Goal: Task Accomplishment & Management: Manage account settings

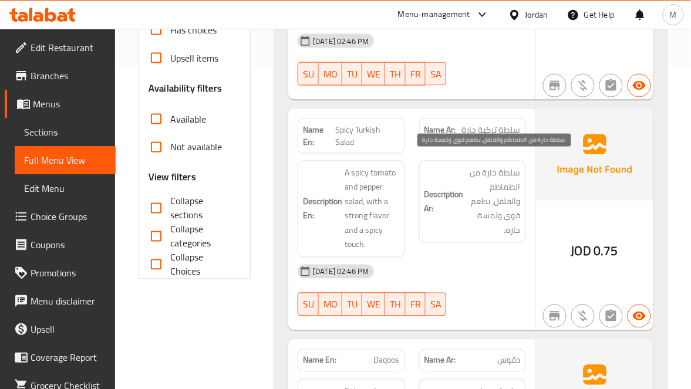
scroll to position [352, 0]
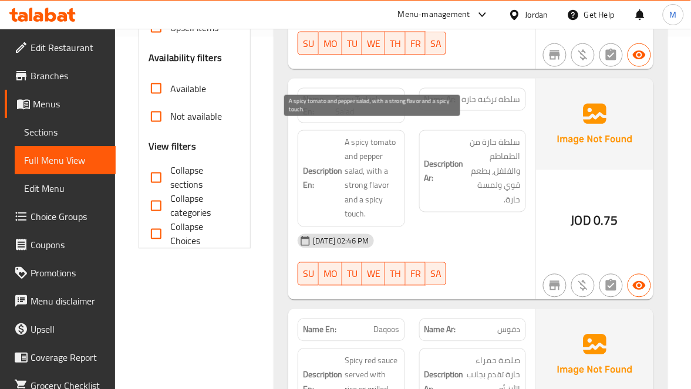
click at [357, 202] on span "A spicy tomato and pepper salad, with a strong flavor and a spicy touch." at bounding box center [371, 179] width 55 height 86
click at [386, 173] on span "A spicy tomato and pepper salad, with a strong flavor and a spicy touch." at bounding box center [371, 179] width 55 height 86
click at [373, 192] on span "A spicy tomato and pepper salad, with a strong flavor and a spicy touch." at bounding box center [371, 179] width 55 height 86
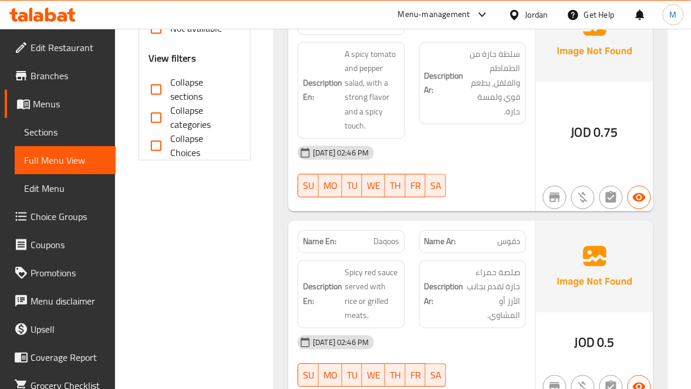
scroll to position [528, 0]
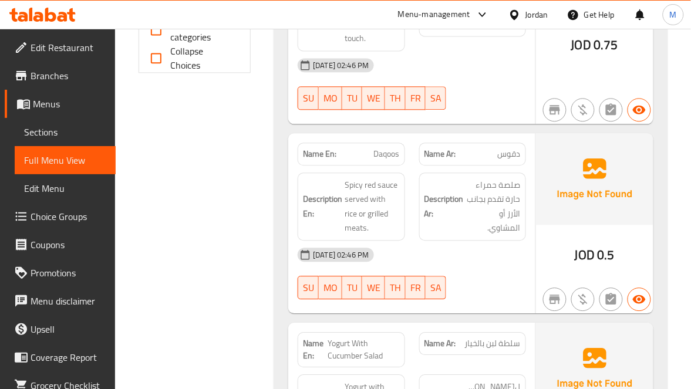
click at [382, 148] on span "Daqoos" at bounding box center [387, 154] width 26 height 12
copy span "Daqoos"
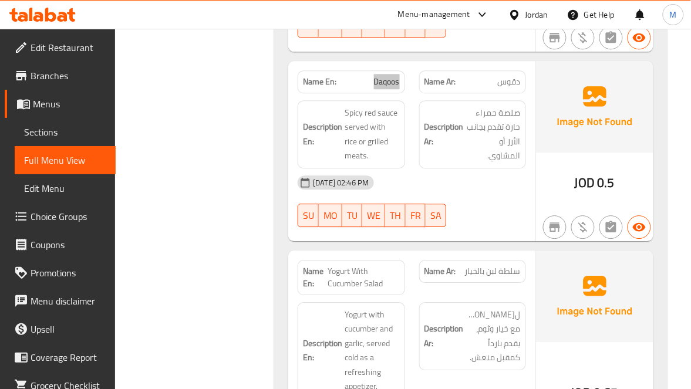
scroll to position [704, 0]
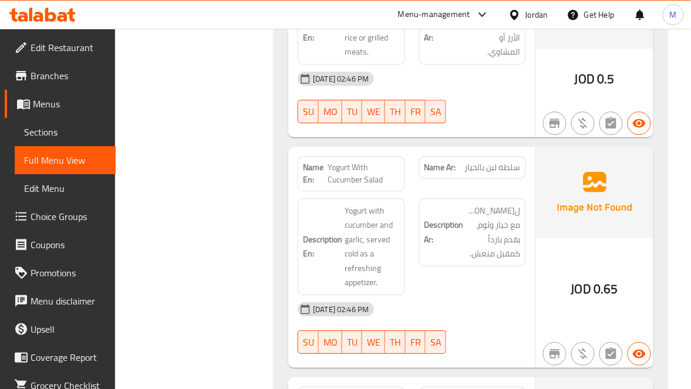
click at [360, 161] on span "Yogurt With Cucumber Salad" at bounding box center [363, 173] width 72 height 25
click at [353, 161] on span "Yogurt With Cucumber Salad" at bounding box center [363, 173] width 72 height 25
drag, startPoint x: 353, startPoint y: 158, endPoint x: 340, endPoint y: 164, distance: 13.4
click at [340, 164] on span "Yogurt With Cucumber Salad" at bounding box center [363, 173] width 72 height 25
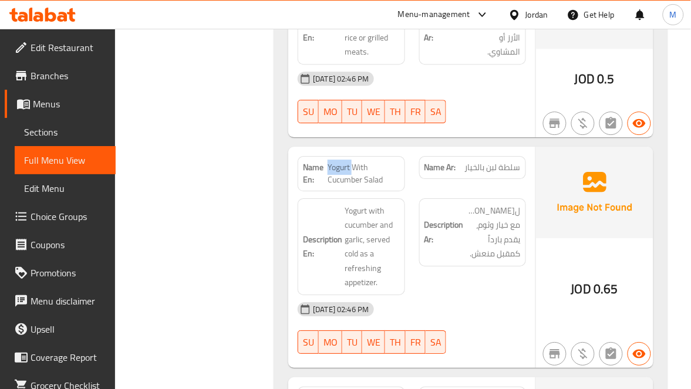
click at [340, 164] on span "Yogurt With Cucumber Salad" at bounding box center [363, 173] width 72 height 25
copy span "Yogurt With Cucumber Salad"
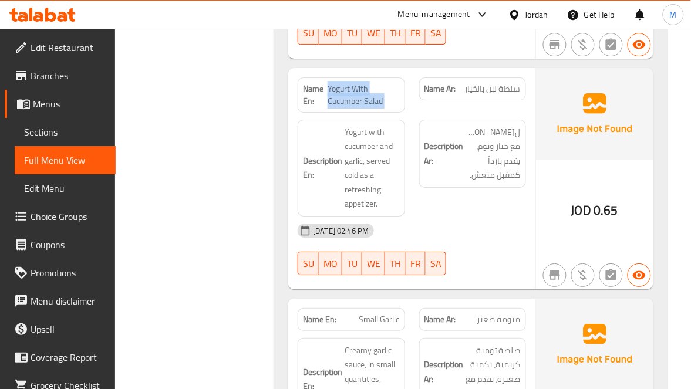
scroll to position [880, 0]
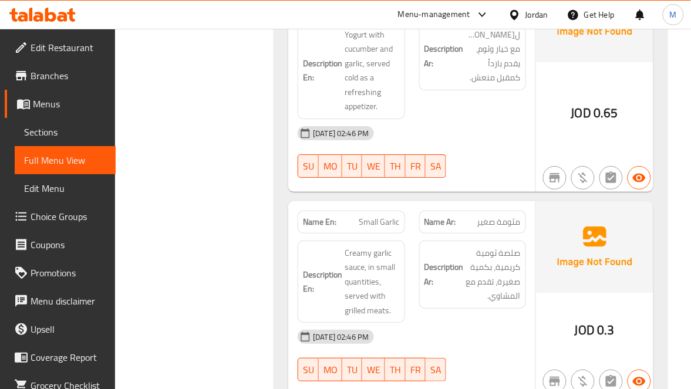
click at [507, 216] on span "مثومة صغير" at bounding box center [498, 222] width 43 height 12
click at [522, 211] on div "Name Ar: مثومة صغير" at bounding box center [472, 222] width 107 height 23
copy span "مثومة"
click at [374, 220] on div "Name En: Small Garlic" at bounding box center [351, 222] width 107 height 23
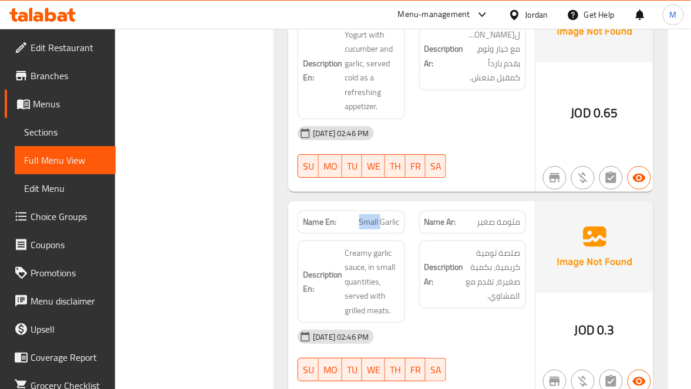
click at [373, 220] on div "Name En: Small Garlic" at bounding box center [351, 222] width 107 height 23
click at [371, 219] on div "Name En: Small Garlic" at bounding box center [351, 222] width 107 height 23
click at [369, 216] on span "Small Garlic" at bounding box center [379, 222] width 40 height 12
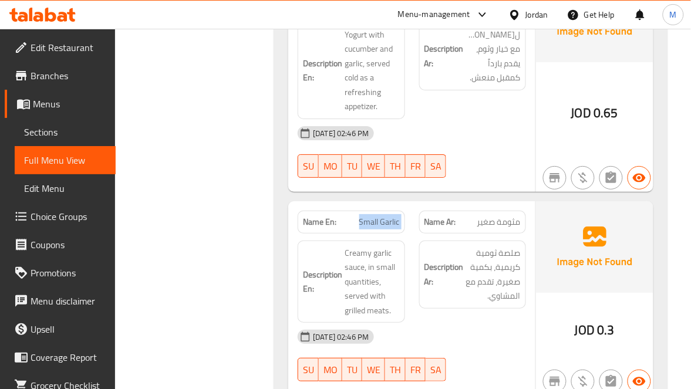
copy span "Small Garlic"
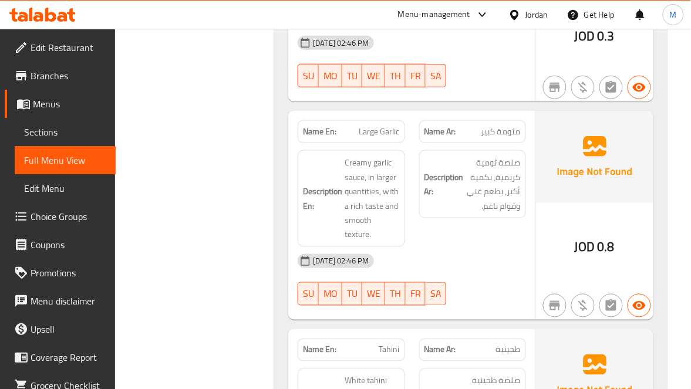
scroll to position [1144, 0]
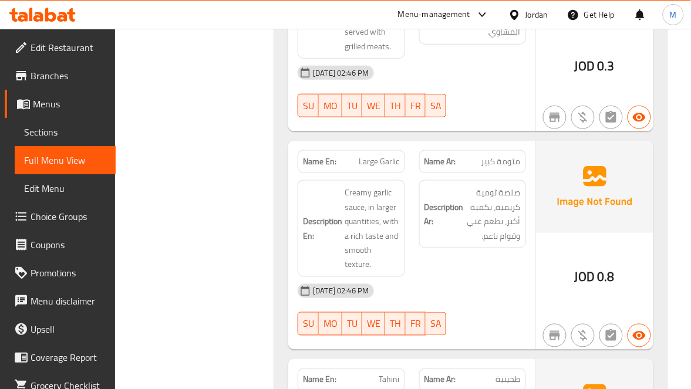
click at [378, 157] on span "Large Garlic" at bounding box center [379, 161] width 40 height 12
copy span "Large Garlic"
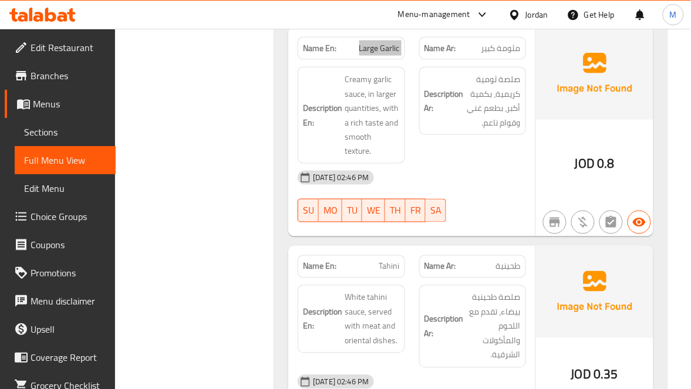
scroll to position [1408, 0]
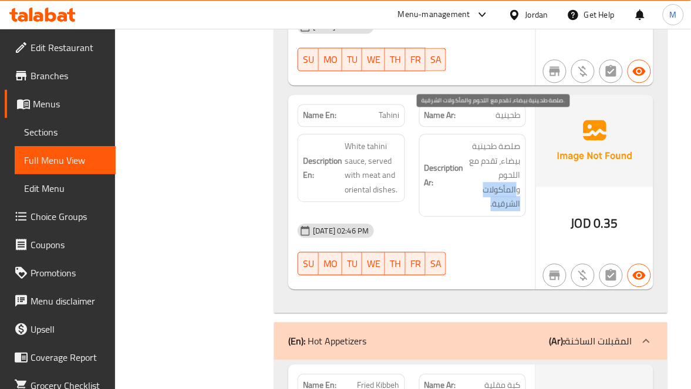
drag, startPoint x: 512, startPoint y: 181, endPoint x: 516, endPoint y: 165, distance: 15.8
click at [516, 165] on span "صلصة طحينية بيضاء، تقدم مع اللحوم والمأكولات الشرقية." at bounding box center [493, 176] width 55 height 72
copy span "المأكولات الشرقية."
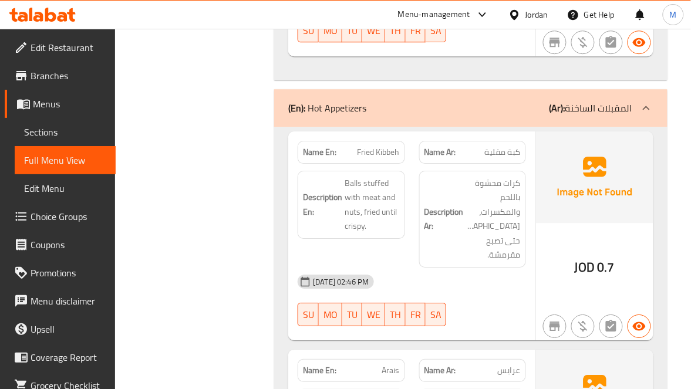
scroll to position [1672, 0]
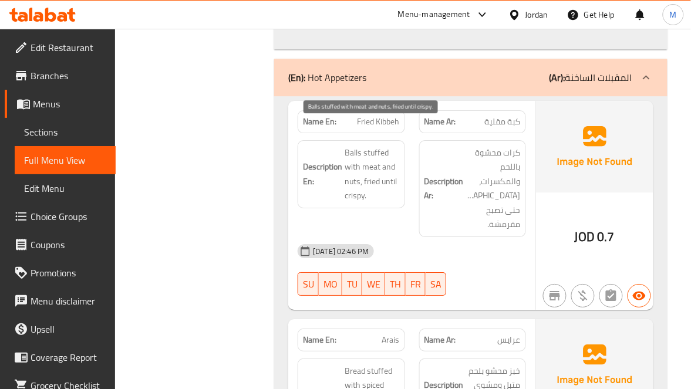
click at [380, 146] on span "Balls stuffed with meat and nuts, fried until crispy." at bounding box center [371, 175] width 55 height 58
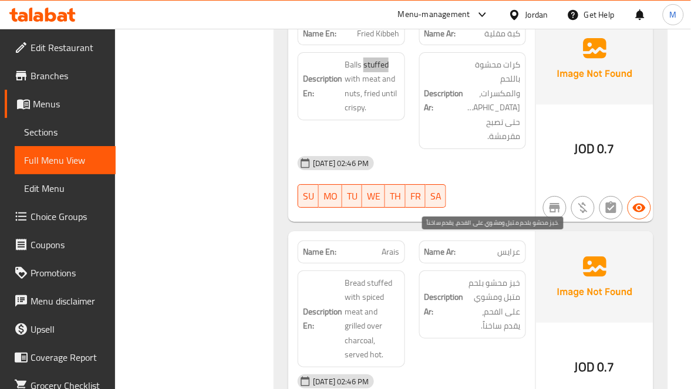
scroll to position [1848, 0]
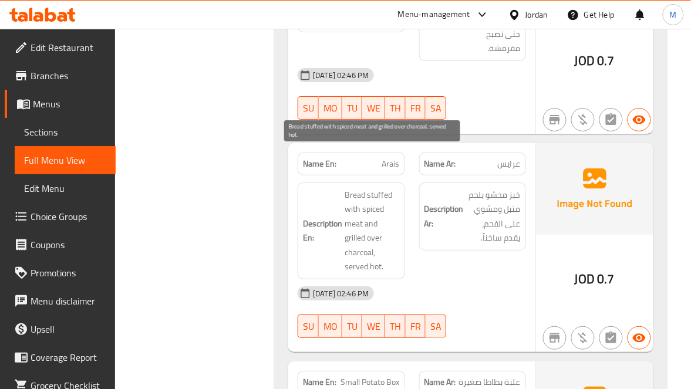
click at [377, 188] on span "Bread stuffed with spiced meat and grilled over charcoal, served hot." at bounding box center [371, 231] width 55 height 86
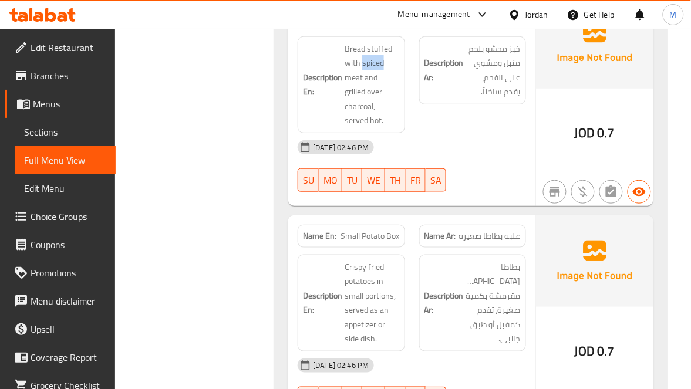
scroll to position [2024, 0]
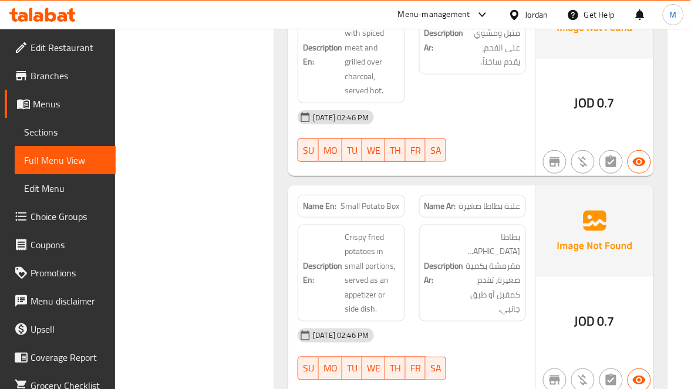
drag, startPoint x: 482, startPoint y: 167, endPoint x: 371, endPoint y: 194, distance: 114.9
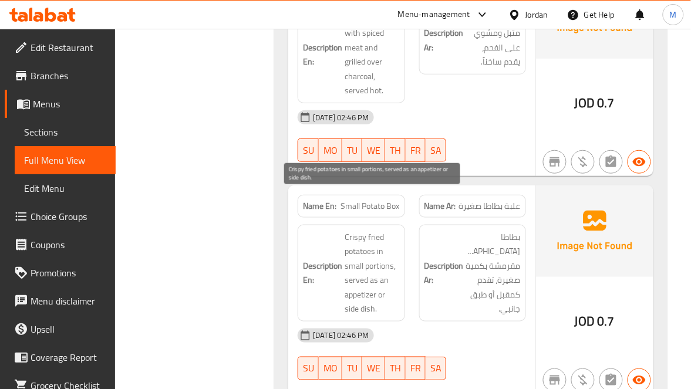
click at [353, 230] on span "Crispy fried potatoes in small portions, served as an appetizer or side dish." at bounding box center [371, 273] width 55 height 86
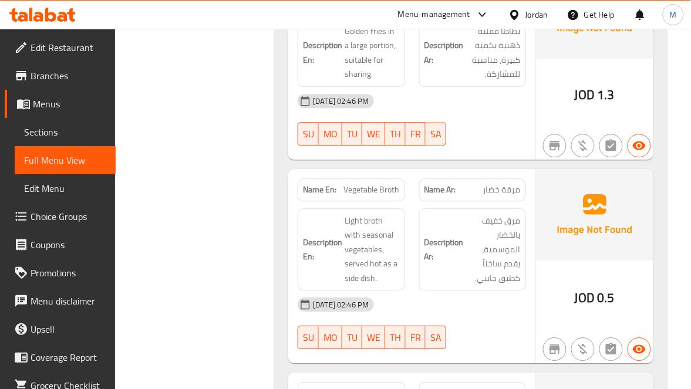
scroll to position [2465, 0]
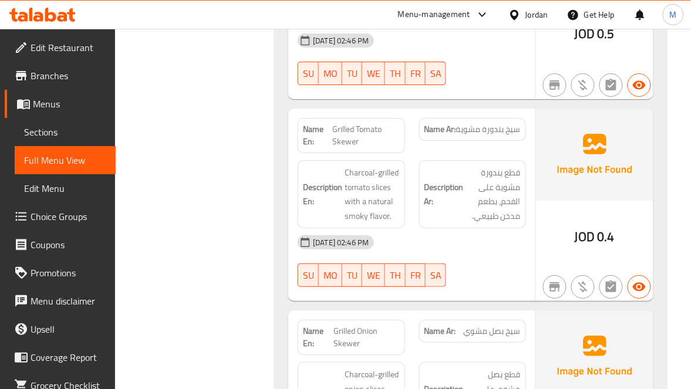
scroll to position [2729, 0]
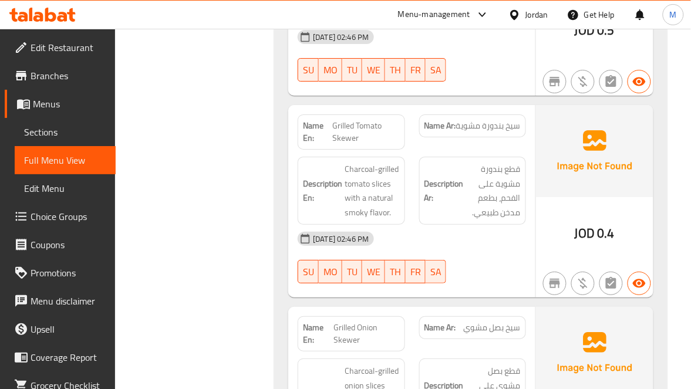
copy span "Skewer"
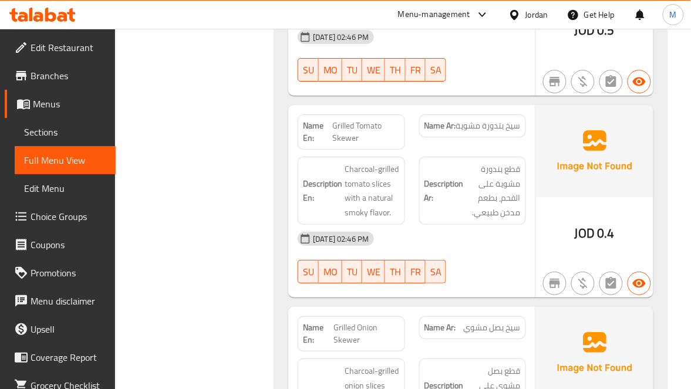
copy span "Grilled Tomato Skewer"
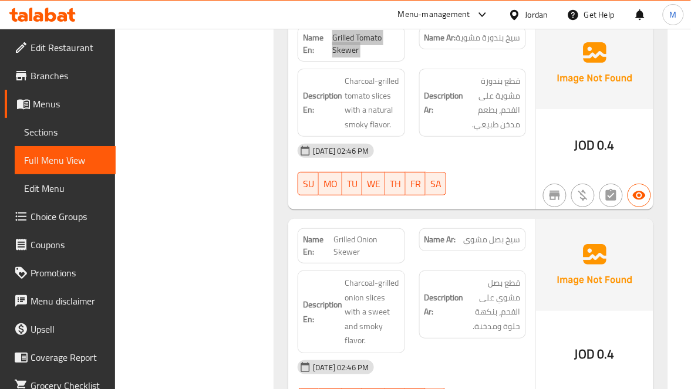
scroll to position [2905, 0]
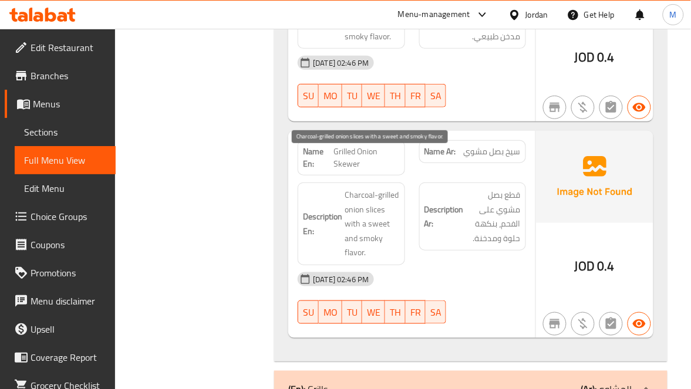
click at [353, 220] on span "Charcoal-grilled onion slices with a sweet and smoky flavor." at bounding box center [371, 224] width 55 height 72
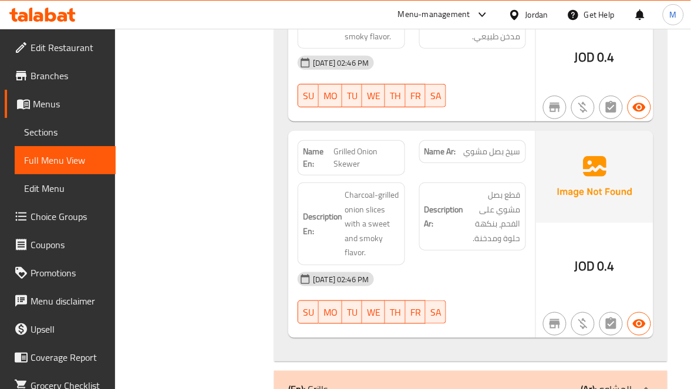
copy span "Grilled Onion Skewer"
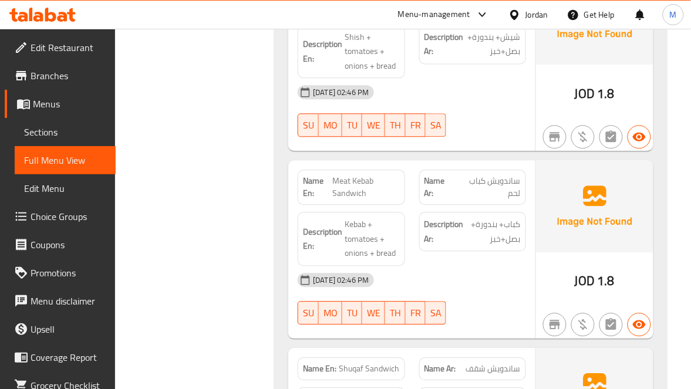
scroll to position [3433, 0]
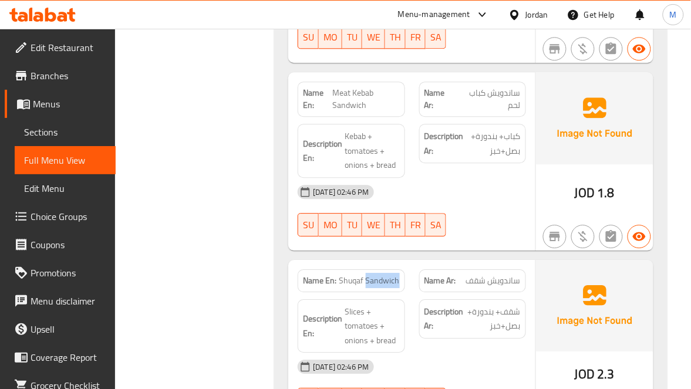
copy span "Shuqaf Sandwich"
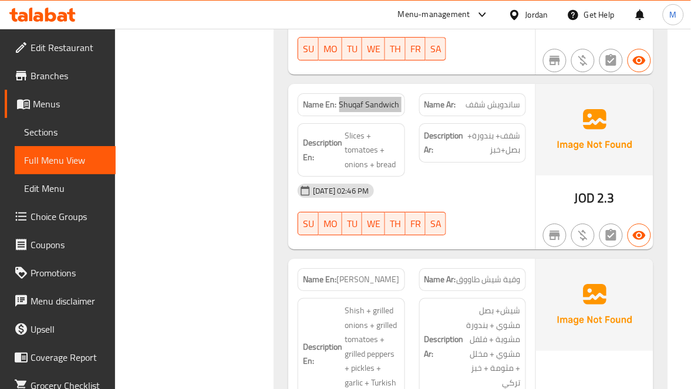
scroll to position [3697, 0]
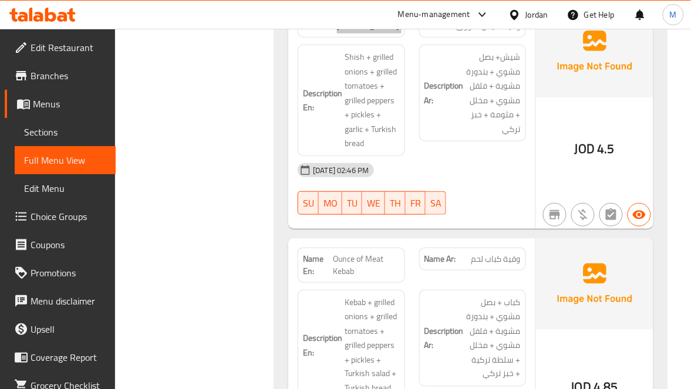
scroll to position [3873, 0]
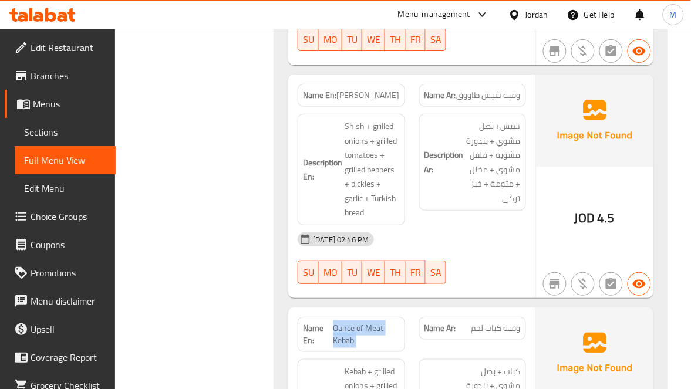
scroll to position [3785, 0]
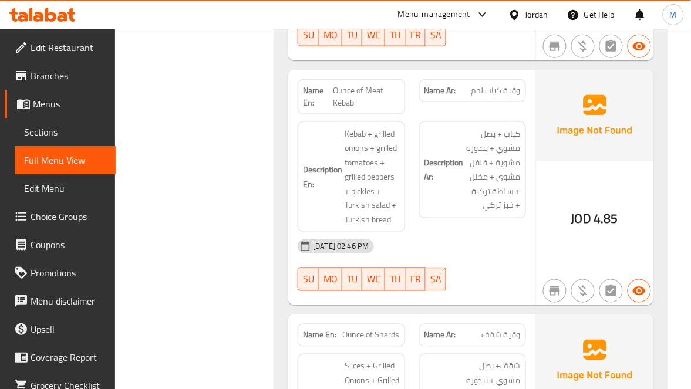
scroll to position [4137, 0]
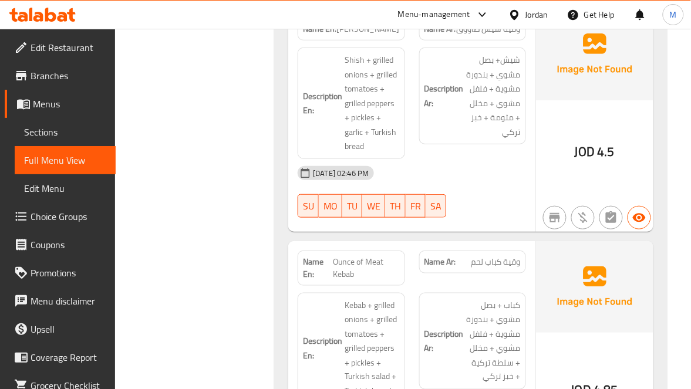
scroll to position [3785, 0]
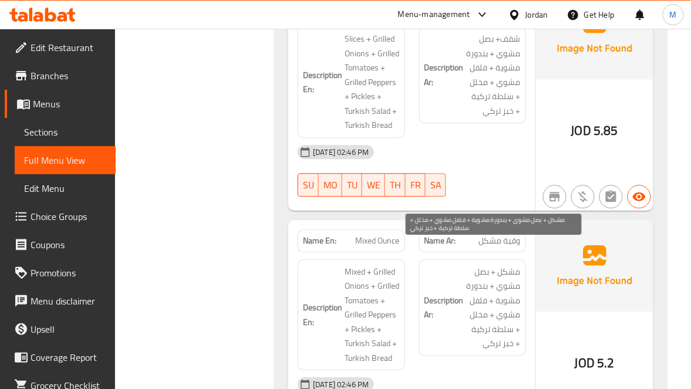
scroll to position [4401, 0]
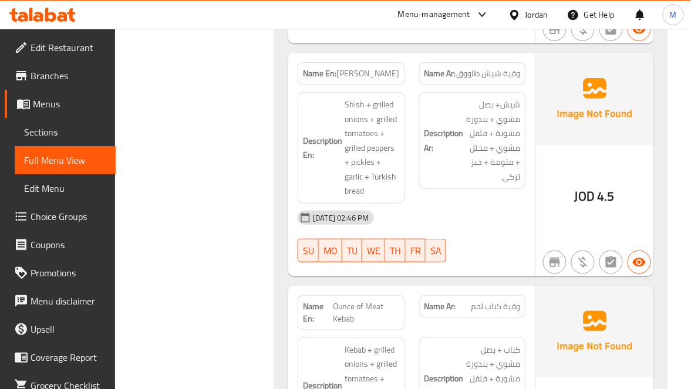
scroll to position [3785, 0]
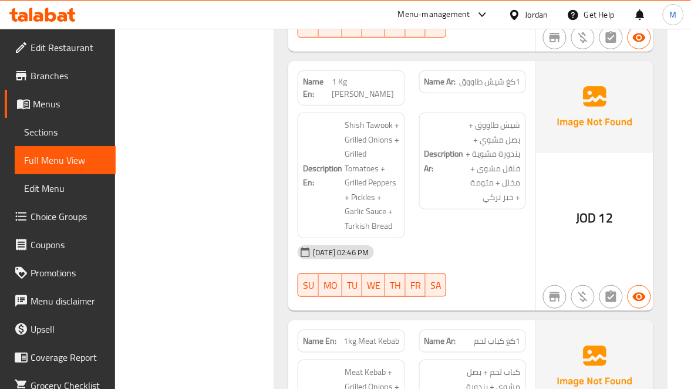
scroll to position [4753, 0]
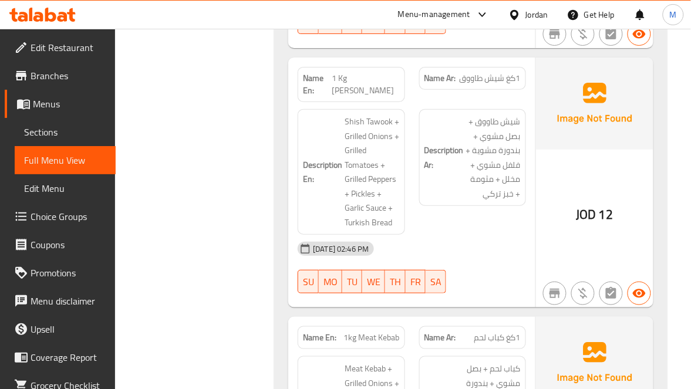
click at [359, 72] on span "1 Kg [PERSON_NAME]" at bounding box center [366, 84] width 68 height 25
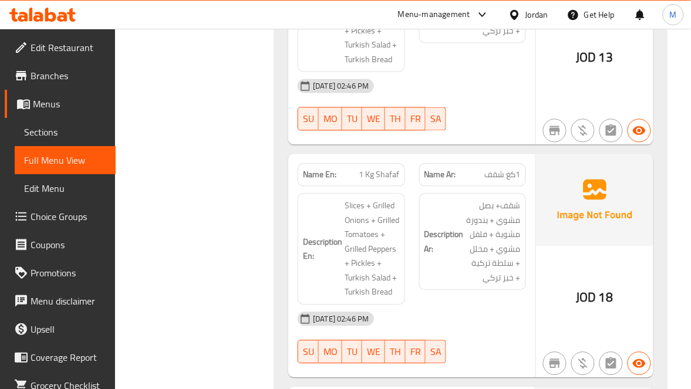
scroll to position [5193, 0]
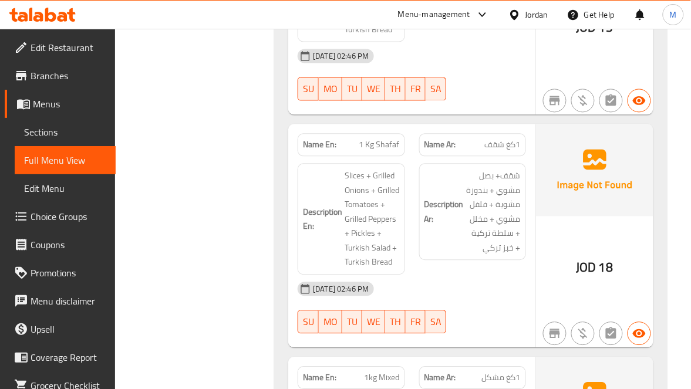
click at [385, 138] on span "1 Kg Shafaf" at bounding box center [379, 144] width 40 height 12
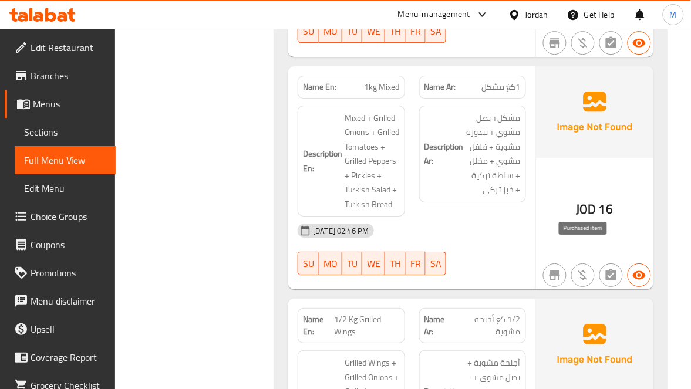
scroll to position [5457, 0]
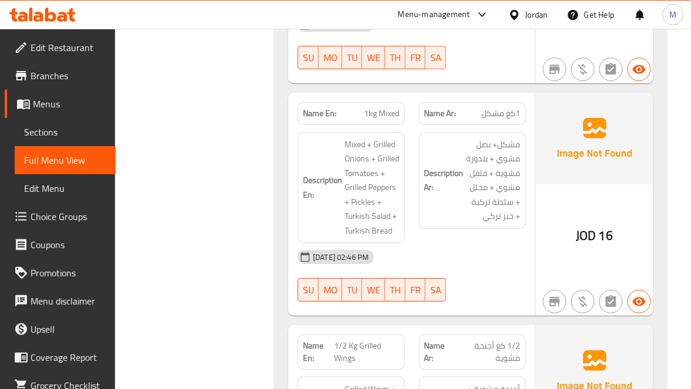
click at [386, 107] on span "1kg Mixed" at bounding box center [381, 113] width 35 height 12
click at [363, 107] on p "Name En: 1kg Mixed" at bounding box center [351, 113] width 96 height 12
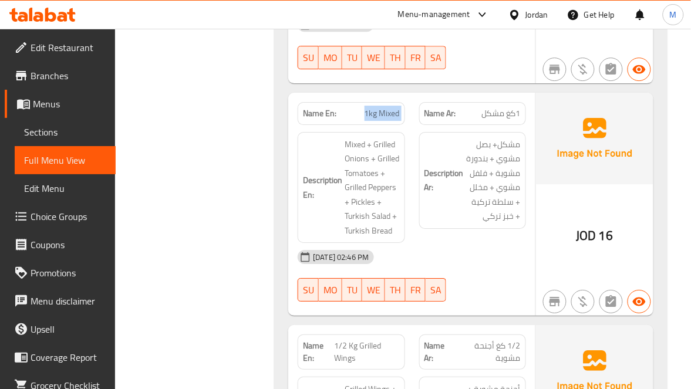
click at [363, 107] on p "Name En: 1kg Mixed" at bounding box center [351, 113] width 96 height 12
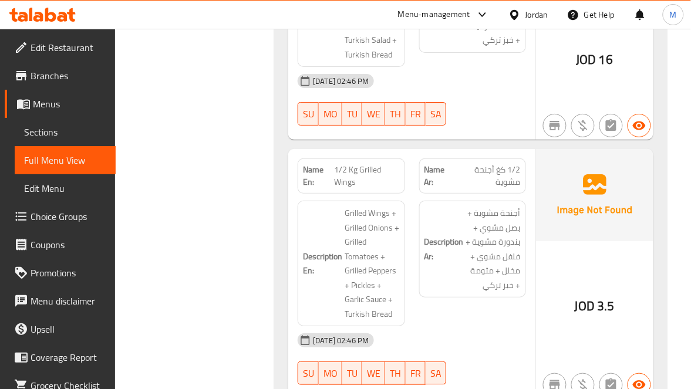
scroll to position [5721, 0]
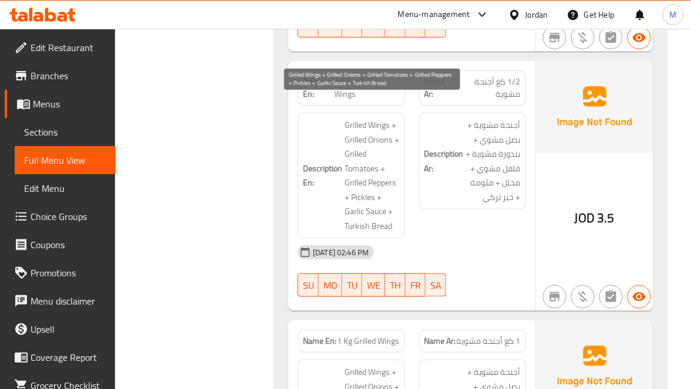
click at [369, 121] on span "Grilled Wings + Grilled Onions + Grilled Tomatoes + Grilled Peppers + Pickles +…" at bounding box center [371, 175] width 55 height 115
click at [362, 118] on span "Grilled Wings + Grilled Onions + Grilled Tomatoes + Grilled Peppers + Pickles +…" at bounding box center [371, 175] width 55 height 115
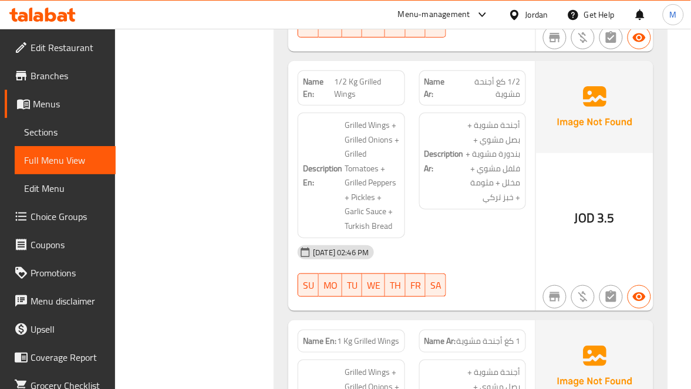
click at [374, 76] on span "1/2 Kg Grilled Wings" at bounding box center [366, 88] width 65 height 25
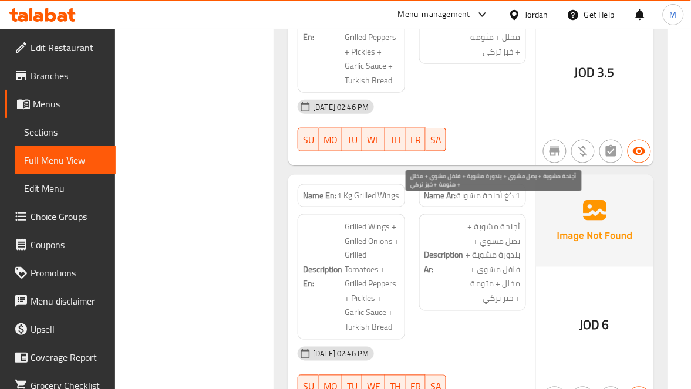
scroll to position [5897, 0]
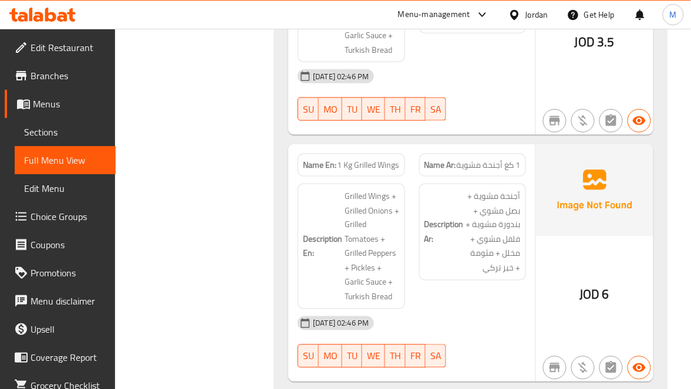
click at [366, 159] on span "1 Kg Grilled Wings" at bounding box center [368, 165] width 62 height 12
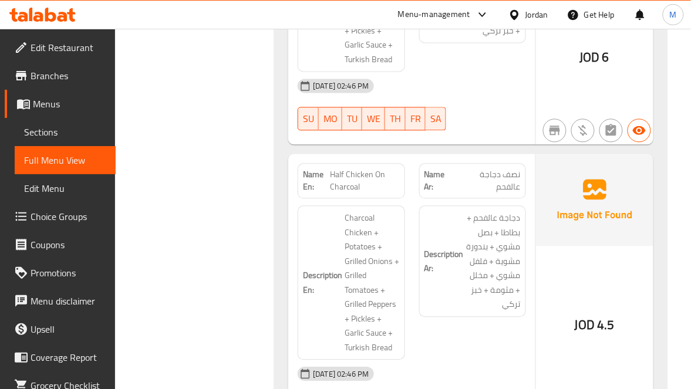
scroll to position [6161, 0]
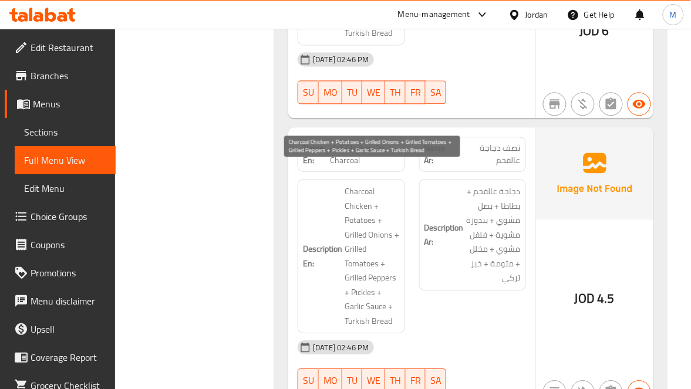
click at [361, 198] on span "Charcoal Chicken + Potatoes + Grilled Onions + Grilled Tomatoes + Grilled Peppe…" at bounding box center [371, 256] width 55 height 144
click at [383, 212] on span "Charcoal Chicken + Potatoes + Grilled Onions + Grilled Tomatoes + Grilled Peppe…" at bounding box center [371, 256] width 55 height 144
click at [358, 245] on span "Charcoal Chicken + Potatoes + Grilled Onions + Grilled Tomatoes + Grilled Peppe…" at bounding box center [371, 256] width 55 height 144
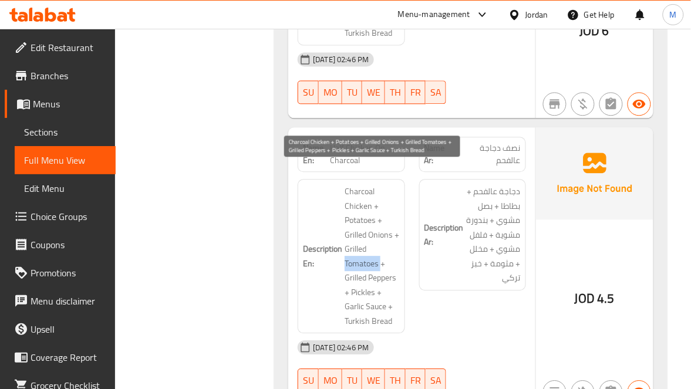
click at [358, 245] on span "Charcoal Chicken + Potatoes + Grilled Onions + Grilled Tomatoes + Grilled Peppe…" at bounding box center [371, 256] width 55 height 144
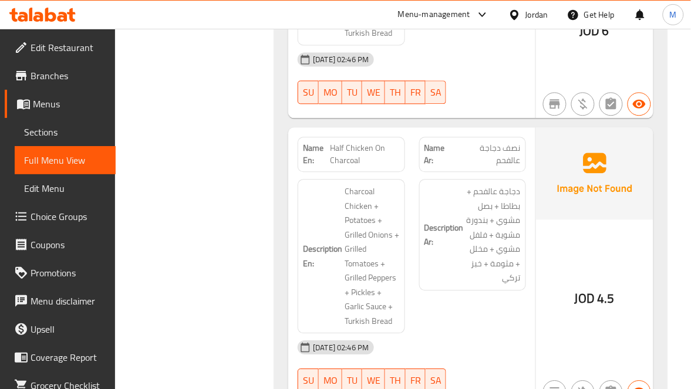
click at [382, 142] on span "Half Chicken On Charcoal" at bounding box center [365, 154] width 70 height 25
click at [364, 142] on span "Half Chicken On Charcoal" at bounding box center [365, 154] width 70 height 25
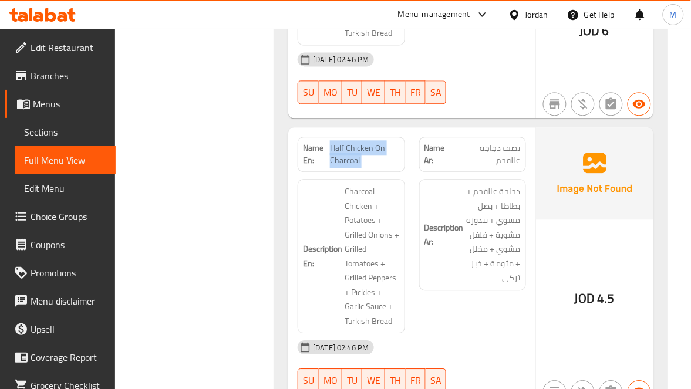
click at [364, 142] on span "Half Chicken On Charcoal" at bounding box center [365, 154] width 70 height 25
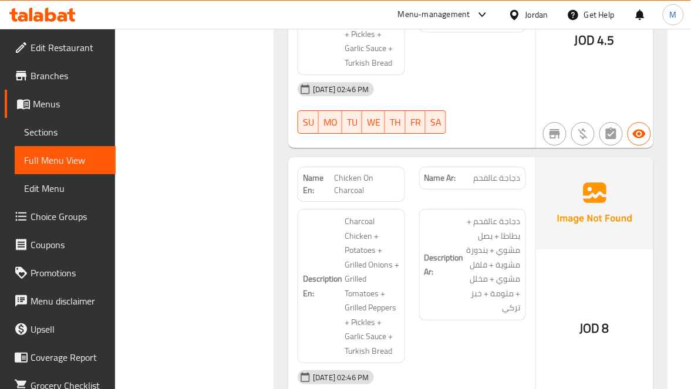
scroll to position [6425, 0]
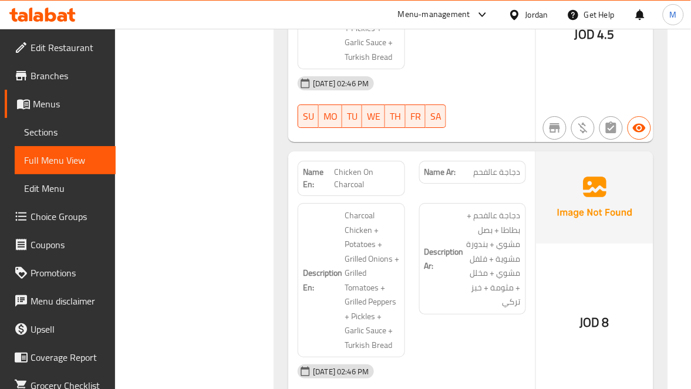
click at [493, 166] on span "دجاجة عالفحم" at bounding box center [497, 172] width 47 height 12
click at [351, 166] on span "Chicken On Charcoal" at bounding box center [367, 178] width 66 height 25
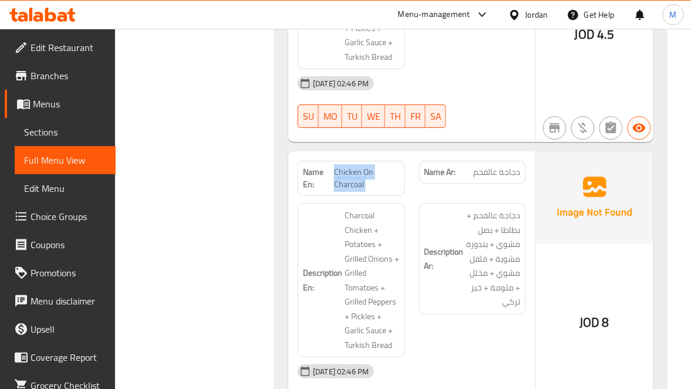
click at [351, 166] on span "Chicken On Charcoal" at bounding box center [367, 178] width 66 height 25
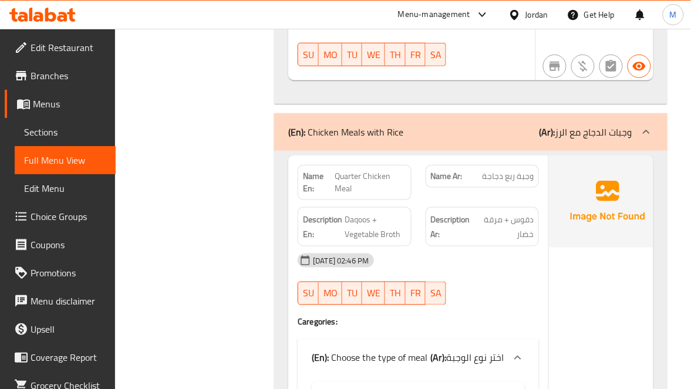
scroll to position [6777, 0]
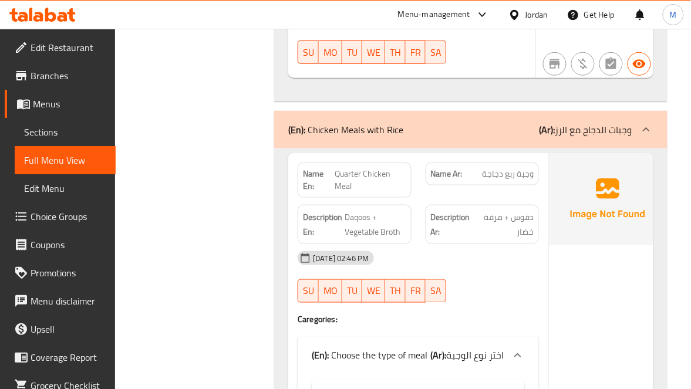
click at [366, 210] on span "Daqoos + Vegetable Broth" at bounding box center [375, 224] width 62 height 29
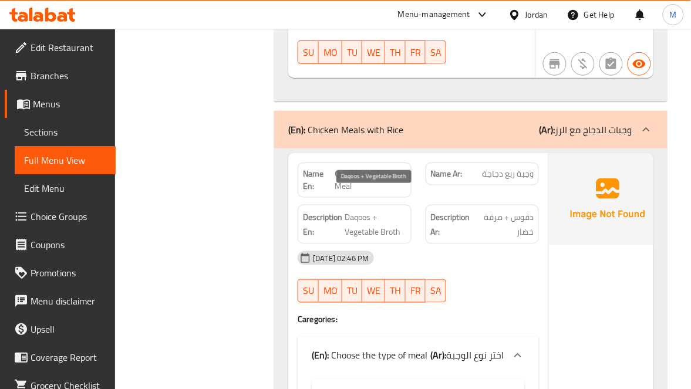
click at [383, 210] on span "Daqoos + Vegetable Broth" at bounding box center [375, 224] width 62 height 29
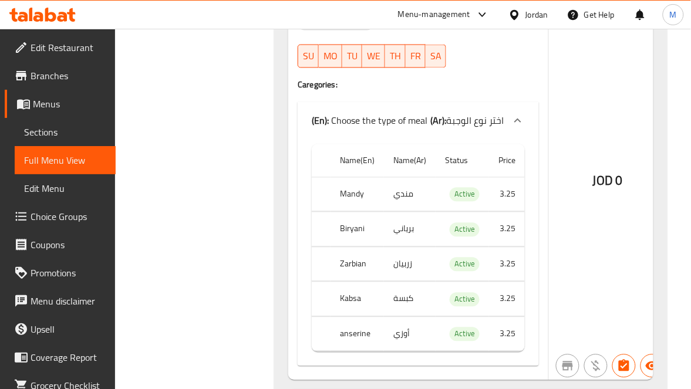
scroll to position [7041, 0]
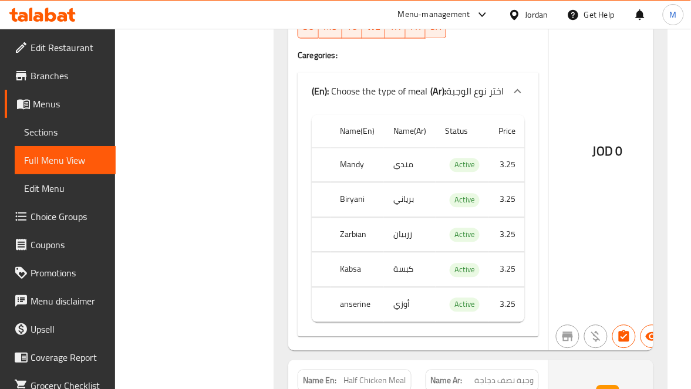
click at [396, 288] on td "أوزي" at bounding box center [410, 305] width 52 height 35
click at [409, 292] on td "أوزي" at bounding box center [410, 305] width 52 height 35
click at [361, 290] on th "anserine" at bounding box center [356, 305] width 53 height 35
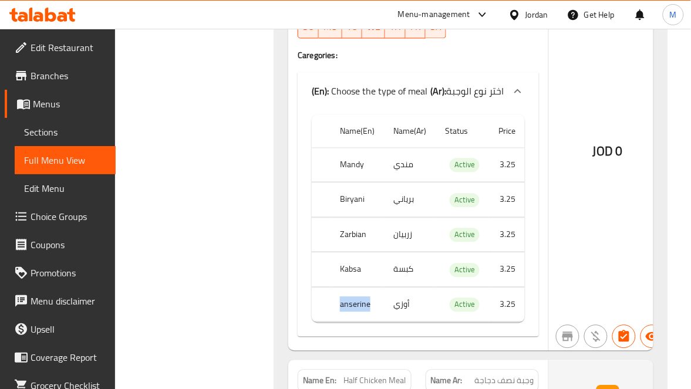
click at [361, 290] on th "anserine" at bounding box center [356, 305] width 53 height 35
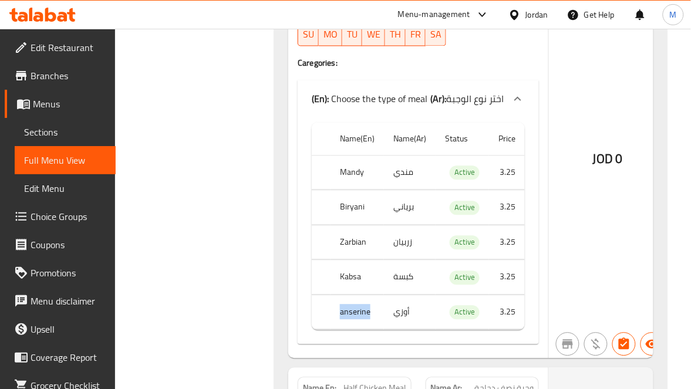
scroll to position [6777, 0]
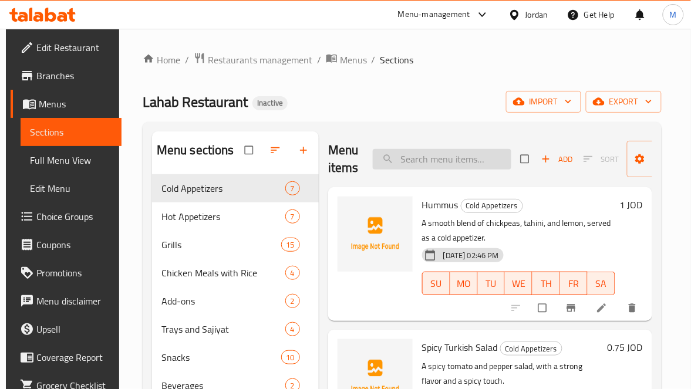
click at [463, 165] on input "search" at bounding box center [442, 159] width 138 height 21
paste input "Daqoos"
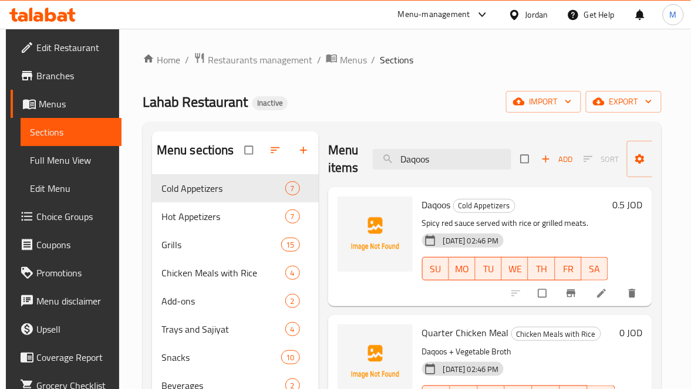
type input "Daqoos"
click at [596, 296] on icon at bounding box center [602, 294] width 12 height 12
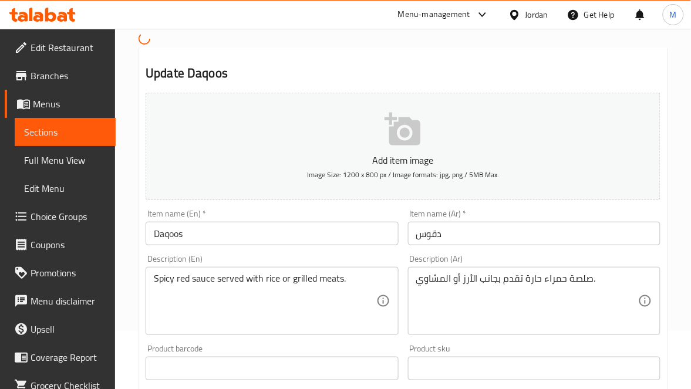
scroll to position [88, 0]
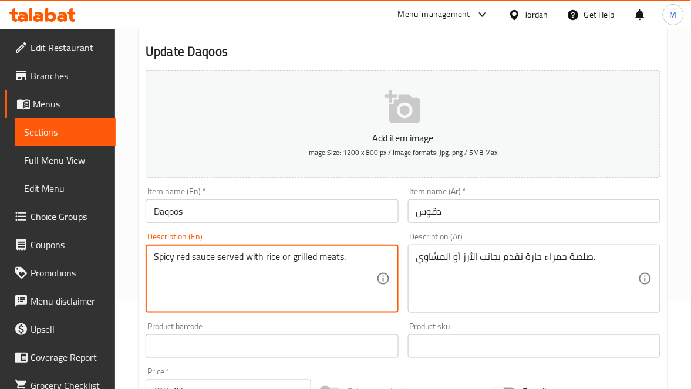
click at [252, 256] on textarea "Spicy red sauce served with rice or grilled meats." at bounding box center [265, 279] width 222 height 56
drag, startPoint x: 265, startPoint y: 256, endPoint x: 223, endPoint y: 265, distance: 43.2
click at [223, 265] on textarea "Spicy red sauce served beside rice or grilled meats." at bounding box center [265, 279] width 222 height 56
click at [337, 251] on textarea "Spicy red sauce served beside rice or grilled meats." at bounding box center [265, 279] width 222 height 56
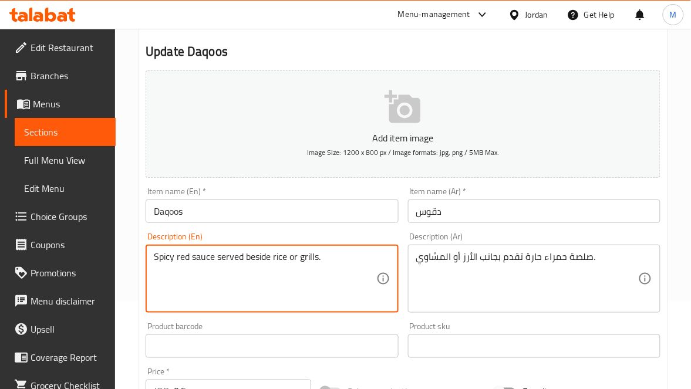
type textarea "Spicy red sauce served beside rice or grills."
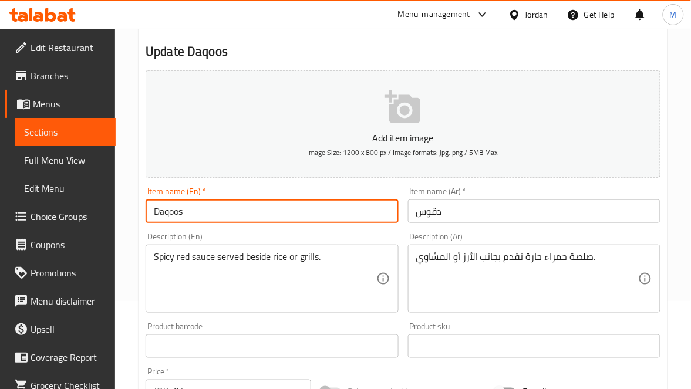
click at [227, 210] on input "Daqoos" at bounding box center [272, 211] width 252 height 23
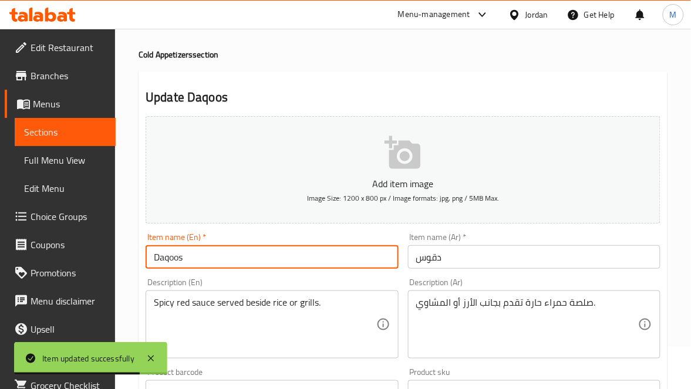
scroll to position [0, 0]
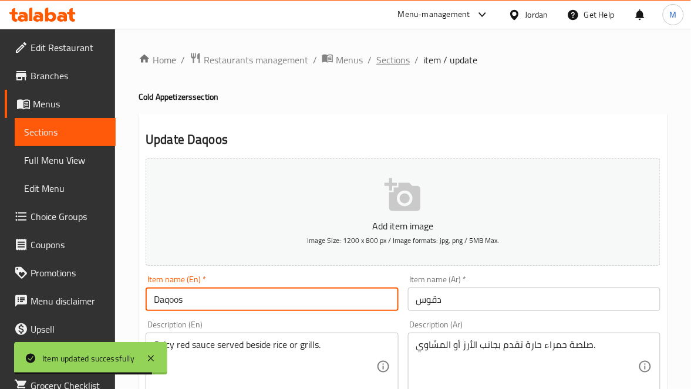
click at [393, 54] on span "Sections" at bounding box center [392, 60] width 33 height 14
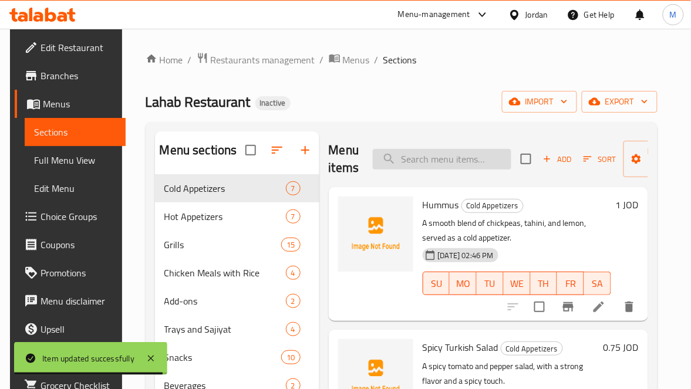
click at [443, 155] on input "search" at bounding box center [442, 159] width 138 height 21
paste input "Yogurt With Cucumber Salad"
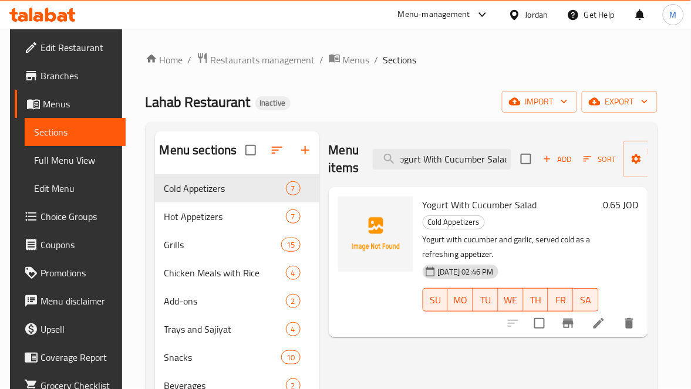
type input "Yogurt With Cucumber Salad"
click at [606, 316] on icon at bounding box center [598, 323] width 14 height 14
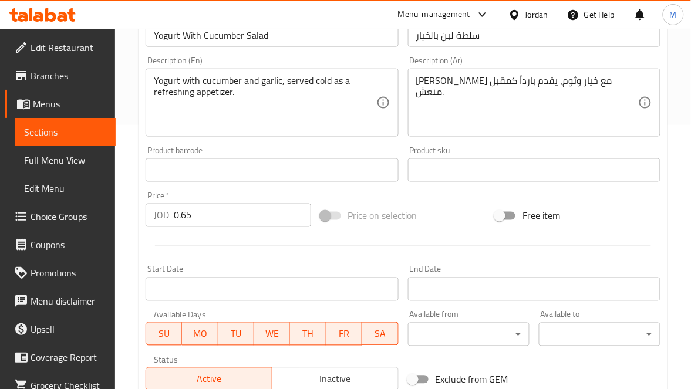
scroll to position [176, 0]
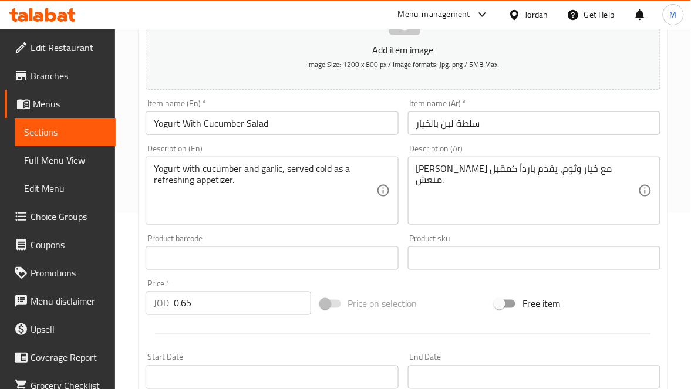
click at [165, 111] on input "Yogurt With Cucumber Salad" at bounding box center [272, 122] width 252 height 23
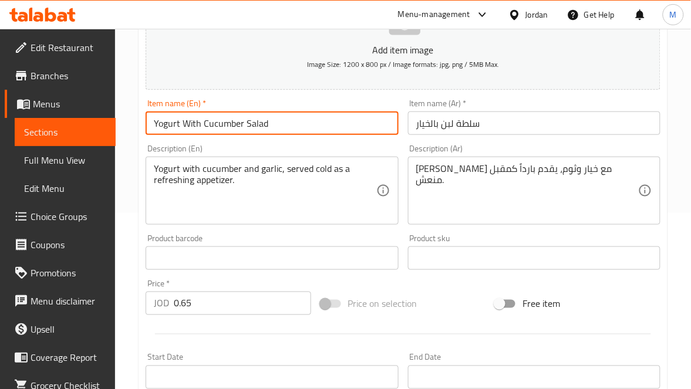
click at [169, 118] on input "Yogurt With Cucumber Salad" at bounding box center [272, 122] width 252 height 23
click at [176, 121] on input "Laban With Cucumber Salad" at bounding box center [272, 122] width 252 height 23
click at [170, 120] on input "Laban With Cucumber Salad" at bounding box center [272, 122] width 252 height 23
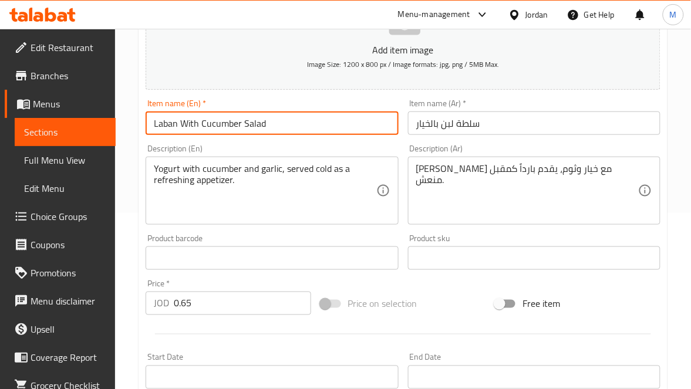
click at [170, 120] on input "Laban With Cucumber Salad" at bounding box center [272, 122] width 252 height 23
type input "Laban With Cucumber Salad"
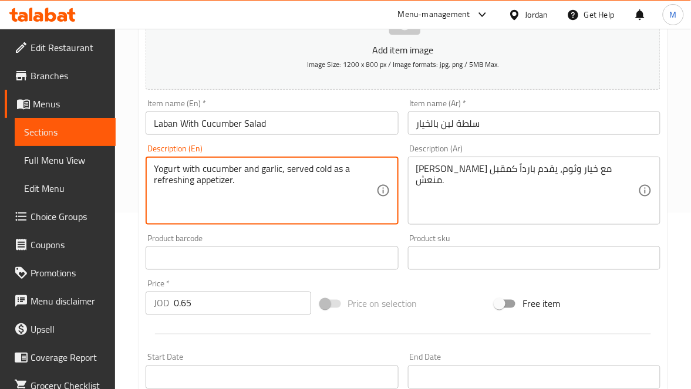
click at [162, 169] on textarea "Yogurt with cucumber and garlic, served cold as a refreshing appetizer." at bounding box center [265, 191] width 222 height 56
paste textarea "Laban"
type textarea "Yogurt with cucumber and garlic, served cold as a refreshing appetizer."
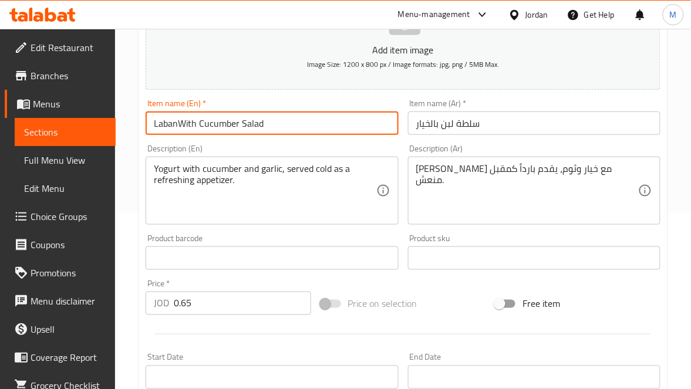
type input "Laban With Cucumber Salad"
click at [165, 123] on input "Laban With Cucumber Salad" at bounding box center [272, 122] width 252 height 23
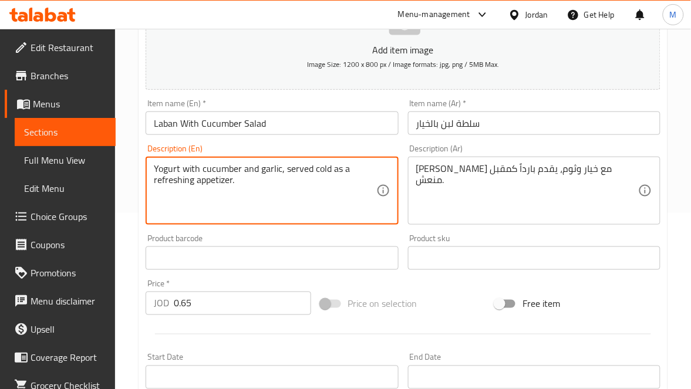
click at [157, 166] on textarea "Yogurt with cucumber and garlic, served cold as a refreshing appetizer." at bounding box center [265, 191] width 222 height 56
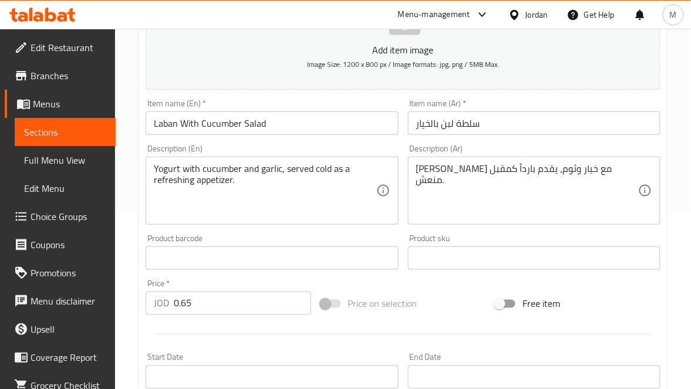
click at [153, 166] on div "Yogurt with cucumber and garlic, served cold as a refreshing appetizer. Descrip…" at bounding box center [272, 191] width 252 height 68
click at [136, 158] on div "Home / Restaurants management / Menus / Sections / item / update Cold Appetizer…" at bounding box center [403, 253] width 576 height 800
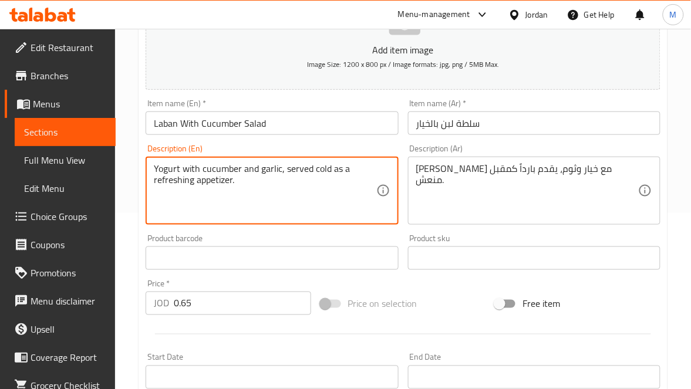
paste textarea "Laban"
type textarea "Laban Yogurt with cucumber and garlic, served cold as a refreshing appetizer."
click at [271, 121] on input "Laban With Cucumber Salad" at bounding box center [272, 122] width 252 height 23
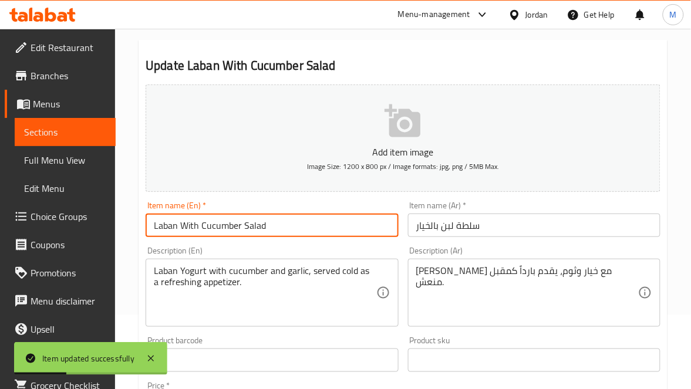
scroll to position [0, 0]
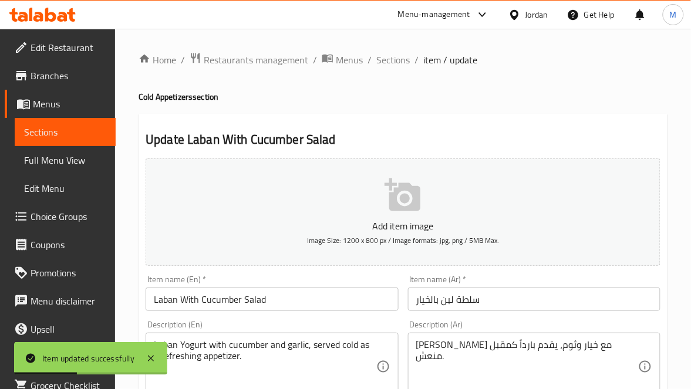
drag, startPoint x: 386, startPoint y: 46, endPoint x: 381, endPoint y: 49, distance: 6.3
drag, startPoint x: 379, startPoint y: 53, endPoint x: 396, endPoint y: 74, distance: 26.7
click at [379, 56] on span "Sections" at bounding box center [392, 60] width 33 height 14
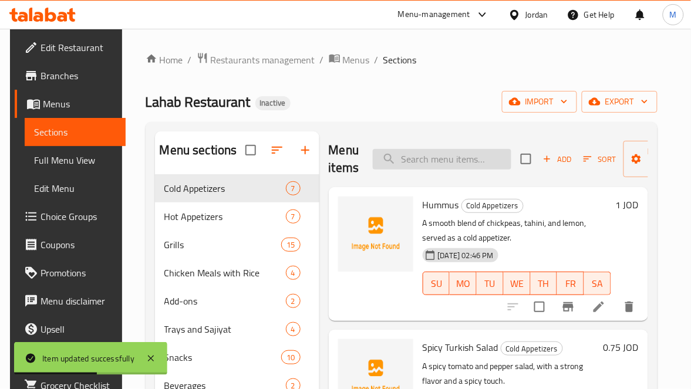
click at [404, 151] on input "search" at bounding box center [442, 159] width 138 height 21
paste input "Small Garlic"
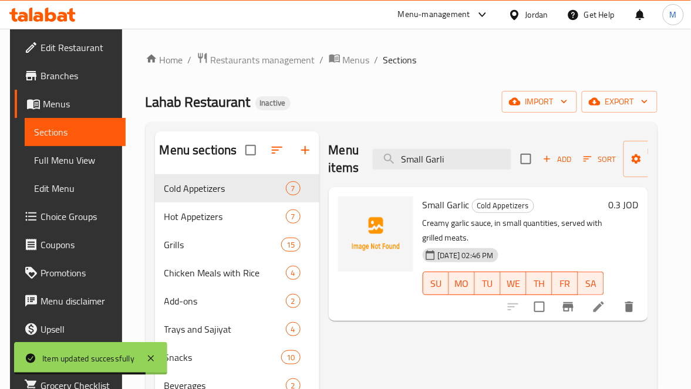
type input "Small Garli"
click at [606, 305] on icon at bounding box center [598, 307] width 14 height 14
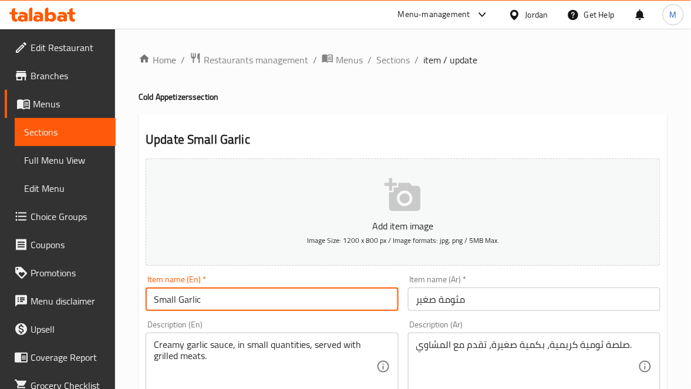
click at [197, 303] on input "Small Garlic" at bounding box center [272, 299] width 252 height 23
paste input "Mtawameh"
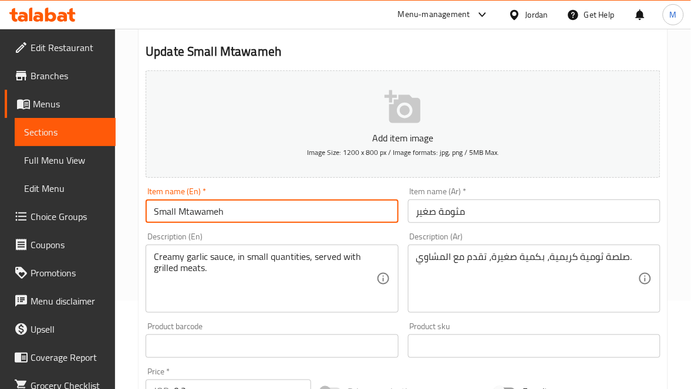
type input "Small Mtawameh"
click at [526, 214] on input "مثومة صغير" at bounding box center [534, 211] width 252 height 23
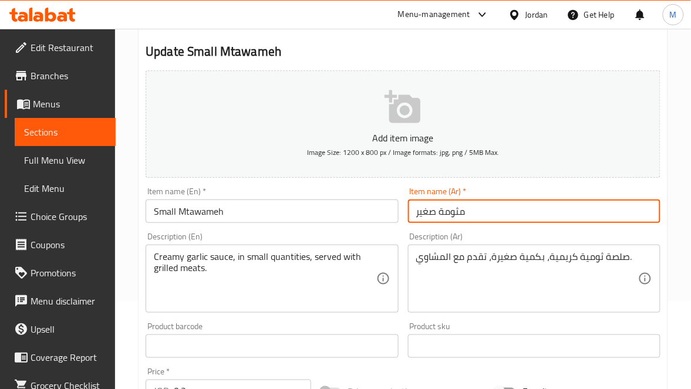
click at [509, 208] on input "مثومة صغير" at bounding box center [534, 211] width 252 height 23
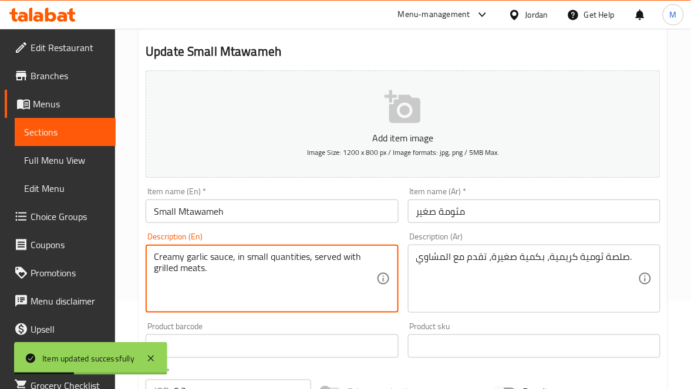
drag, startPoint x: 198, startPoint y: 256, endPoint x: 184, endPoint y: 257, distance: 14.1
click at [182, 257] on textarea "Creamy garlic sauce, in small quantities, served with grilled meats." at bounding box center [265, 279] width 222 height 56
click at [209, 253] on textarea "Creamy garlic sauce, in small quantities, served with grilled meats." at bounding box center [265, 279] width 222 height 56
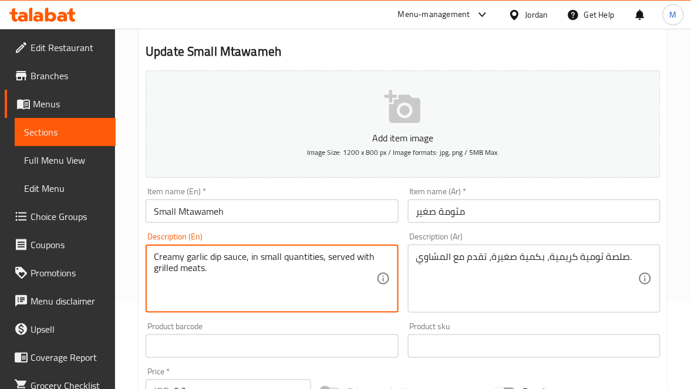
click at [293, 254] on textarea "Creamy garlic dip sauce, in small quantities, served with grilled meats." at bounding box center [265, 279] width 222 height 56
click at [293, 253] on textarea "Creamy garlic dip sauce, in small quantities, served with grilled meats." at bounding box center [265, 279] width 222 height 56
click at [526, 218] on input "مثومة صغير" at bounding box center [534, 211] width 252 height 23
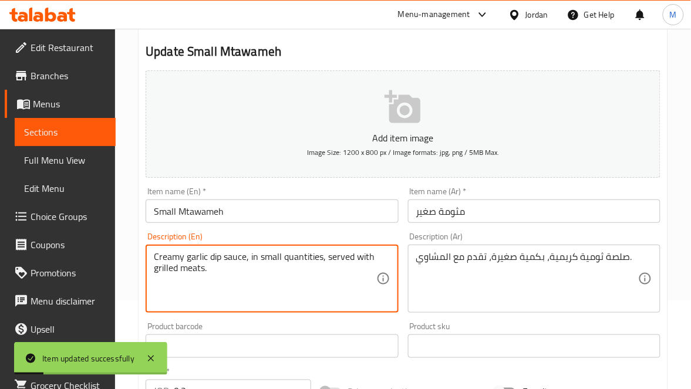
click at [170, 268] on textarea "Creamy garlic dip sauce, in small quantities, served with grilled meats." at bounding box center [265, 279] width 222 height 56
click at [190, 272] on textarea "Creamy garlic dip sauce, in small quantities, served with grilled meats." at bounding box center [265, 279] width 222 height 56
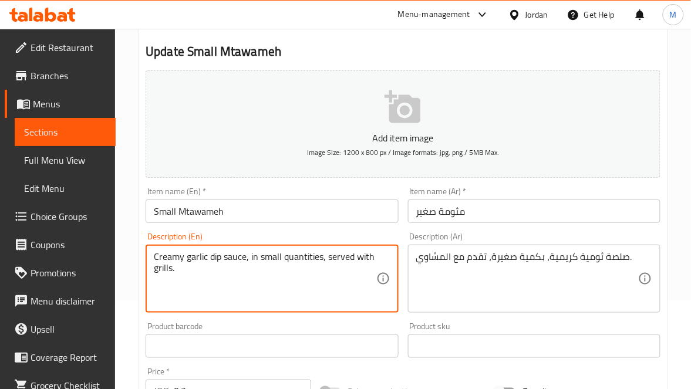
type textarea "Creamy garlic dip sauce, in small quantities, served with grills."
click at [245, 208] on input "Small Mtawameh" at bounding box center [272, 211] width 252 height 23
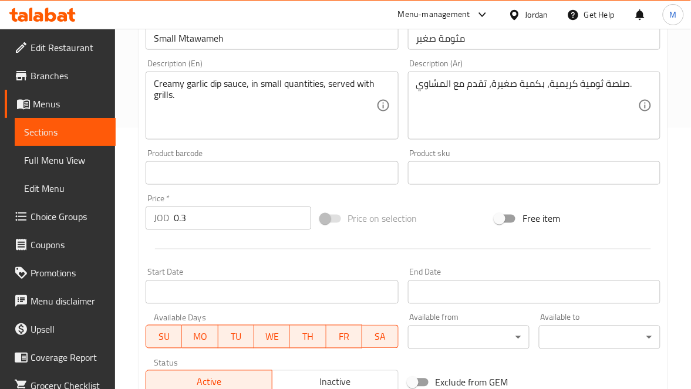
scroll to position [173, 0]
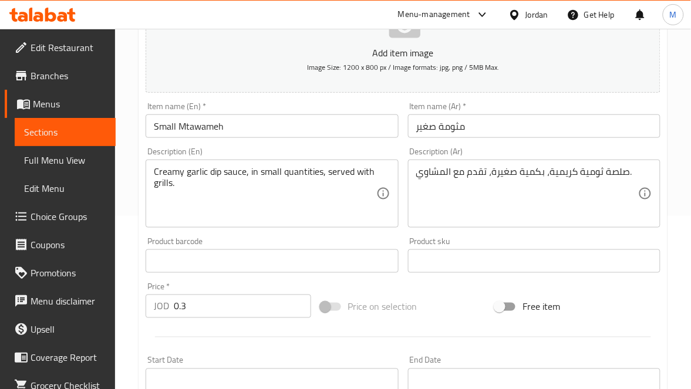
click at [526, 140] on div "Item name (Ar)   * مثومة صغير Item name (Ar) *" at bounding box center [534, 119] width 262 height 45
click at [522, 133] on input "مثومة صغير" at bounding box center [534, 125] width 252 height 23
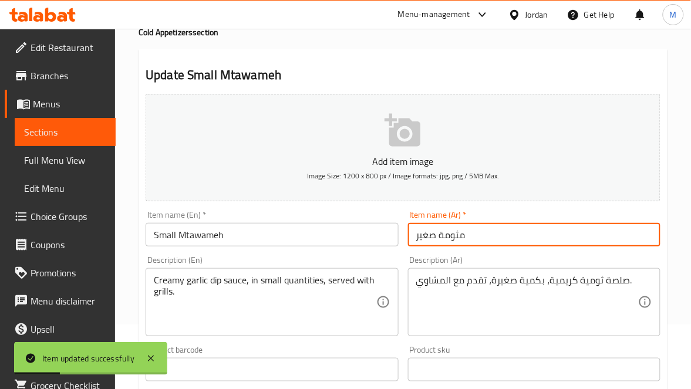
scroll to position [0, 0]
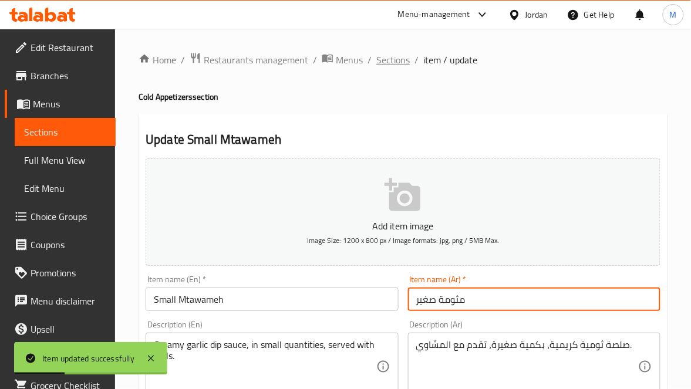
click at [386, 59] on span "Sections" at bounding box center [392, 60] width 33 height 14
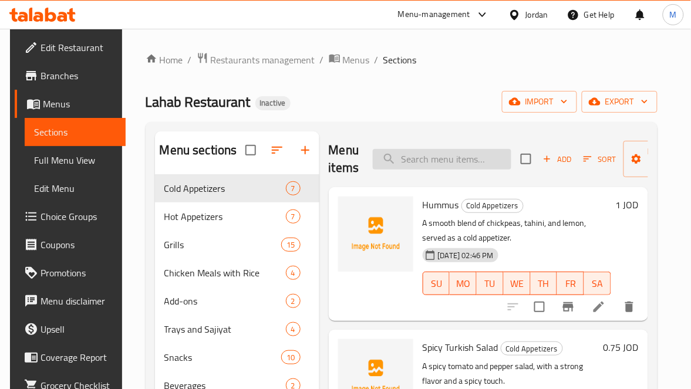
paste input "Large Garlic"
click at [449, 155] on input "Large Garlic" at bounding box center [442, 159] width 138 height 21
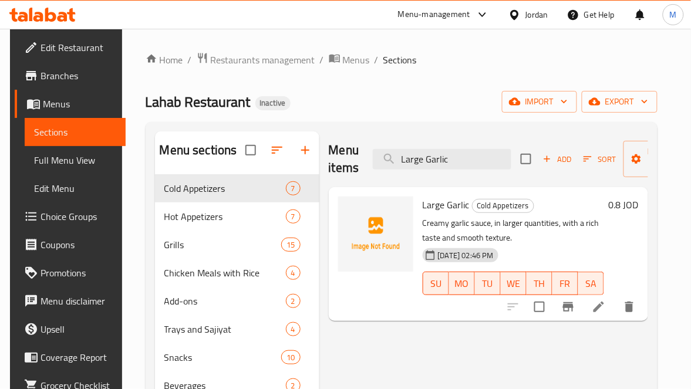
type input "Large Garlic"
drag, startPoint x: 605, startPoint y: 315, endPoint x: 613, endPoint y: 309, distance: 9.3
click at [606, 309] on icon at bounding box center [598, 307] width 14 height 14
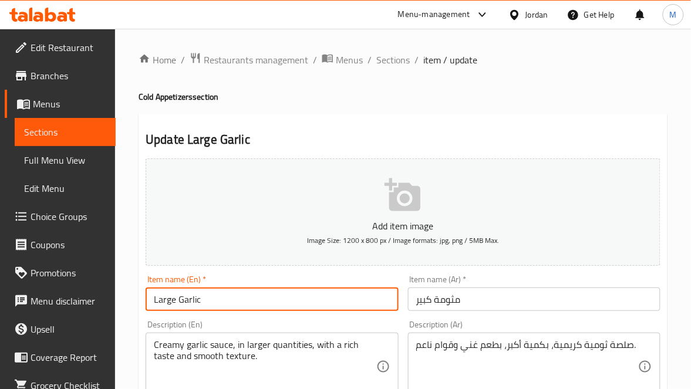
click at [187, 300] on input "Large Garlic" at bounding box center [272, 299] width 252 height 23
paste input "Mtawameh"
type input "Large Mtawameh"
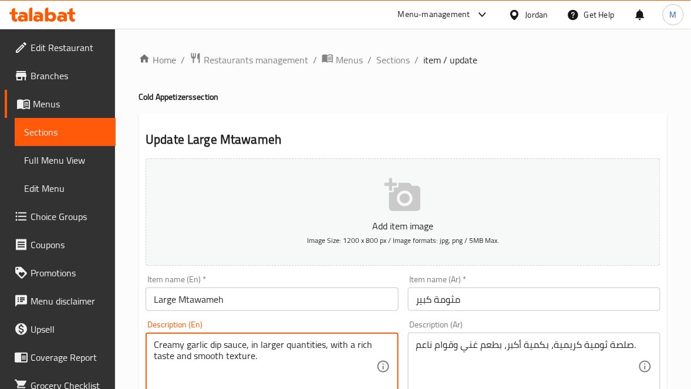
type textarea "Creamy garlic dip sauce, in larger quantities, with a rich taste and smooth tex…"
click at [514, 305] on input "مثومة كبير" at bounding box center [534, 299] width 252 height 23
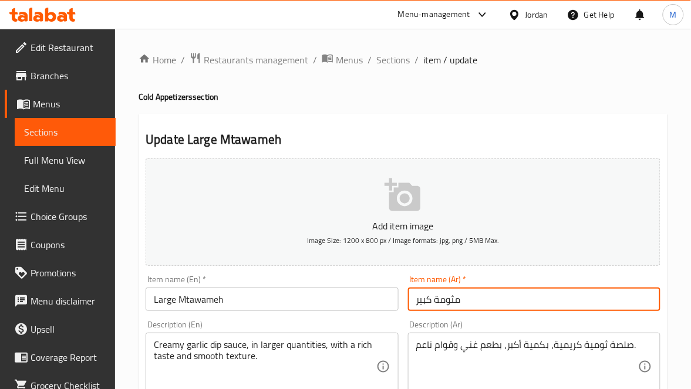
click at [398, 56] on span "Sections" at bounding box center [392, 60] width 33 height 14
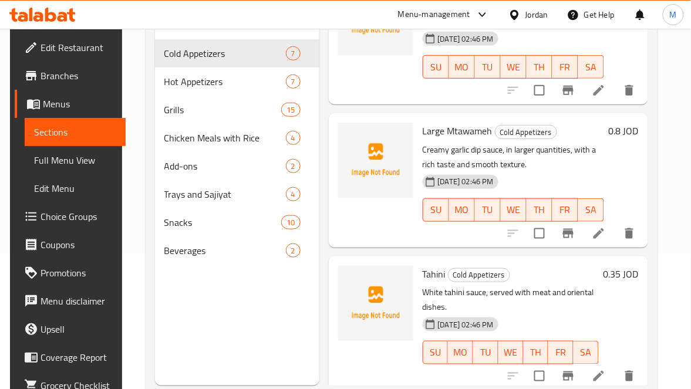
scroll to position [165, 0]
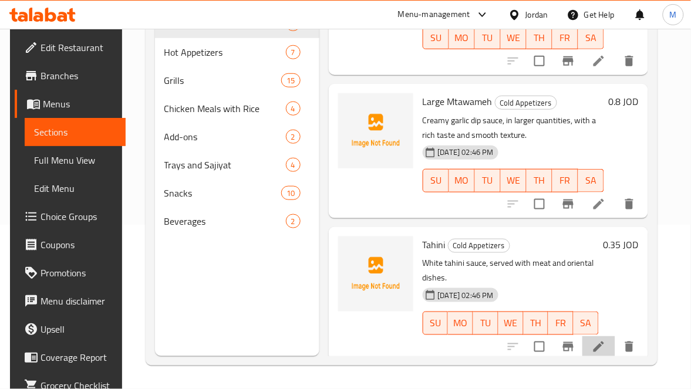
click at [605, 336] on li at bounding box center [598, 346] width 33 height 21
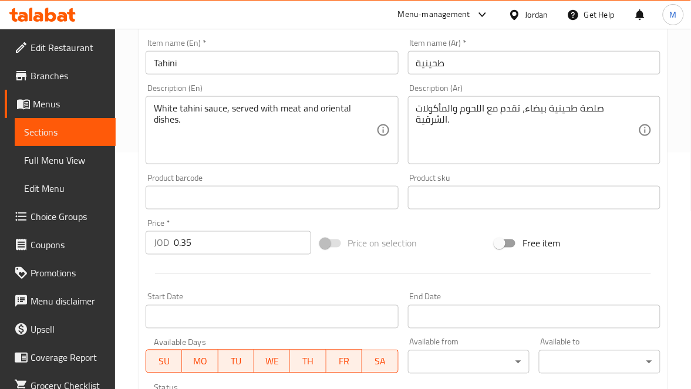
scroll to position [264, 0]
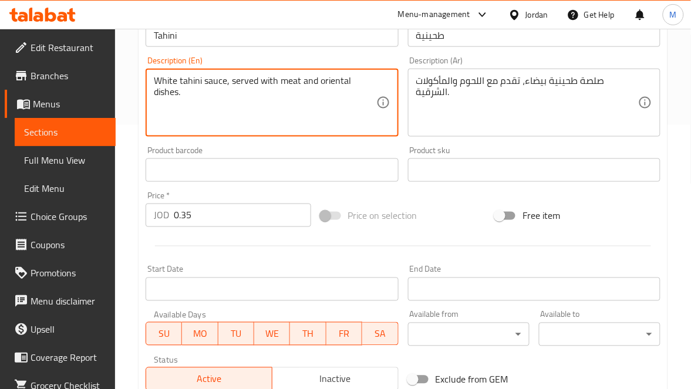
click at [160, 96] on textarea "White tahini sauce, served with meat and oriental dishes." at bounding box center [265, 103] width 222 height 56
type textarea "White tahini sauce, served with meat and oriental foods."
click at [479, 32] on input "طحينية" at bounding box center [534, 34] width 252 height 23
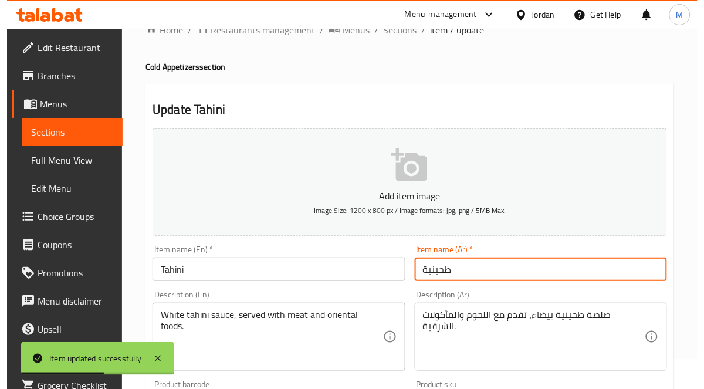
scroll to position [0, 0]
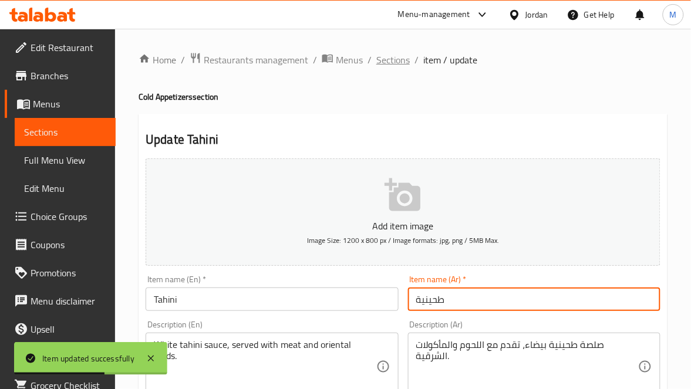
click at [384, 63] on span "Sections" at bounding box center [392, 60] width 33 height 14
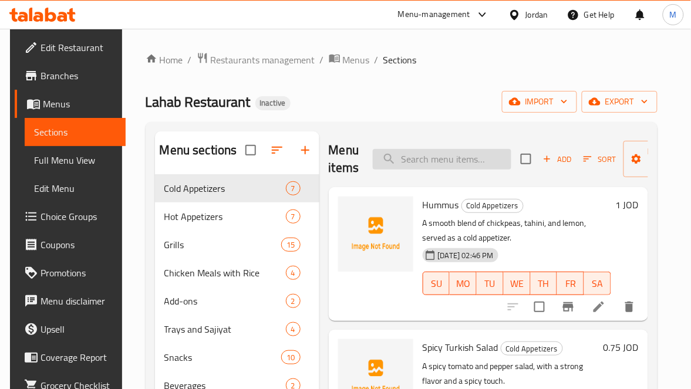
click at [438, 155] on input "search" at bounding box center [442, 159] width 138 height 21
paste input "Grilled Tomato Skewer"
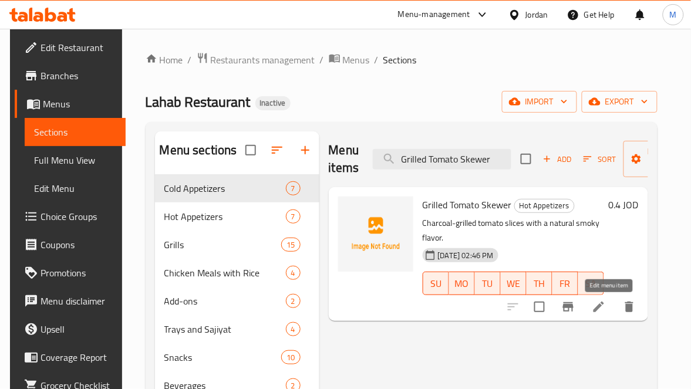
type input "Grilled Tomato Skewer"
click at [606, 307] on icon at bounding box center [598, 307] width 14 height 14
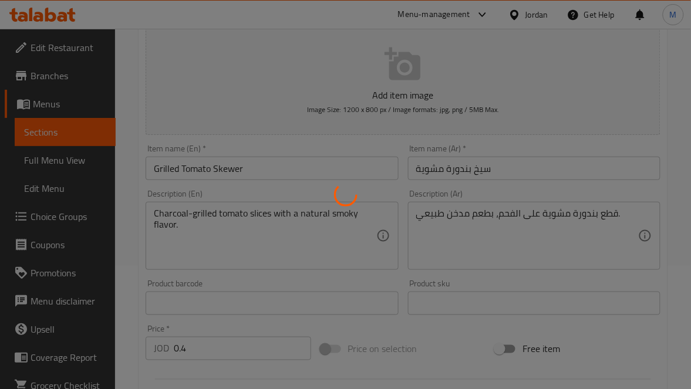
scroll to position [176, 0]
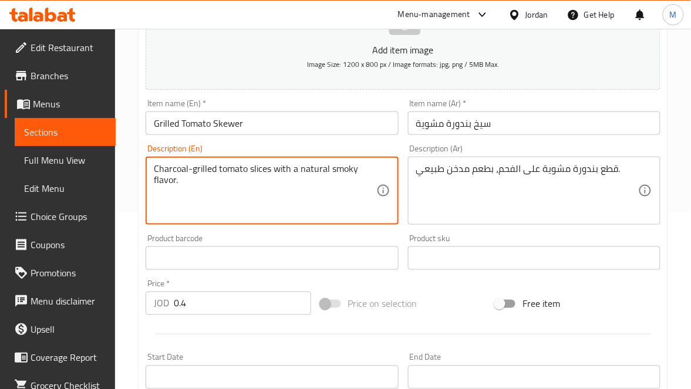
click at [249, 169] on textarea "Charcoal-grilled tomato slices with a natural smoky flavor." at bounding box center [265, 191] width 222 height 56
click at [161, 182] on textarea "Charcoal-grilled tomato pieces with a natural smoky flavor." at bounding box center [265, 191] width 222 height 56
type textarea "Charcoal-grilled tomato pieces with a natural smoky flavor."
click at [279, 121] on input "Grilled Tomato Skewer" at bounding box center [272, 122] width 252 height 23
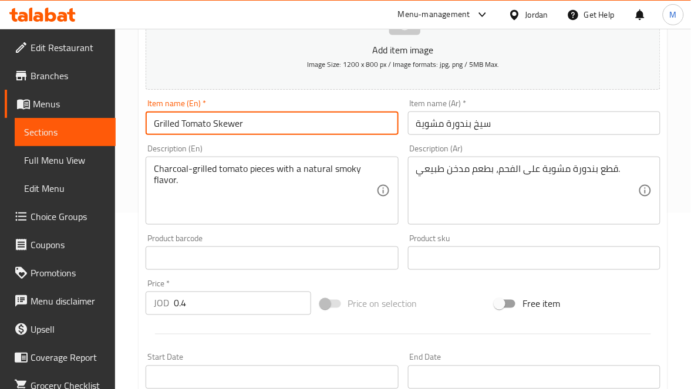
click at [555, 136] on div "Item name (Ar)   * سيخ بندورة مشوية Item name (Ar) *" at bounding box center [534, 116] width 262 height 45
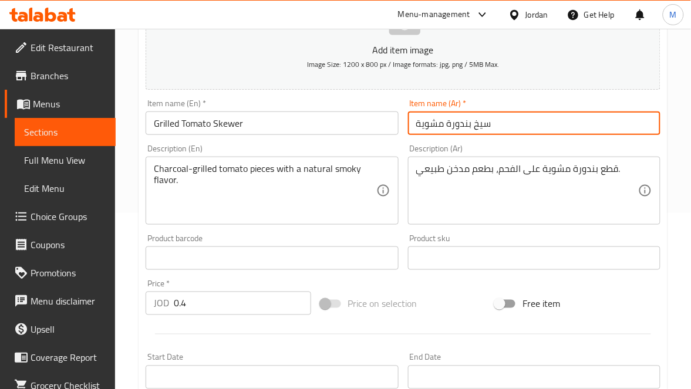
click at [550, 121] on input "سيخ بندورة مشوية" at bounding box center [534, 122] width 252 height 23
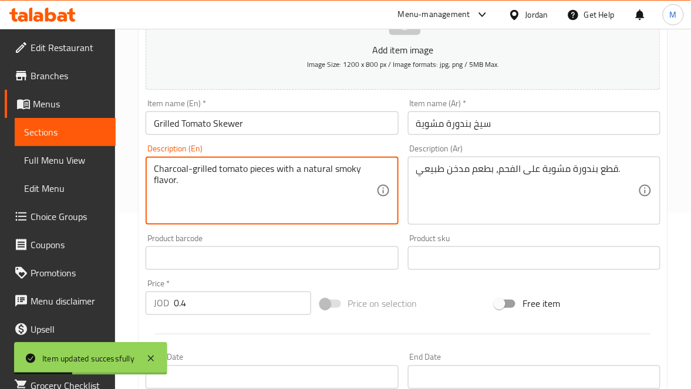
click at [180, 176] on textarea "Charcoal-grilled tomato pieces with a natural smoky flavor." at bounding box center [265, 191] width 222 height 56
click at [273, 181] on textarea "Charcoal-grilled tomato pieces with a natural smoky flavor." at bounding box center [265, 191] width 222 height 56
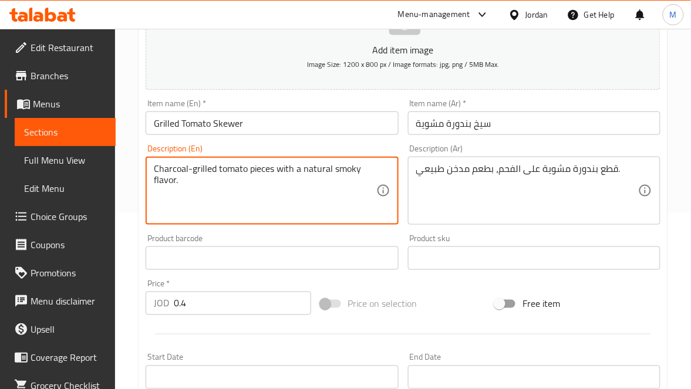
click at [550, 126] on input "سيخ بندورة مشوية" at bounding box center [534, 122] width 252 height 23
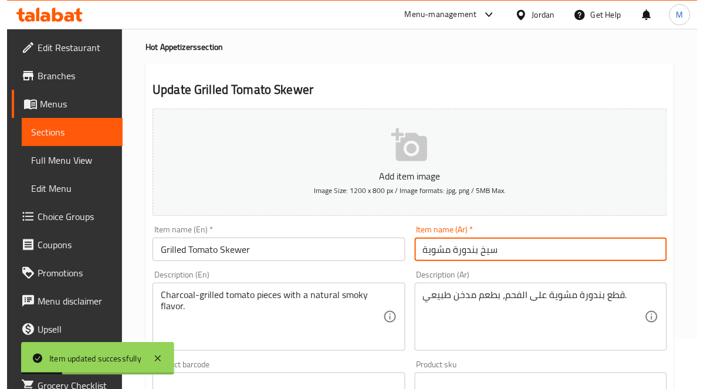
scroll to position [0, 0]
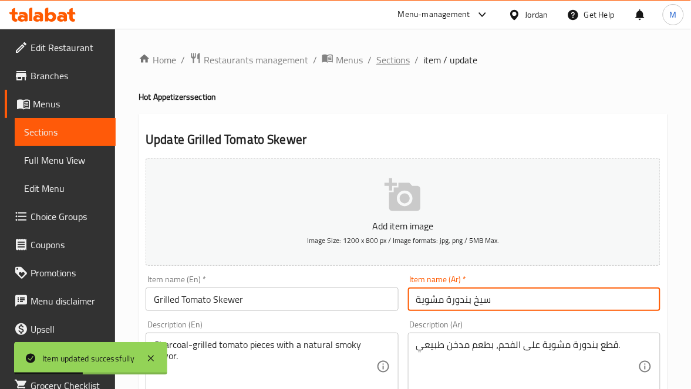
click at [390, 62] on span "Sections" at bounding box center [392, 60] width 33 height 14
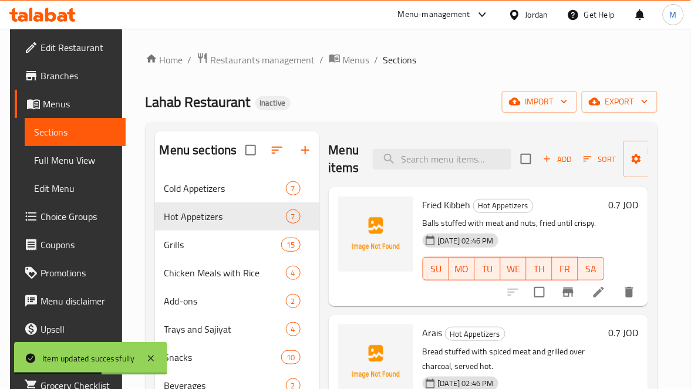
click at [463, 192] on div "Fried Kibbeh Hot Appetizers Balls stuffed with meat and nuts, fried until crisp…" at bounding box center [513, 247] width 191 height 110
click at [471, 181] on div "Menu items Add Sort Manage items" at bounding box center [488, 159] width 319 height 56
paste input "Grilled Onion Skewer"
click at [461, 164] on input "search" at bounding box center [442, 159] width 138 height 21
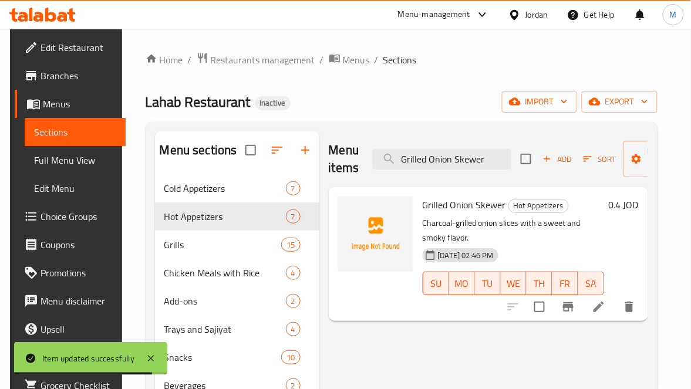
type input "Grilled Onion Skewer"
click at [602, 305] on icon at bounding box center [598, 307] width 14 height 14
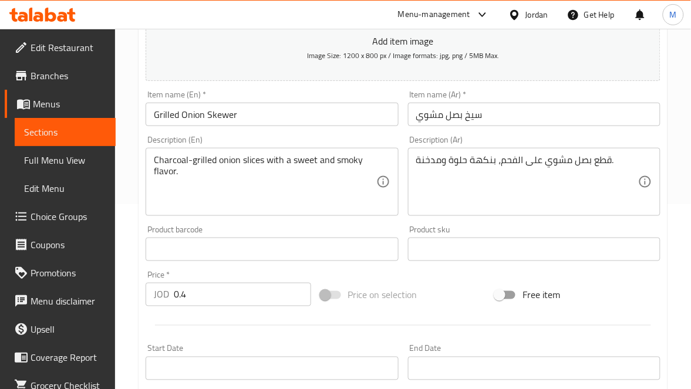
scroll to position [173, 0]
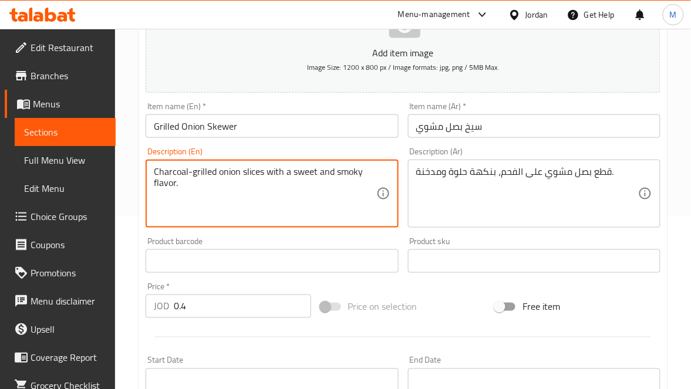
click at [251, 176] on textarea "Charcoal-grilled onion slices with a sweet and smoky flavor." at bounding box center [265, 194] width 222 height 56
type textarea "Charcoal-grilled onion pieces with a sweet and smoky flavor."
click at [271, 130] on input "Grilled Onion Skewer" at bounding box center [272, 125] width 252 height 23
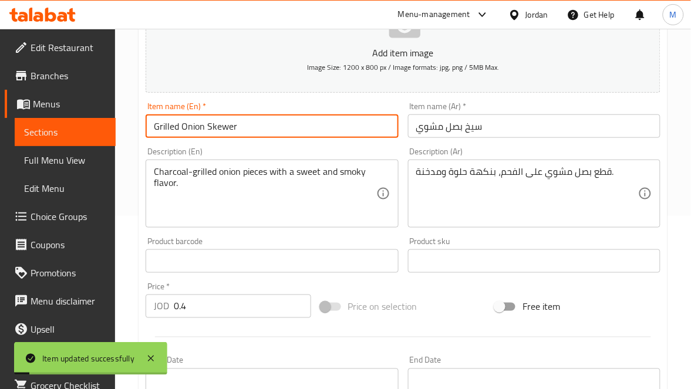
scroll to position [0, 0]
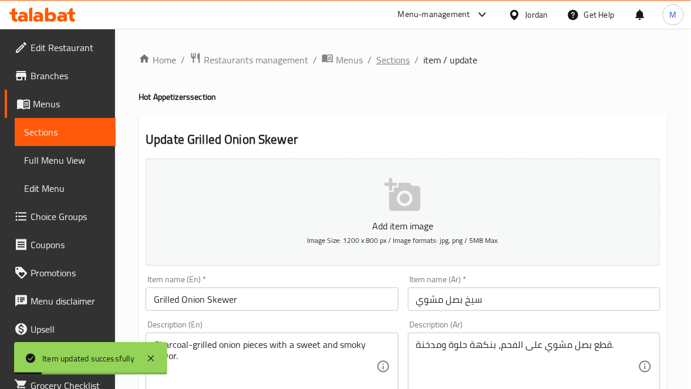
click at [384, 58] on span "Sections" at bounding box center [392, 60] width 33 height 14
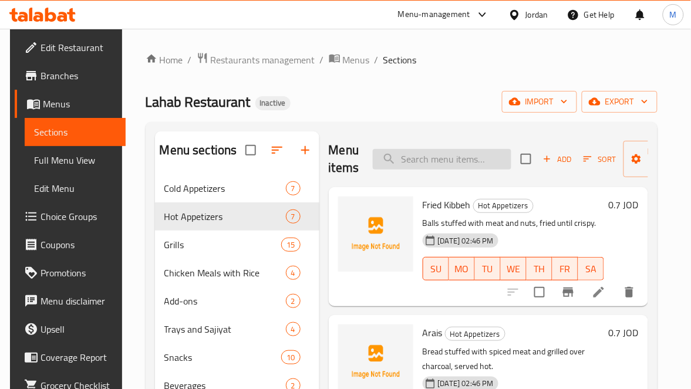
paste input "Shuqaf Sandwich"
click at [415, 160] on input "search" at bounding box center [442, 159] width 138 height 21
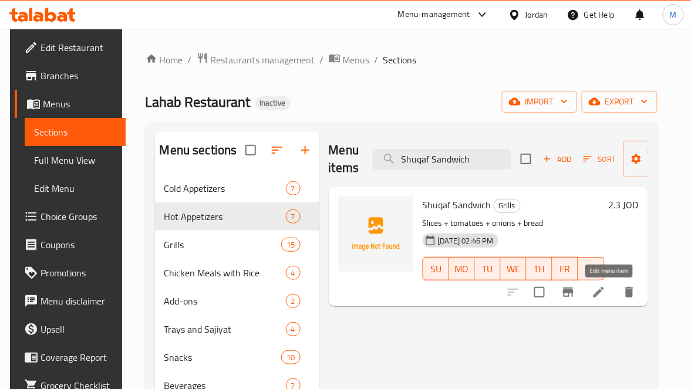
type input "Shuqaf Sandwich"
click at [604, 295] on icon at bounding box center [598, 292] width 11 height 11
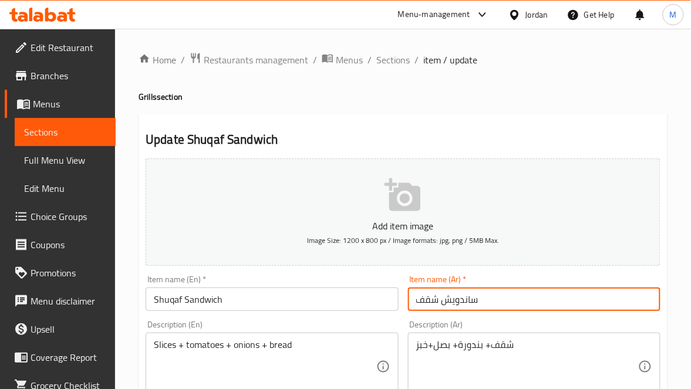
click at [433, 301] on input "ساندويش شقف" at bounding box center [534, 299] width 252 height 23
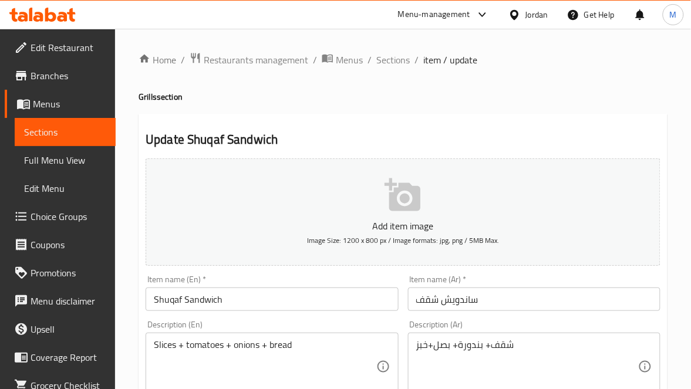
click at [169, 304] on input "Shuqaf Sandwich" at bounding box center [272, 299] width 252 height 23
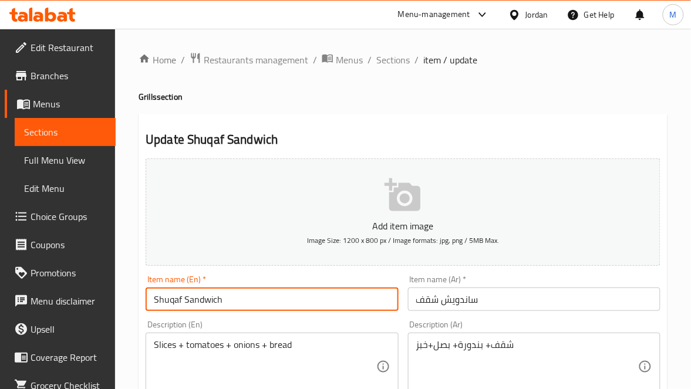
click at [169, 304] on input "Shuqaf Sandwich" at bounding box center [272, 299] width 252 height 23
paste input "okaf"
type input "Shokaf Sandwich"
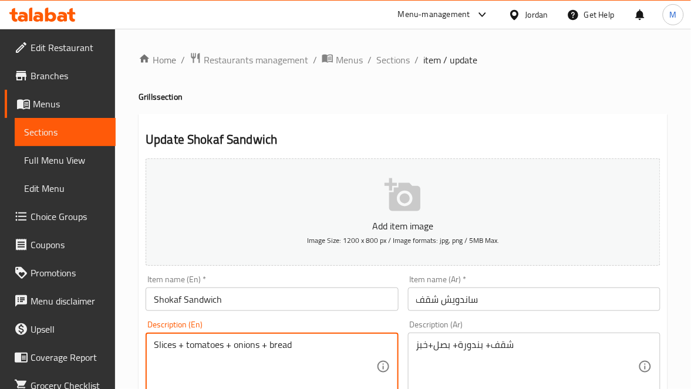
click at [164, 346] on textarea "Slices + tomatoes + onions + bread" at bounding box center [265, 367] width 222 height 56
paste textarea "hokaf"
click at [165, 340] on textarea "Slices + tomatoes + onions + bread" at bounding box center [265, 367] width 222 height 56
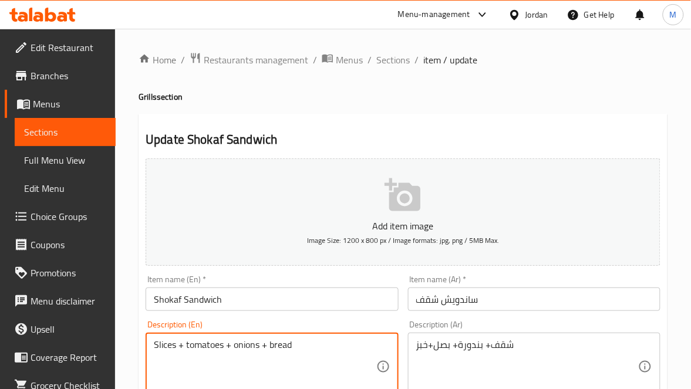
paste textarea "hokaf"
type textarea "Shokaf+ tomatoes + onions + bread"
click at [283, 294] on input "Shokaf Sandwich" at bounding box center [272, 299] width 252 height 23
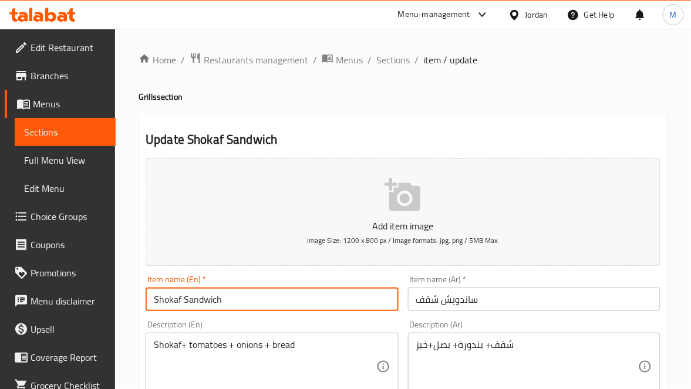
click at [283, 296] on input "Shokaf Sandwich" at bounding box center [272, 299] width 252 height 23
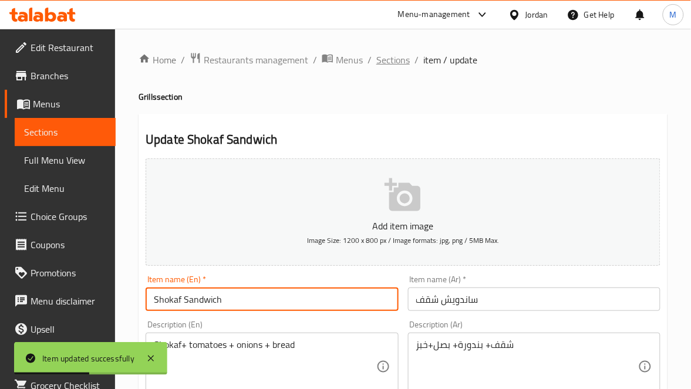
click at [393, 58] on span "Sections" at bounding box center [392, 60] width 33 height 14
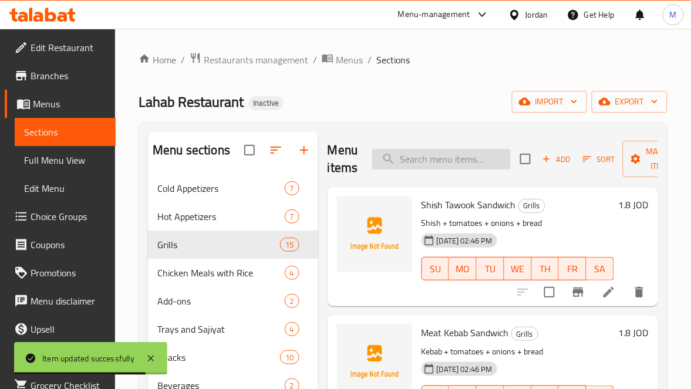
click at [455, 164] on input "search" at bounding box center [441, 159] width 138 height 21
paste input "[PERSON_NAME]"
type input "[PERSON_NAME]"
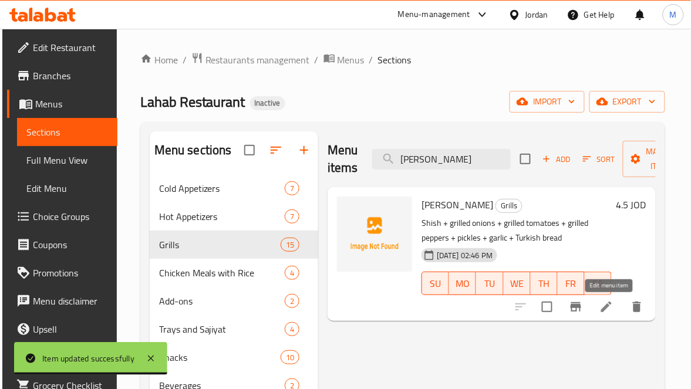
click at [607, 302] on icon at bounding box center [606, 307] width 14 height 14
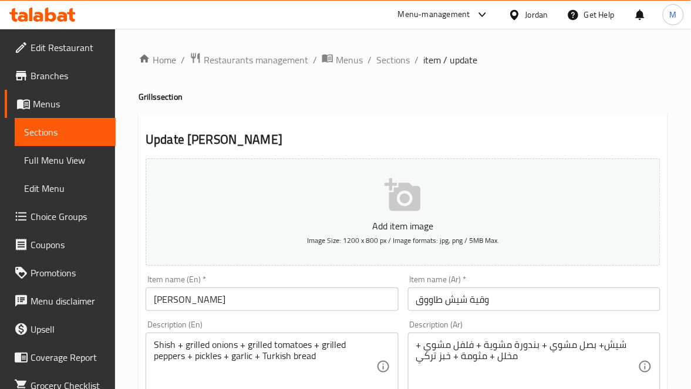
click at [241, 361] on textarea "Shish + grilled onions + grilled tomatoes + grilled peppers + pickles + garlic …" at bounding box center [265, 367] width 222 height 56
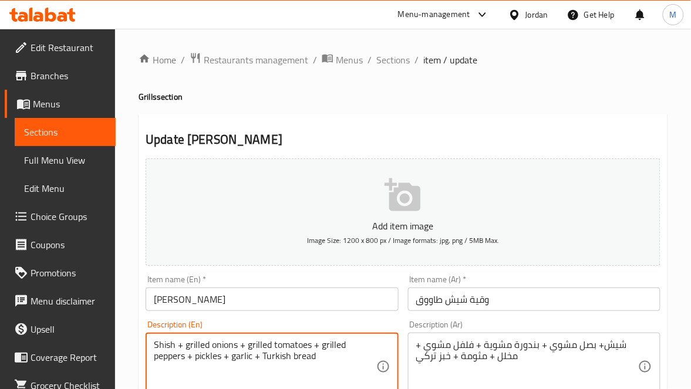
click at [241, 361] on textarea "Shish + grilled onions + grilled tomatoes + grilled peppers + pickles + garlic …" at bounding box center [265, 367] width 222 height 56
paste textarea "Mtawameh"
click at [249, 360] on textarea "Shish + grilled onions + grilled tomatoes + grilled peppers + pickles + garlic …" at bounding box center [265, 367] width 222 height 56
paste textarea "Mtawameh"
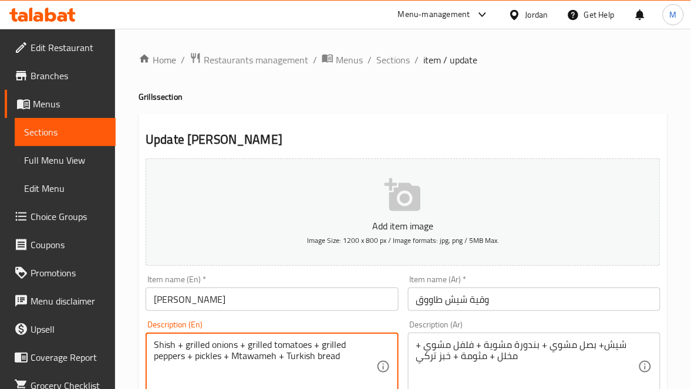
type textarea "Shish + grilled onions + grilled tomatoes + grilled peppers + pickles + Mtawame…"
click at [315, 307] on input "[PERSON_NAME]" at bounding box center [272, 299] width 252 height 23
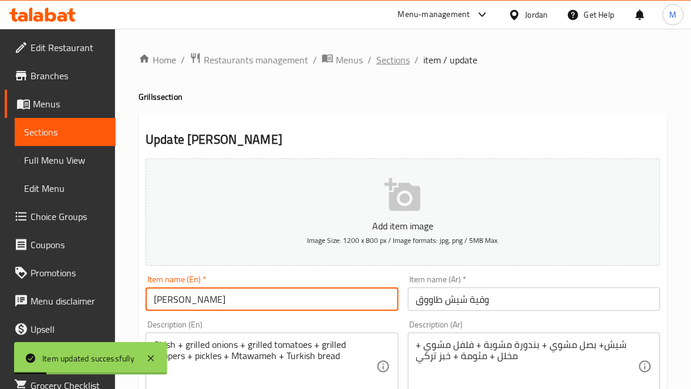
click at [401, 58] on span "Sections" at bounding box center [392, 60] width 33 height 14
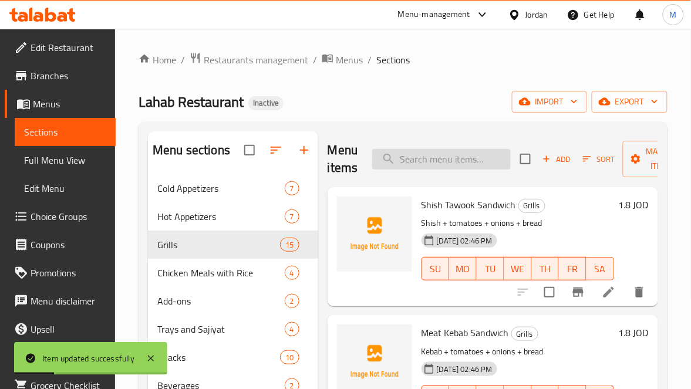
paste input "Ounce of Meat Kebab"
click at [440, 153] on input "search" at bounding box center [441, 159] width 138 height 21
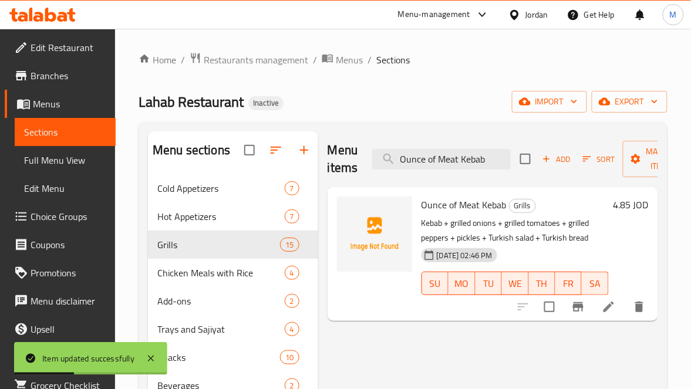
type input "Ounce of Meat Kebab"
click at [609, 306] on icon at bounding box center [608, 307] width 11 height 11
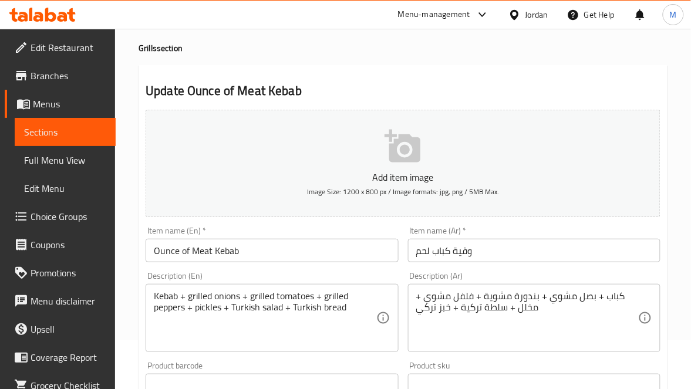
scroll to position [88, 0]
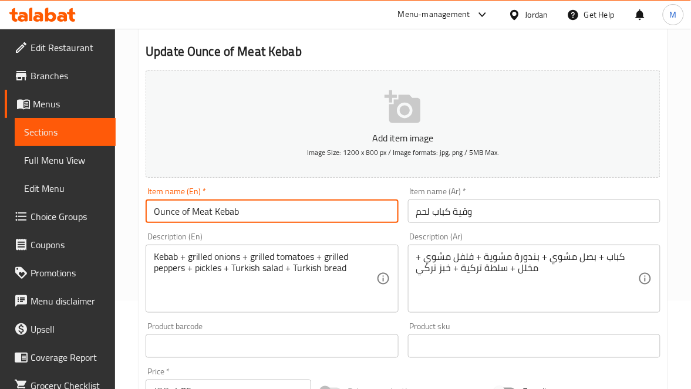
click at [157, 214] on input "Ounce of Meat Kebab" at bounding box center [272, 211] width 252 height 23
drag, startPoint x: 189, startPoint y: 213, endPoint x: 130, endPoint y: 214, distance: 59.3
click at [130, 214] on div "Home / Restaurants management / Menus / Sections / item / update Grills section…" at bounding box center [403, 341] width 576 height 800
paste input "Waqia"
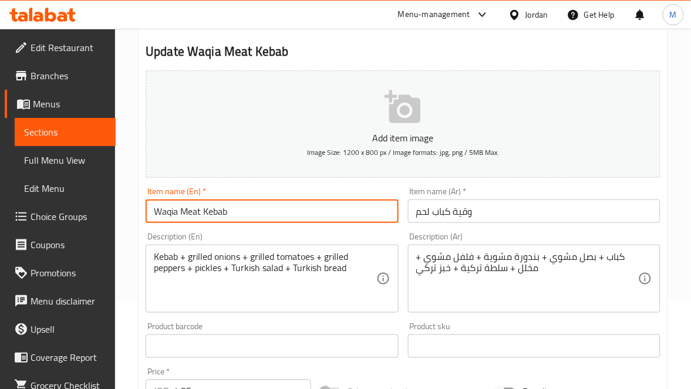
type input "Waqia Meat Kebab"
click at [230, 258] on textarea "Kebab + grilled onions + grilled tomatoes + grilled peppers + pickles + Turkish…" at bounding box center [265, 279] width 222 height 56
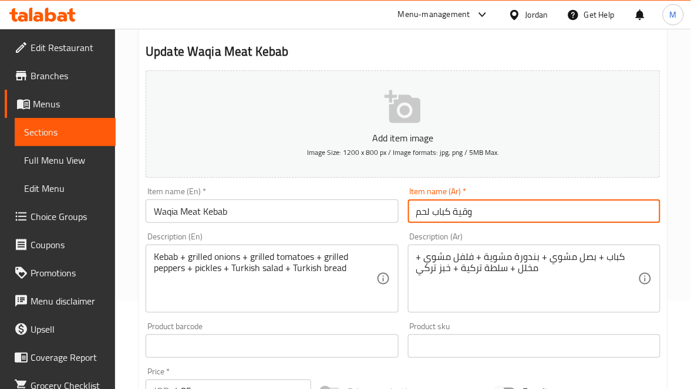
click at [489, 218] on input "وقية كباب لحم" at bounding box center [534, 211] width 252 height 23
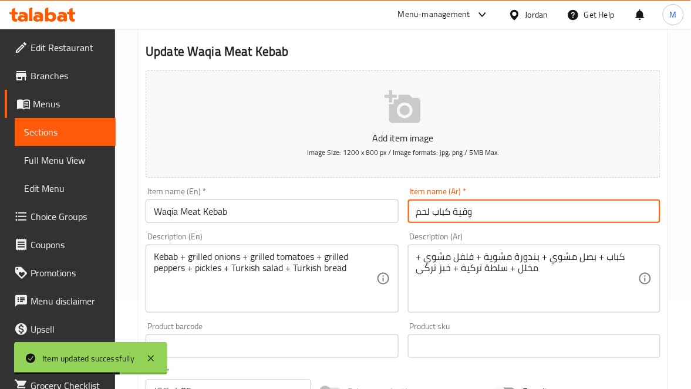
scroll to position [0, 0]
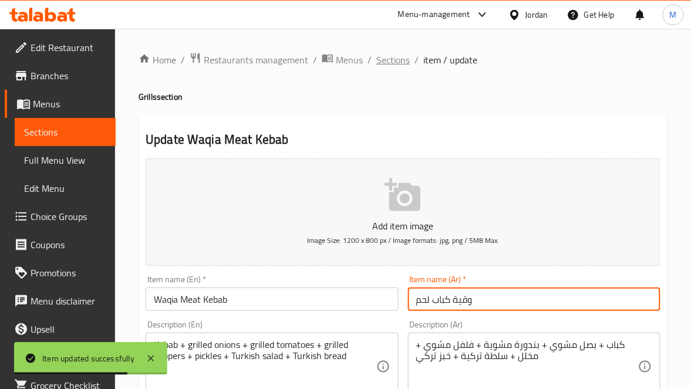
click at [386, 61] on span "Sections" at bounding box center [392, 60] width 33 height 14
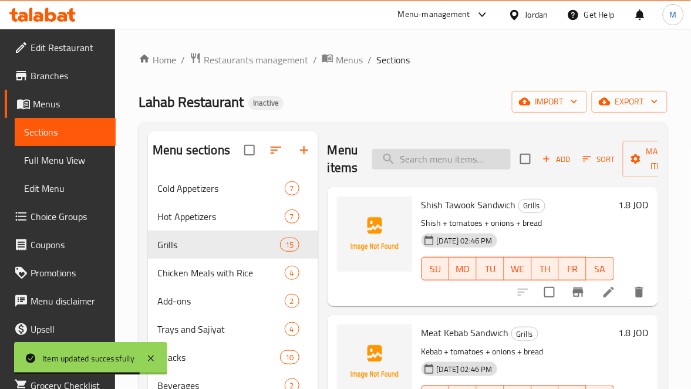
click at [441, 157] on input "search" at bounding box center [441, 159] width 138 height 21
paste input "Ounce of Shards"
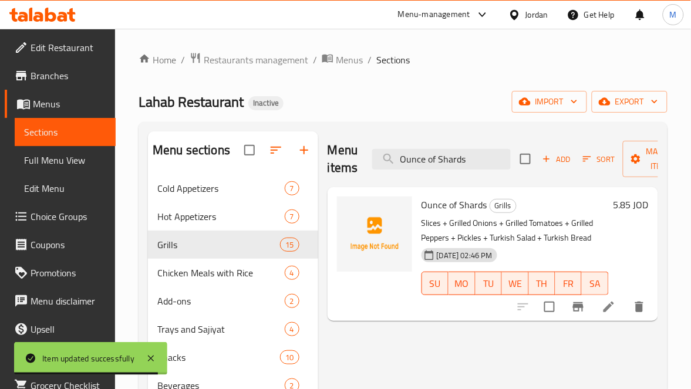
type input "Ounce of Shards"
click at [611, 313] on icon at bounding box center [608, 307] width 14 height 14
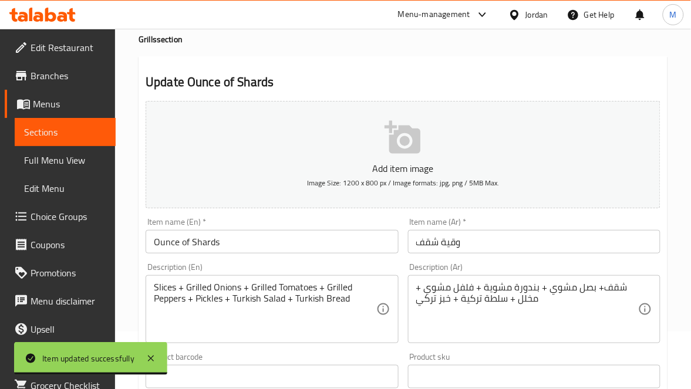
scroll to position [88, 0]
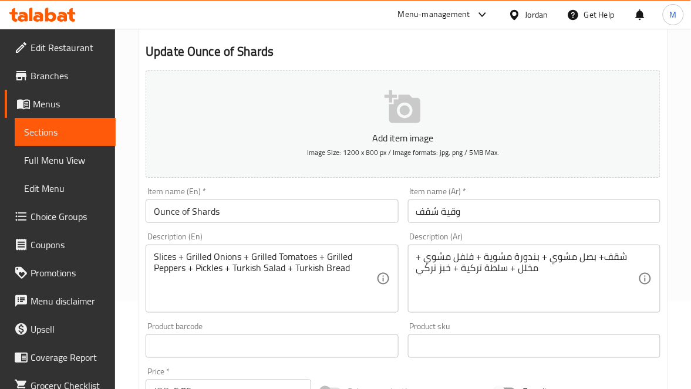
click at [426, 214] on input "وقية شقف" at bounding box center [534, 211] width 252 height 23
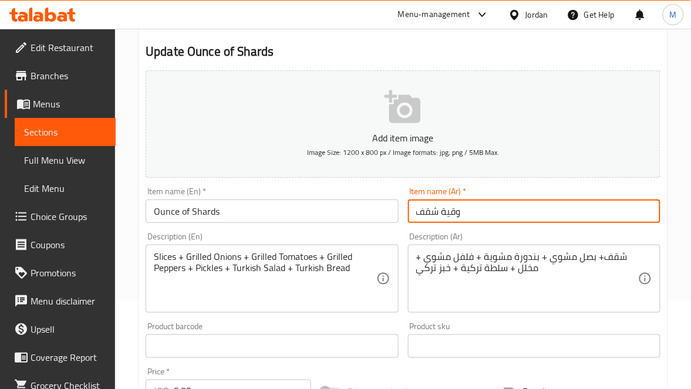
click at [426, 214] on input "وقية شقف" at bounding box center [534, 211] width 252 height 23
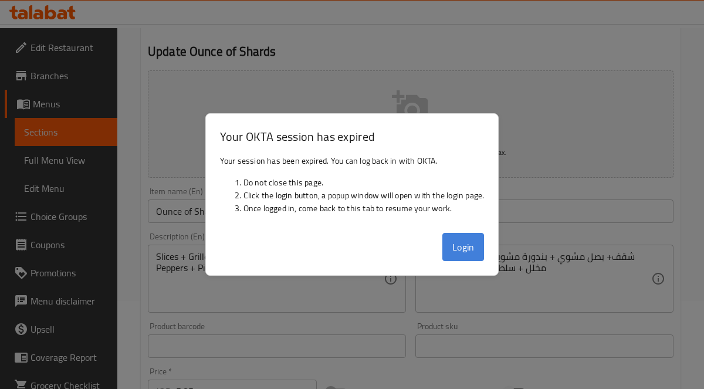
click at [458, 244] on button "Login" at bounding box center [463, 247] width 42 height 28
click at [464, 244] on button "Login" at bounding box center [463, 247] width 42 height 28
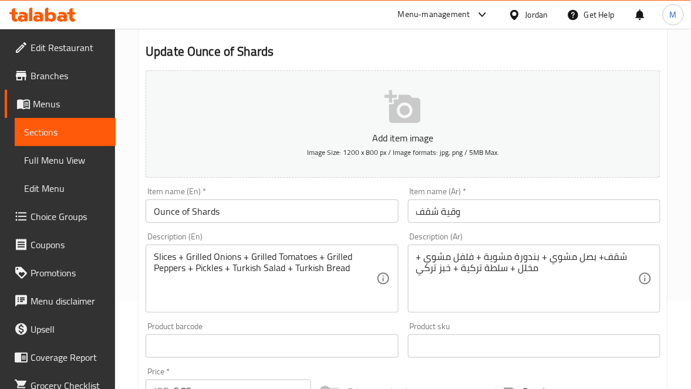
click at [171, 216] on input "Ounce of Shards" at bounding box center [272, 211] width 252 height 23
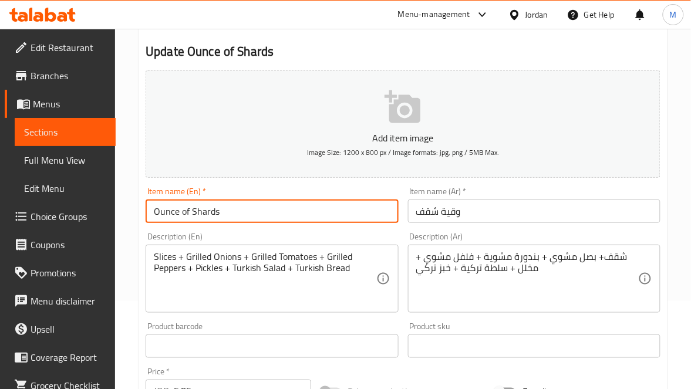
click at [171, 216] on input "Ounce of Shards" at bounding box center [272, 211] width 252 height 23
paste input "Waqia"
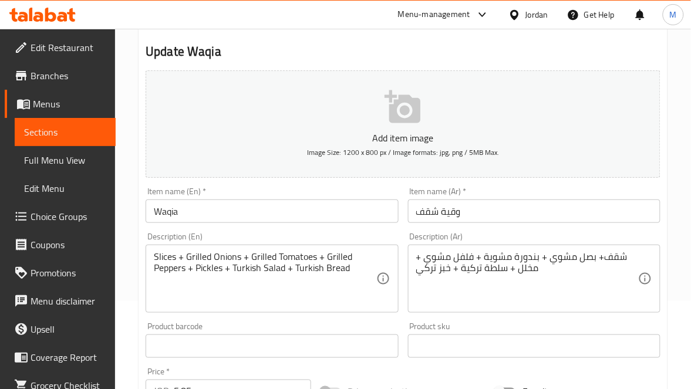
click at [194, 212] on input "Waqia" at bounding box center [272, 211] width 252 height 23
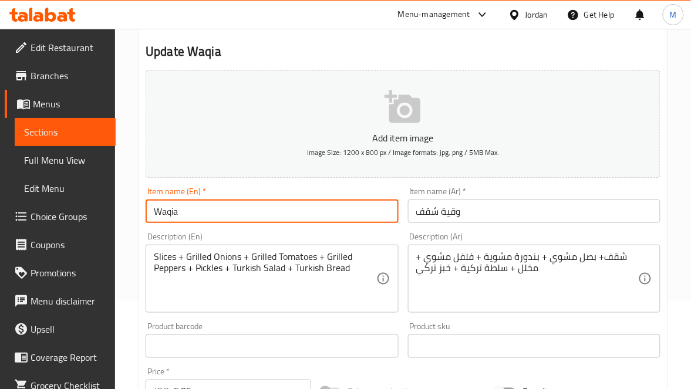
paste input "Waqia"
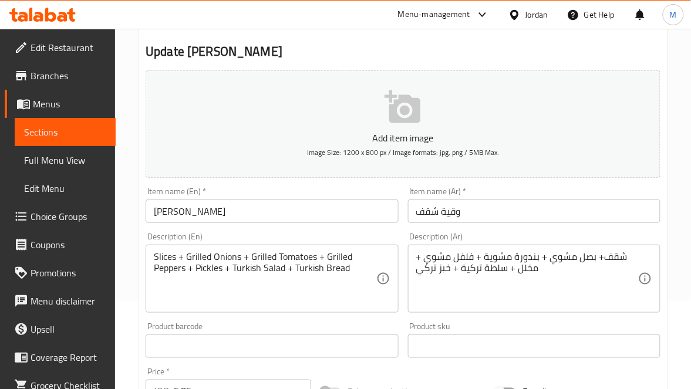
click at [194, 204] on input "Waqia Waqia" at bounding box center [272, 211] width 252 height 23
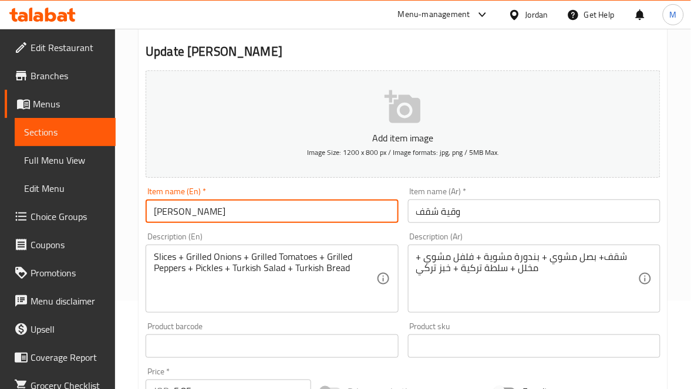
click at [194, 204] on input "Waqia Waqia" at bounding box center [272, 211] width 252 height 23
paste input "Shokaf"
click at [159, 212] on input "[PERSON_NAME]" at bounding box center [272, 211] width 252 height 23
click at [238, 205] on input "[PERSON_NAME]" at bounding box center [272, 211] width 252 height 23
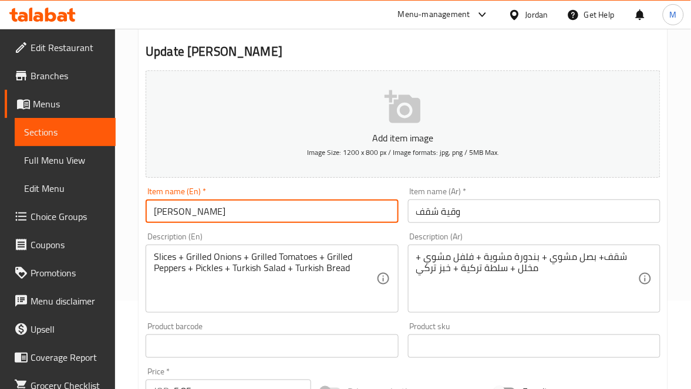
type input "[PERSON_NAME]"
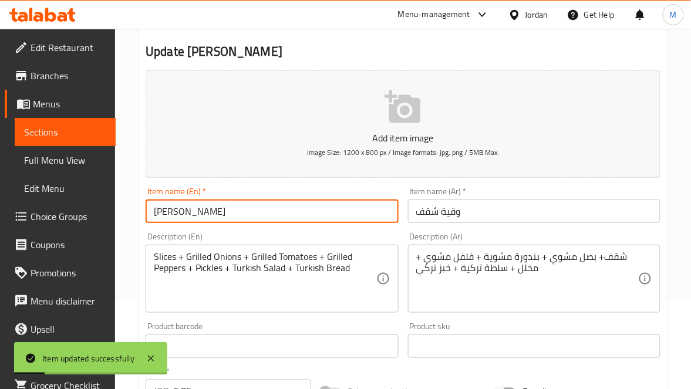
click at [201, 205] on input "[PERSON_NAME]" at bounding box center [272, 211] width 252 height 23
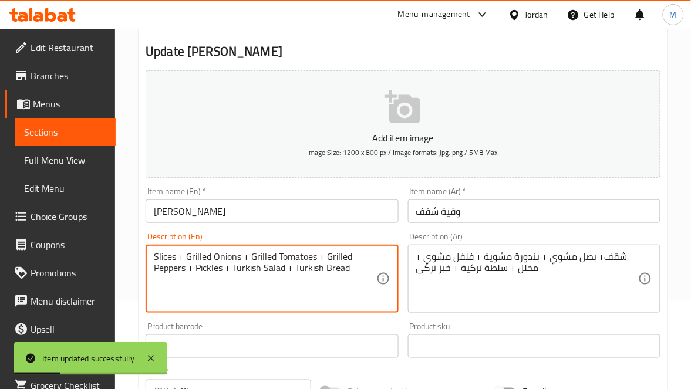
click at [156, 252] on textarea "Slices + Grilled Onions + Grilled Tomatoes + Grilled Peppers + Pickles + Turkis…" at bounding box center [265, 279] width 222 height 56
paste textarea "hokaf"
type textarea "Shokaf+ Grilled Onions + Grilled Tomatoes + Grilled Peppers + Pickles + Turkish…"
click at [496, 209] on input "وقية شقف" at bounding box center [534, 211] width 252 height 23
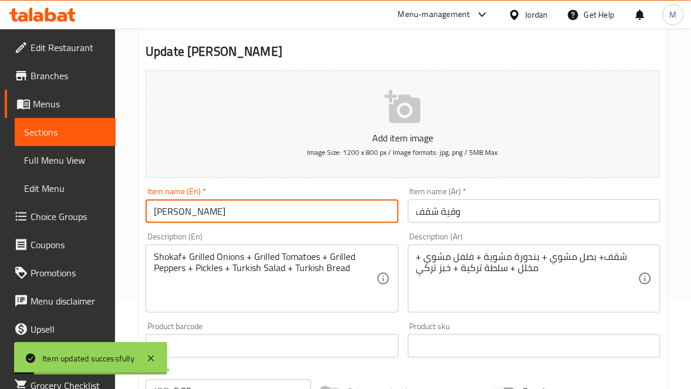
click at [236, 218] on input "[PERSON_NAME]" at bounding box center [272, 211] width 252 height 23
click at [253, 214] on input "[PERSON_NAME]" at bounding box center [272, 211] width 252 height 23
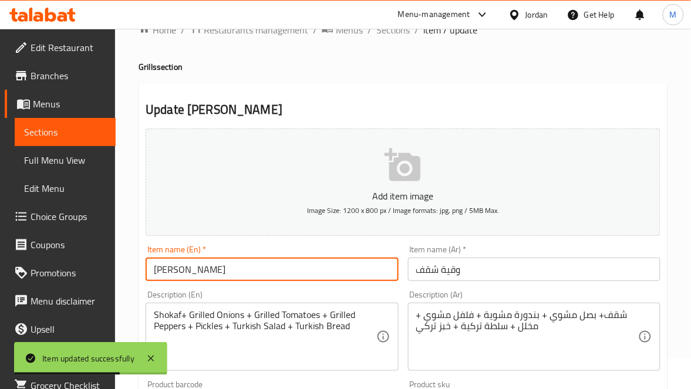
scroll to position [0, 0]
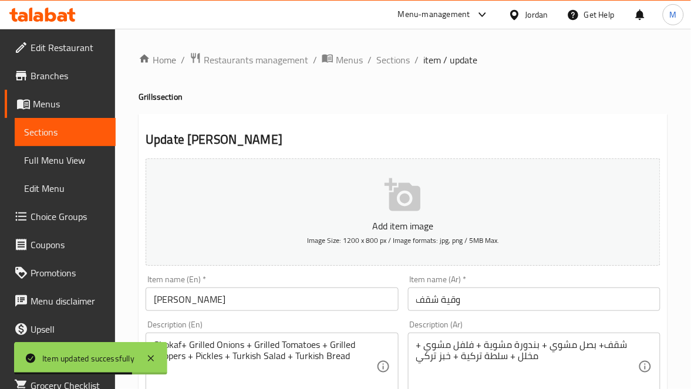
drag, startPoint x: 403, startPoint y: 57, endPoint x: 410, endPoint y: 68, distance: 12.9
click at [403, 56] on span "Sections" at bounding box center [392, 60] width 33 height 14
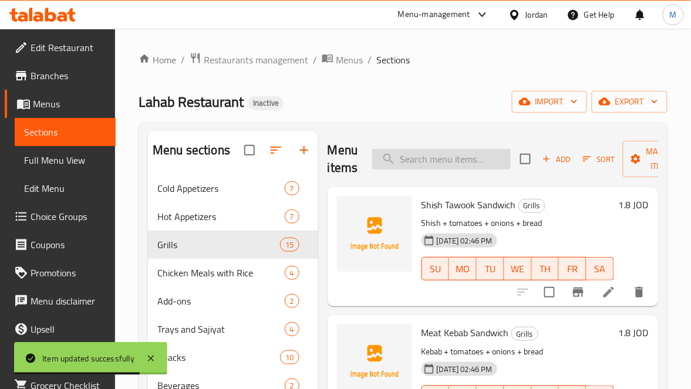
paste input "Mixed Ounce"
click at [462, 164] on input "Mixed Ounce" at bounding box center [441, 159] width 138 height 21
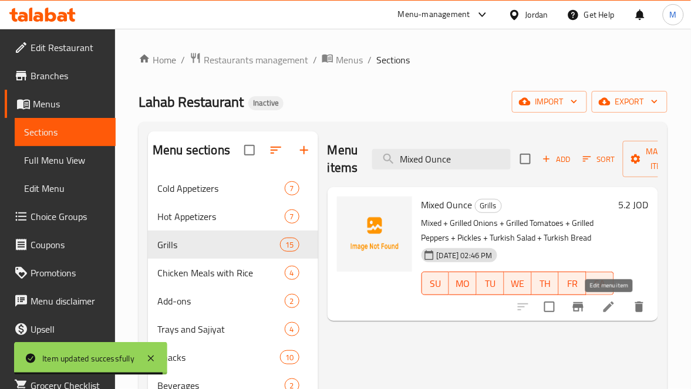
type input "Mixed Ounce"
click at [603, 310] on icon at bounding box center [608, 307] width 11 height 11
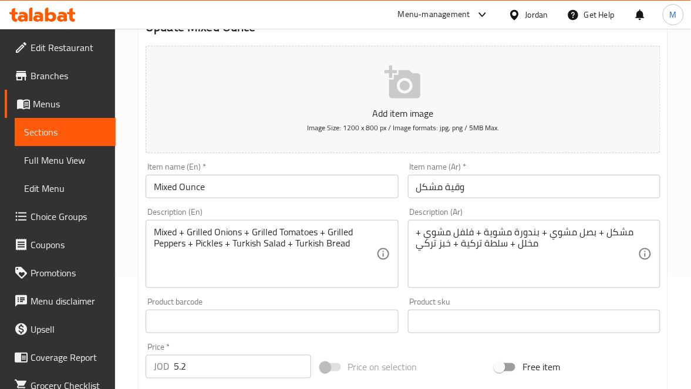
scroll to position [176, 0]
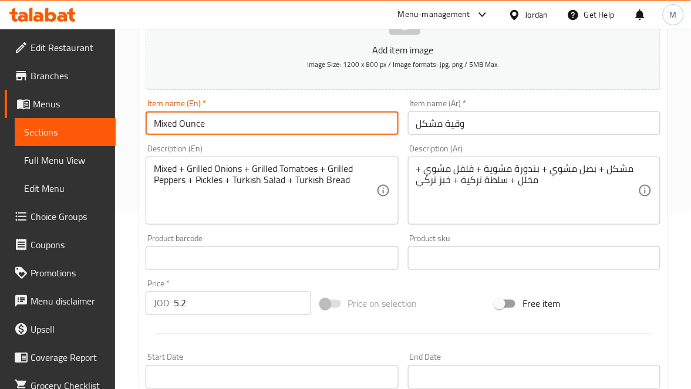
click at [198, 122] on input "Mixed Ounce" at bounding box center [272, 122] width 252 height 23
click at [151, 123] on input "Mix" at bounding box center [272, 122] width 252 height 23
paste input "Waqia"
type input "Waqia Mix"
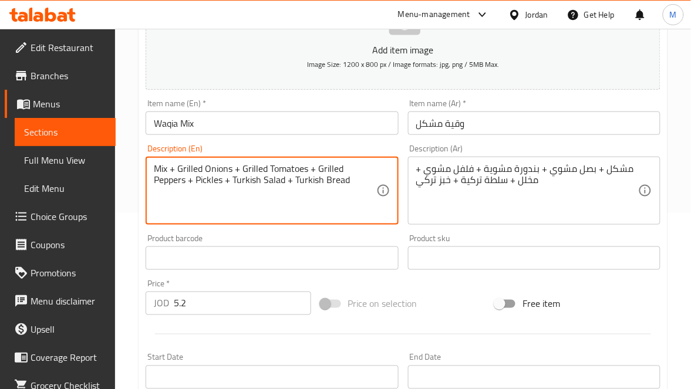
click at [254, 166] on textarea "Mix + Grilled Onions + Grilled Tomatoes + Grilled Peppers + Pickles + Turkish S…" at bounding box center [265, 191] width 222 height 56
type textarea "Mix + Grilled Onions + Grilled Tomatoes + Grilled Peppers + Pickles + Turkish S…"
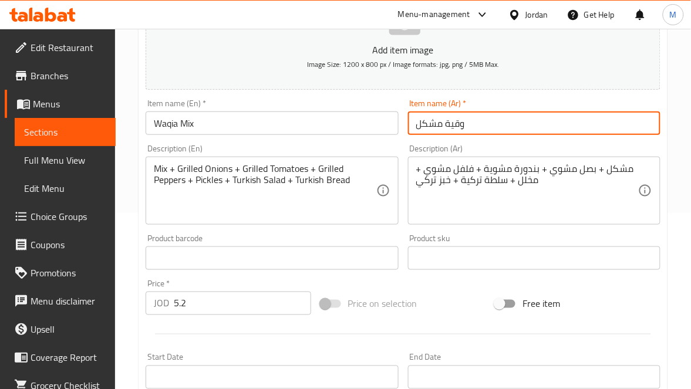
click at [511, 133] on input "وقية مشكل" at bounding box center [534, 122] width 252 height 23
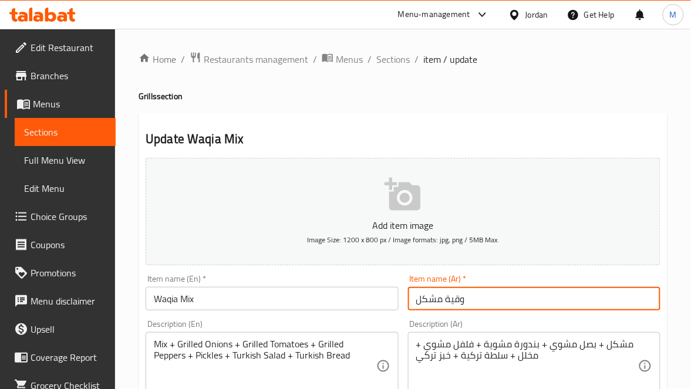
scroll to position [0, 0]
click at [405, 54] on span "Sections" at bounding box center [392, 60] width 33 height 14
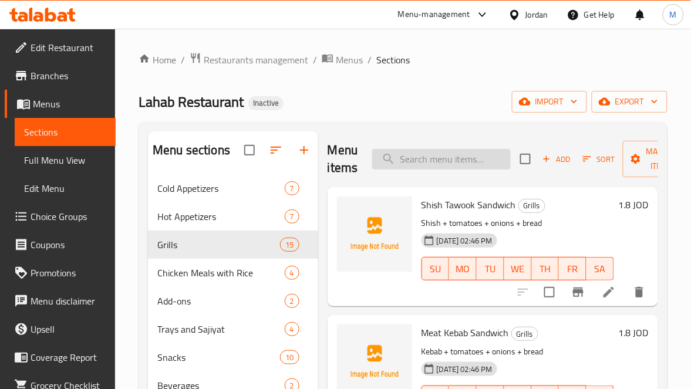
click at [415, 150] on input "search" at bounding box center [441, 159] width 138 height 21
paste input "1 Kg [PERSON_NAME]"
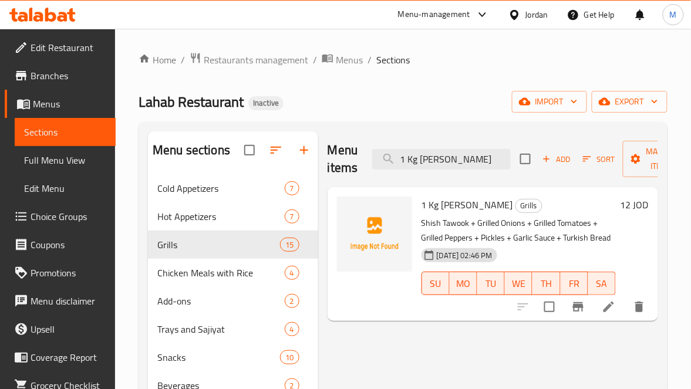
type input "1 Kg [PERSON_NAME]"
click at [614, 316] on li at bounding box center [608, 306] width 33 height 21
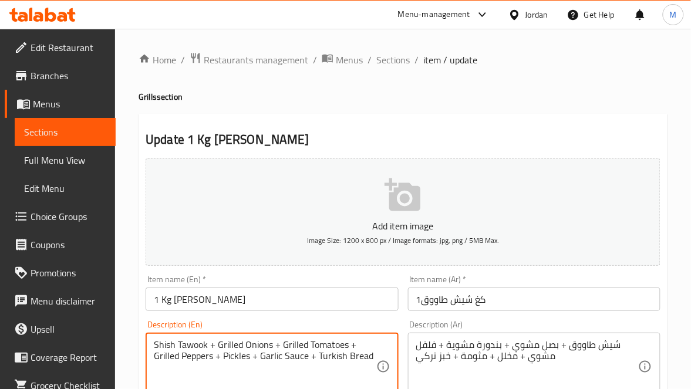
click at [238, 354] on textarea "Shish Tawook + Grilled Onions + Grilled Tomatoes + Grilled Peppers + Pickles + …" at bounding box center [265, 367] width 222 height 56
drag, startPoint x: 306, startPoint y: 358, endPoint x: 261, endPoint y: 361, distance: 45.3
click at [261, 361] on textarea "Shish Tawook + Grilled Onions + Grilled Tomatoes + Grilled Peppers + Pickles + …" at bounding box center [265, 367] width 222 height 56
paste textarea "Mtawameh"
type textarea "Shish Tawook + Grilled Onions + Grilled Tomatoes + Grilled Peppers + Pickles + …"
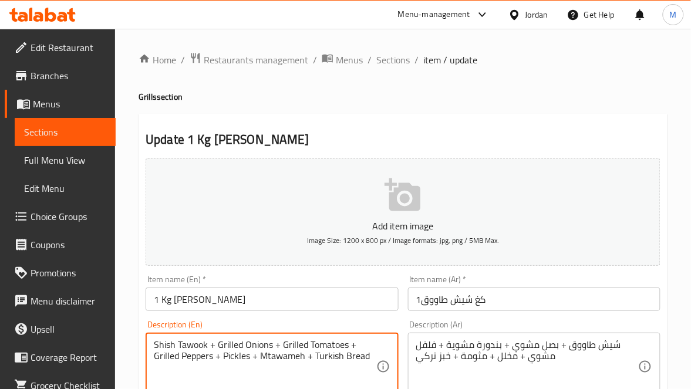
click at [497, 298] on input "1كغ شيش طاووق" at bounding box center [534, 299] width 252 height 23
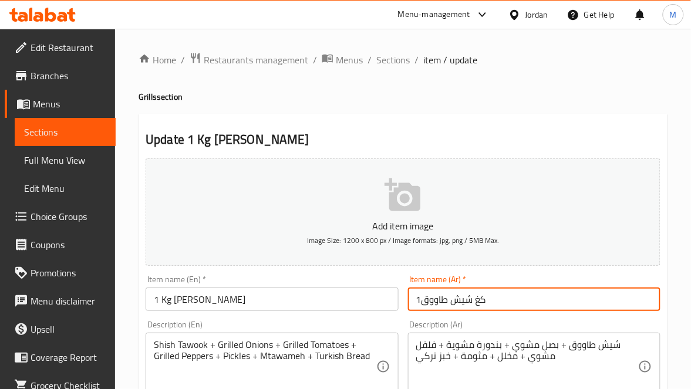
click at [502, 299] on input "1كغ شيش طاووق" at bounding box center [534, 299] width 252 height 23
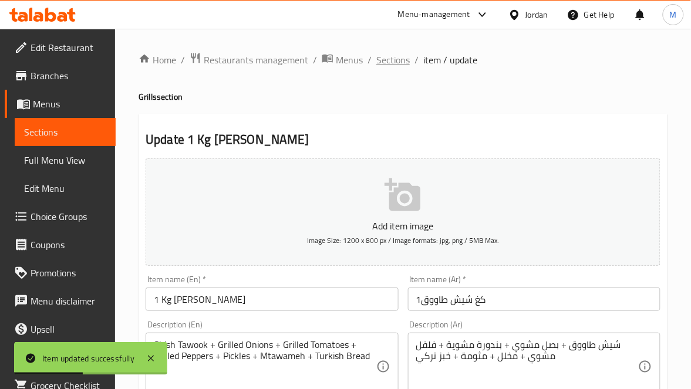
click at [393, 56] on span "Sections" at bounding box center [392, 60] width 33 height 14
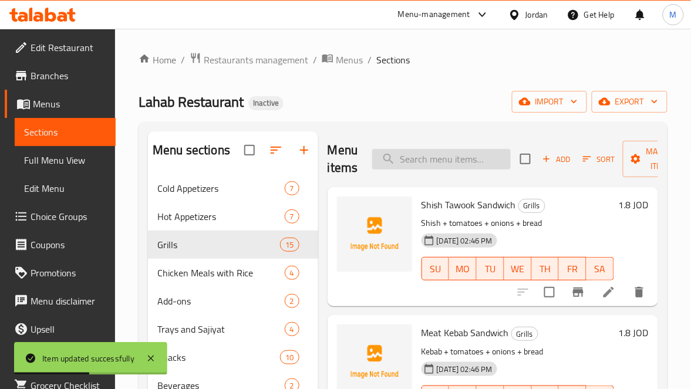
paste input "1 Kg Shafaf"
click at [409, 150] on input "1 Kg Shafaf" at bounding box center [441, 159] width 138 height 21
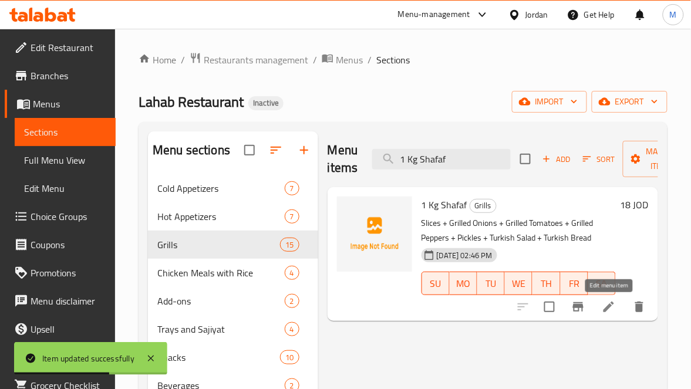
type input "1 Kg Shafaf"
click at [609, 312] on icon at bounding box center [608, 307] width 14 height 14
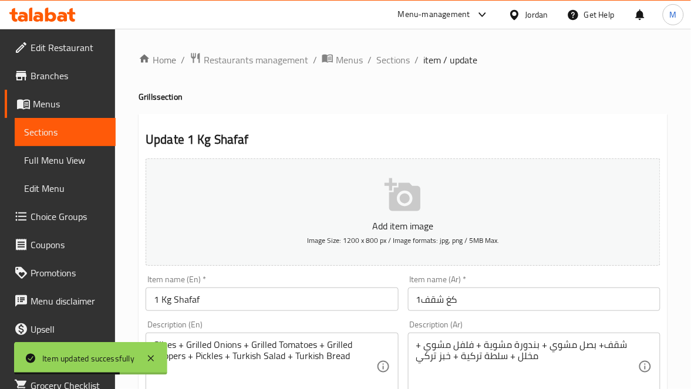
scroll to position [88, 0]
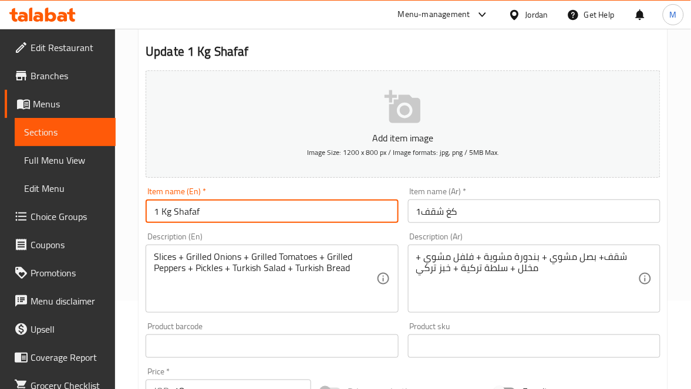
click at [183, 210] on input "1 Kg Shafaf" at bounding box center [272, 211] width 252 height 23
paste input "ok"
type input "1 Kg Shokaf"
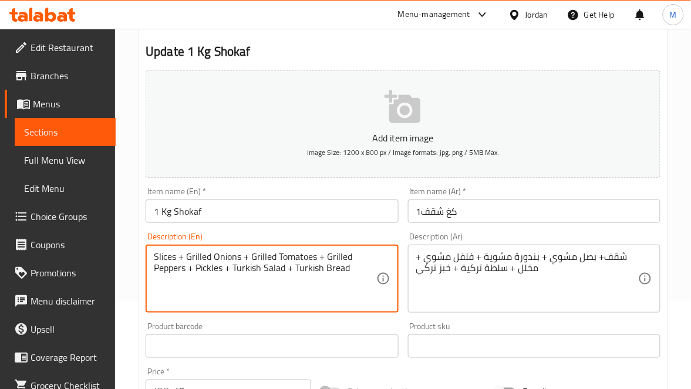
click at [163, 253] on textarea "Slices + Grilled Onions + Grilled Tomatoes + Grilled Peppers + Pickles + Turkis…" at bounding box center [265, 279] width 222 height 56
paste textarea "hokaf"
type textarea "Shokaf+ Grilled Onions + Grilled Tomatoes + Grilled Peppers + Pickles + Turkish…"
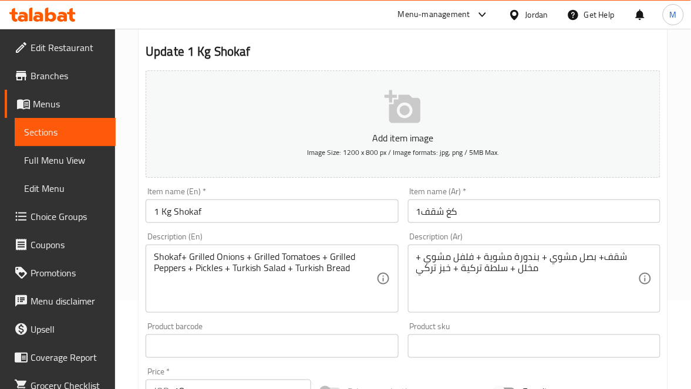
click at [529, 224] on div "Item name (Ar)   * 1كغ شقف Item name (Ar) *" at bounding box center [534, 204] width 262 height 45
click at [513, 208] on input "1كغ شقف" at bounding box center [534, 211] width 252 height 23
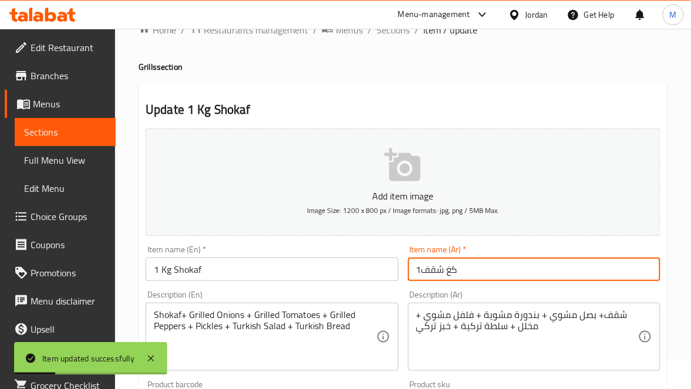
scroll to position [0, 0]
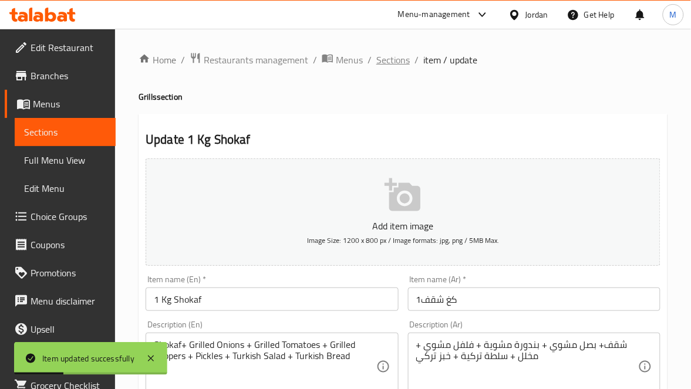
click at [376, 63] on span "Sections" at bounding box center [392, 60] width 33 height 14
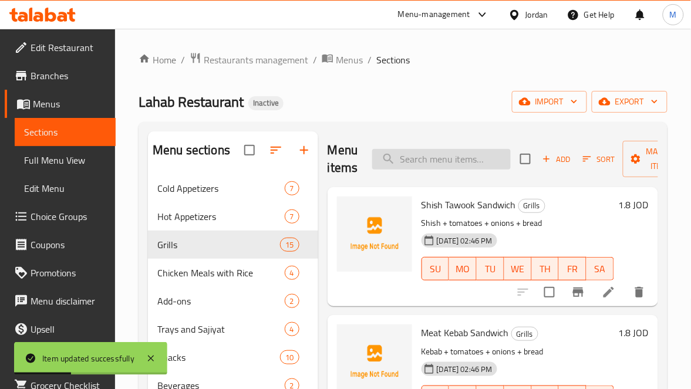
paste input "1kg Mixed"
click at [431, 156] on input "1kg Mixed" at bounding box center [441, 159] width 138 height 21
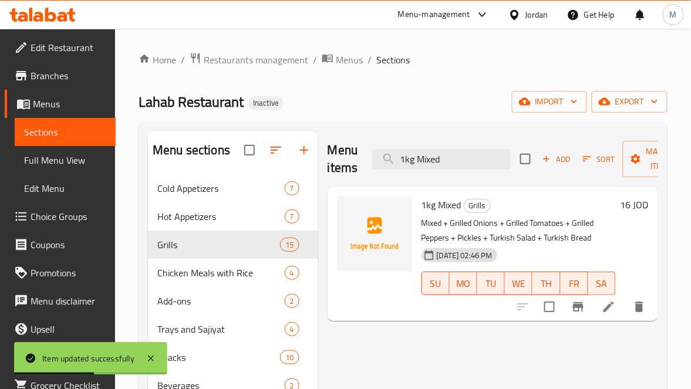
type input "1kg Mixed"
click at [601, 307] on icon at bounding box center [608, 307] width 14 height 14
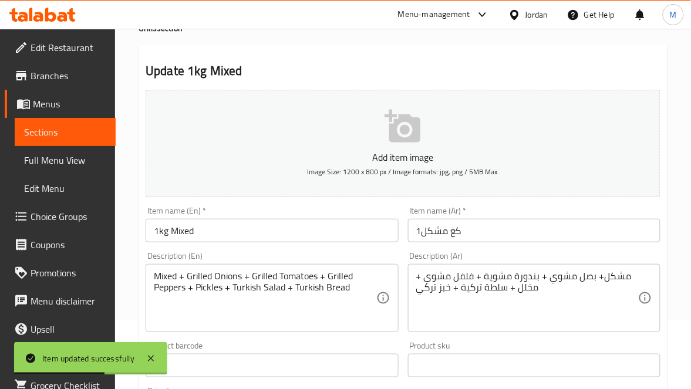
scroll to position [176, 0]
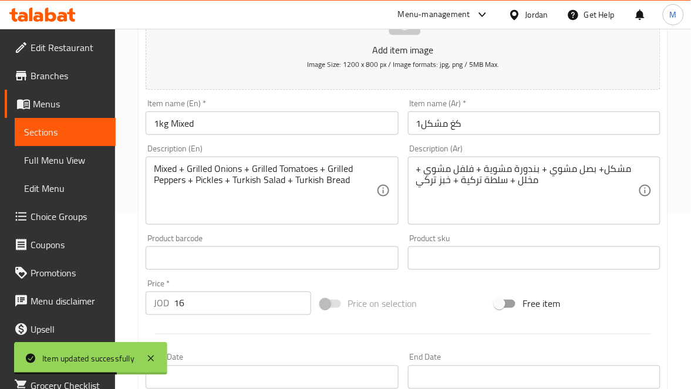
click at [213, 130] on input "1kg Mixed" at bounding box center [272, 122] width 252 height 23
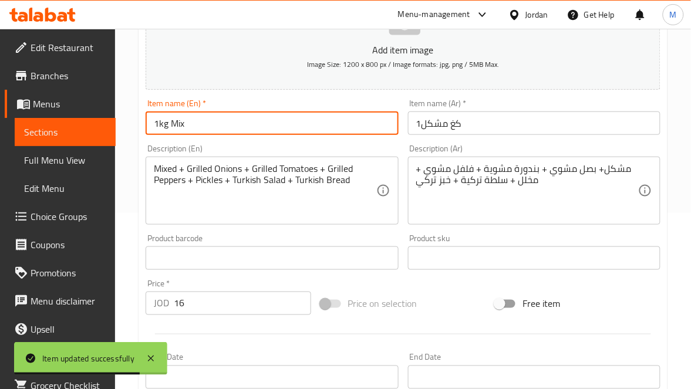
type input "1kg Mix"
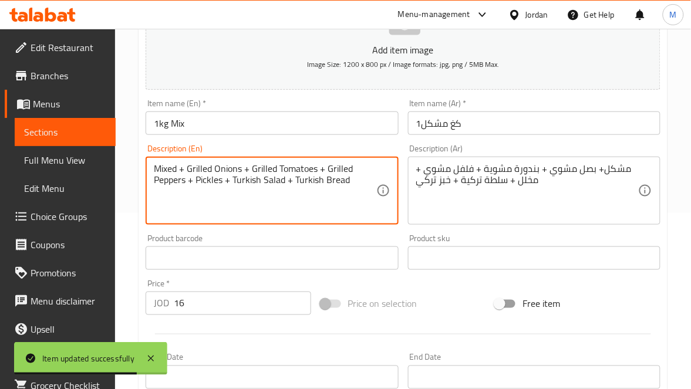
click at [327, 105] on div "Item name (En)   * 1kg Mix Item name (En) *" at bounding box center [272, 117] width 252 height 36
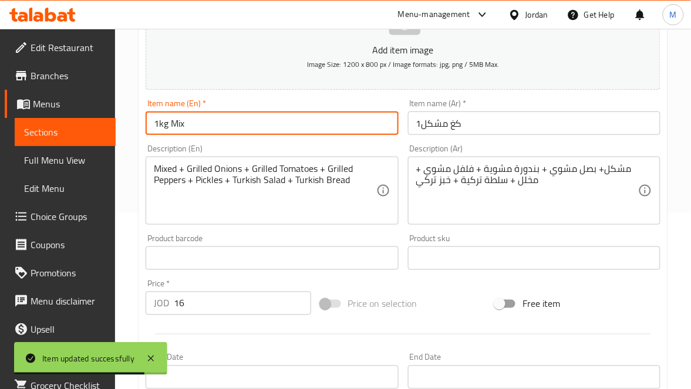
click at [318, 121] on input "1kg Mix" at bounding box center [272, 122] width 252 height 23
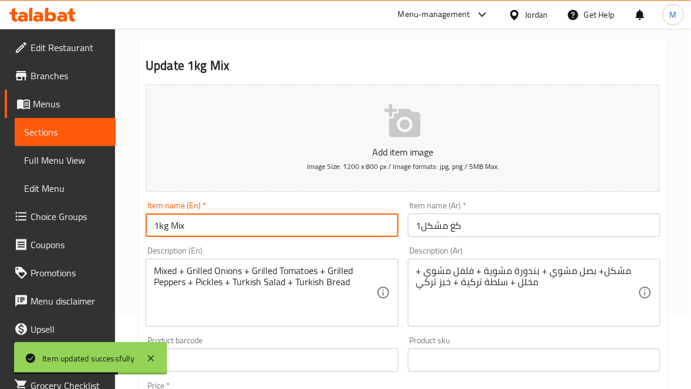
scroll to position [0, 0]
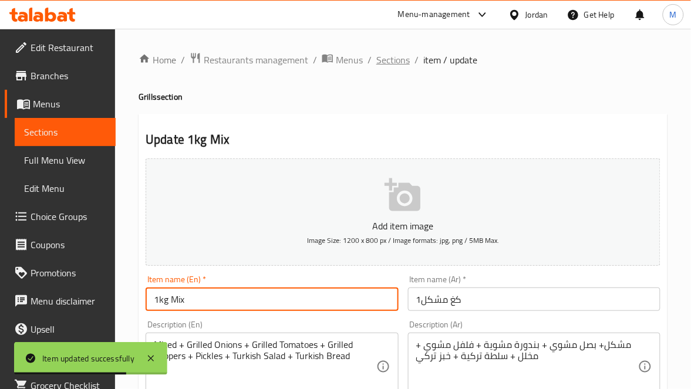
click at [381, 64] on span "Sections" at bounding box center [392, 60] width 33 height 14
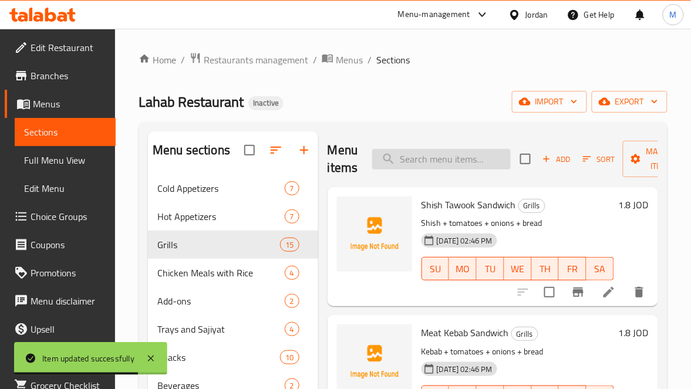
click at [421, 151] on input "search" at bounding box center [441, 159] width 138 height 21
paste input "1/2 Kg Grilled Wings"
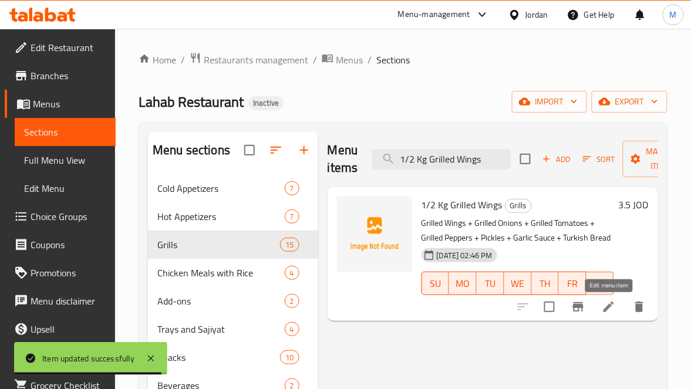
type input "1/2 Kg Grilled Wings"
click at [605, 314] on icon at bounding box center [608, 307] width 14 height 14
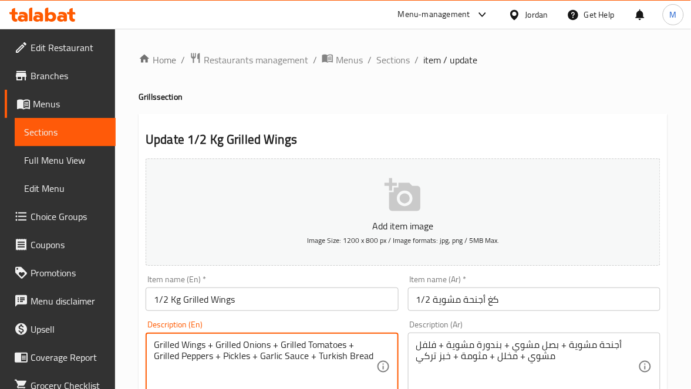
drag, startPoint x: 306, startPoint y: 356, endPoint x: 259, endPoint y: 360, distance: 47.1
paste textarea "Mtawameh"
type textarea "Grilled Wings + Grilled Onions + Grilled Tomatoes + Grilled Peppers + Pickles +…"
click at [289, 293] on input "1/2 Kg Grilled Wings" at bounding box center [272, 299] width 252 height 23
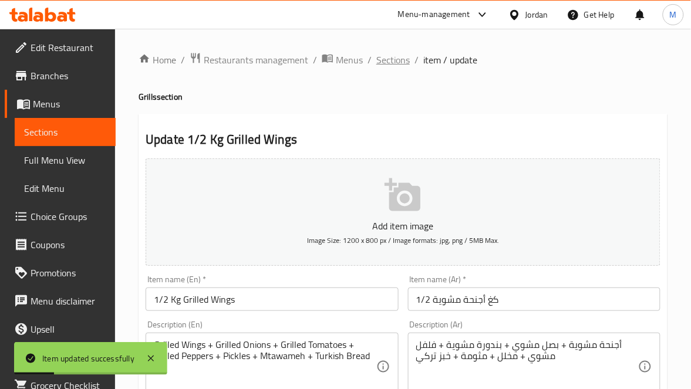
click at [391, 65] on span "Sections" at bounding box center [392, 60] width 33 height 14
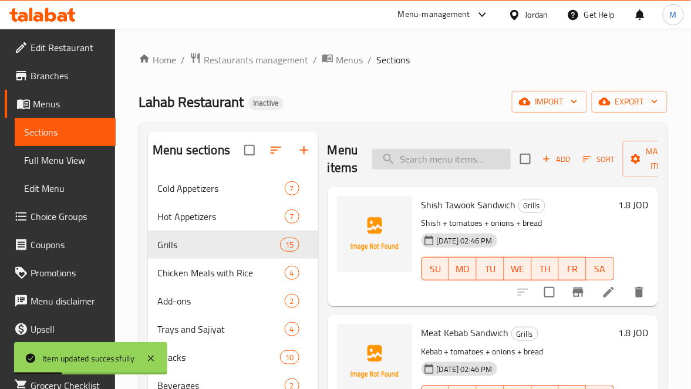
paste input "1 Kg Grilled Wings"
click at [434, 154] on input "search" at bounding box center [441, 159] width 138 height 21
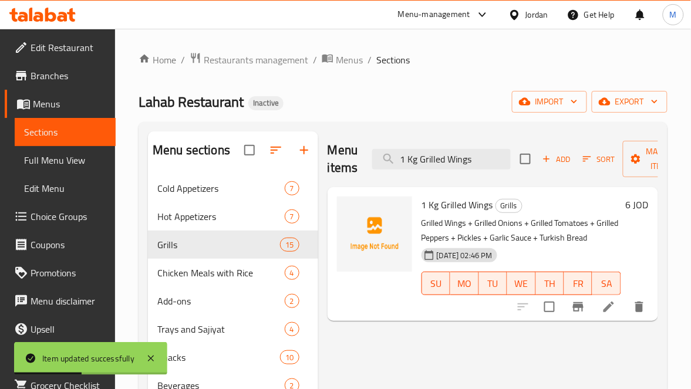
type input "1 Kg Grilled Wings"
click at [598, 306] on li at bounding box center [608, 306] width 33 height 21
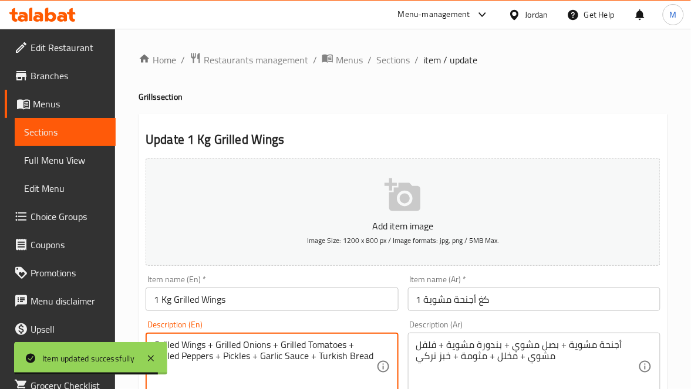
drag, startPoint x: 306, startPoint y: 356, endPoint x: 262, endPoint y: 358, distance: 44.6
paste textarea "Mtawameh"
type textarea "Grilled Wings + Grilled Onions + Grilled Tomatoes + Grilled Peppers + Pickles +…"
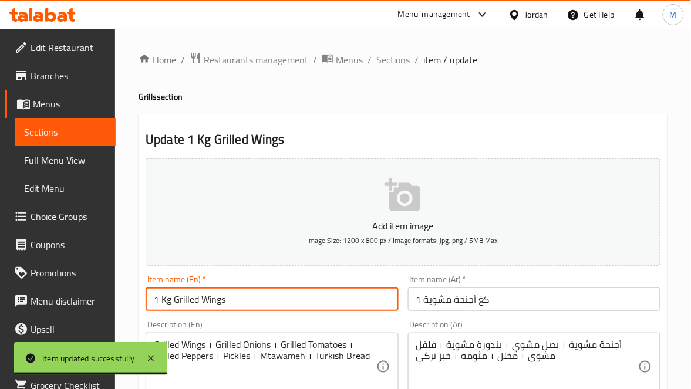
click at [285, 305] on input "1 Kg Grilled Wings" at bounding box center [272, 299] width 252 height 23
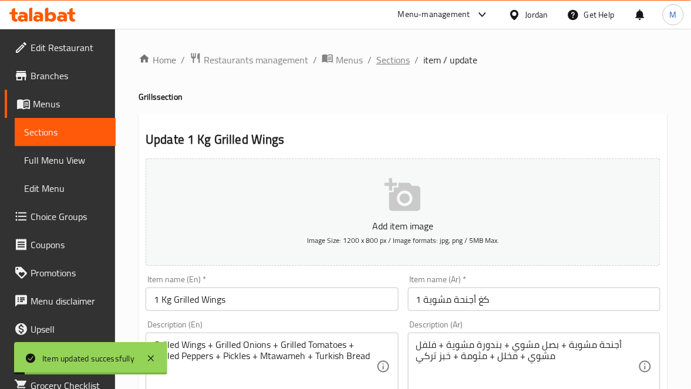
click at [386, 62] on span "Sections" at bounding box center [392, 60] width 33 height 14
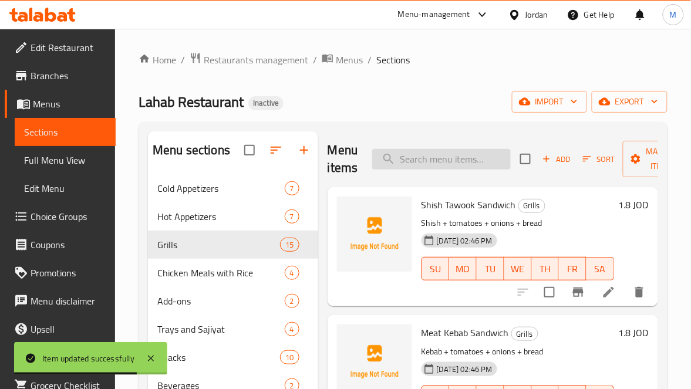
paste input "Half Chicken On Charcoal"
click at [431, 167] on input "Half Chicken On Charcoal" at bounding box center [441, 159] width 138 height 21
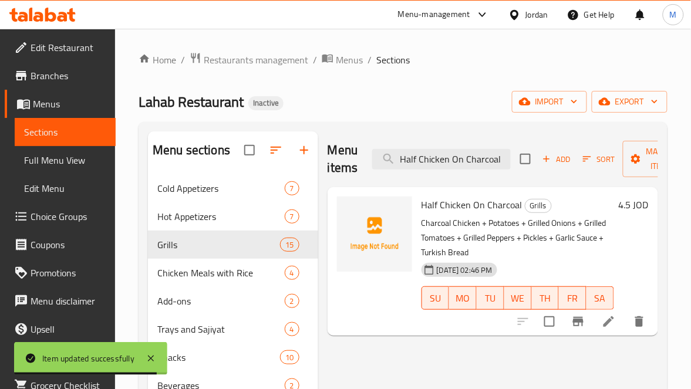
type input "Half Chicken On Charcoal"
click at [611, 327] on icon at bounding box center [608, 322] width 14 height 14
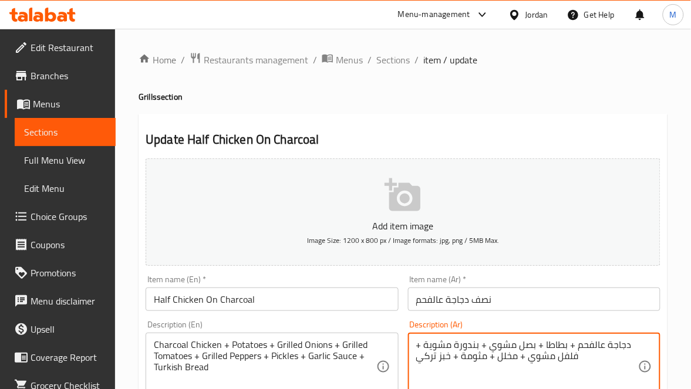
click at [609, 345] on textarea "دجاجة عالفحم + بطاطا + بصل مشوي + بندورة مشوية + فلفل مشوي + مخلل + مثومة + خبز…" at bounding box center [527, 367] width 222 height 56
click at [606, 349] on textarea "دجاجة عالفحم + بطاطا + بصل مشوي + بندورة مشوية + فلفل مشوي + مخلل + مثومة + خبز…" at bounding box center [527, 367] width 222 height 56
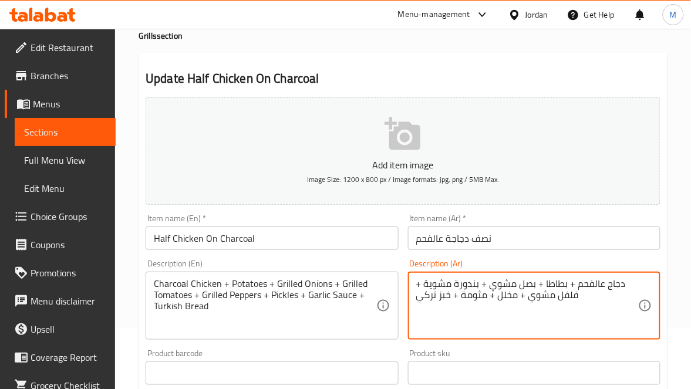
scroll to position [88, 0]
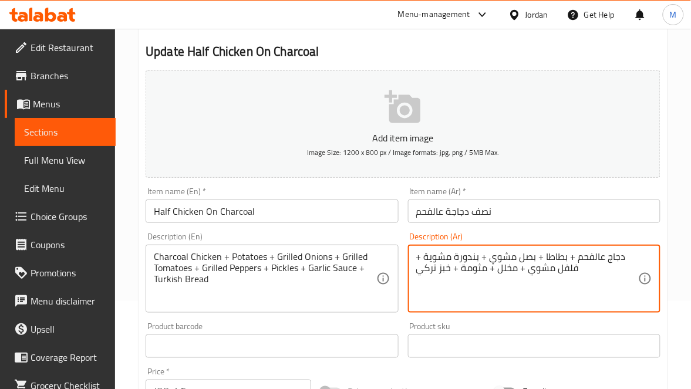
type textarea "دجاج عالفحم + بطاطا + بصل مشوي + بندورة مشوية + فلفل مشوي + مخلل + مثومة + خبز …"
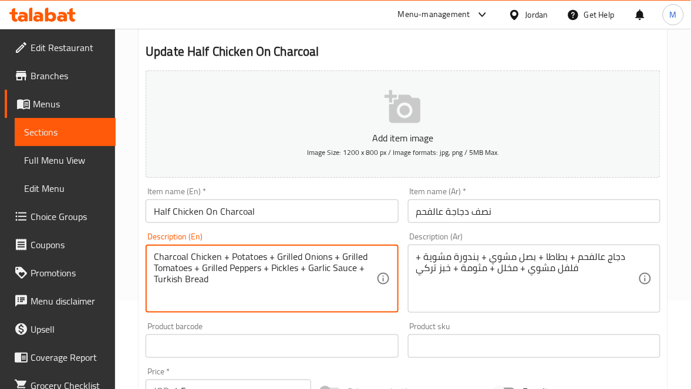
drag, startPoint x: 346, startPoint y: 271, endPoint x: 307, endPoint y: 269, distance: 38.8
paste textarea "Mtawameh"
type textarea "Charcoal Chicken + Potatoes + Grilled Onions + Grilled Tomatoes + Grilled Peppe…"
click at [506, 213] on input "نصف دجاجة عالفحم" at bounding box center [534, 211] width 252 height 23
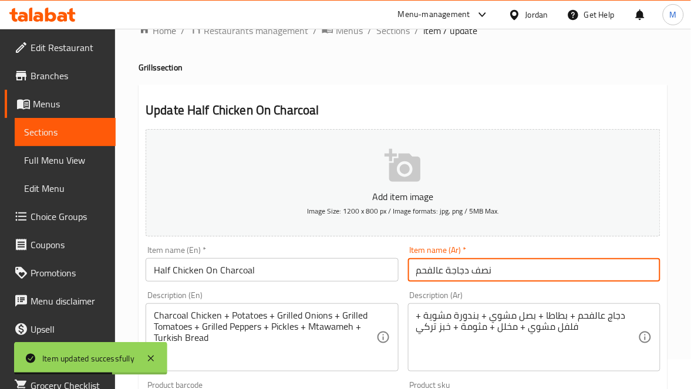
scroll to position [0, 0]
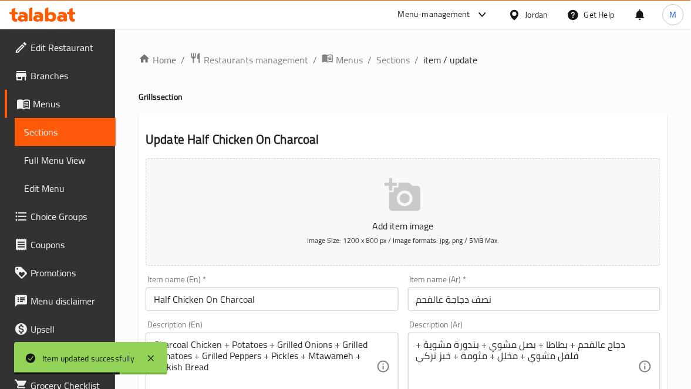
click at [397, 53] on span "Sections" at bounding box center [392, 60] width 33 height 14
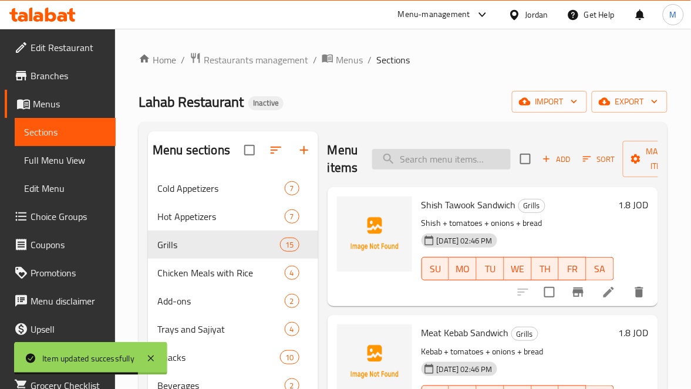
click at [435, 152] on input "search" at bounding box center [441, 159] width 138 height 21
paste input "Chicken On Charcoal"
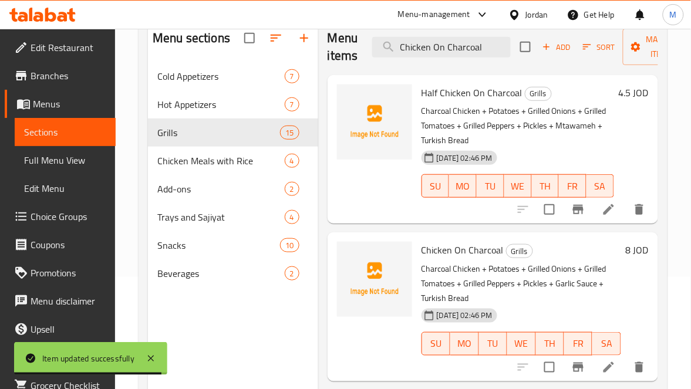
scroll to position [165, 0]
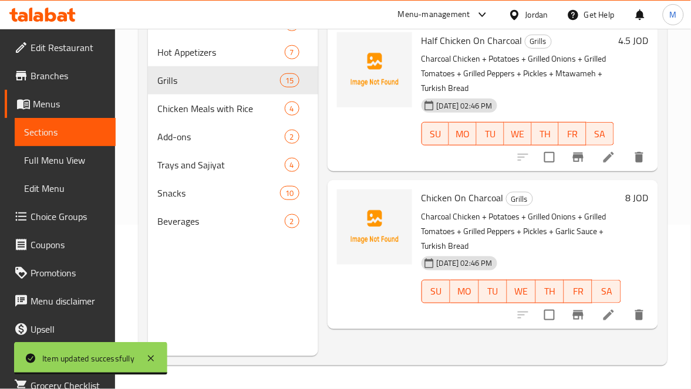
type input "Chicken On Charcoal"
click at [621, 318] on li at bounding box center [608, 315] width 33 height 21
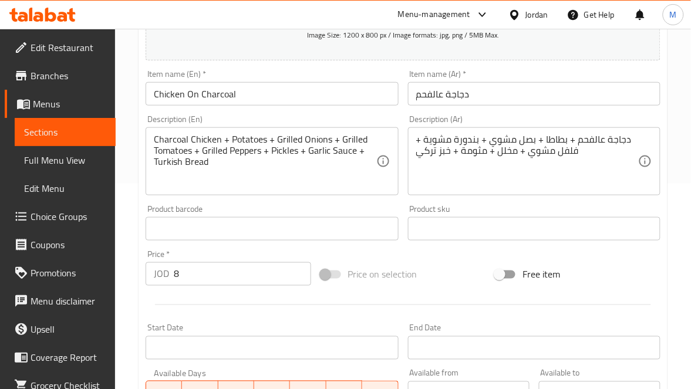
scroll to position [264, 0]
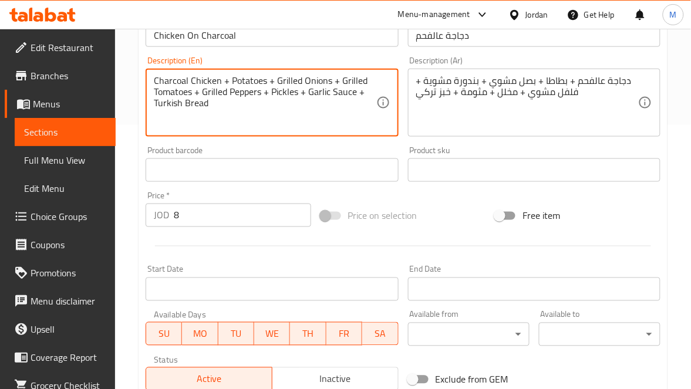
drag, startPoint x: 353, startPoint y: 93, endPoint x: 308, endPoint y: 94, distance: 45.2
paste textarea "Mtawameh"
type textarea "Charcoal Chicken + Potatoes + Grilled Onions + Grilled Tomatoes + Grilled Peppe…"
click at [502, 28] on div "Jordan" at bounding box center [528, 15] width 59 height 28
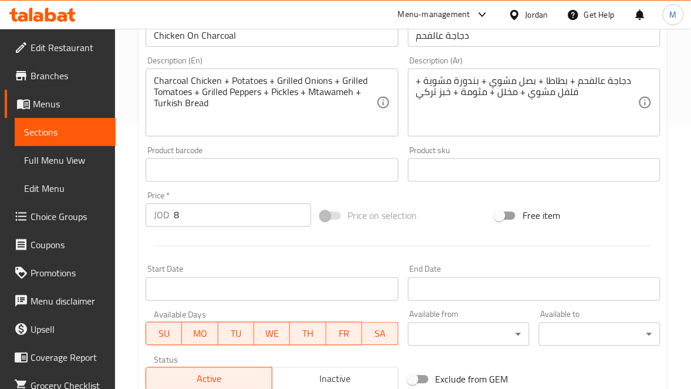
click at [505, 33] on input "دجاجة عالفحم" at bounding box center [534, 34] width 252 height 23
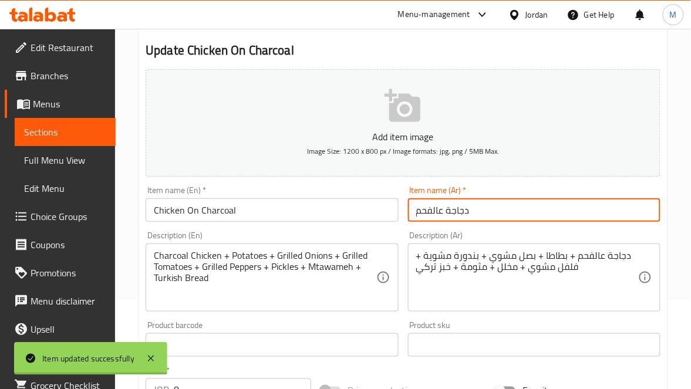
scroll to position [88, 0]
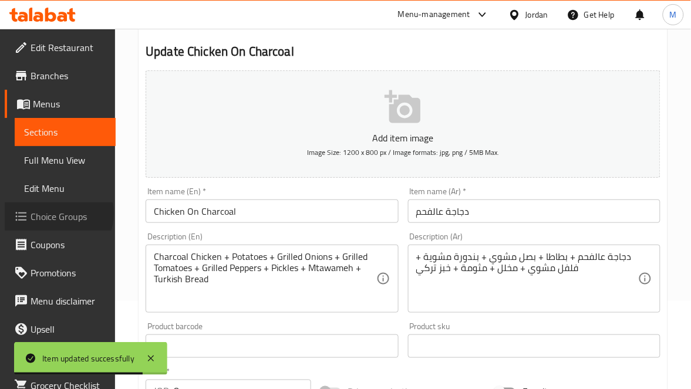
click at [58, 214] on span "Choice Groups" at bounding box center [69, 216] width 76 height 14
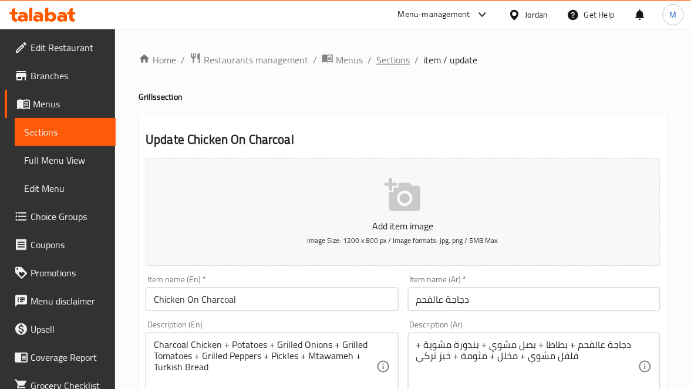
click at [389, 53] on span "Sections" at bounding box center [392, 60] width 33 height 14
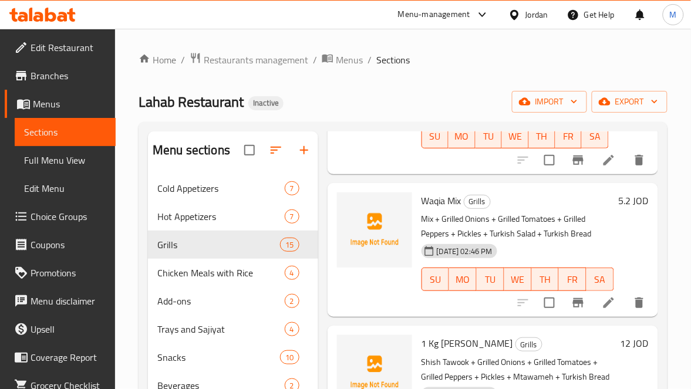
scroll to position [880, 0]
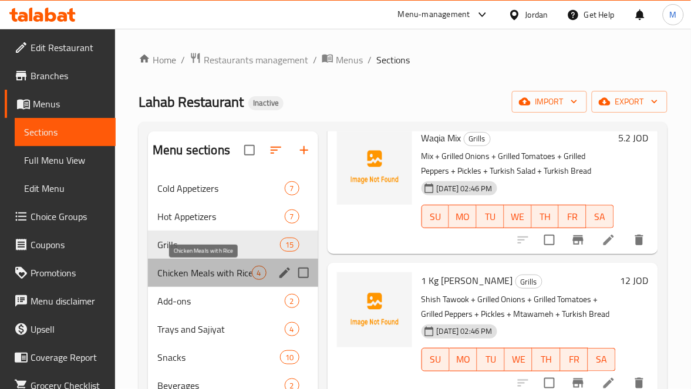
click at [209, 273] on span "Chicken Meals with Rice" at bounding box center [204, 273] width 94 height 14
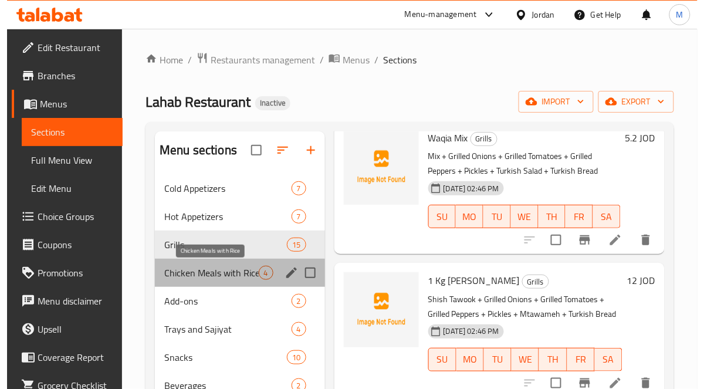
scroll to position [212, 0]
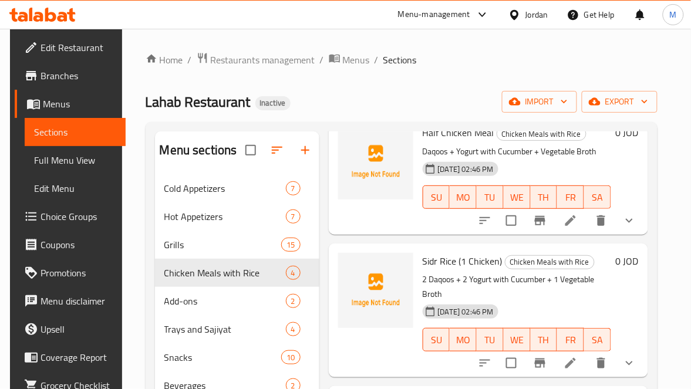
click at [576, 210] on li at bounding box center [570, 220] width 33 height 21
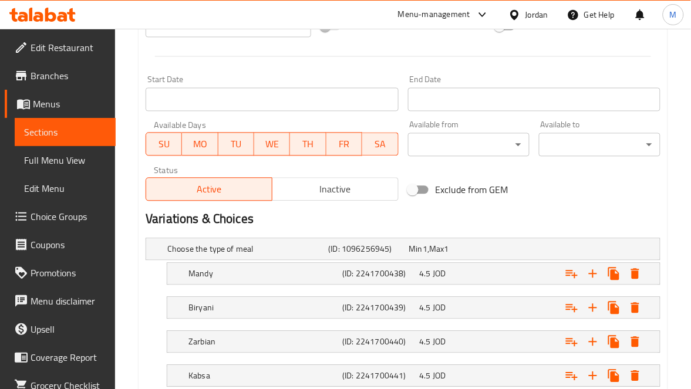
scroll to position [569, 0]
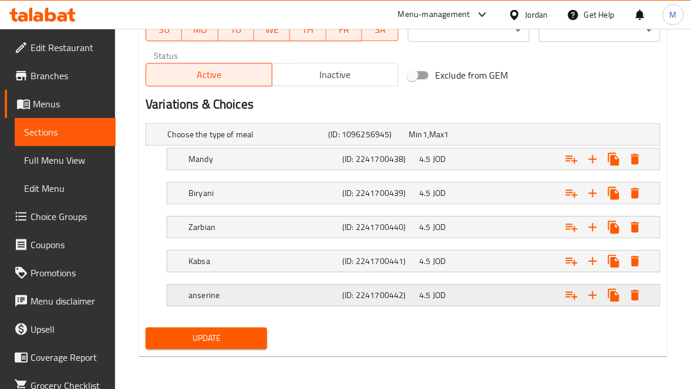
click at [267, 147] on div "anserine (ID: 2241700442) 4.5 JOD" at bounding box center [406, 134] width 483 height 26
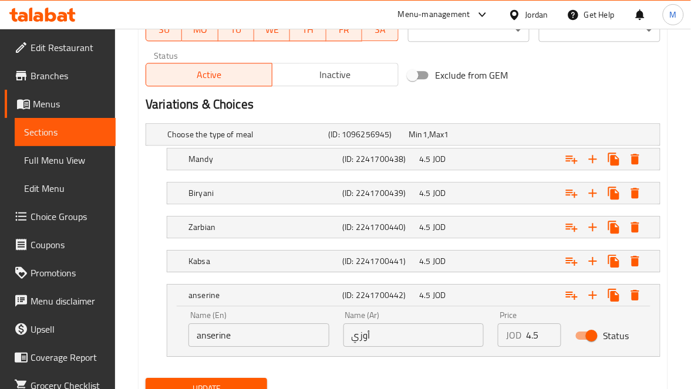
click at [225, 336] on input "anserine" at bounding box center [258, 334] width 141 height 23
paste input "Ouzi"
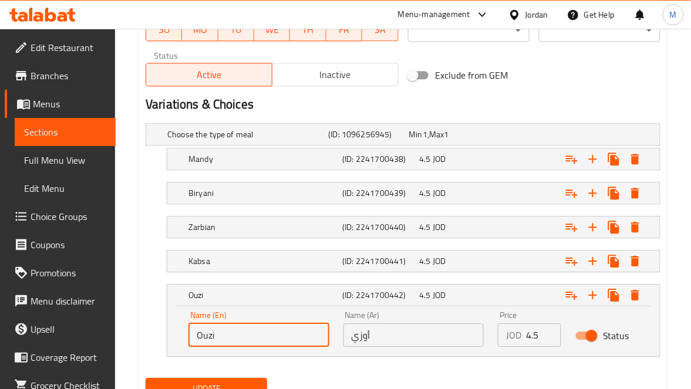
type input "Ouzi"
click at [243, 380] on button "Update" at bounding box center [206, 389] width 121 height 22
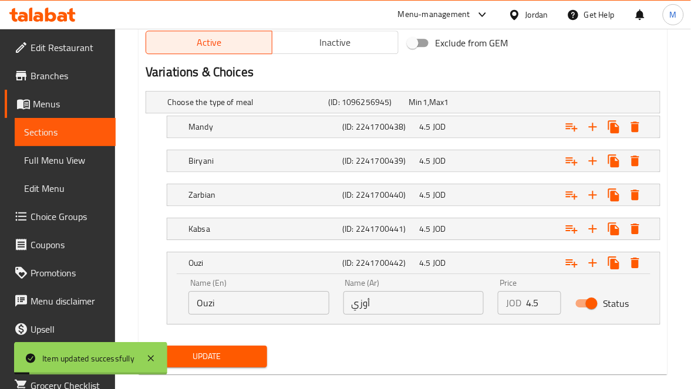
scroll to position [618, 0]
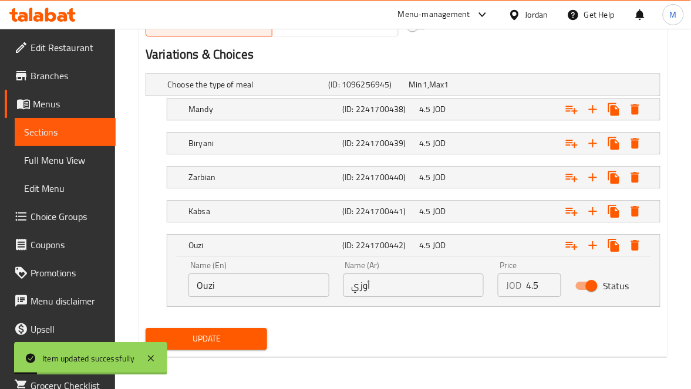
click at [238, 337] on span "Update" at bounding box center [206, 339] width 103 height 15
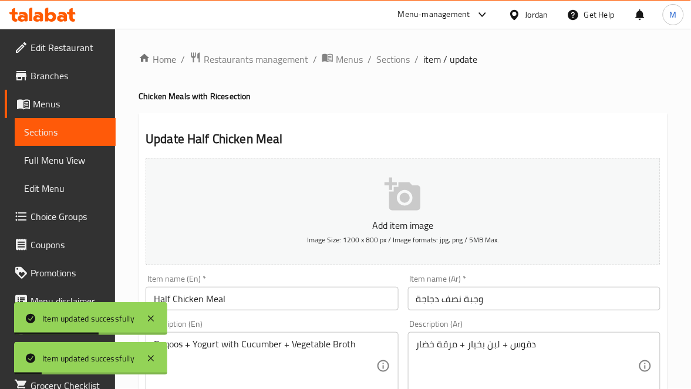
scroll to position [0, 0]
click at [394, 62] on span "Sections" at bounding box center [392, 60] width 33 height 14
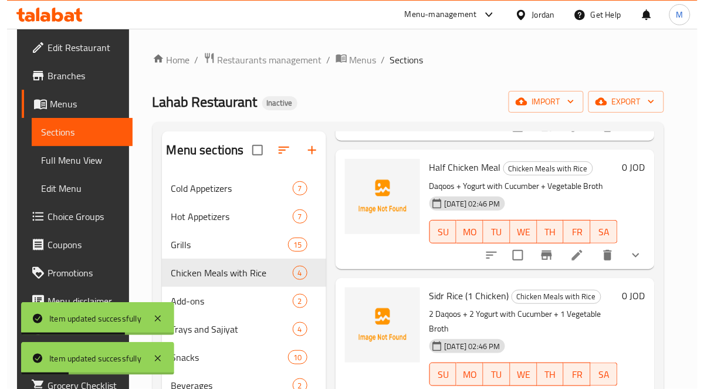
scroll to position [176, 0]
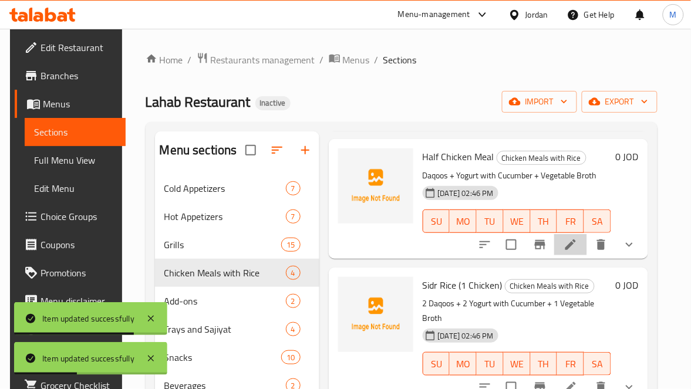
click at [558, 248] on li at bounding box center [570, 244] width 33 height 21
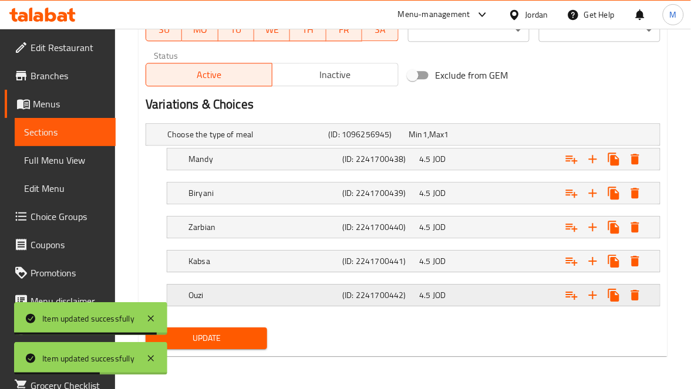
click at [202, 140] on h5 "Ouzi" at bounding box center [245, 135] width 156 height 12
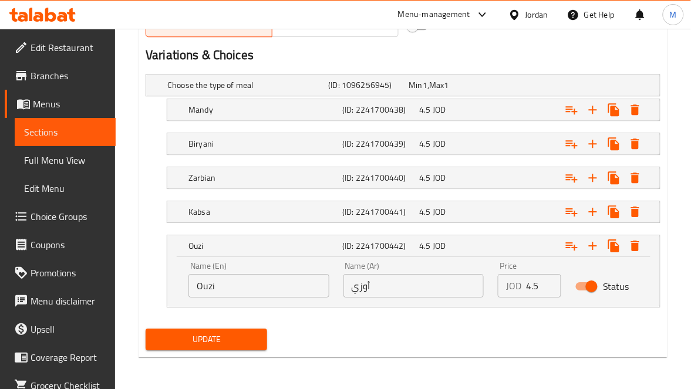
scroll to position [618, 0]
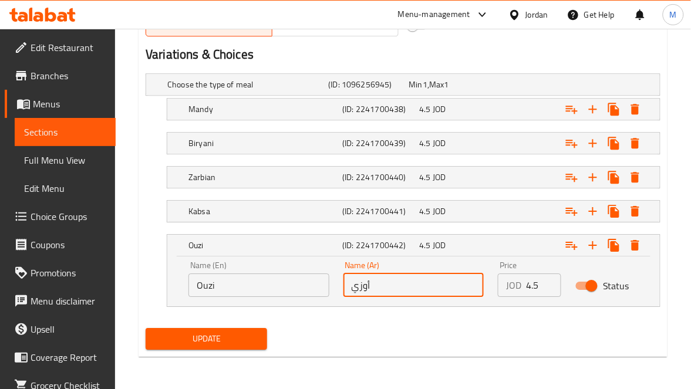
click at [381, 286] on input "أوزي" at bounding box center [413, 284] width 141 height 23
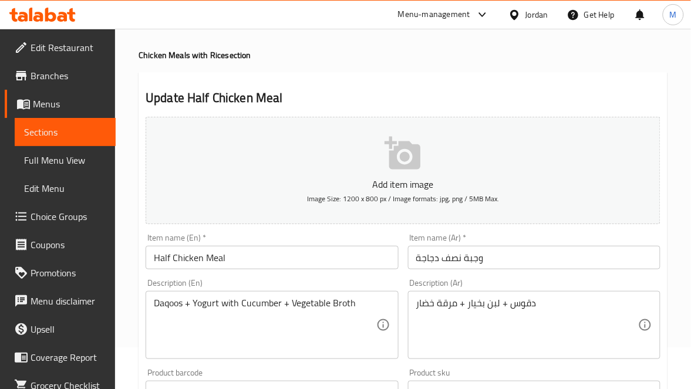
scroll to position [0, 0]
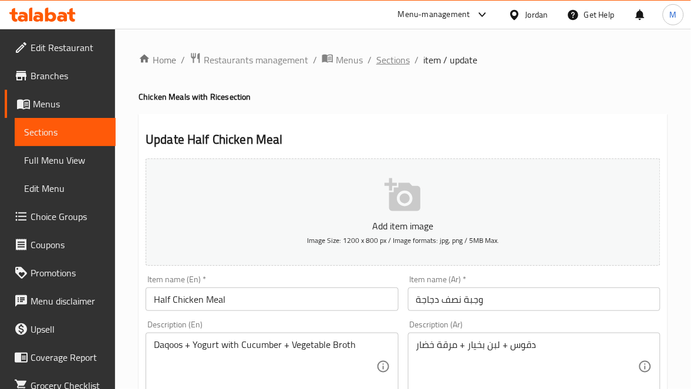
click at [398, 53] on span "Sections" at bounding box center [392, 60] width 33 height 14
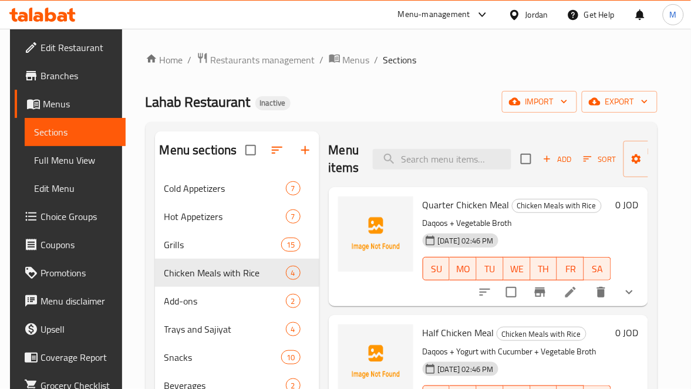
click at [565, 297] on icon at bounding box center [570, 292] width 14 height 14
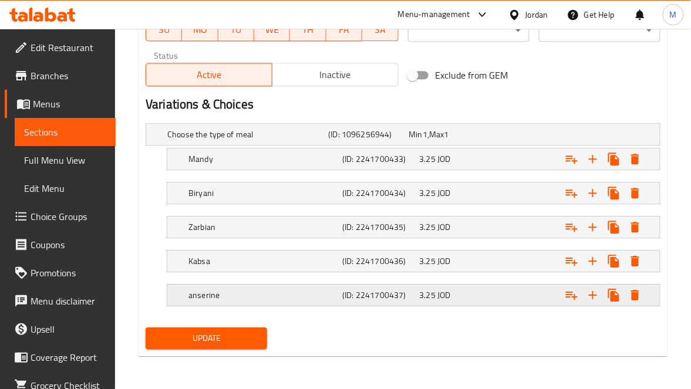
click at [245, 140] on h5 "anserine" at bounding box center [245, 135] width 156 height 12
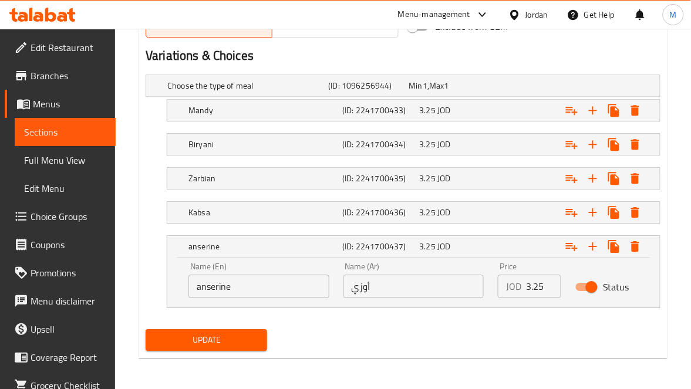
scroll to position [618, 0]
click at [239, 283] on input "anserine" at bounding box center [258, 285] width 141 height 23
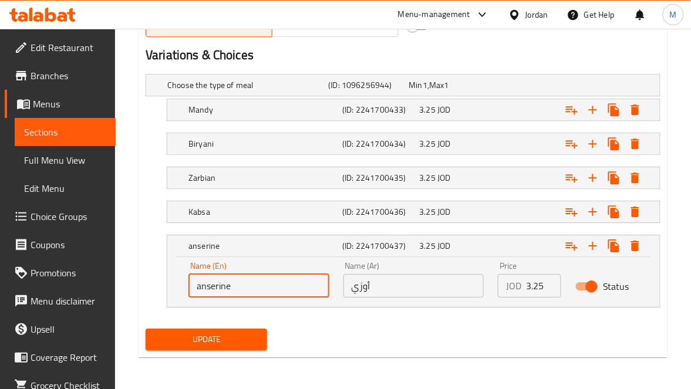
click at [239, 283] on input "anserine" at bounding box center [258, 285] width 141 height 23
paste input "أوزي"
click at [279, 283] on input "anserine" at bounding box center [258, 285] width 141 height 23
paste input "Ouzi"
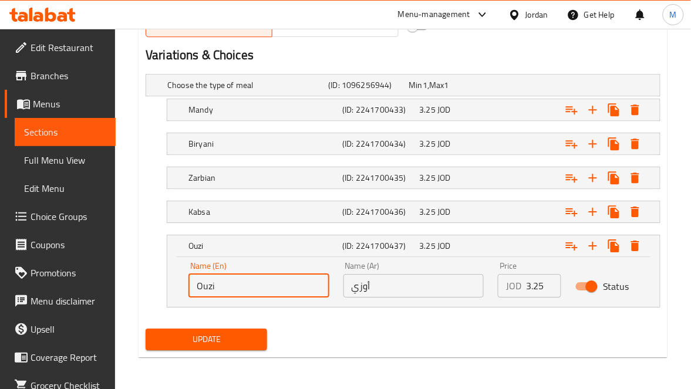
type input "Ouzi"
click at [225, 346] on span "Update" at bounding box center [206, 339] width 103 height 15
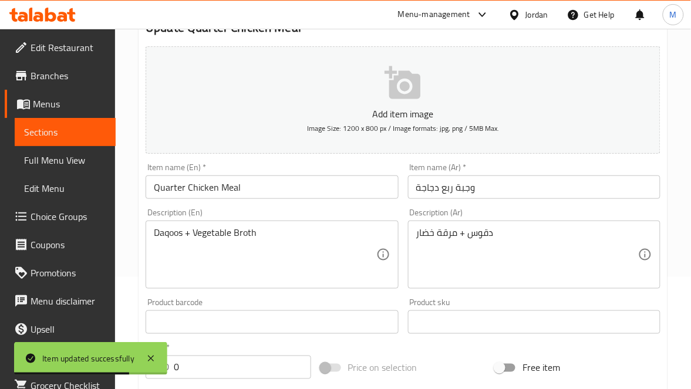
scroll to position [0, 0]
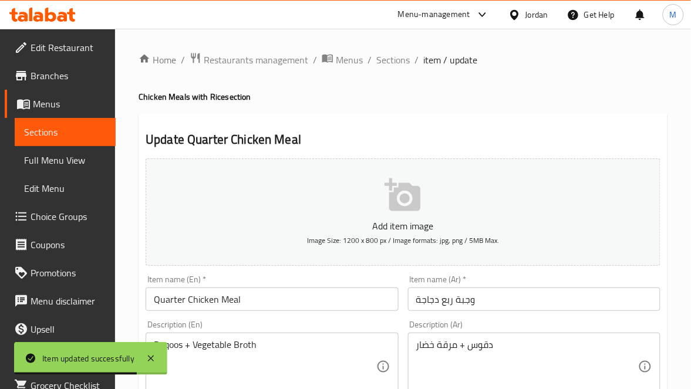
click at [397, 60] on span "Sections" at bounding box center [392, 60] width 33 height 14
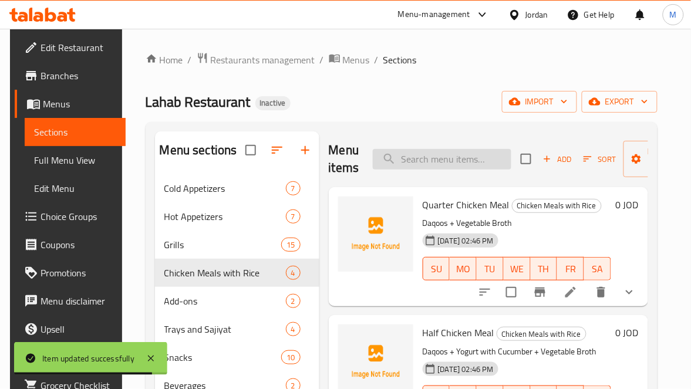
paste input "Half Chicken Meal"
click at [427, 158] on input "Half Chicken Meal" at bounding box center [442, 159] width 138 height 21
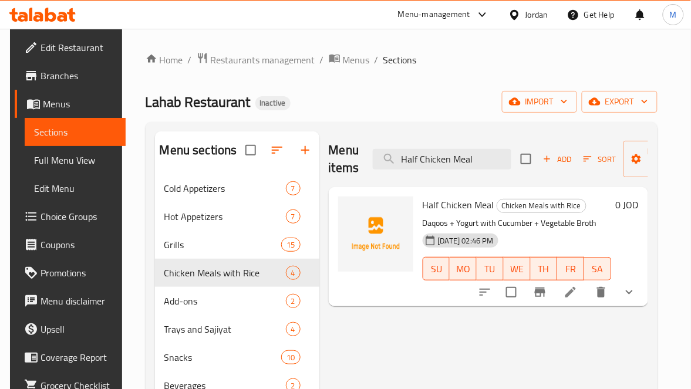
type input "Half Chicken Meal"
click at [577, 297] on icon at bounding box center [570, 292] width 14 height 14
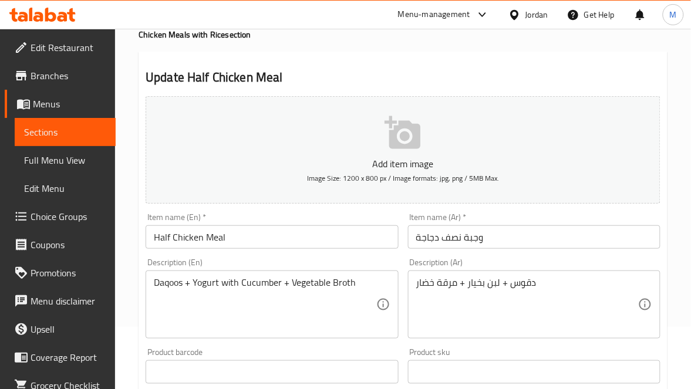
scroll to position [264, 0]
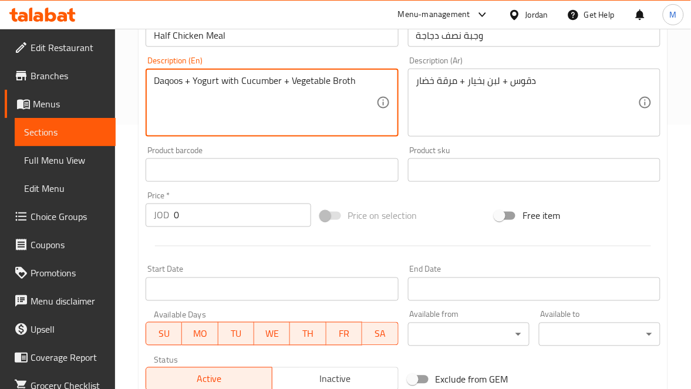
click at [211, 80] on textarea "Daqoos + Yogurt with Cucumber + Vegetable Broth" at bounding box center [265, 103] width 222 height 56
type textarea "Daqoos + laban with Cucumber + Vegetable Broth"
click at [285, 34] on input "Half Chicken Meal" at bounding box center [272, 34] width 252 height 23
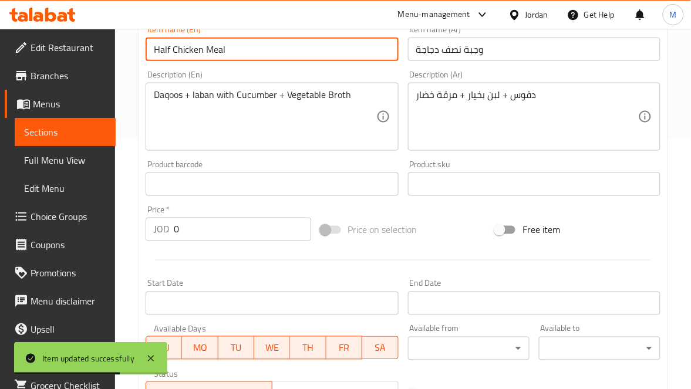
scroll to position [0, 0]
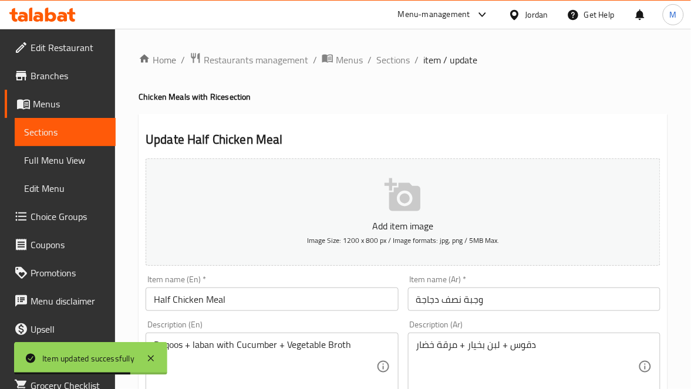
click at [385, 61] on span "Sections" at bounding box center [392, 60] width 33 height 14
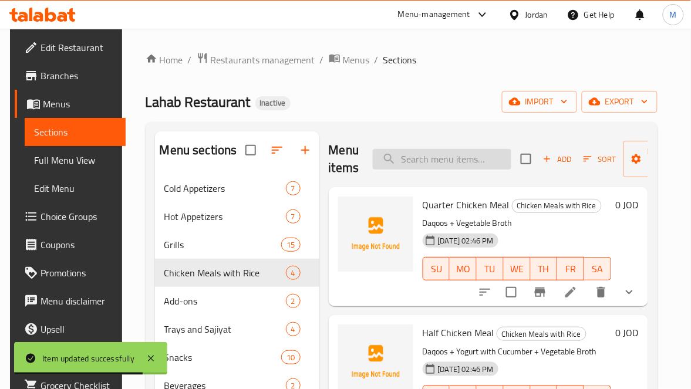
click at [423, 166] on input "search" at bounding box center [442, 159] width 138 height 21
paste input "Sidr Rice (1 Chicken)"
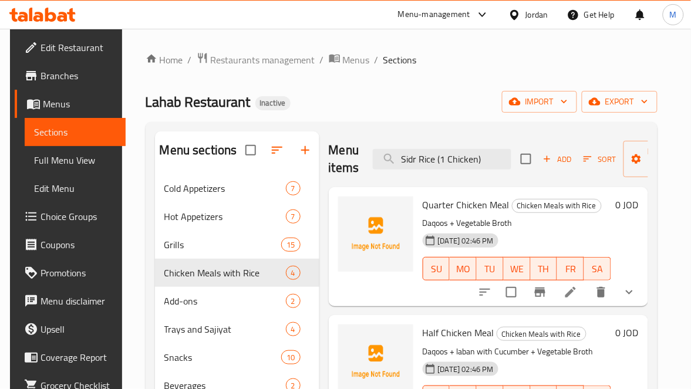
click at [441, 205] on span "Quarter Chicken Meal" at bounding box center [465, 205] width 87 height 18
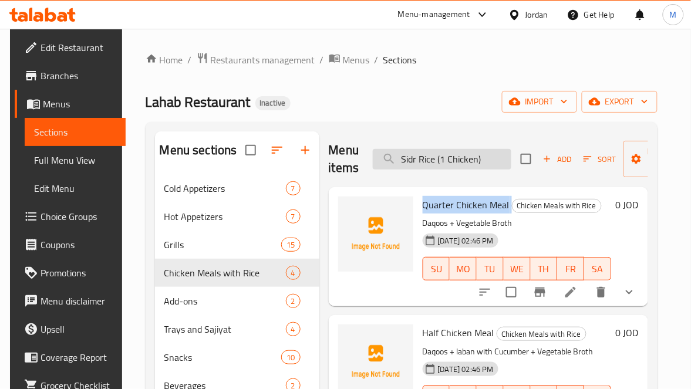
click at [477, 165] on input "Sidr Rice (1 Chicken)" at bounding box center [442, 159] width 138 height 21
type input "Sidr Rice (1 Chicken"
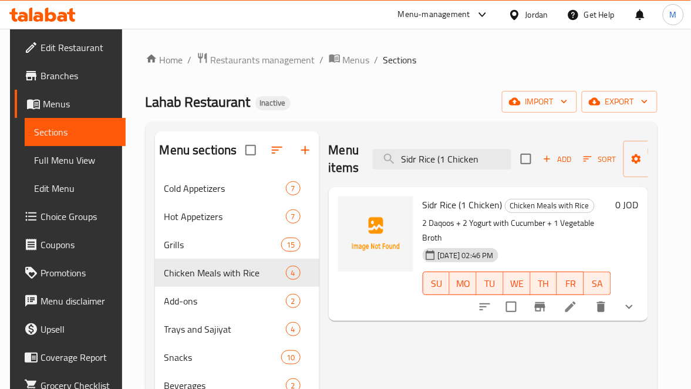
click at [577, 300] on icon at bounding box center [570, 307] width 14 height 14
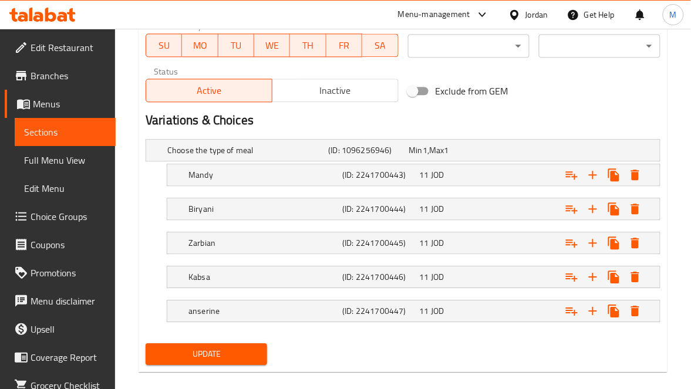
scroll to position [569, 0]
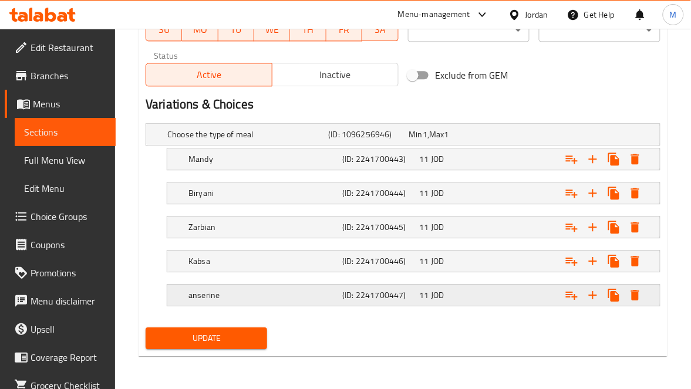
click at [253, 140] on h5 "anserine" at bounding box center [245, 135] width 156 height 12
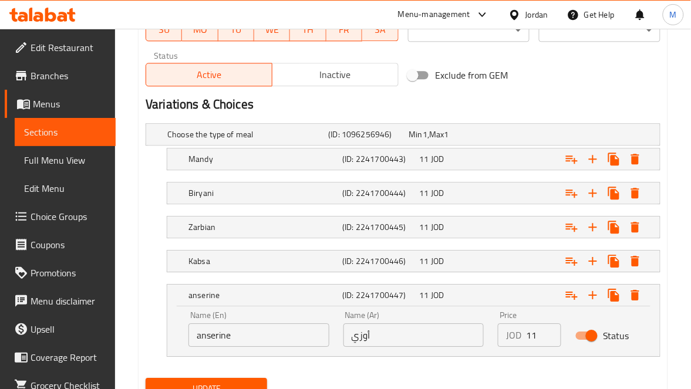
click at [261, 340] on input "anserine" at bounding box center [258, 334] width 141 height 23
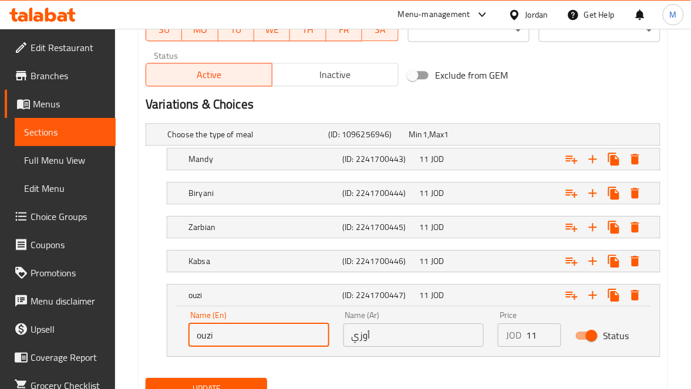
type input "Ouzi"
click at [245, 380] on button "Update" at bounding box center [206, 389] width 121 height 22
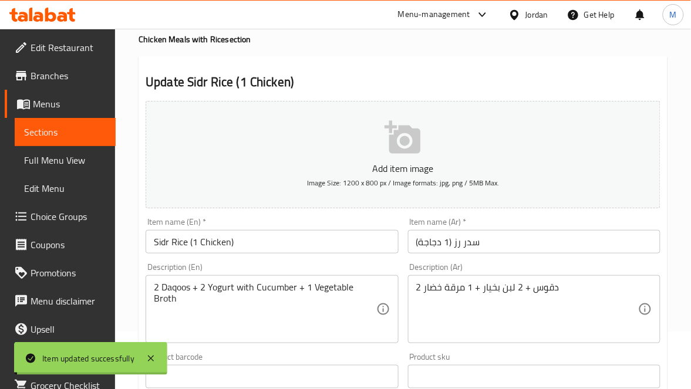
scroll to position [88, 0]
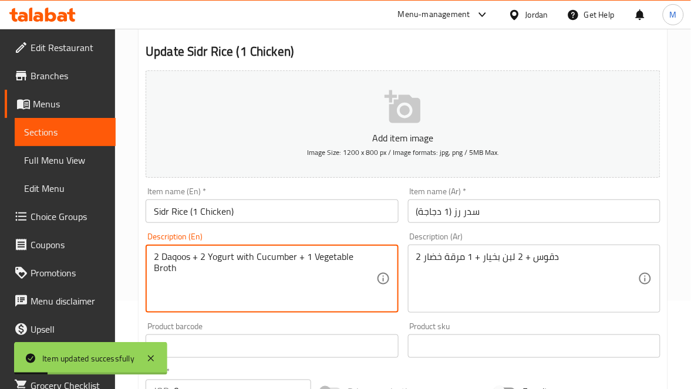
click at [219, 257] on textarea "2 Daqoos + 2 Yogurt with Cucumber + 1 Vegetable Broth" at bounding box center [265, 279] width 222 height 56
type textarea "2 Daqoos + 2 laban with Cucumber + 1 Vegetable Broth"
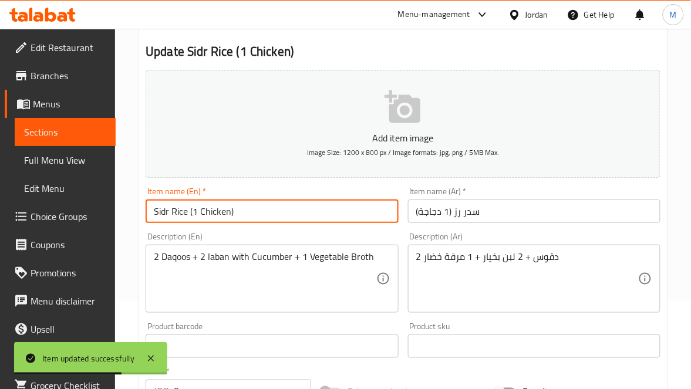
click at [265, 211] on input "Sidr Rice (1 Chicken)" at bounding box center [272, 211] width 252 height 23
click at [507, 212] on input "سدر رز (1 دجاجة)" at bounding box center [534, 211] width 252 height 23
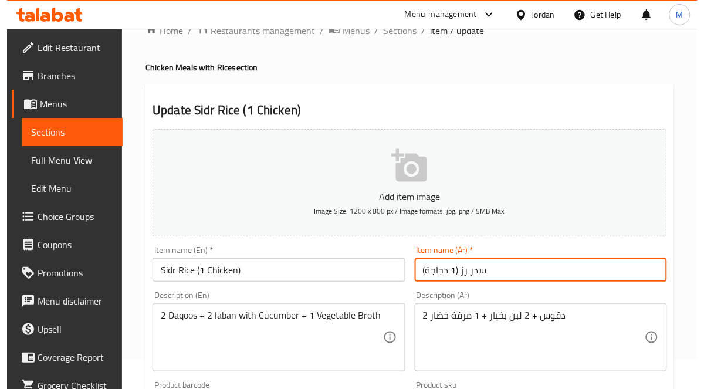
scroll to position [0, 0]
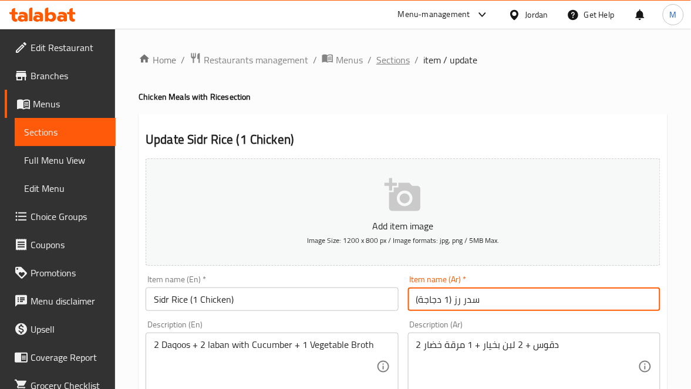
click at [383, 61] on span "Sections" at bounding box center [392, 60] width 33 height 14
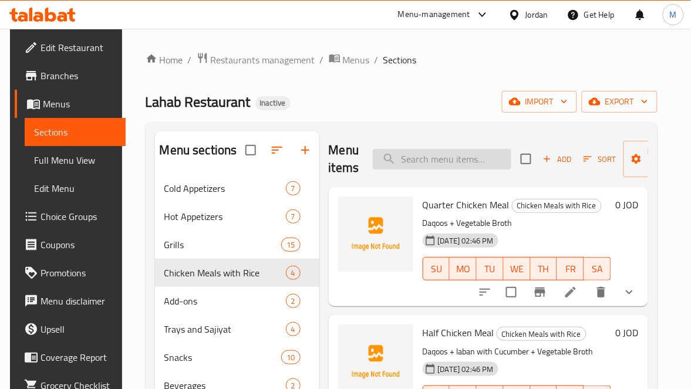
paste input "Sidr Rice (2 Chickens)"
click at [417, 162] on input "Sidr Rice (2 Chickens)" at bounding box center [442, 159] width 138 height 21
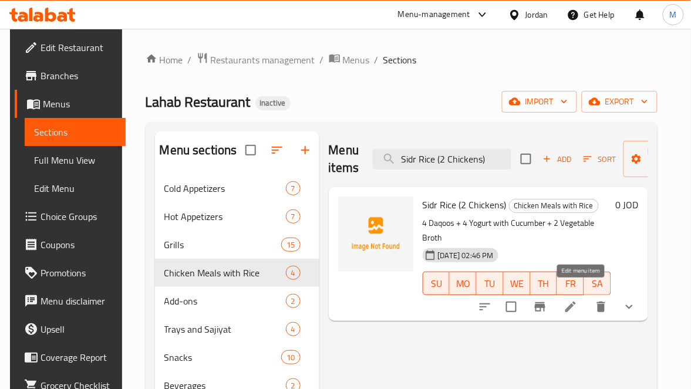
type input "Sidr Rice (2 Chickens)"
click at [577, 300] on icon at bounding box center [570, 307] width 14 height 14
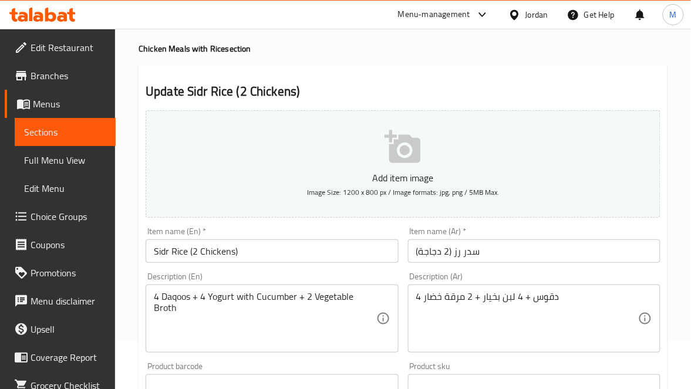
scroll to position [88, 0]
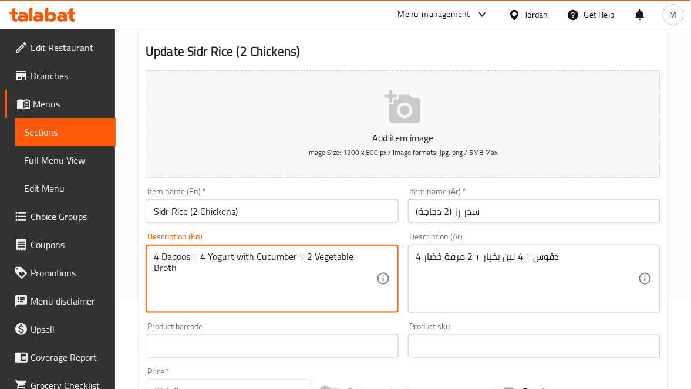
click at [222, 255] on textarea "4 Daqoos + 4 Yogurt with Cucumber + 2 Vegetable Broth" at bounding box center [265, 279] width 222 height 56
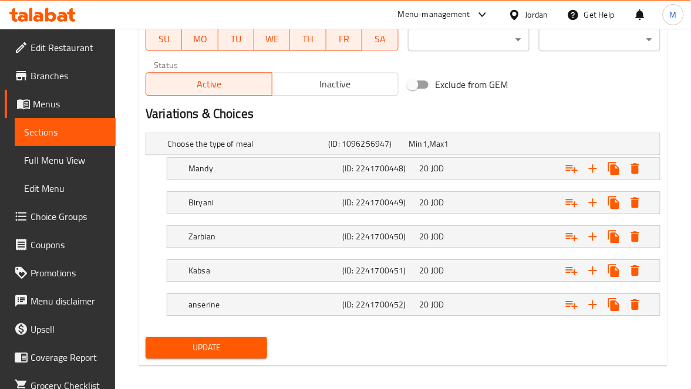
scroll to position [569, 0]
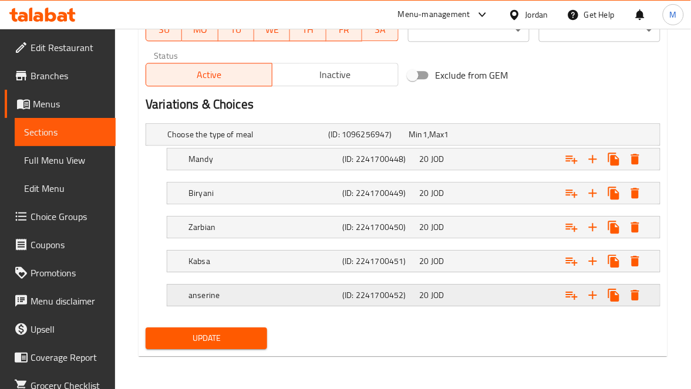
type textarea "4 Daqoos + 4 laban with Cucumber + 2 Vegetable Broth"
click at [252, 140] on h5 "anserine" at bounding box center [245, 135] width 156 height 12
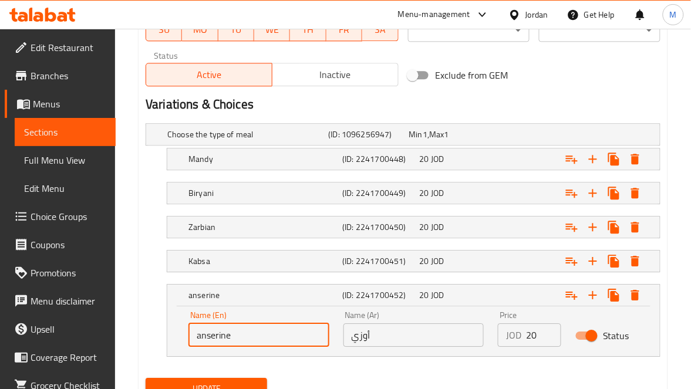
click at [235, 330] on input "anserine" at bounding box center [258, 334] width 141 height 23
type input "Ouzi"
click at [235, 384] on span "Update" at bounding box center [206, 388] width 103 height 15
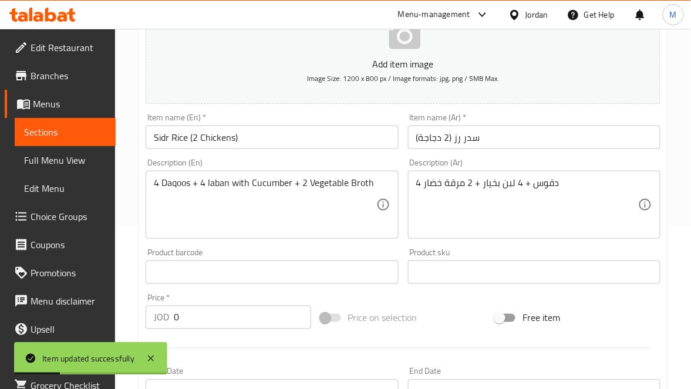
scroll to position [0, 0]
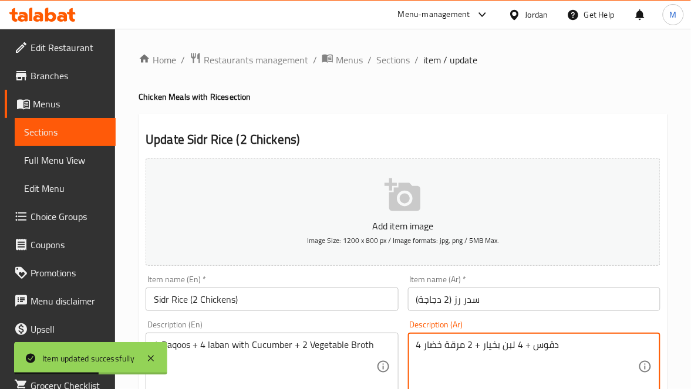
click at [509, 348] on textarea "4 دقوس + 4 لبن بخيار + 2 مرقة خضار" at bounding box center [527, 367] width 222 height 56
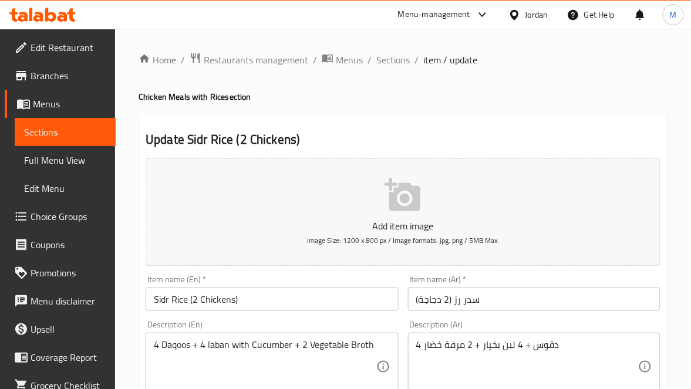
click at [553, 297] on input "سدر رز (2 دجاجة)" at bounding box center [534, 299] width 252 height 23
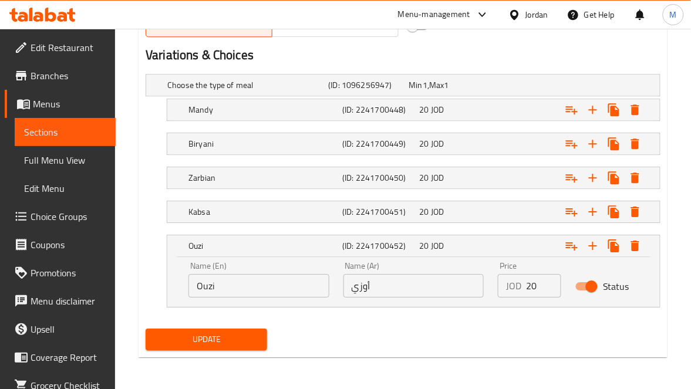
scroll to position [618, 0]
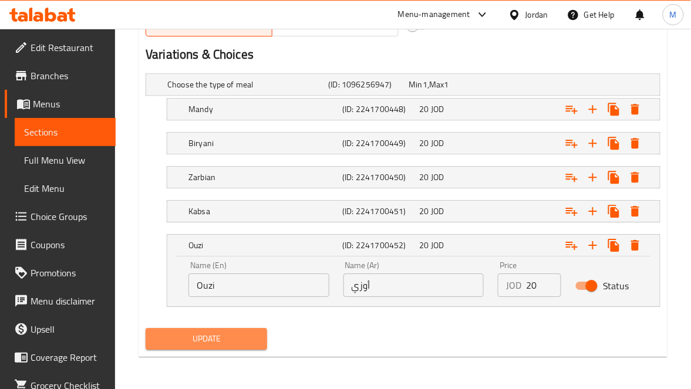
click at [202, 340] on span "Update" at bounding box center [206, 339] width 103 height 15
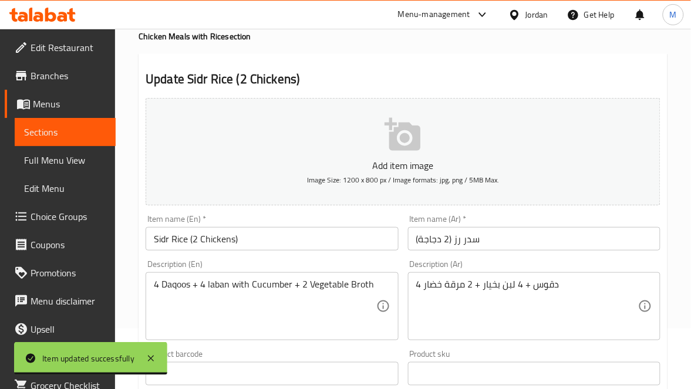
scroll to position [90, 0]
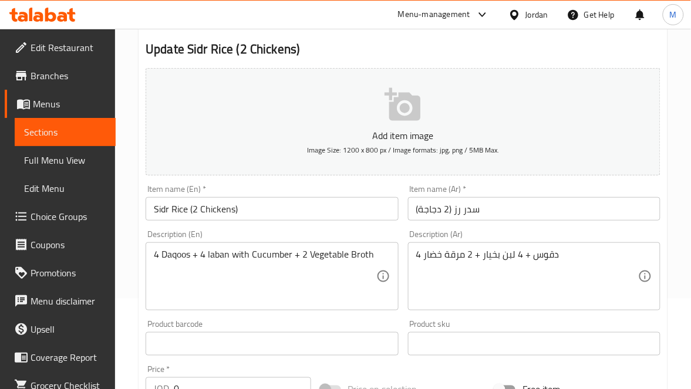
click at [493, 213] on input "سدر رز (2 دجاجة)" at bounding box center [534, 208] width 252 height 23
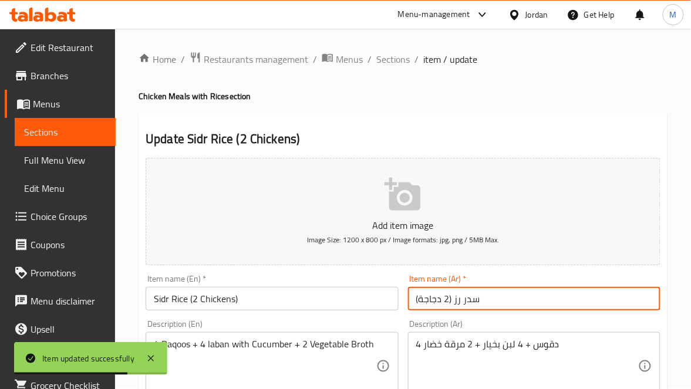
scroll to position [0, 0]
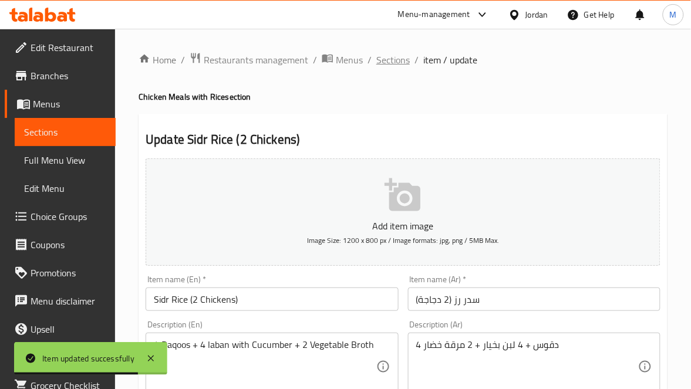
click at [394, 57] on span "Sections" at bounding box center [392, 60] width 33 height 14
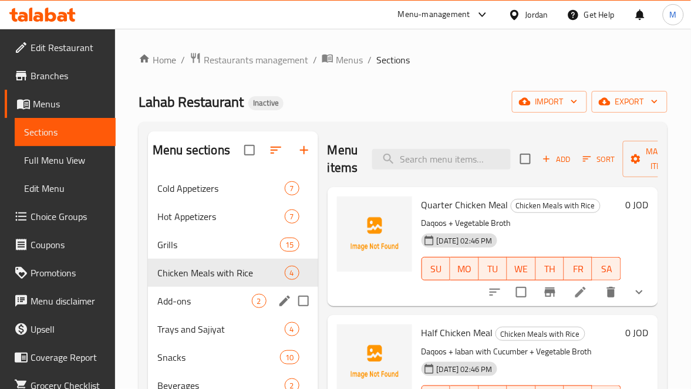
scroll to position [165, 0]
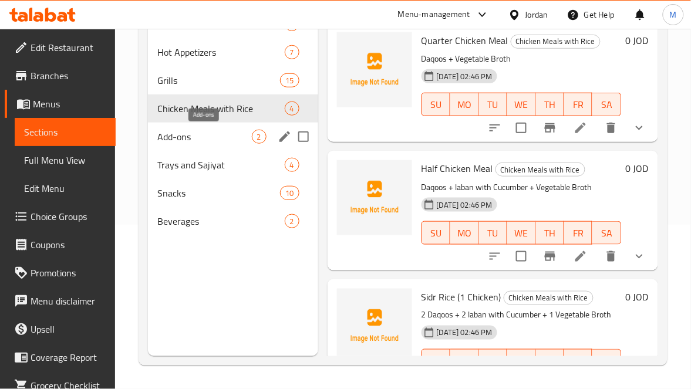
click at [191, 140] on span "Add-ons" at bounding box center [204, 137] width 94 height 14
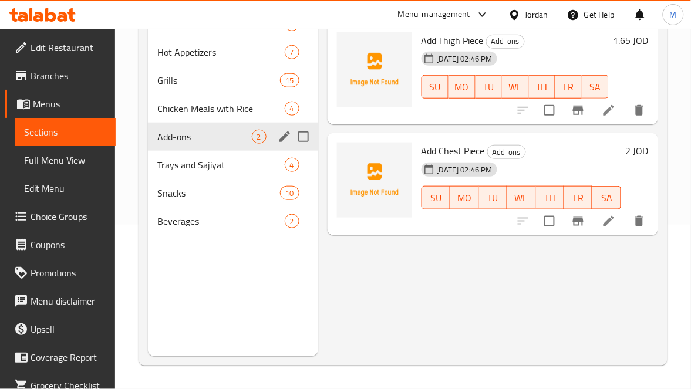
click at [301, 134] on input "Menu sections" at bounding box center [303, 136] width 25 height 25
checkbox input "true"
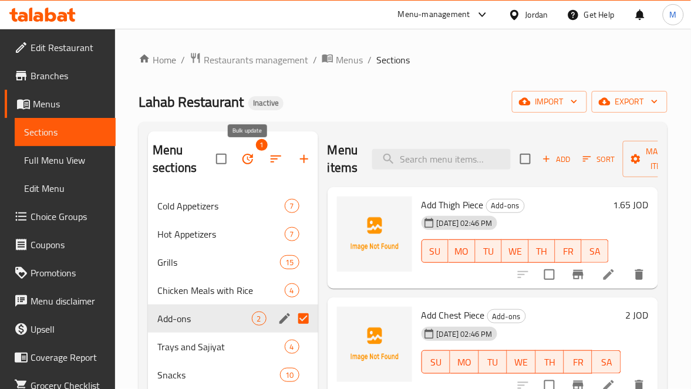
click at [254, 160] on icon "button" at bounding box center [248, 159] width 14 height 14
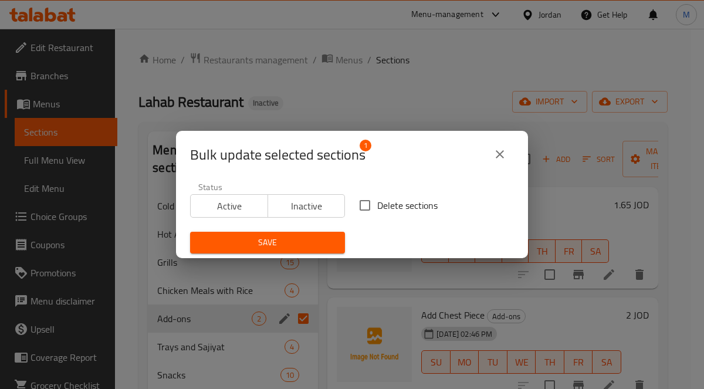
click at [358, 208] on input "Delete sections" at bounding box center [365, 205] width 25 height 25
checkbox input "true"
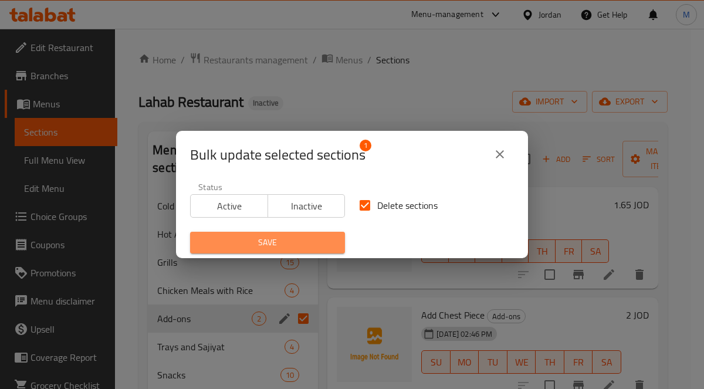
click at [313, 241] on span "Save" at bounding box center [268, 242] width 136 height 15
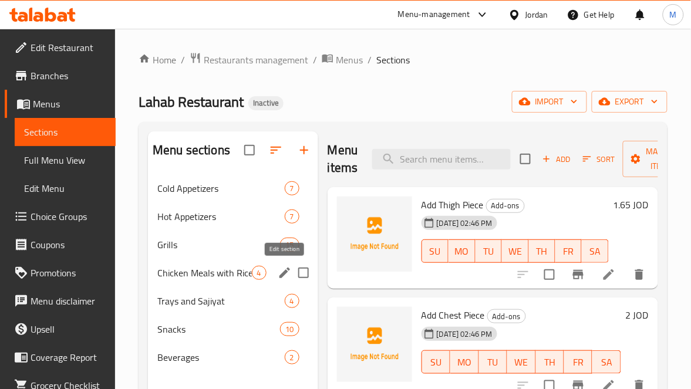
click at [280, 274] on icon "edit" at bounding box center [285, 273] width 14 height 14
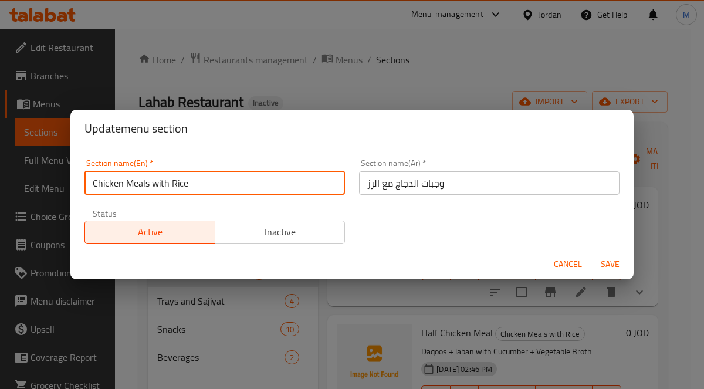
click at [275, 191] on input "Chicken Meals with Rice" at bounding box center [214, 182] width 261 height 23
click at [562, 261] on span "Cancel" at bounding box center [568, 264] width 28 height 15
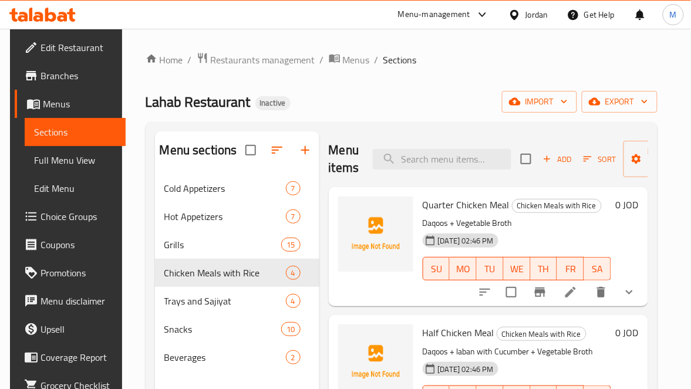
click at [58, 214] on span "Choice Groups" at bounding box center [78, 216] width 76 height 14
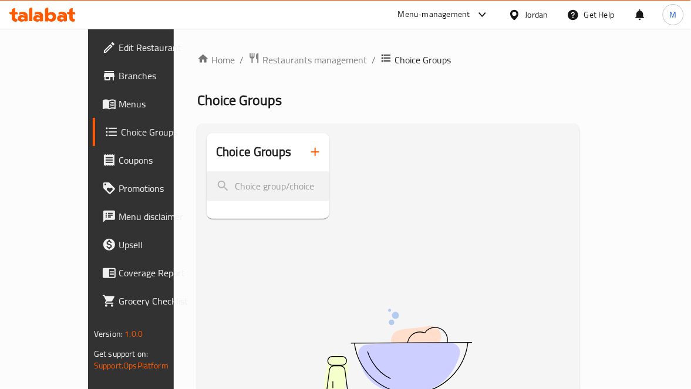
click at [307, 148] on div at bounding box center [345, 194] width 691 height 389
click at [311, 150] on icon "button" at bounding box center [315, 152] width 8 height 8
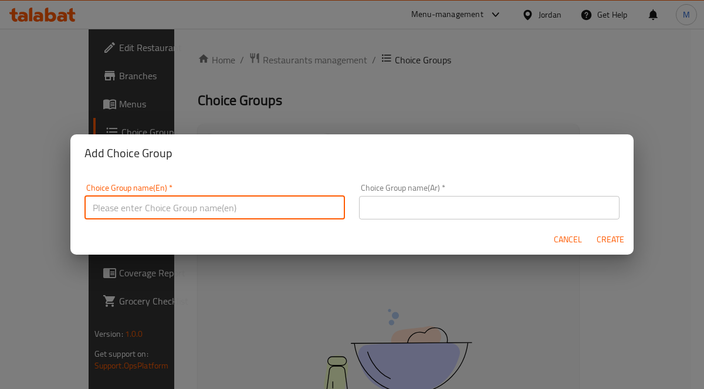
click at [219, 215] on input "text" at bounding box center [214, 207] width 261 height 23
type input "Add Ons:"
click at [467, 202] on input "text" at bounding box center [489, 207] width 261 height 23
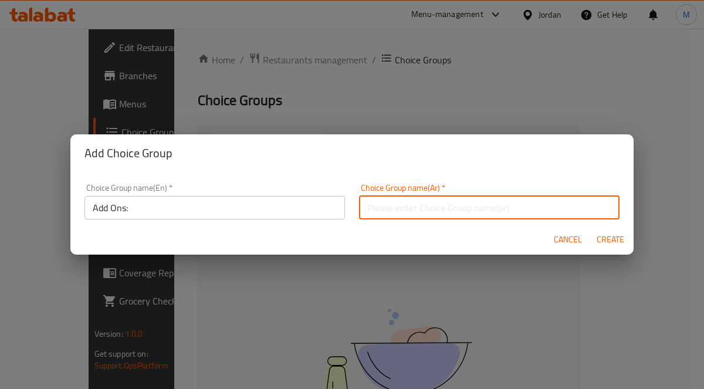
type input "إضافات"
click at [611, 242] on span "Create" at bounding box center [610, 239] width 28 height 15
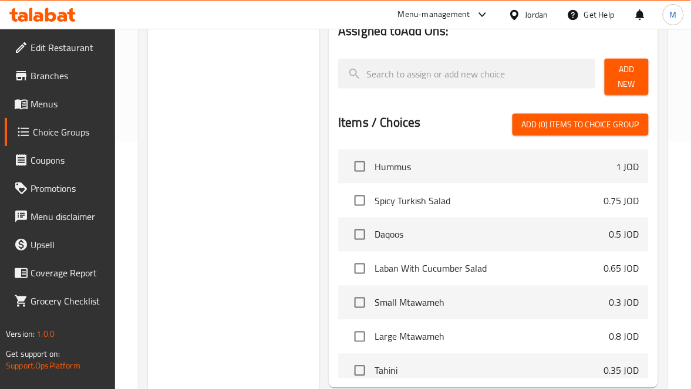
scroll to position [264, 0]
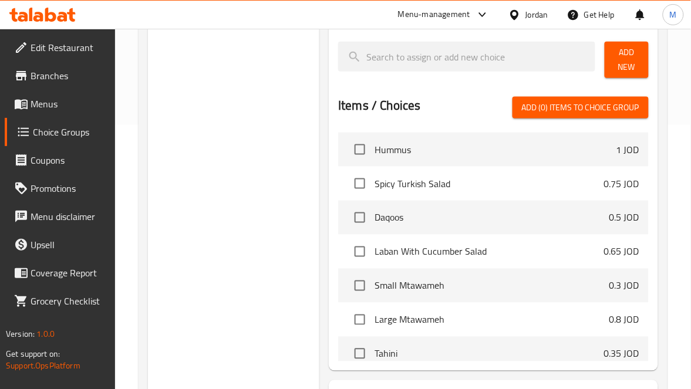
drag, startPoint x: 618, startPoint y: 67, endPoint x: 607, endPoint y: 81, distance: 18.3
click at [618, 67] on span "Add New" at bounding box center [626, 59] width 25 height 29
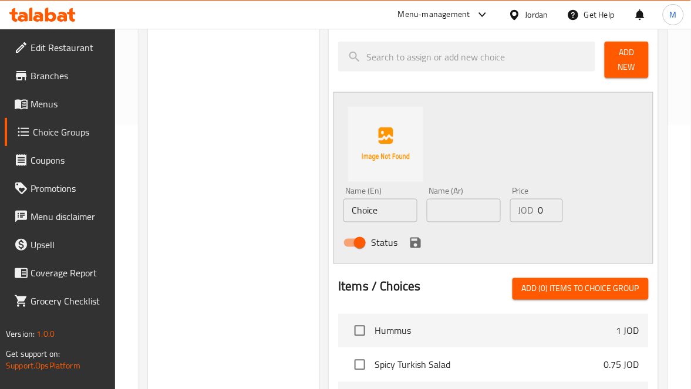
paste input "إضافة قطعة فخد"
click at [470, 209] on input "إضافة قطعة فخد" at bounding box center [464, 210] width 74 height 23
type input "إضافة قطعة فخد"
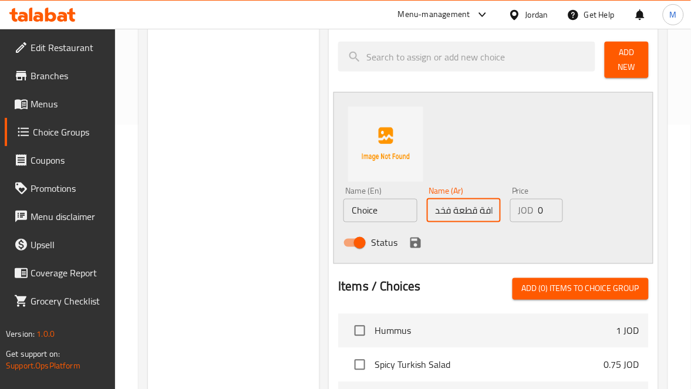
click at [391, 216] on input "Choice" at bounding box center [380, 210] width 74 height 23
paste input "Add a thigh pie"
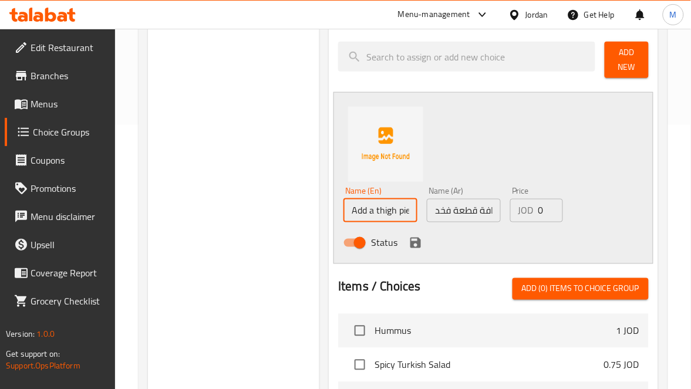
scroll to position [0, 9]
type input "Add a thigh piece"
drag, startPoint x: 531, startPoint y: 213, endPoint x: 569, endPoint y: 207, distance: 38.7
click at [557, 208] on div "JOD 0 Price" at bounding box center [536, 210] width 53 height 23
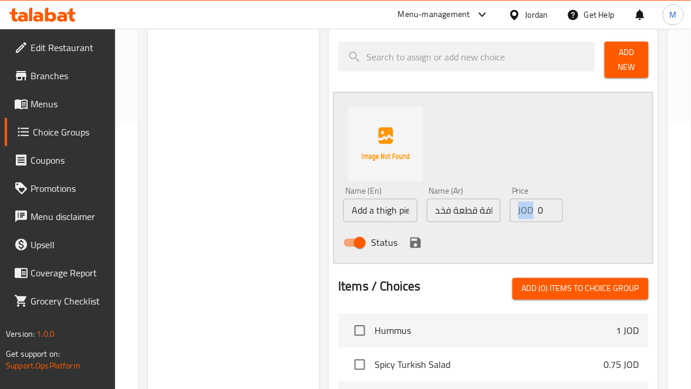
drag, startPoint x: 534, startPoint y: 211, endPoint x: 549, endPoint y: 209, distance: 14.7
click at [549, 209] on div "JOD 0 Price" at bounding box center [536, 210] width 53 height 23
click at [540, 211] on input "0" at bounding box center [550, 210] width 25 height 23
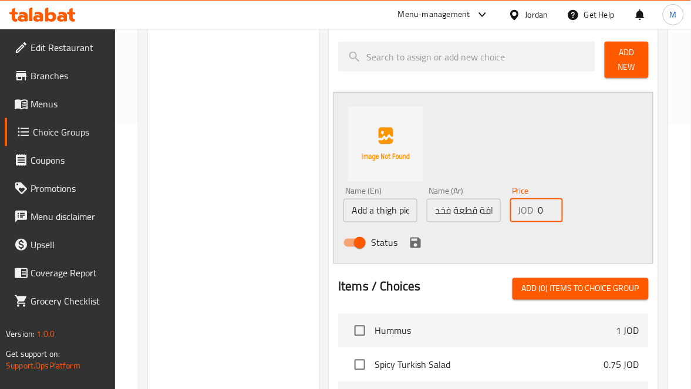
paste input "1.65"
type input "1.65"
click at [410, 242] on icon "save" at bounding box center [415, 243] width 11 height 11
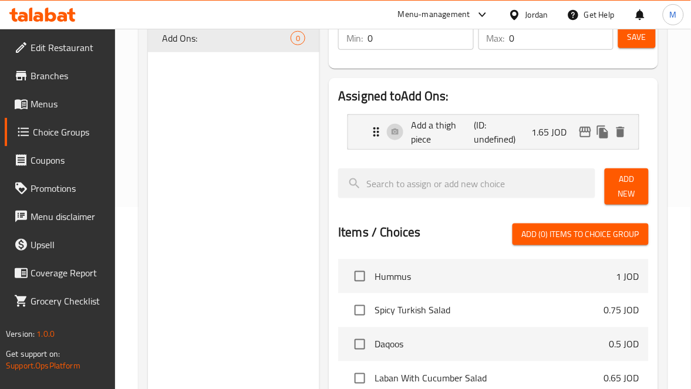
scroll to position [88, 0]
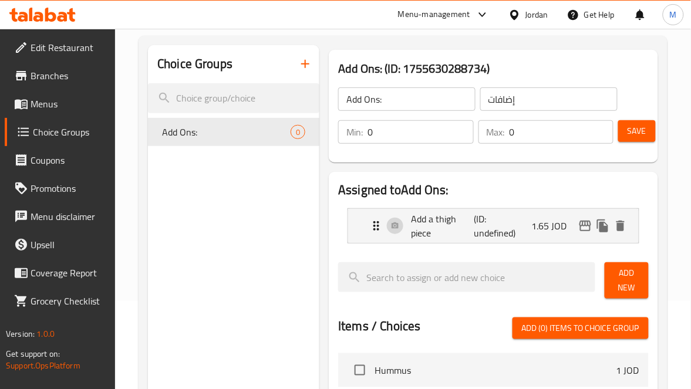
click at [620, 282] on span "Add New" at bounding box center [626, 280] width 25 height 29
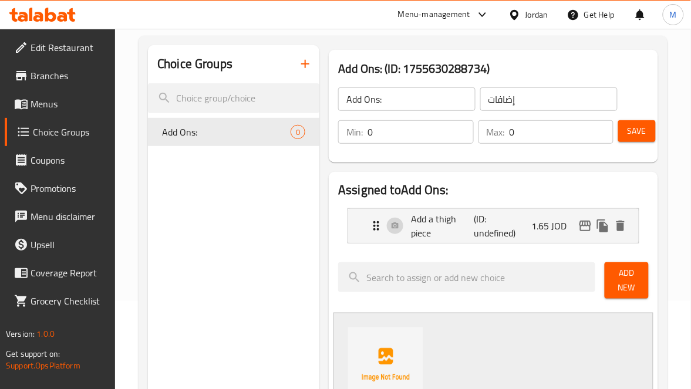
scroll to position [176, 0]
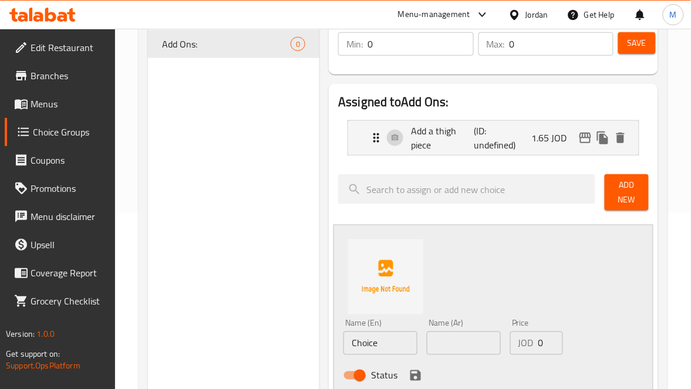
click at [440, 345] on input "text" at bounding box center [464, 343] width 74 height 23
paste input "إضافة قطعة صدر"
type input "إضافة قطعة صدر"
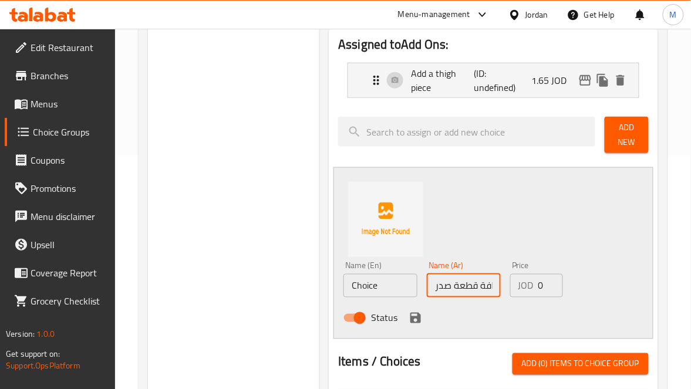
scroll to position [264, 0]
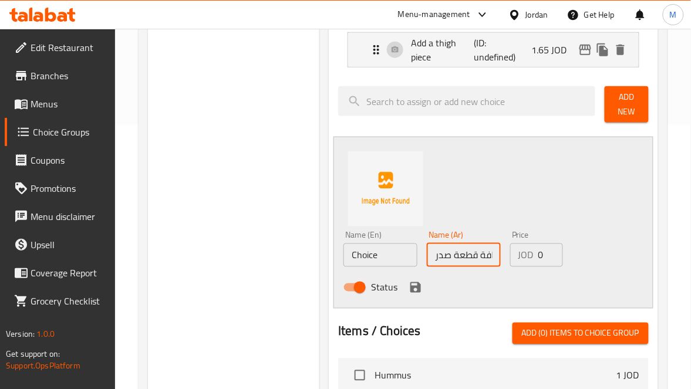
click at [390, 257] on input "Choice" at bounding box center [380, 255] width 74 height 23
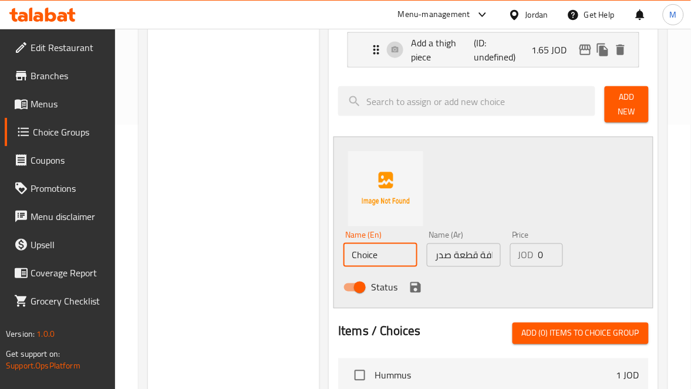
click at [390, 257] on input "Choice" at bounding box center [380, 255] width 74 height 23
paste input "Add a breast pie"
type input "Add a breast piece"
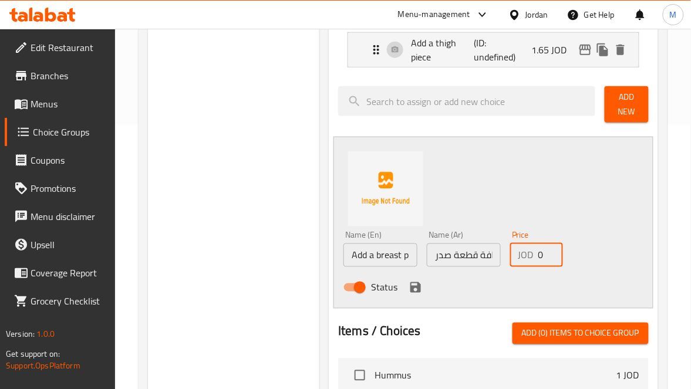
drag, startPoint x: 536, startPoint y: 258, endPoint x: 549, endPoint y: 258, distance: 12.9
click at [549, 258] on div "JOD 0 Price" at bounding box center [536, 255] width 53 height 23
paste input "2"
type input "2"
click at [420, 285] on icon "save" at bounding box center [415, 287] width 14 height 14
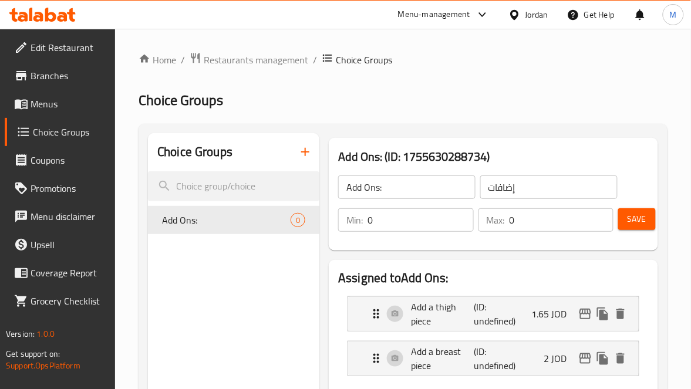
click at [643, 221] on span "Save" at bounding box center [636, 219] width 19 height 15
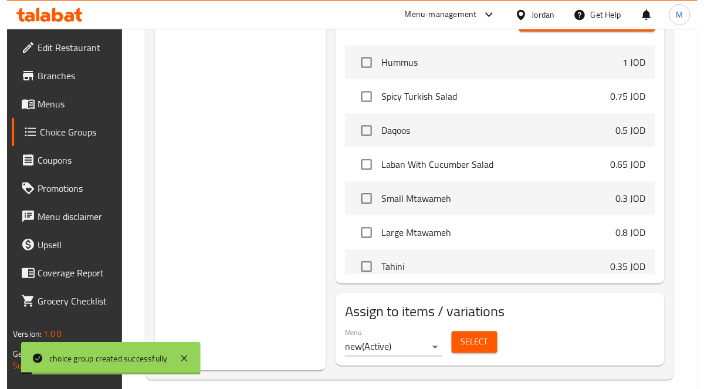
scroll to position [454, 0]
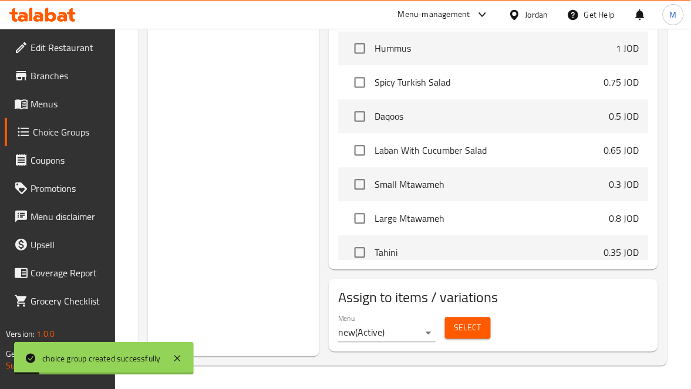
click at [469, 340] on div "Select" at bounding box center [467, 328] width 55 height 31
click at [462, 329] on span "Select" at bounding box center [467, 328] width 27 height 15
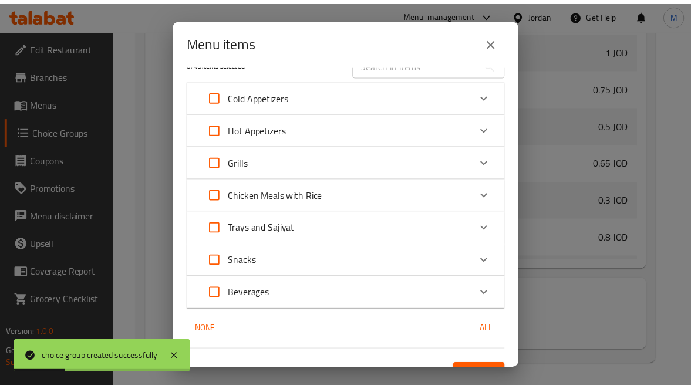
scroll to position [43, 0]
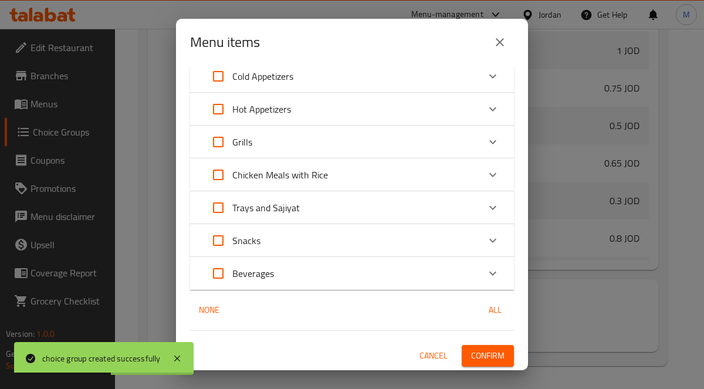
click at [218, 172] on input "Expand" at bounding box center [218, 175] width 28 height 28
checkbox input "true"
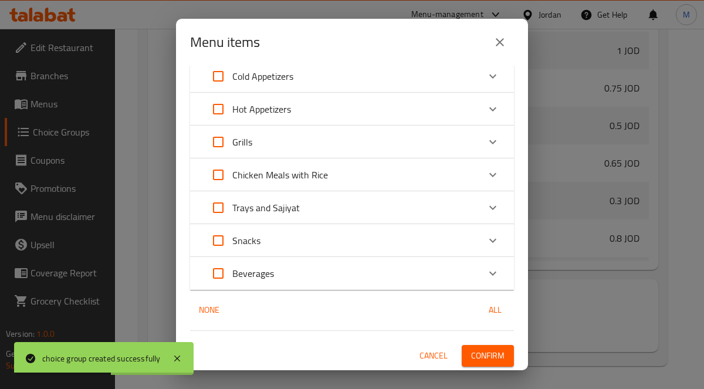
checkbox input "true"
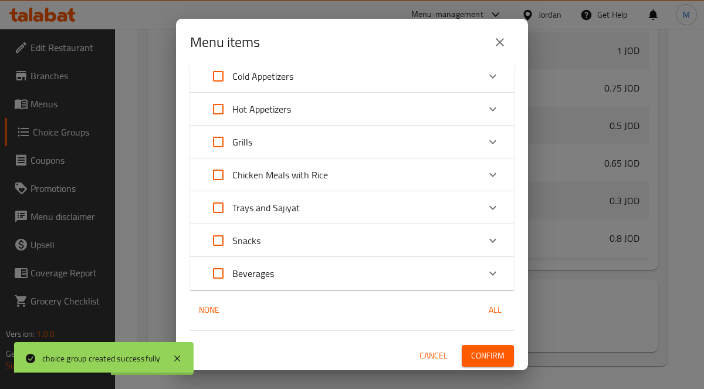
checkbox input "true"
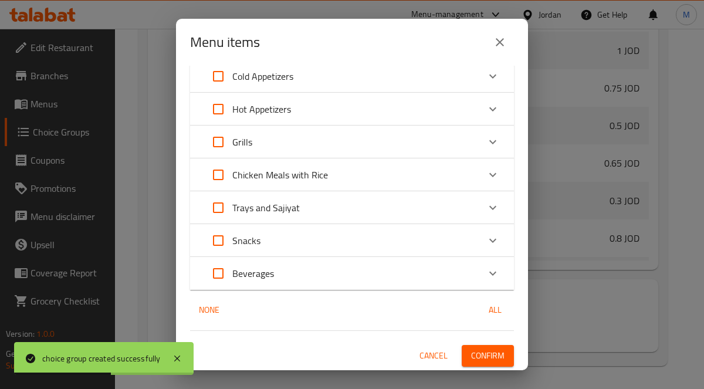
checkbox input "true"
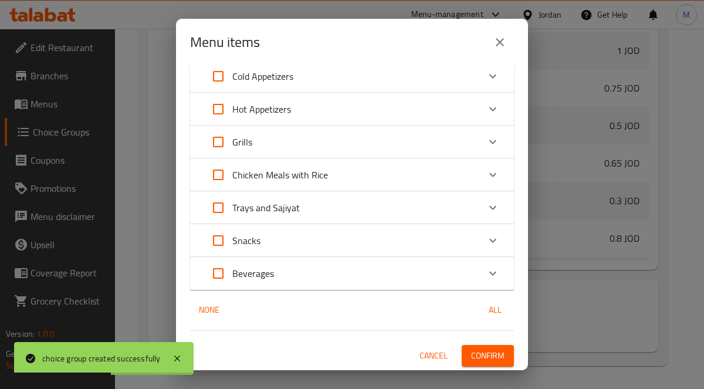
checkbox input "true"
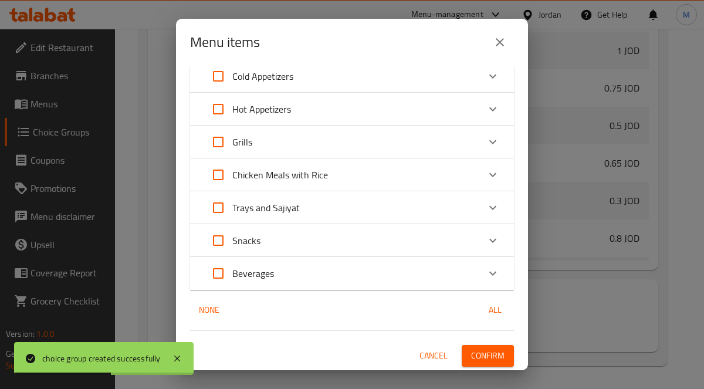
checkbox input "true"
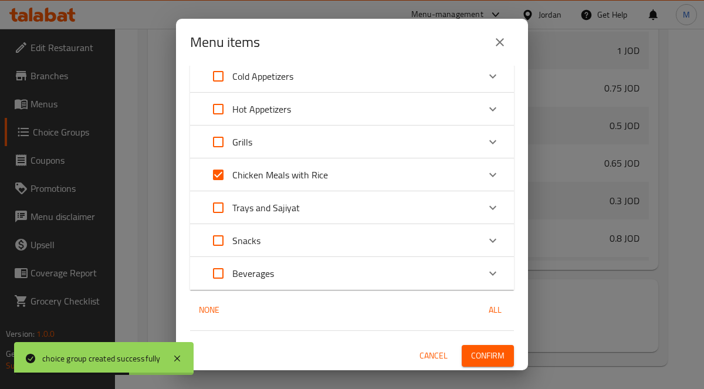
click at [481, 362] on span "Confirm" at bounding box center [487, 356] width 33 height 15
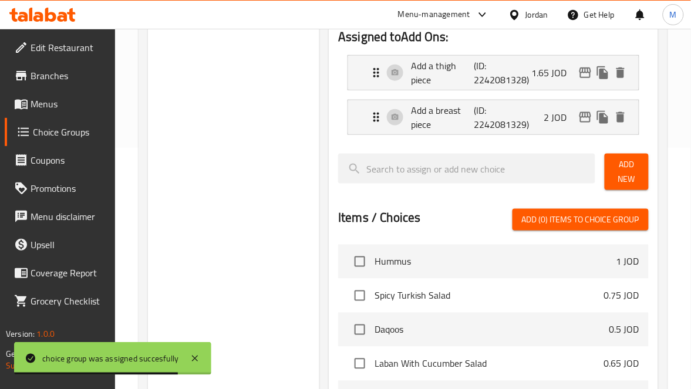
scroll to position [102, 0]
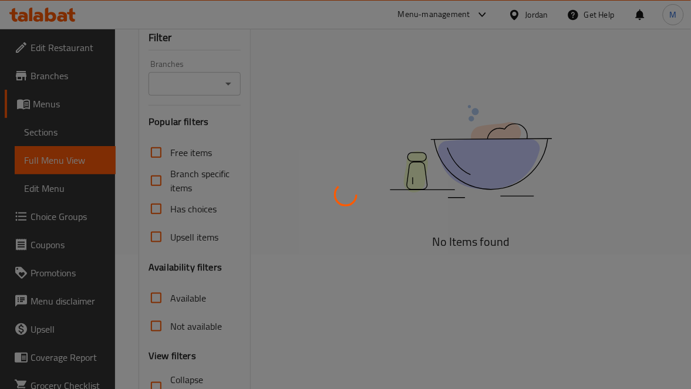
scroll to position [227, 0]
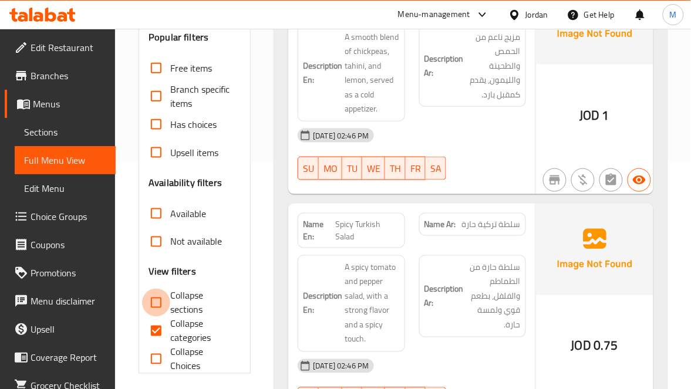
click at [156, 302] on input "Collapse sections" at bounding box center [156, 303] width 28 height 28
checkbox input "true"
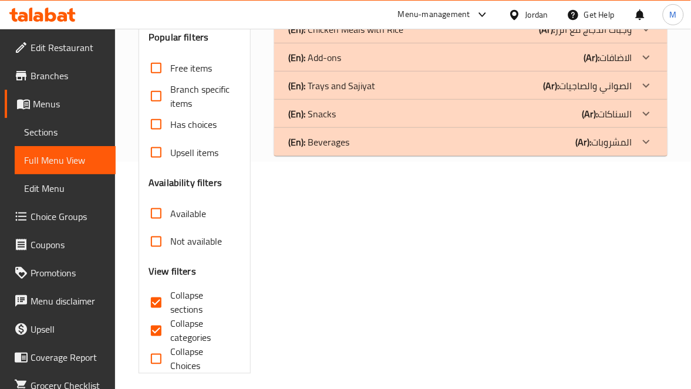
click at [158, 330] on input "Collapse categories" at bounding box center [156, 331] width 28 height 28
checkbox input "false"
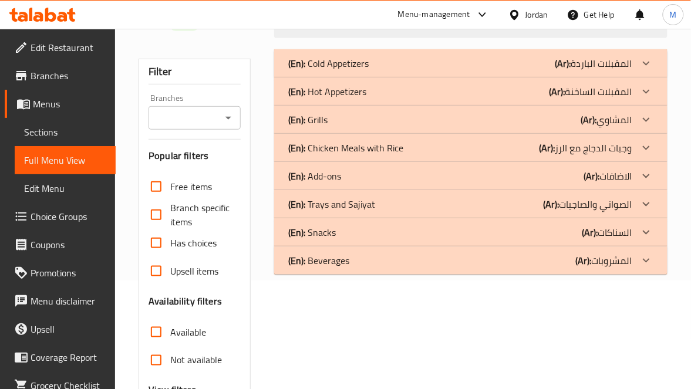
scroll to position [51, 0]
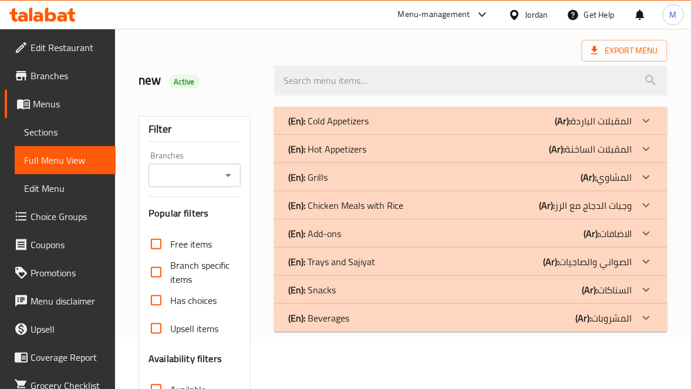
click at [630, 128] on p "(Ar): وجبات الدجاج مع الرز" at bounding box center [593, 121] width 77 height 14
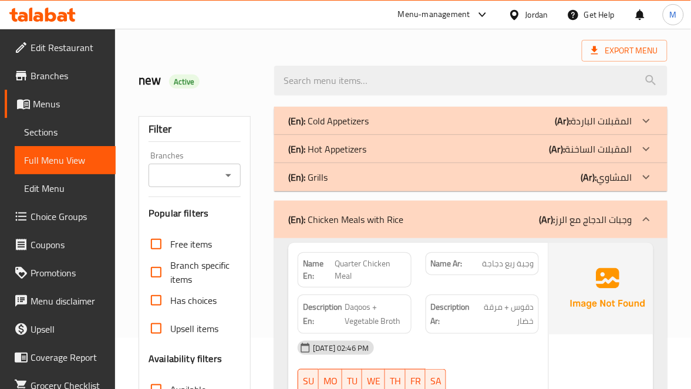
scroll to position [403, 0]
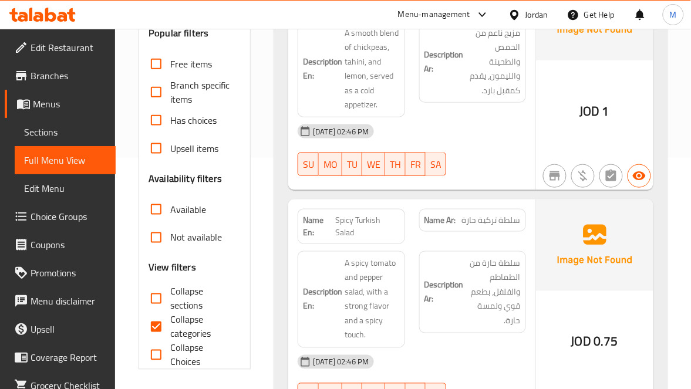
scroll to position [352, 0]
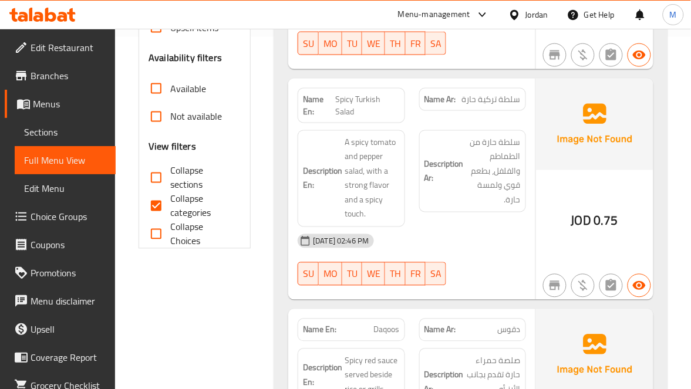
click at [166, 178] on input "Collapse sections" at bounding box center [156, 178] width 28 height 28
checkbox input "true"
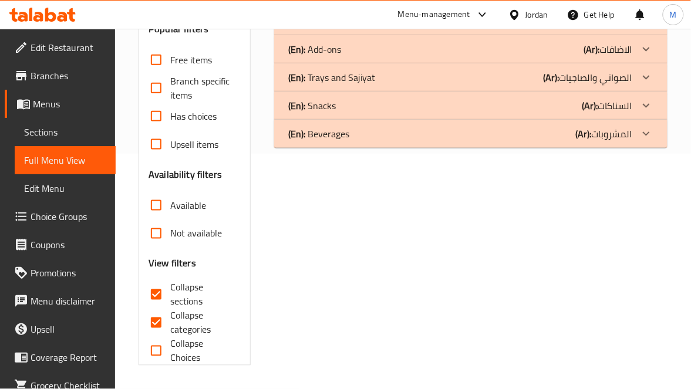
click at [154, 309] on input "Collapse categories" at bounding box center [156, 323] width 28 height 28
checkbox input "false"
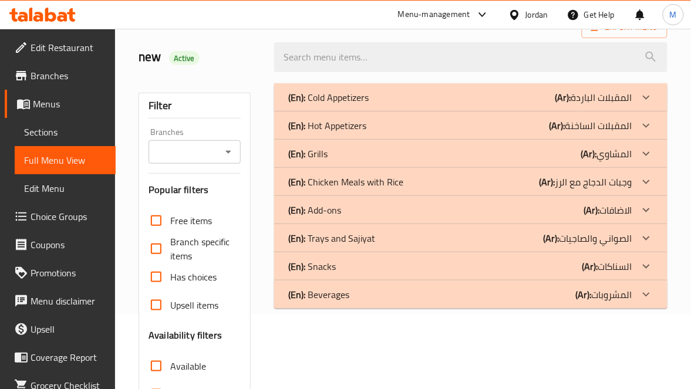
scroll to position [59, 0]
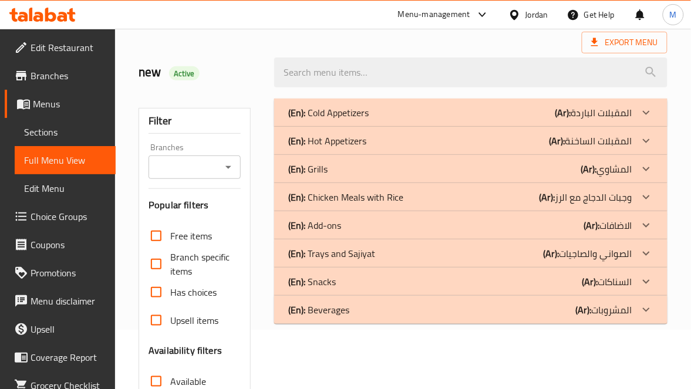
click at [628, 120] on p "(Ar): وجبات الدجاج مع الرز" at bounding box center [593, 113] width 77 height 14
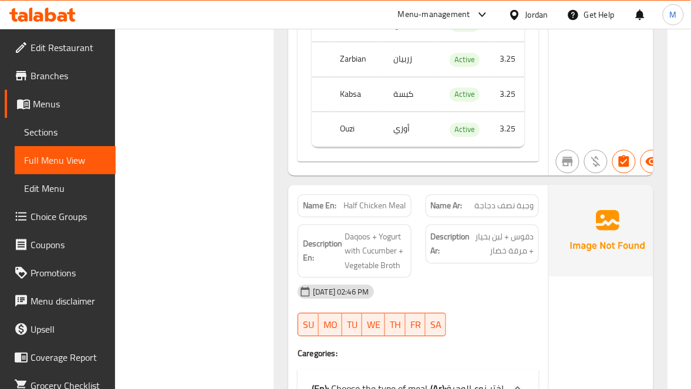
scroll to position [587, 0]
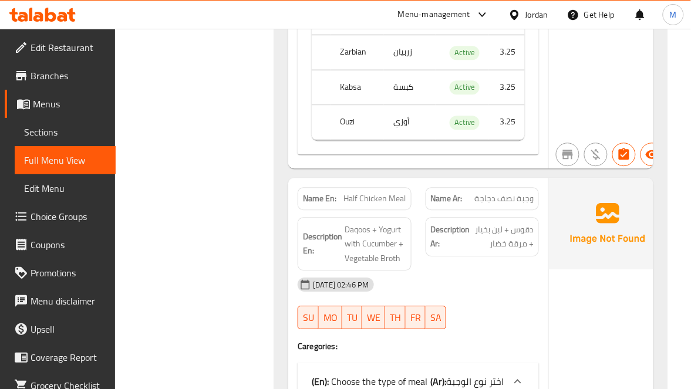
click at [401, 202] on span "Half Chicken Meal" at bounding box center [375, 198] width 62 height 12
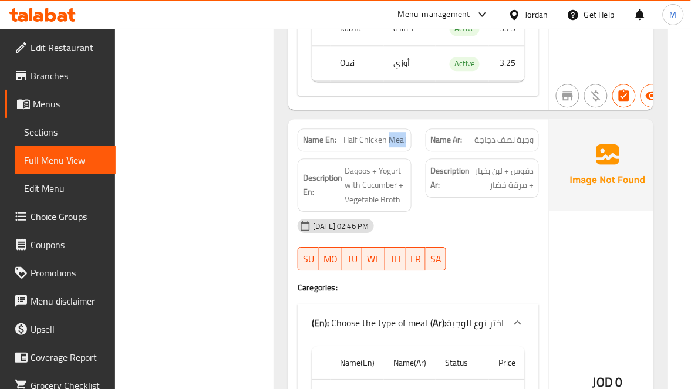
scroll to position [675, 0]
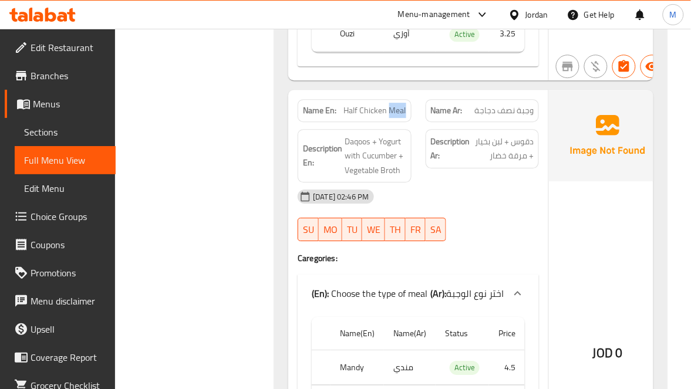
click at [397, 113] on span "Half Chicken Meal" at bounding box center [375, 110] width 62 height 12
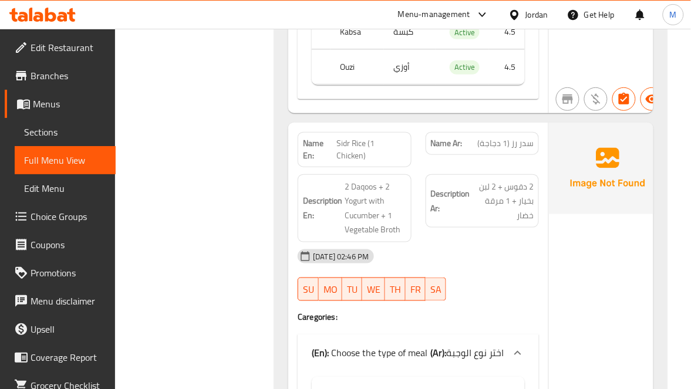
scroll to position [1204, 0]
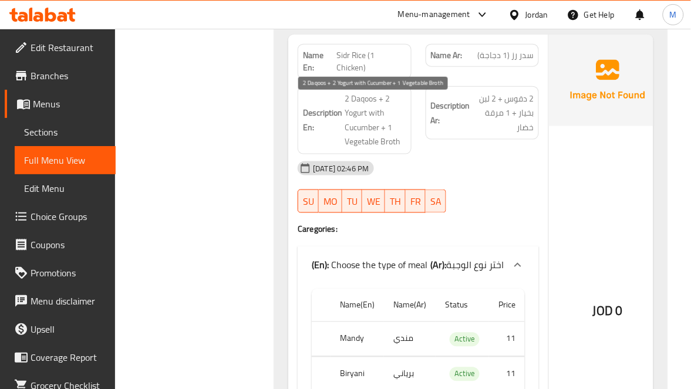
click at [353, 107] on span "2 Daqoos + 2 Yogurt with Cucumber + 1 Vegetable Broth" at bounding box center [375, 121] width 62 height 58
click at [361, 104] on span "2 Daqoos + 2 Yogurt with Cucumber + 1 Vegetable Broth" at bounding box center [375, 121] width 62 height 58
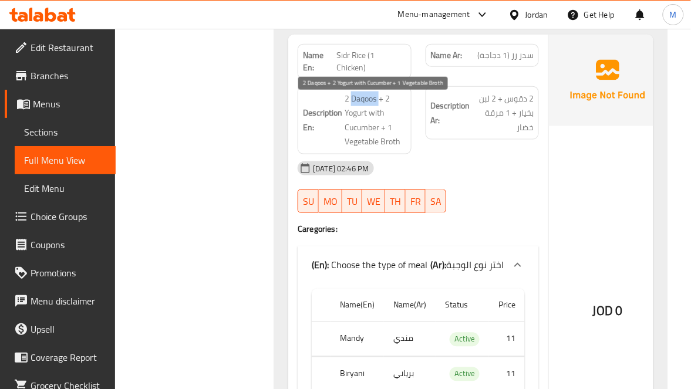
click at [361, 99] on span "2 Daqoos + 2 Yogurt with Cucumber + 1 Vegetable Broth" at bounding box center [375, 121] width 62 height 58
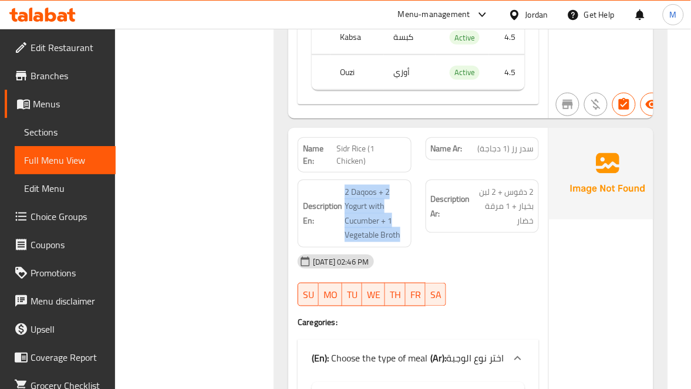
scroll to position [1115, 0]
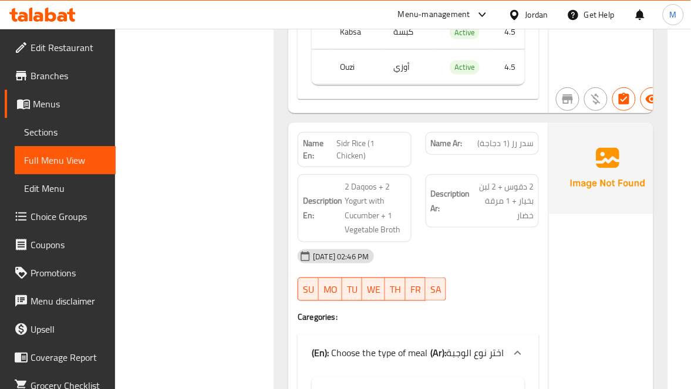
click at [385, 153] on span "Sidr Rice (1 Chicken)" at bounding box center [371, 149] width 70 height 25
copy span "Sidr Rice (1 Chicken)"
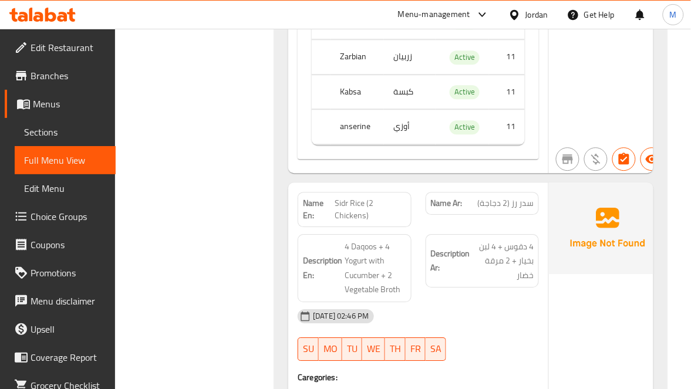
scroll to position [1644, 0]
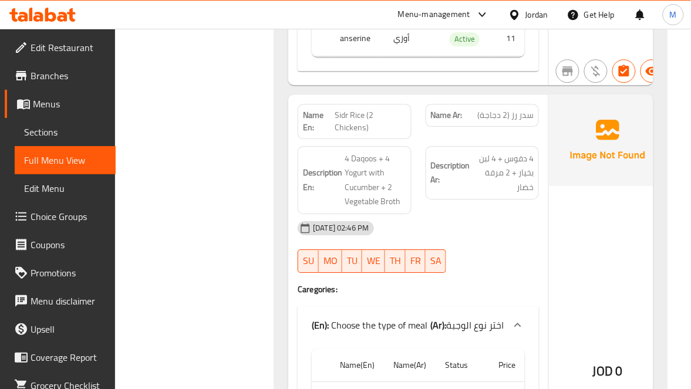
click at [362, 116] on span "Sidr Rice (2 Chickens)" at bounding box center [370, 121] width 71 height 25
copy span "Sidr Rice (2 Chickens)"
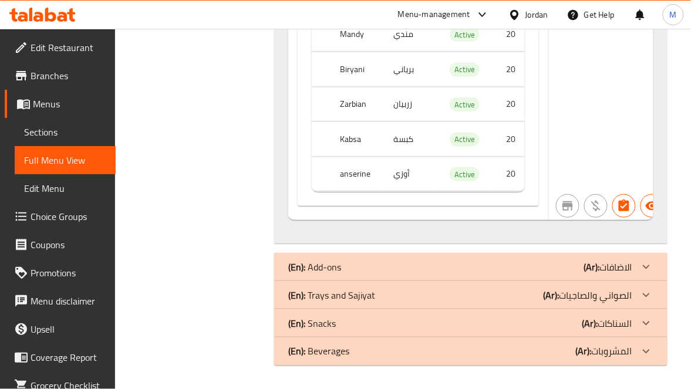
scroll to position [2020, 0]
drag, startPoint x: 550, startPoint y: 262, endPoint x: 617, endPoint y: 273, distance: 67.8
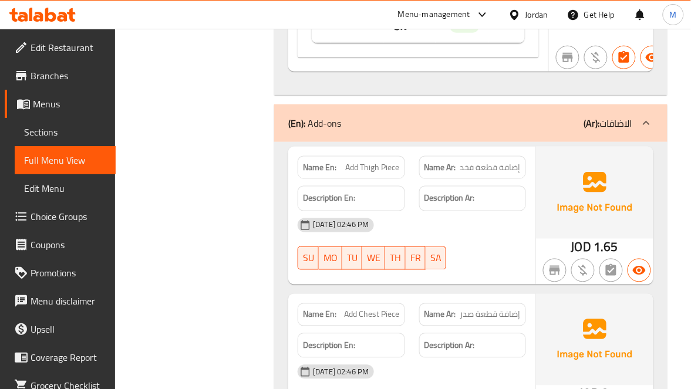
scroll to position [2196, 0]
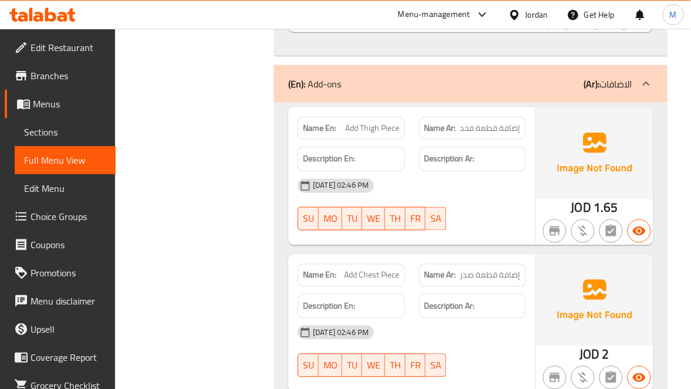
drag, startPoint x: 563, startPoint y: 92, endPoint x: 571, endPoint y: 106, distance: 15.5
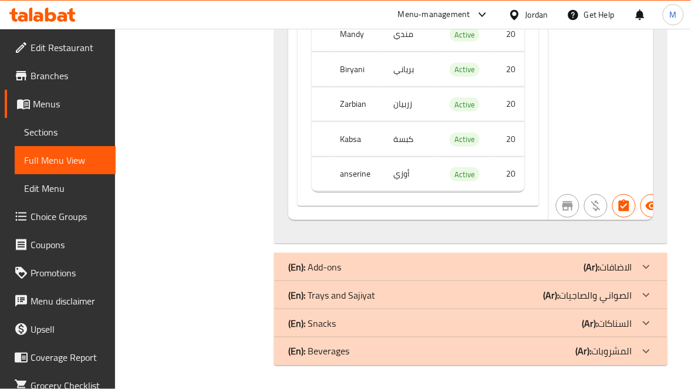
scroll to position [2020, 0]
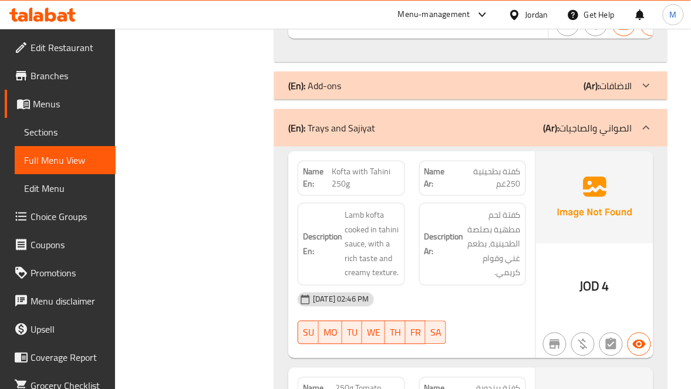
scroll to position [2284, 0]
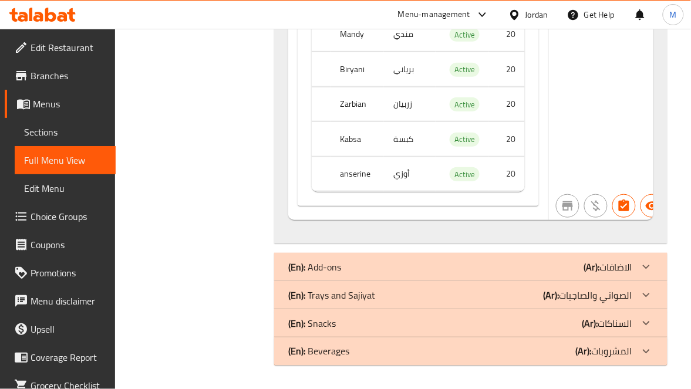
scroll to position [2020, 0]
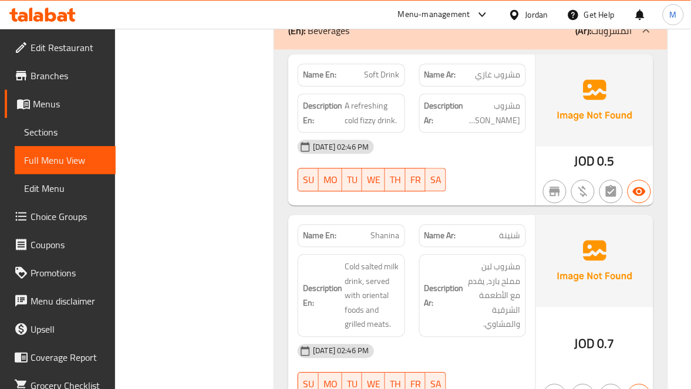
scroll to position [2372, 0]
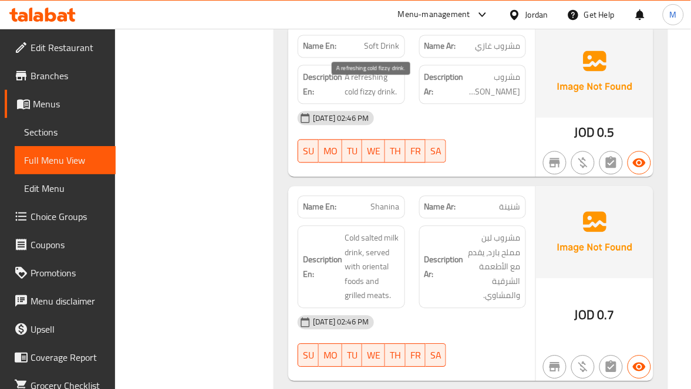
click at [370, 90] on span "A refreshing cold fizzy drink." at bounding box center [371, 84] width 55 height 29
click at [370, 89] on span "A refreshing cold fizzy drink." at bounding box center [371, 84] width 55 height 29
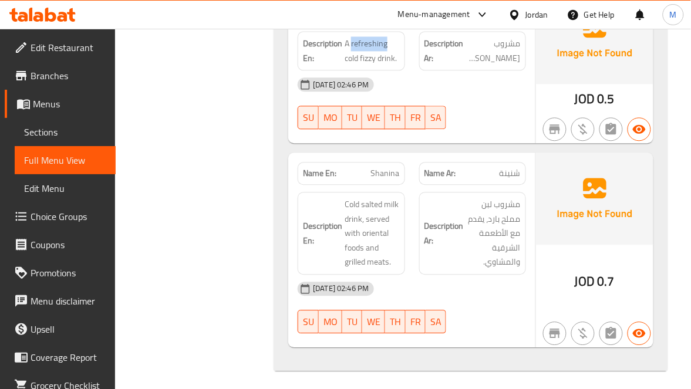
scroll to position [2423, 0]
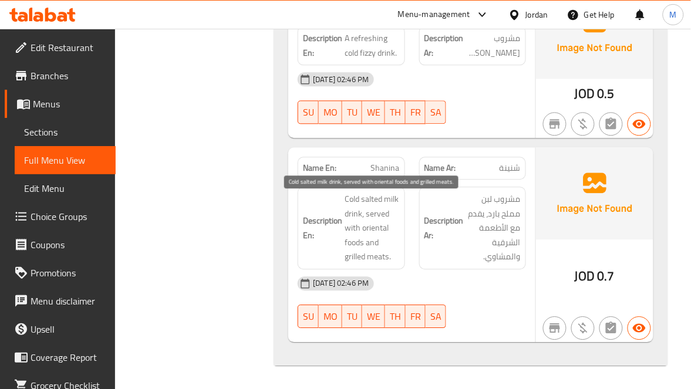
click at [390, 198] on span "Cold salted milk drink, served with oriental foods and grilled meats." at bounding box center [371, 228] width 55 height 72
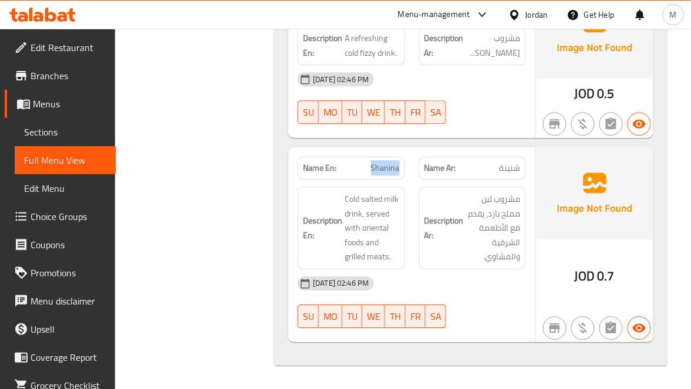
copy span "Shanina"
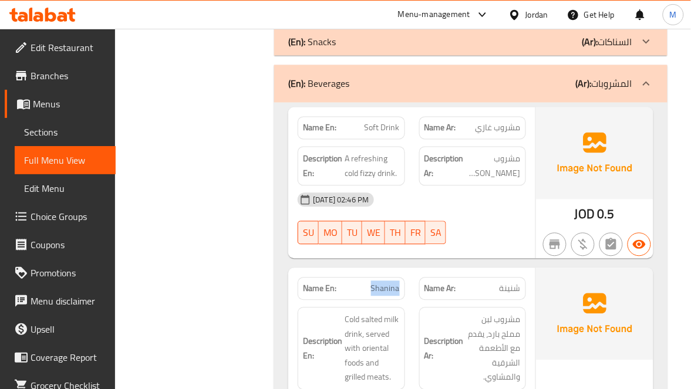
scroll to position [2247, 0]
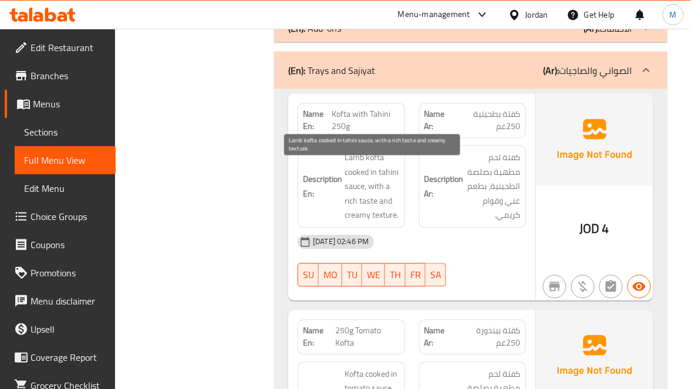
click at [374, 170] on span "Lamb kofta cooked in tahini sauce, with a rich taste and creamy texture." at bounding box center [371, 187] width 55 height 72
click at [352, 168] on span "Lamb kofta cooked in tahini sauce, with a rich taste and creamy texture." at bounding box center [371, 187] width 55 height 72
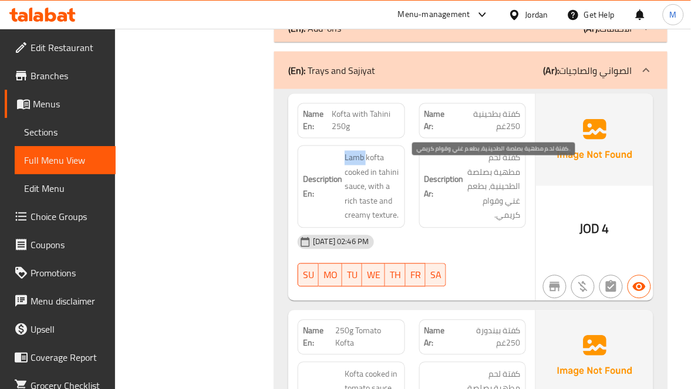
click at [511, 169] on span "كفتة لحم مطهية بصلصة الطحينية، بطعم غني وقوام كريمي." at bounding box center [493, 187] width 55 height 72
click at [495, 169] on span "كفتة لحم مطهية بصلصة الطحينية، بطعم غني وقوام كريمي." at bounding box center [493, 187] width 55 height 72
copy span "لحم"
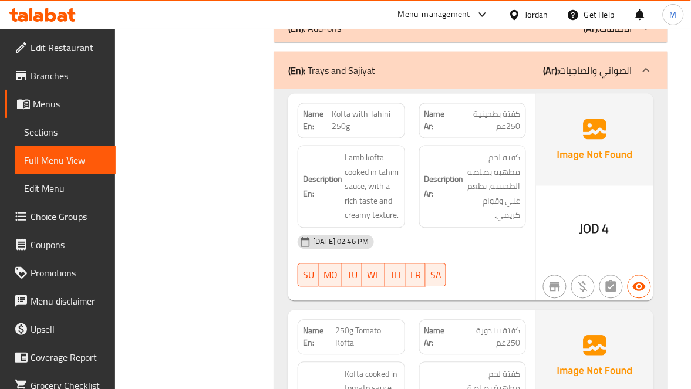
copy span "Kofta with Tahini 250g"
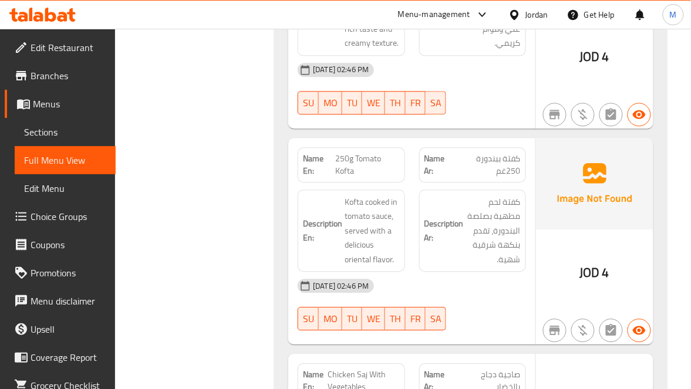
scroll to position [2423, 0]
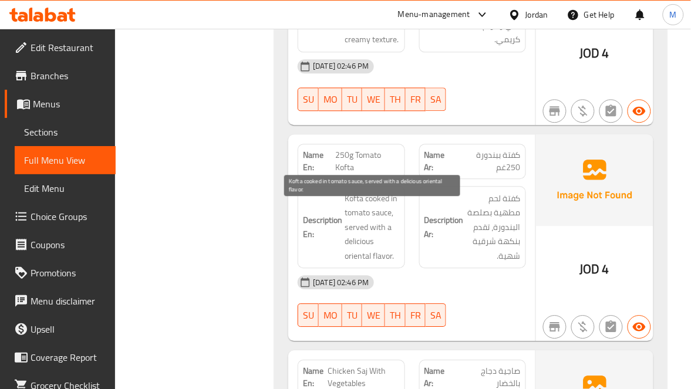
click at [357, 212] on span "Kofta cooked in tomato sauce, served with a delicious oriental flavor." at bounding box center [371, 227] width 55 height 72
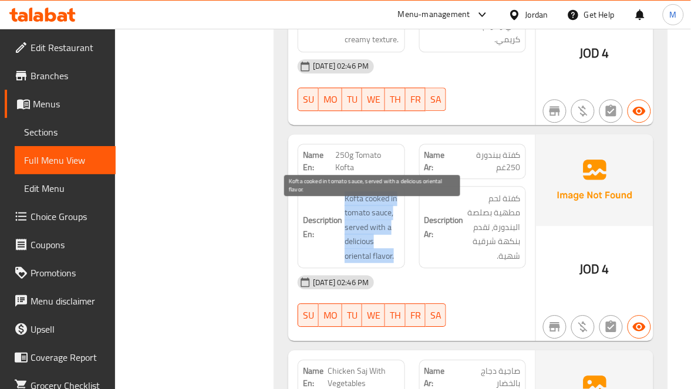
click at [357, 212] on span "Kofta cooked in tomato sauce, served with a delicious oriental flavor." at bounding box center [371, 227] width 55 height 72
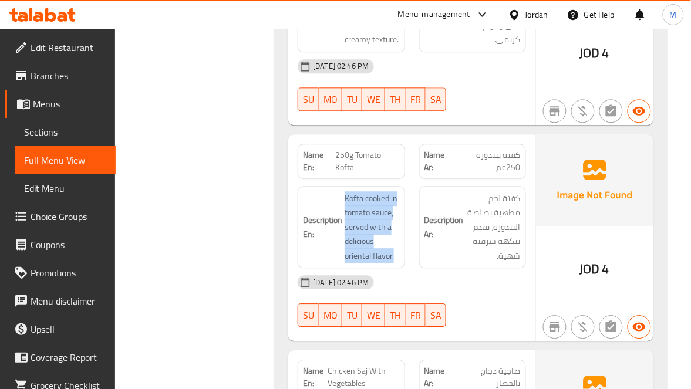
copy span "Kofta cooked in tomato sauce, served with a delicious oriental flavor."
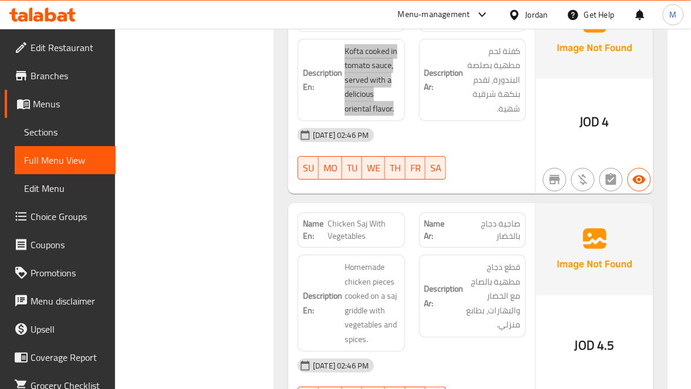
scroll to position [2599, 0]
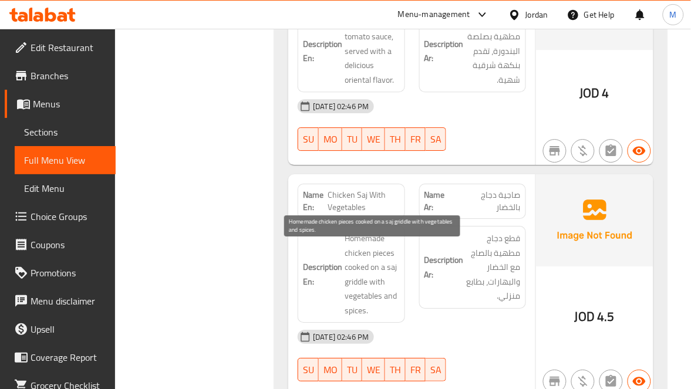
click at [369, 246] on span "Homemade chicken pieces cooked on a saj griddle with vegetables and spices." at bounding box center [371, 274] width 55 height 86
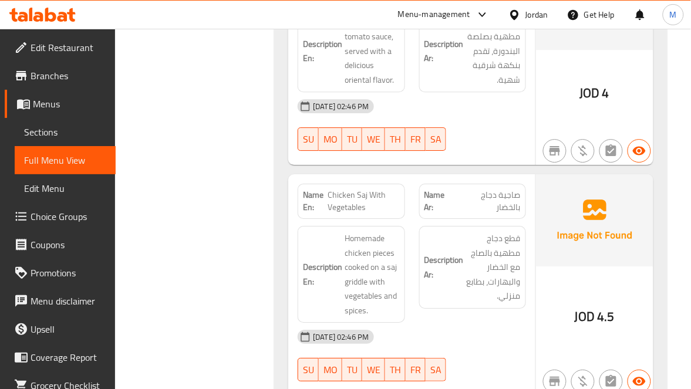
copy span "Chicken Saj With Vegetables"
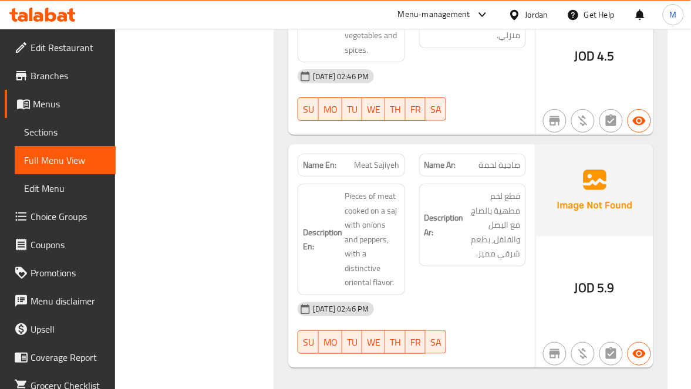
scroll to position [2863, 0]
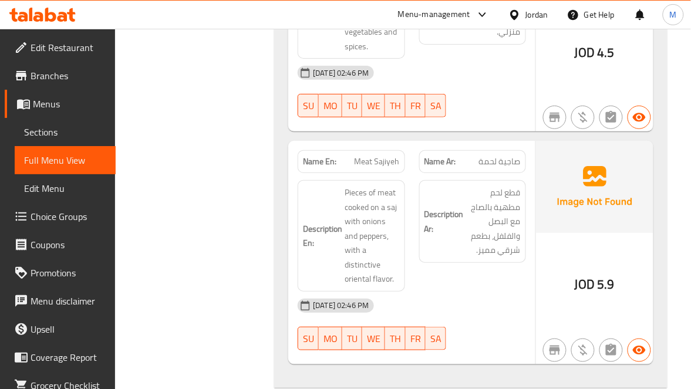
copy span "Sajiyeh"
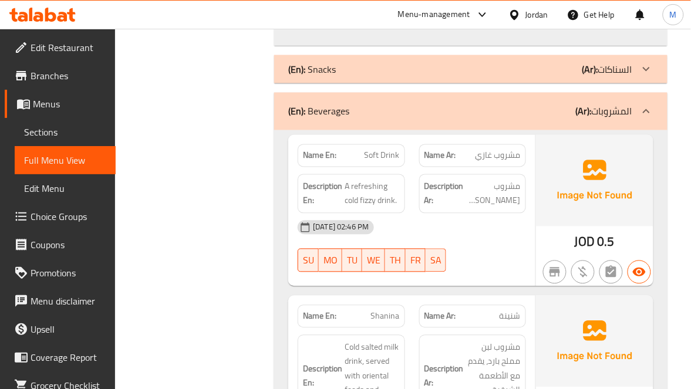
scroll to position [3215, 0]
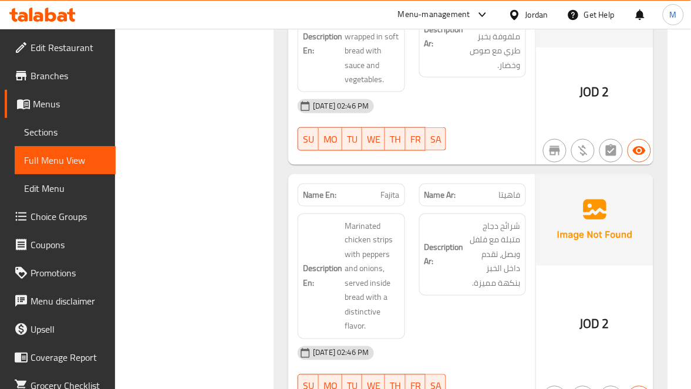
scroll to position [4007, 0]
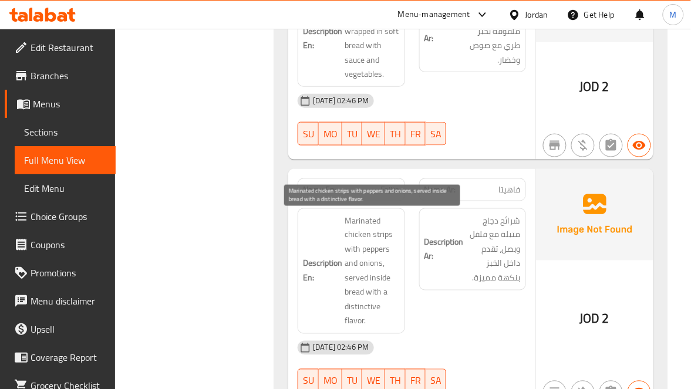
click at [361, 218] on span "Marinated chicken strips with peppers and onions, served inside bread with a di…" at bounding box center [371, 271] width 55 height 115
click at [375, 250] on span "Marinated chicken strips with peppers and onions, served inside bread with a di…" at bounding box center [371, 271] width 55 height 115
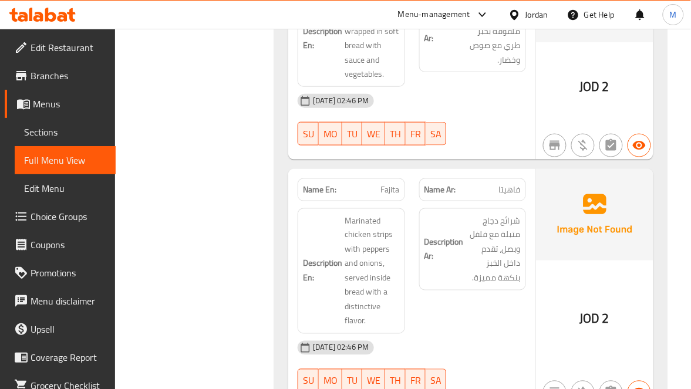
click at [383, 197] on div "Name En: Fajita" at bounding box center [351, 189] width 107 height 23
copy span "Fajita"
click at [383, 197] on div "Name En: Fajita" at bounding box center [351, 189] width 107 height 23
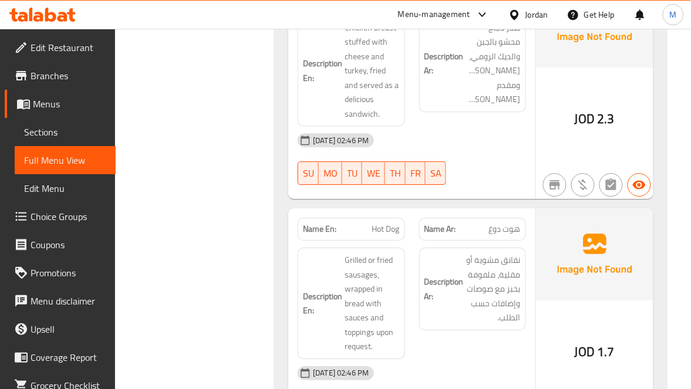
scroll to position [4623, 0]
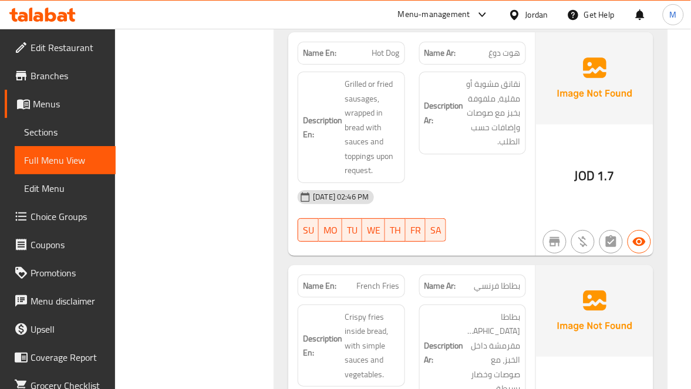
click at [378, 58] on span "Hot Dog" at bounding box center [386, 53] width 28 height 12
copy span "Hot Dog"
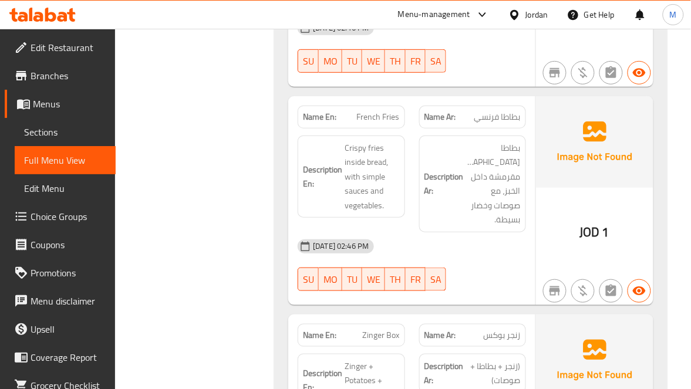
scroll to position [4799, 0]
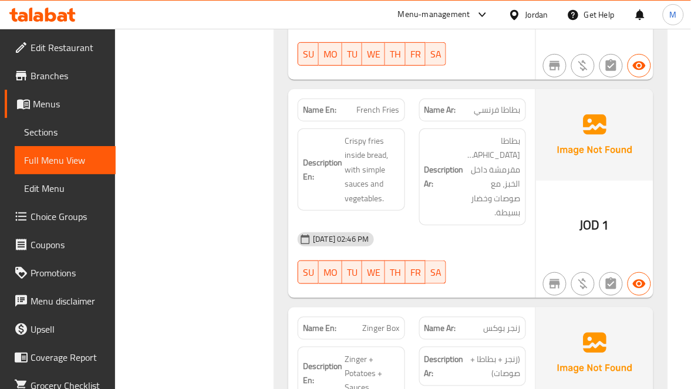
click at [365, 107] on span "French Fries" at bounding box center [378, 110] width 43 height 12
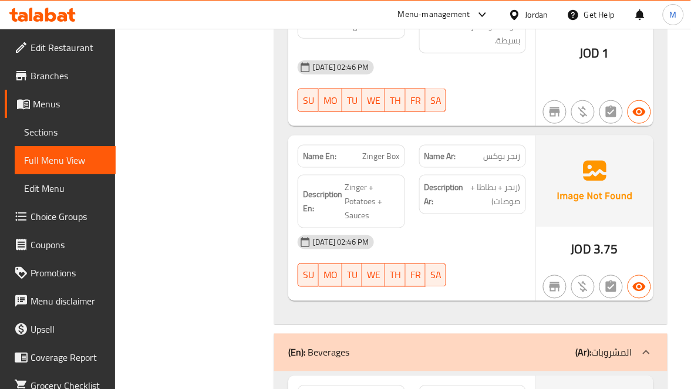
scroll to position [5063, 0]
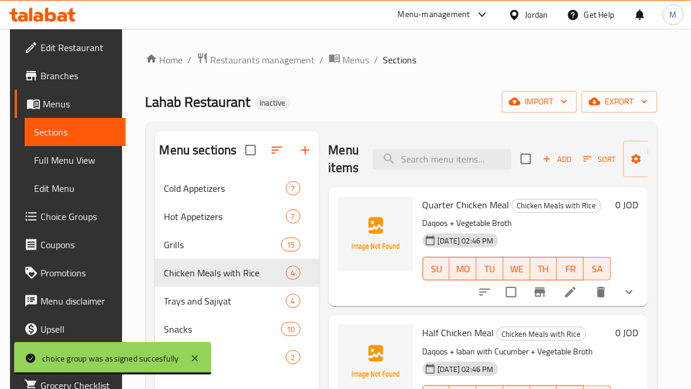
click at [442, 146] on div "Menu items Add Sort Manage items" at bounding box center [488, 159] width 319 height 56
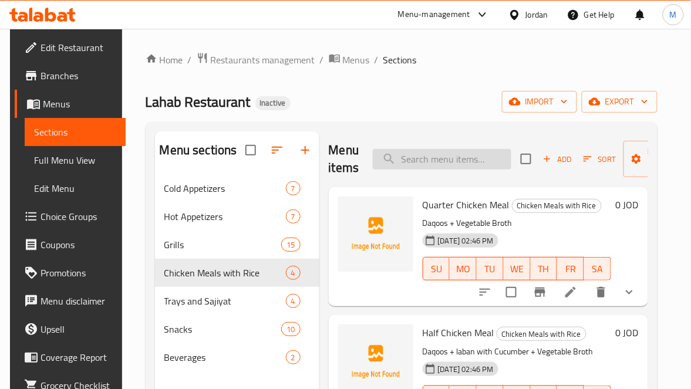
paste input "Shanina"
click at [438, 153] on input "Shanina" at bounding box center [442, 159] width 138 height 21
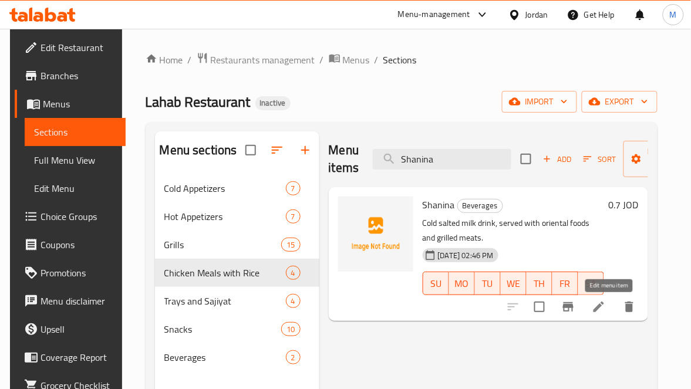
type input "Shanina"
click at [606, 303] on icon at bounding box center [598, 307] width 14 height 14
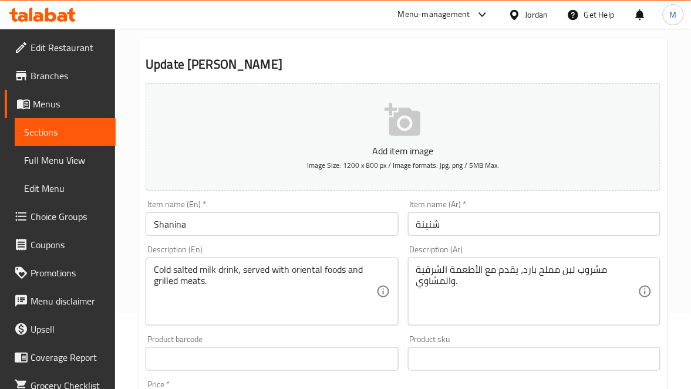
scroll to position [176, 0]
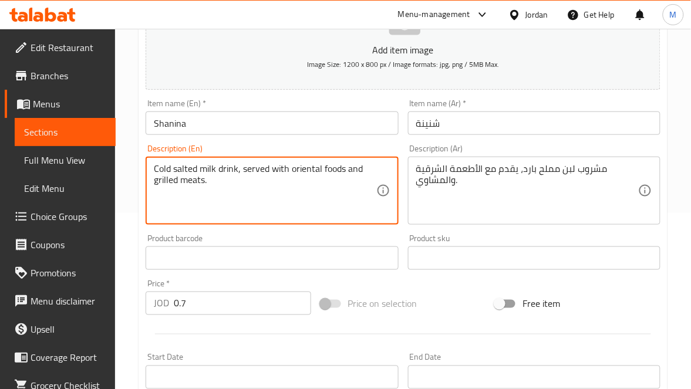
click at [208, 172] on textarea "Cold salted milk drink, served with oriental foods and grilled meats." at bounding box center [265, 191] width 222 height 56
click at [202, 182] on textarea "Cold salted laban drink, served with oriental foods and grilled meats." at bounding box center [265, 191] width 222 height 56
click at [194, 181] on textarea "Cold salted laban drink, served with oriental foods and grilled meats." at bounding box center [265, 191] width 222 height 56
type textarea "Cold salted laban drink, served with oriental foods and grills."
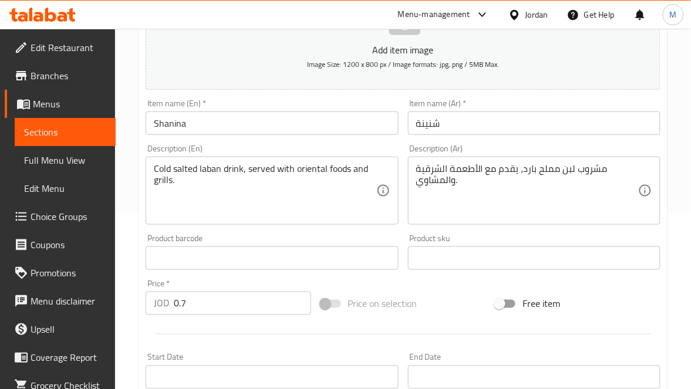
click at [222, 100] on div "Item name (En)   * Shanina Item name (En) *" at bounding box center [272, 117] width 252 height 36
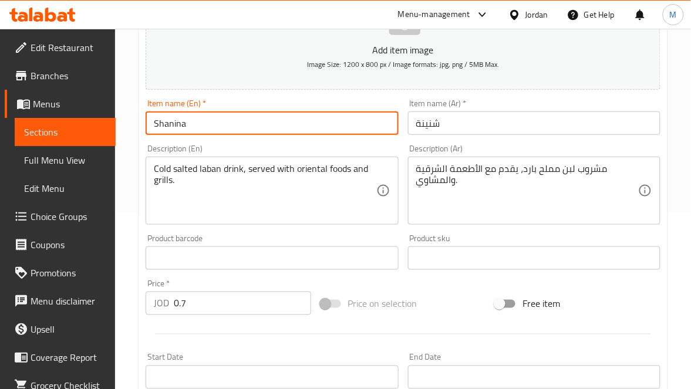
click at [232, 116] on input "Shanina" at bounding box center [272, 122] width 252 height 23
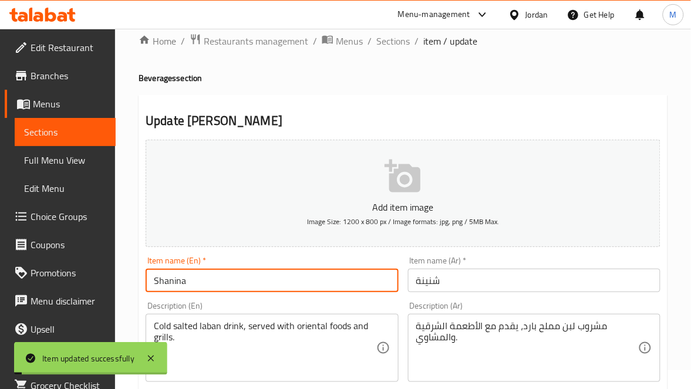
scroll to position [0, 0]
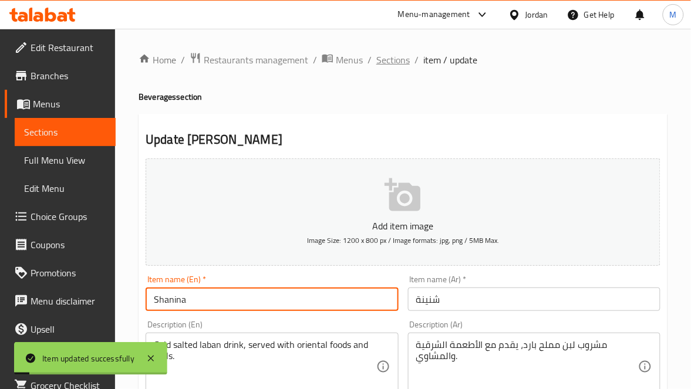
click at [393, 53] on span "Sections" at bounding box center [392, 60] width 33 height 14
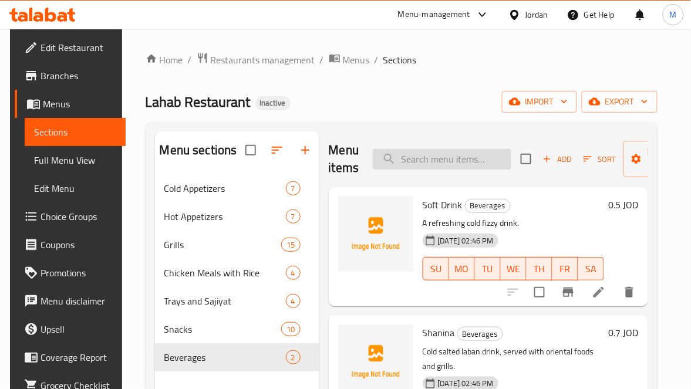
drag, startPoint x: 451, startPoint y: 172, endPoint x: 445, endPoint y: 158, distance: 14.5
click at [450, 172] on div "Menu items Add Sort Manage items" at bounding box center [488, 159] width 319 height 56
paste input "Kofta with Tahini 250g"
click at [445, 150] on input "Kofta with Tahini 250g" at bounding box center [442, 159] width 138 height 21
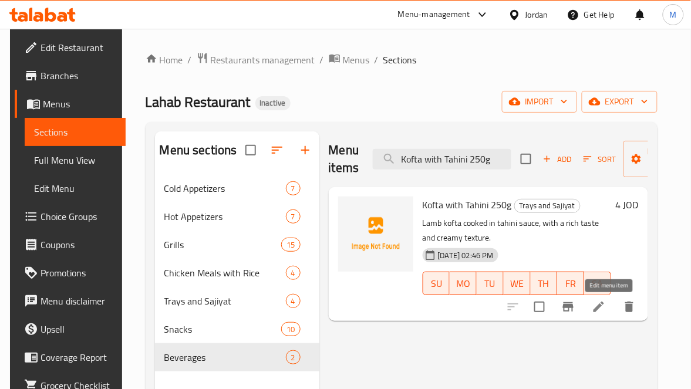
type input "Kofta with Tahini 250g"
click at [602, 304] on icon at bounding box center [598, 307] width 14 height 14
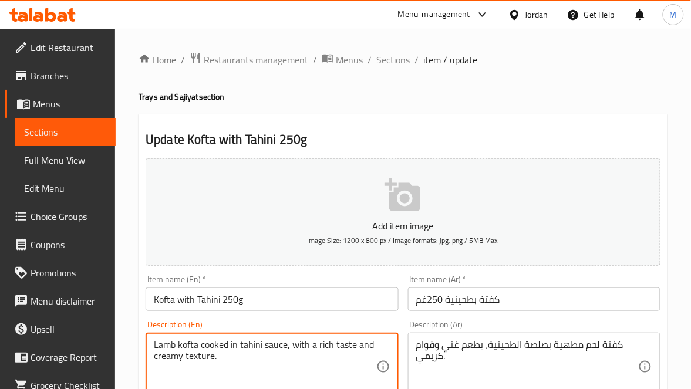
drag, startPoint x: 163, startPoint y: 345, endPoint x: 174, endPoint y: 350, distance: 12.3
click at [163, 344] on textarea "Lamb kofta cooked in tahini sauce, with a rich taste and creamy texture." at bounding box center [265, 367] width 222 height 56
paste textarea "meat"
type textarea "meat kofta cooked in tahini sauce, with a rich taste and creamy texture."
click at [501, 310] on input "كفتة بطحينية 250غم" at bounding box center [534, 299] width 252 height 23
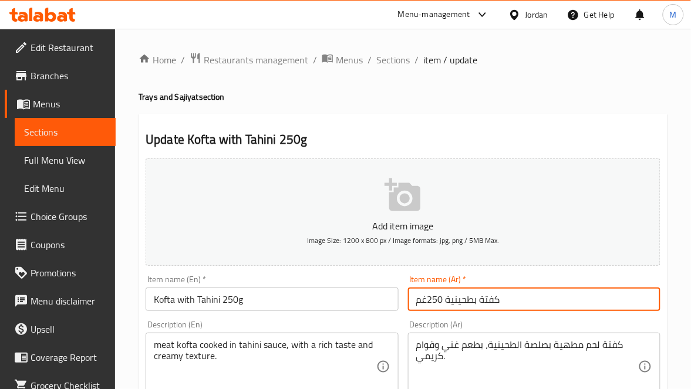
click at [543, 297] on input "كفتة بطحينية 250غم" at bounding box center [534, 299] width 252 height 23
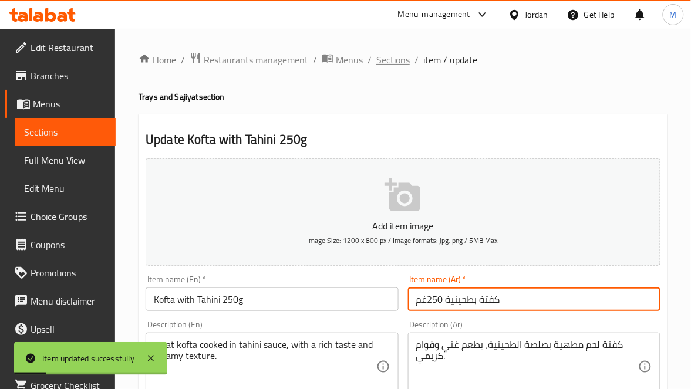
click at [384, 60] on span "Sections" at bounding box center [392, 60] width 33 height 14
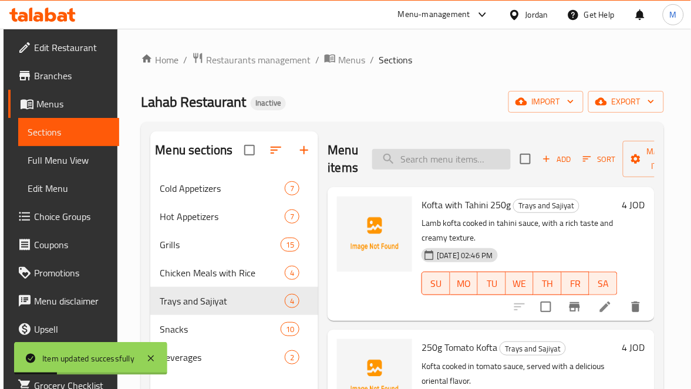
paste input "Kofta cooked in tomato sauce, served with a delicious oriental flavor."
click at [425, 162] on input "search" at bounding box center [441, 159] width 138 height 21
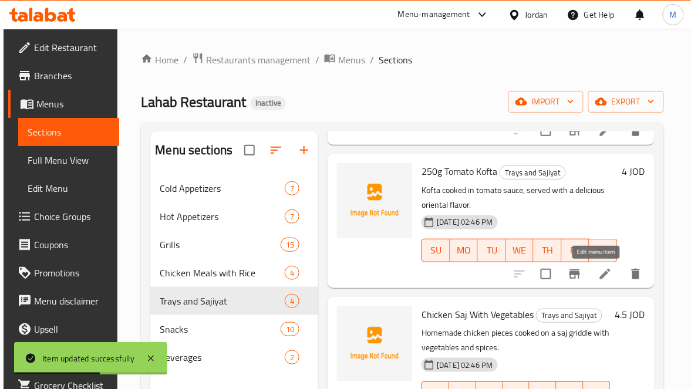
type input "Kofta cooked in tomato sauce, served with a delicious oriental flavor."
click at [600, 274] on icon at bounding box center [605, 274] width 11 height 11
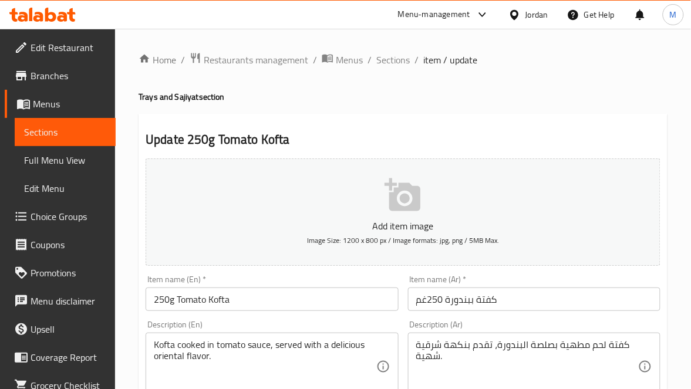
click at [150, 346] on div "Kofta cooked in tomato sauce, served with a delicious oriental flavor. Descript…" at bounding box center [272, 367] width 252 height 68
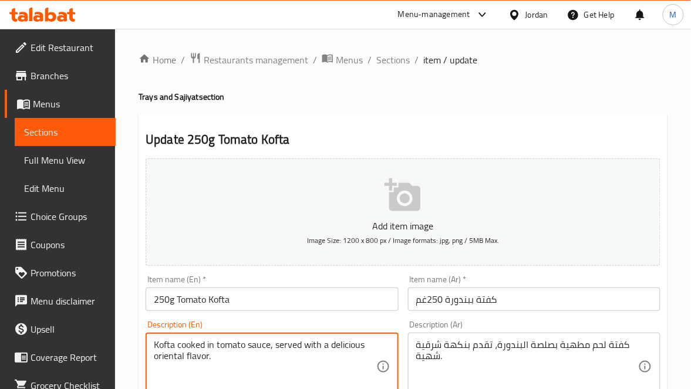
paste textarea "meat"
click at [233, 356] on textarea "meat Kofta cooked in tomato sauce, served with a delicious oriental flavor." at bounding box center [265, 367] width 222 height 56
type textarea "meat Kofta cooked in tomato sauce, served with a delicious oriental flavor."
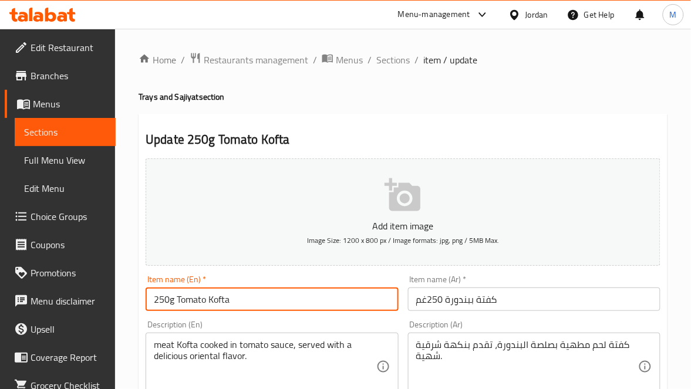
click at [195, 301] on input "250g Tomato Kofta" at bounding box center [272, 299] width 252 height 23
click at [195, 301] on input "250g Kofta" at bounding box center [272, 299] width 252 height 23
paste input "Tomato"
type input "250g Kofta with Tomato"
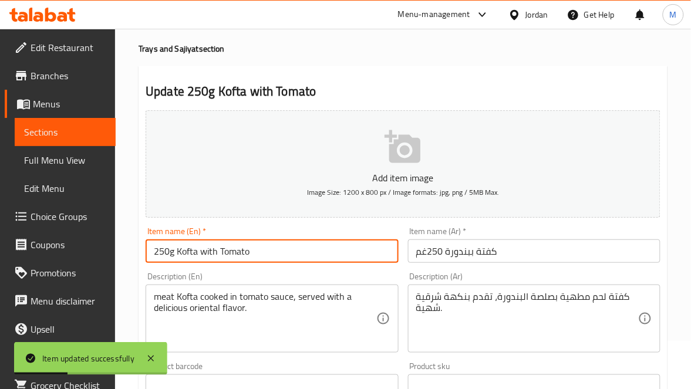
scroll to position [88, 0]
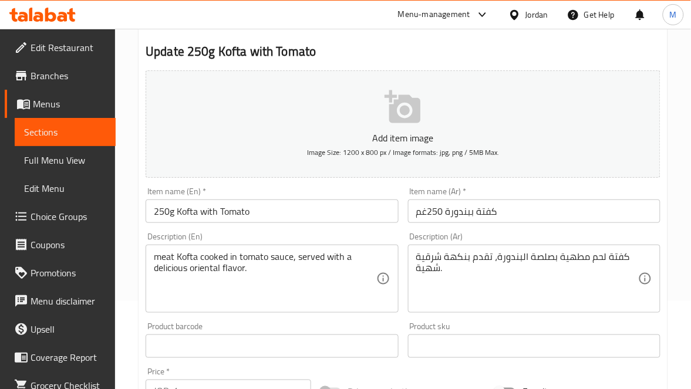
click at [194, 208] on input "250g Kofta with Tomato" at bounding box center [272, 211] width 252 height 23
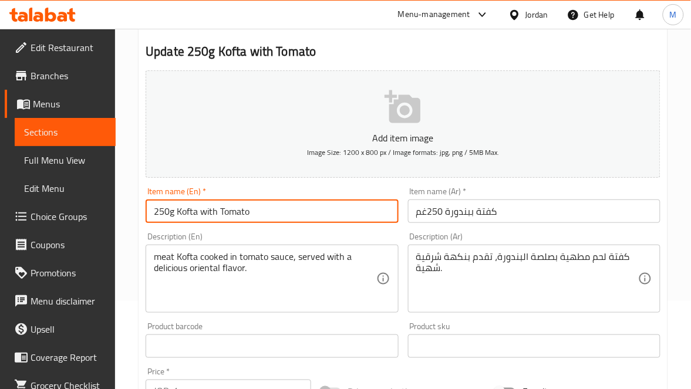
click at [261, 224] on div "Item name (En)   * 250g Kofta with Tomato Item name (En) *" at bounding box center [272, 204] width 262 height 45
click at [258, 214] on input "250g Kofta with Tomato" at bounding box center [272, 211] width 252 height 23
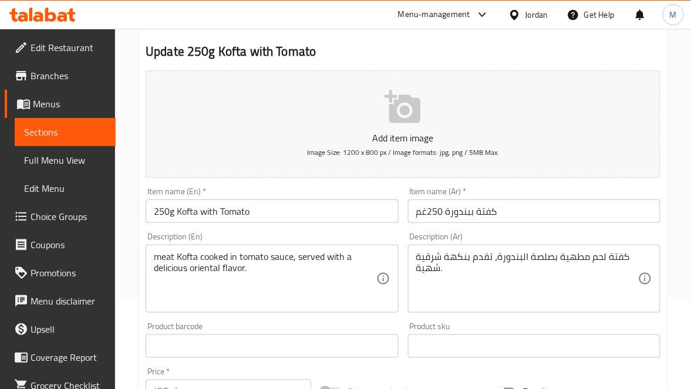
click at [534, 204] on input "كفتة ببندورة 250غم" at bounding box center [534, 211] width 252 height 23
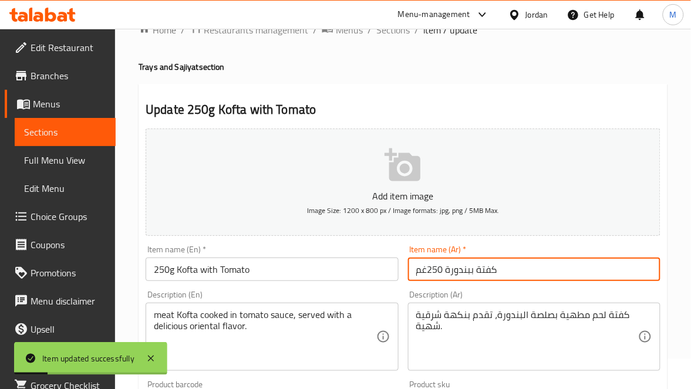
scroll to position [0, 0]
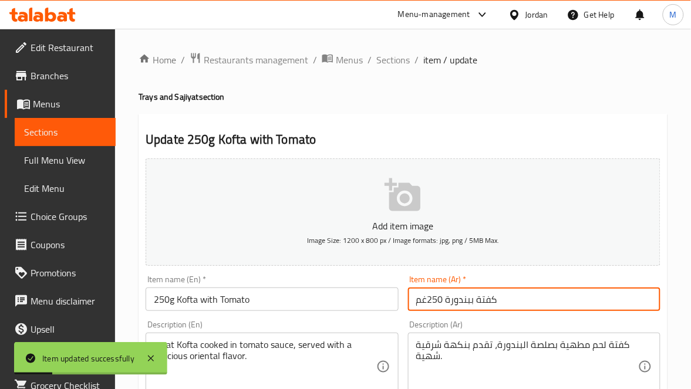
click at [371, 56] on ol "Home / Restaurants management / Menus / Sections / item / update" at bounding box center [402, 59] width 529 height 15
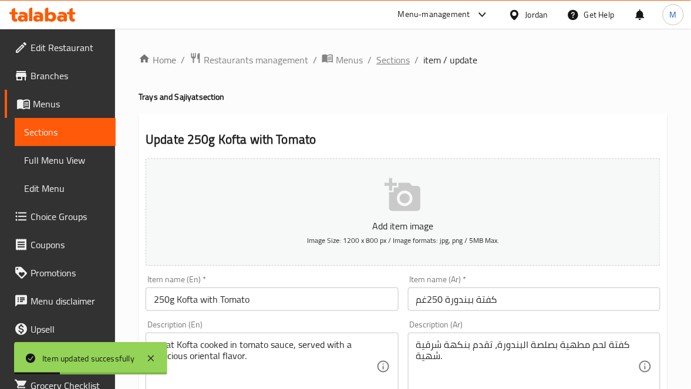
click at [388, 67] on span "Sections" at bounding box center [392, 60] width 33 height 14
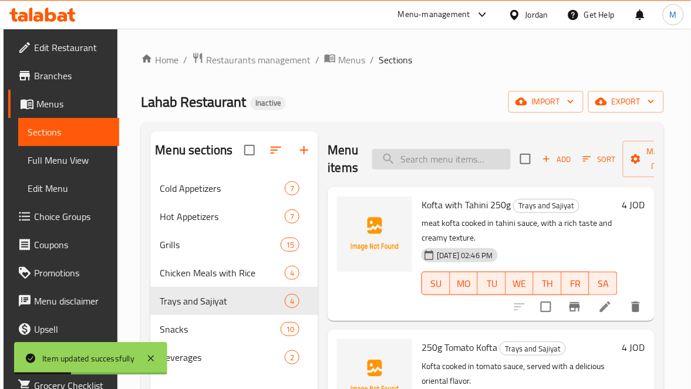
paste input "Chicken Saj With Vegetables"
click at [426, 158] on input "Chicken Saj With Vegetables" at bounding box center [441, 159] width 138 height 21
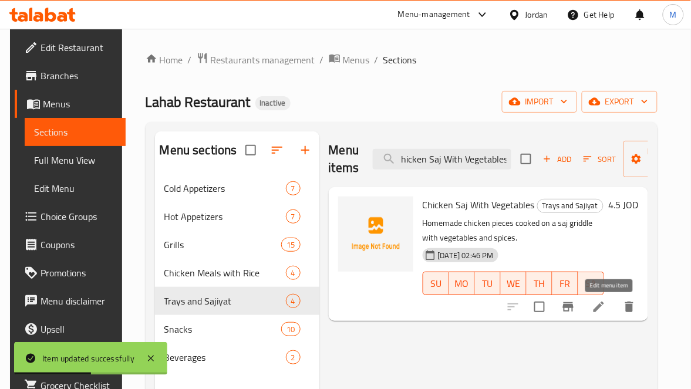
type input "Chicken Saj With Vegetables"
click at [606, 310] on icon at bounding box center [598, 307] width 14 height 14
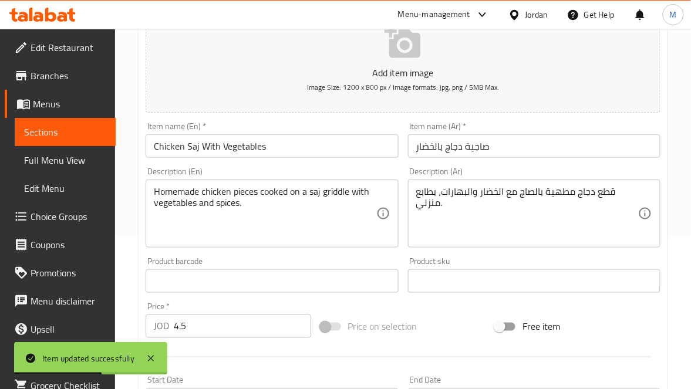
scroll to position [176, 0]
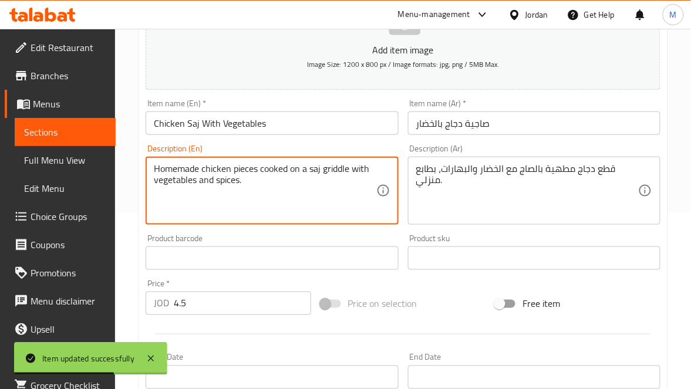
click at [174, 163] on textarea "Homemade chicken pieces cooked on a saj griddle with vegetables and spices." at bounding box center [265, 191] width 222 height 56
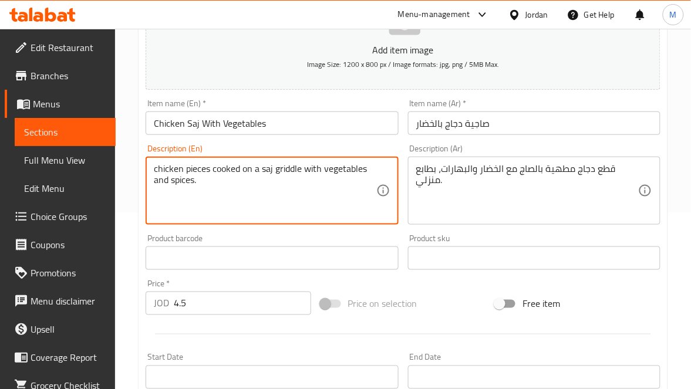
click at [291, 168] on textarea "chicken pieces cooked on a saj griddle with vegetables and spices." at bounding box center [265, 191] width 222 height 56
click at [283, 221] on div "chicken pieces cooked on a saj griddle with vegetables and spices. Description …" at bounding box center [272, 191] width 252 height 68
click at [327, 169] on textarea "Homemade chicken pieces cooked on a saj griddle with vegetables and spices." at bounding box center [265, 191] width 222 height 56
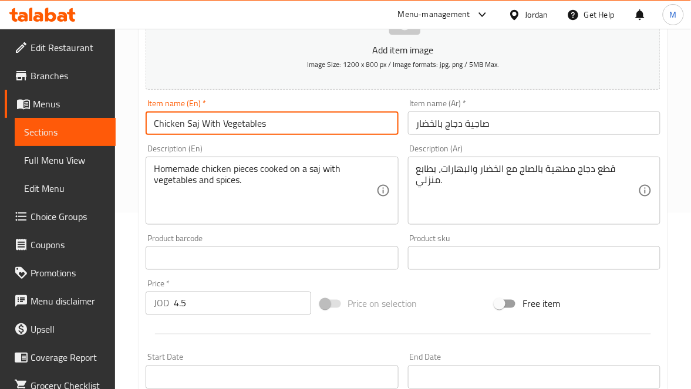
click at [337, 126] on input "Chicken Saj With Vegetables" at bounding box center [272, 122] width 252 height 23
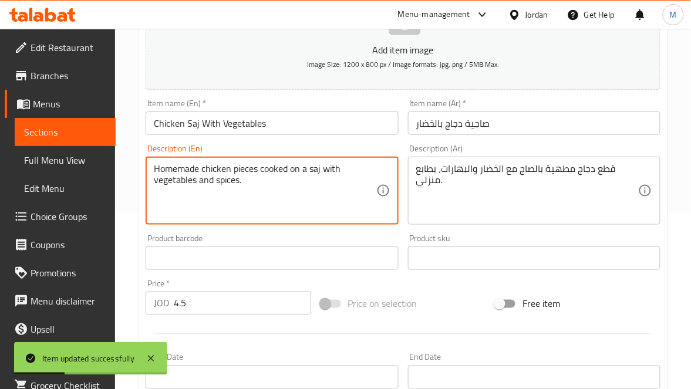
click at [201, 165] on textarea "Homemade chicken pieces cooked on a saj with vegetables and spices." at bounding box center [265, 191] width 222 height 56
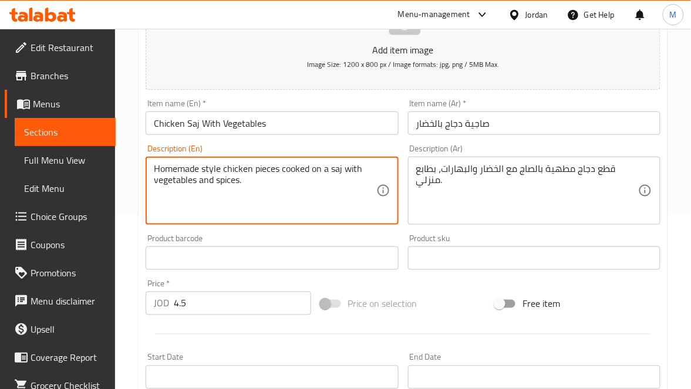
type textarea "Homemade style chicken pieces cooked on a saj with vegetables and spices."
click at [358, 124] on input "Chicken Saj With Vegetables" at bounding box center [272, 122] width 252 height 23
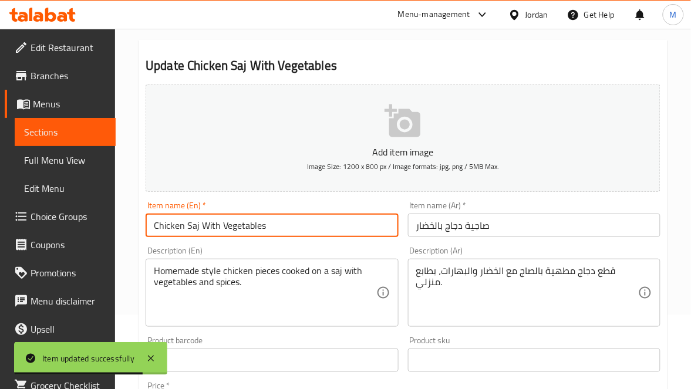
scroll to position [0, 0]
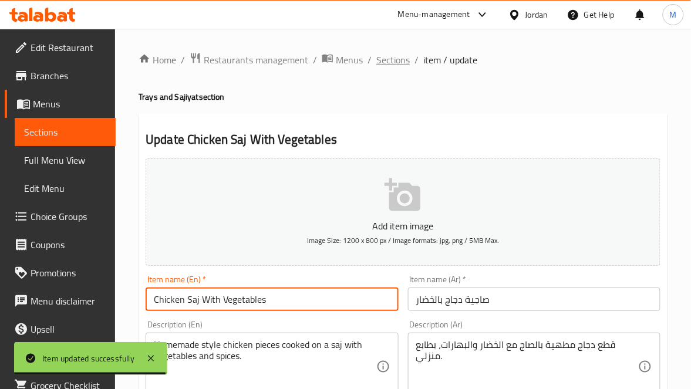
click at [393, 56] on span "Sections" at bounding box center [392, 60] width 33 height 14
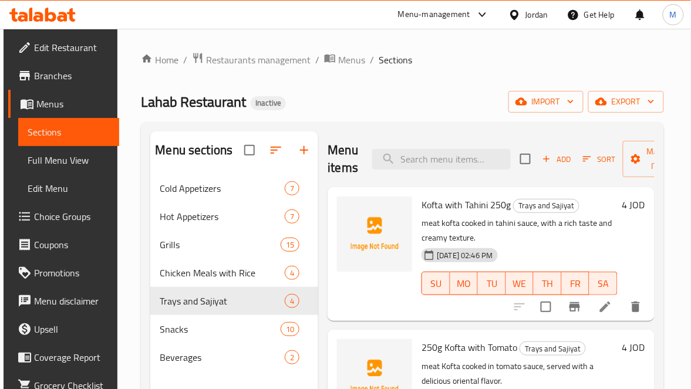
click at [437, 146] on div "Menu items Add Sort Manage items" at bounding box center [490, 159] width 326 height 56
paste input "Meat Sajiyeh"
click at [445, 156] on input "search" at bounding box center [441, 159] width 138 height 21
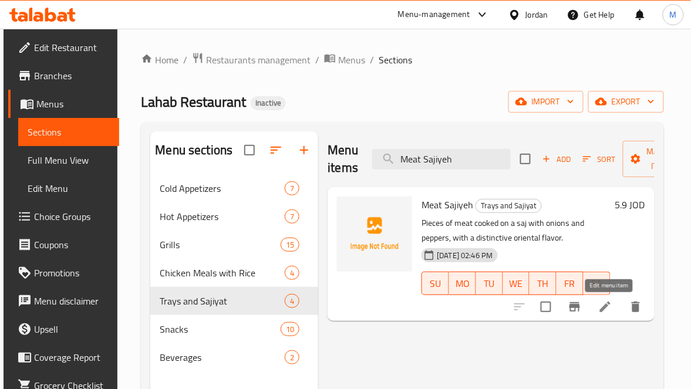
type input "Meat Sajiyeh"
click at [611, 308] on icon at bounding box center [605, 307] width 14 height 14
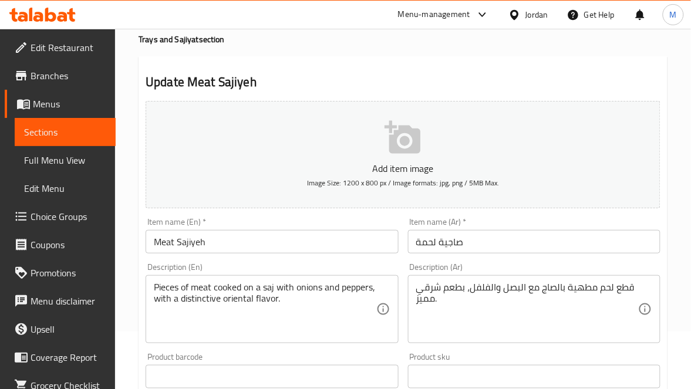
scroll to position [88, 0]
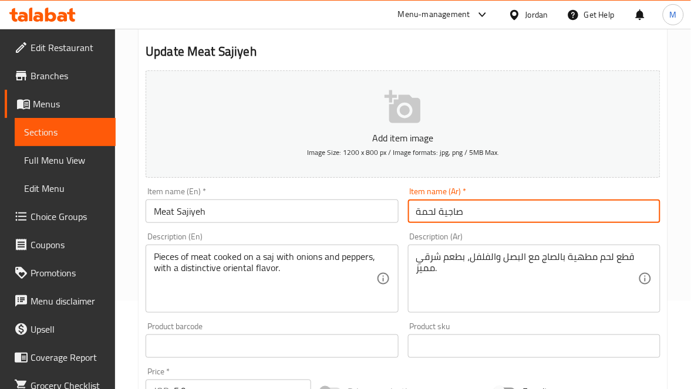
click at [471, 217] on input "صاجية لحمة" at bounding box center [534, 211] width 252 height 23
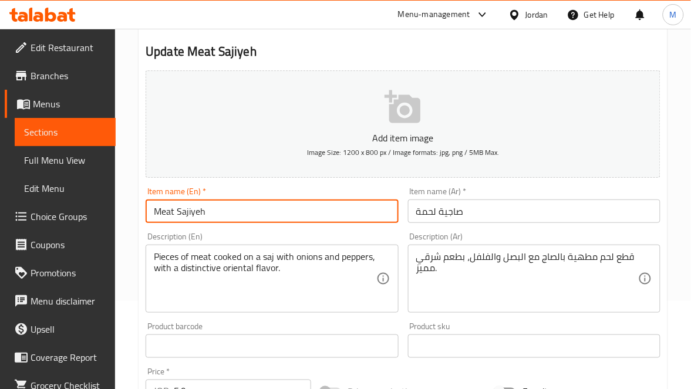
click at [187, 208] on input "Meat Sajiyeh" at bounding box center [272, 211] width 252 height 23
paste input "sajiya"
type input "Meat sajiya"
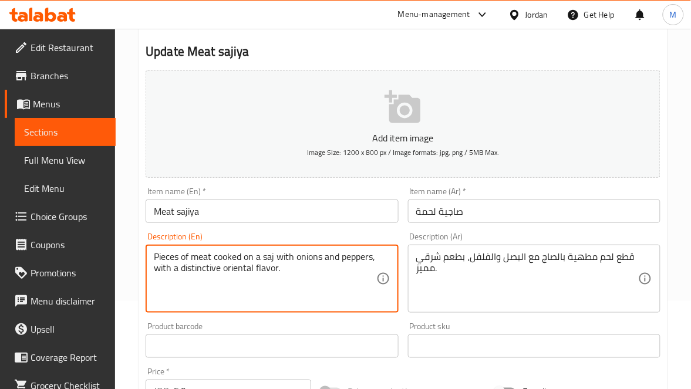
click at [269, 256] on textarea "Pieces of meat cooked on a saj with onions and peppers, with a distinctive orie…" at bounding box center [265, 279] width 222 height 56
click at [499, 214] on input "صاجية لحمة" at bounding box center [534, 211] width 252 height 23
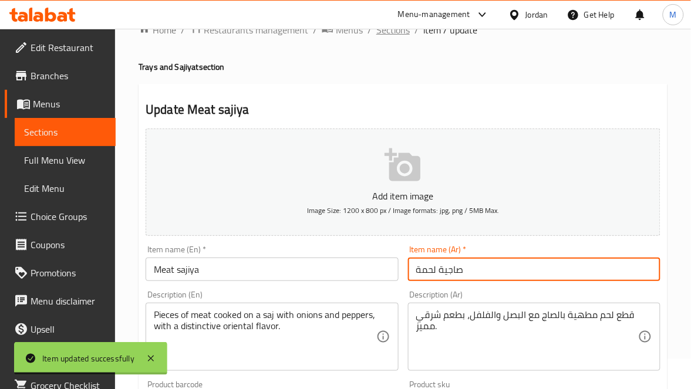
scroll to position [0, 0]
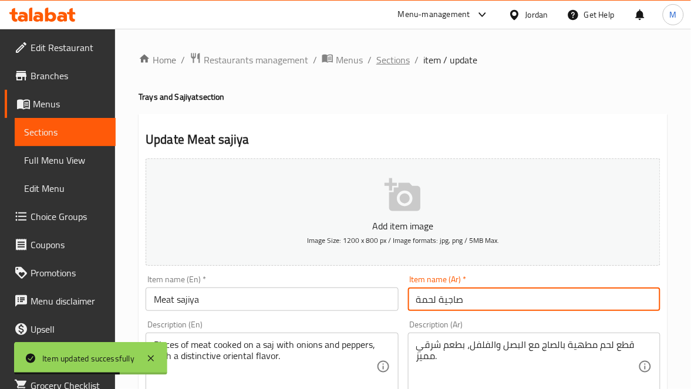
click at [389, 62] on span "Sections" at bounding box center [392, 60] width 33 height 14
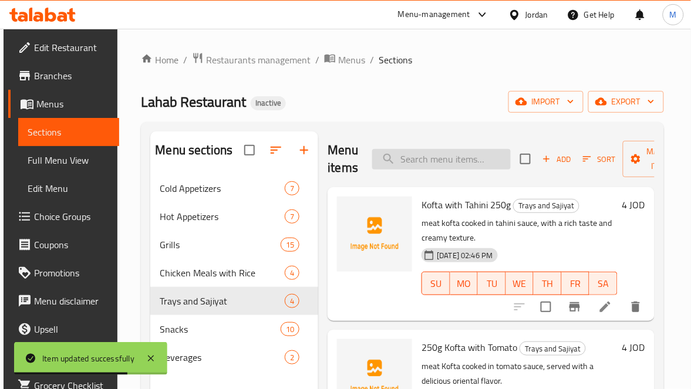
click at [415, 151] on div "Menu items Add Sort Manage items" at bounding box center [490, 159] width 326 height 56
click at [418, 160] on input "search" at bounding box center [441, 159] width 138 height 21
paste input "Fajita"
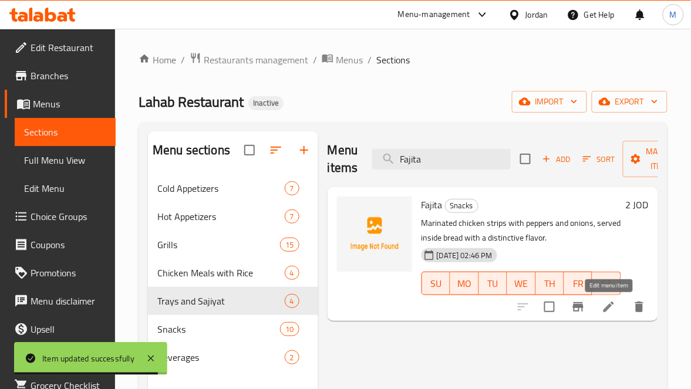
type input "Fajita"
click at [605, 306] on icon at bounding box center [608, 307] width 14 height 14
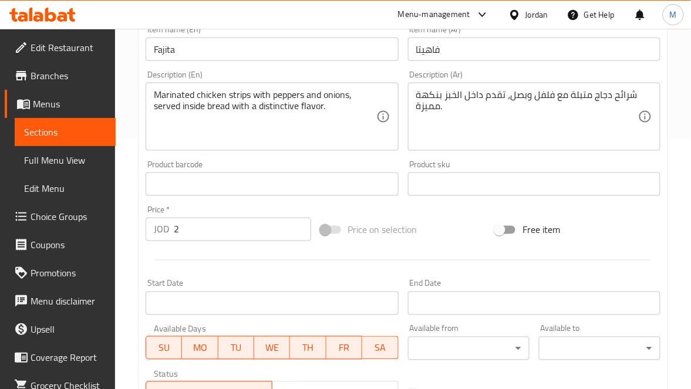
scroll to position [264, 0]
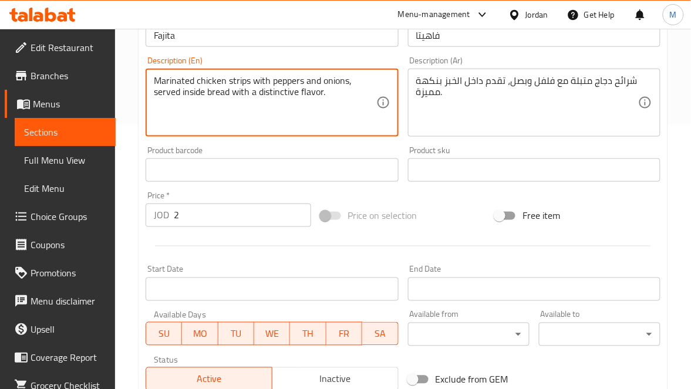
click at [233, 83] on textarea "Marinated chicken strips with peppers and onions, served inside bread with a di…" at bounding box center [265, 103] width 222 height 56
type textarea "Marinated chicken slices with peppers and onions, served inside bread with a di…"
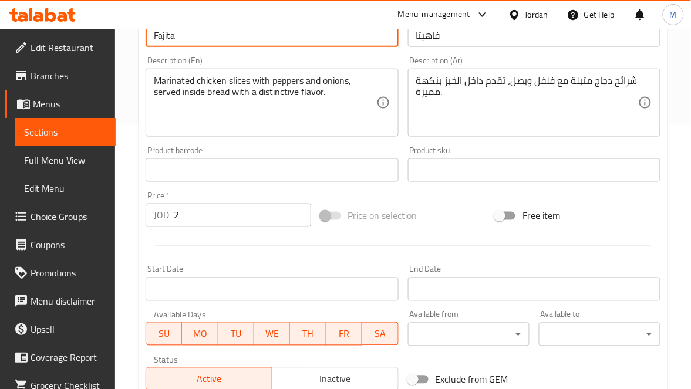
click at [265, 40] on input "Fajita" at bounding box center [272, 34] width 252 height 23
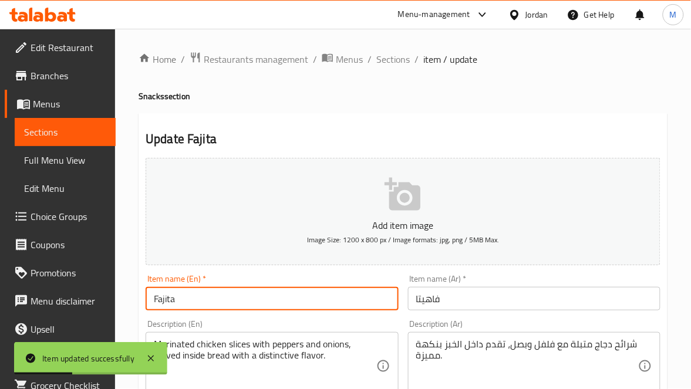
scroll to position [0, 0]
click at [384, 58] on span "Sections" at bounding box center [392, 60] width 33 height 14
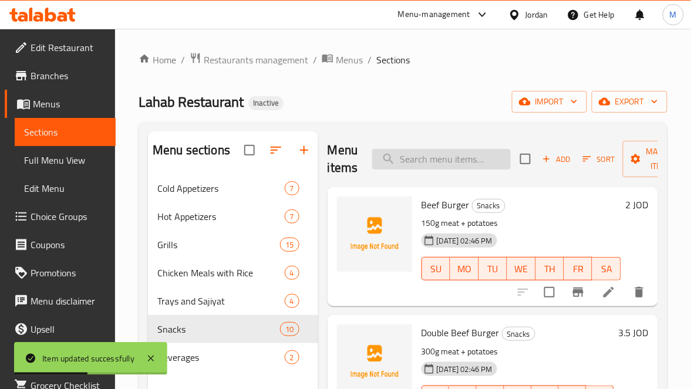
click at [442, 152] on input "search" at bounding box center [441, 159] width 138 height 21
paste input "Hot Dog"
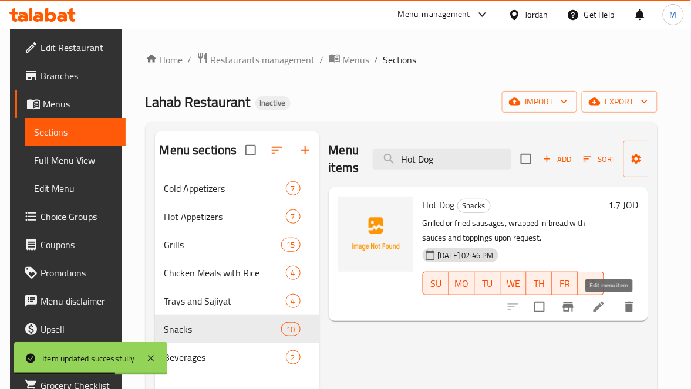
type input "Hot Dog"
click at [606, 313] on icon at bounding box center [598, 307] width 14 height 14
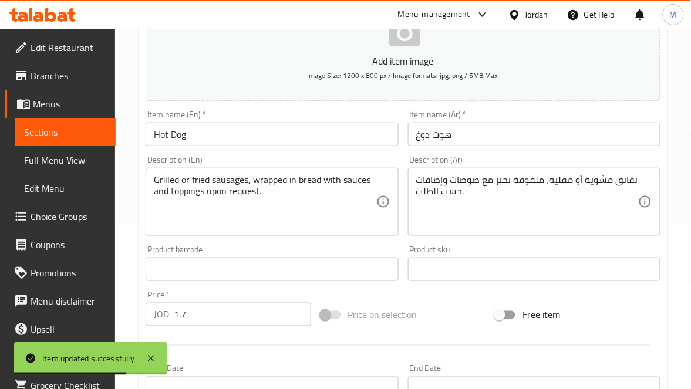
scroll to position [176, 0]
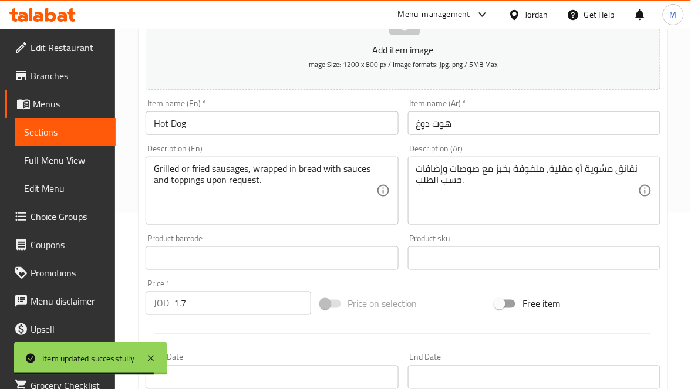
click at [170, 127] on input "Hot Dog" at bounding box center [272, 122] width 252 height 23
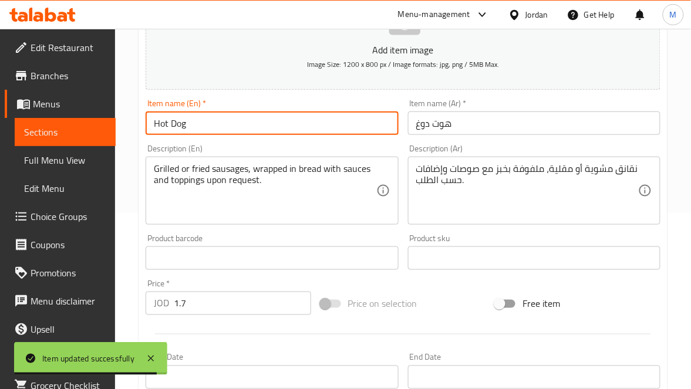
click at [170, 127] on input "Hot Dog" at bounding box center [272, 122] width 252 height 23
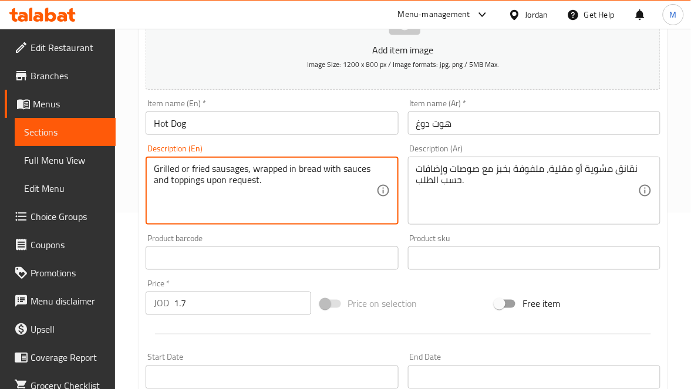
click at [228, 170] on textarea "Grilled or fried sausages, wrapped in bread with sauces and toppings upon reque…" at bounding box center [265, 191] width 222 height 56
paste textarea "Hot Dog"
type textarea "Grilled or fried Hot Dog, wrapped in bread with sauces and toppings upon reques…"
click at [512, 121] on input "هوت دوغ" at bounding box center [534, 122] width 252 height 23
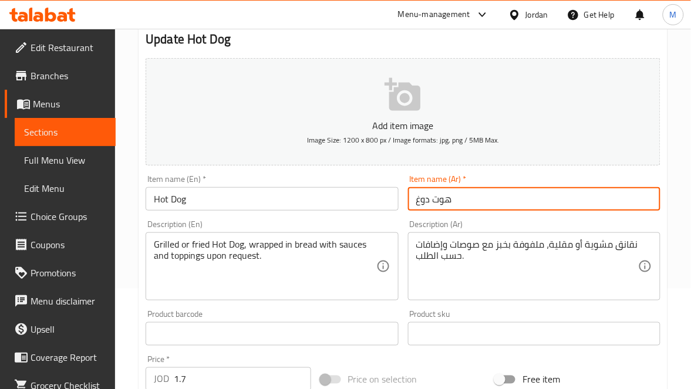
scroll to position [0, 0]
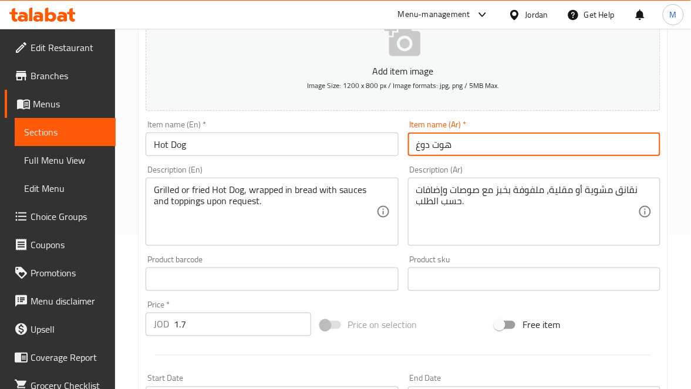
scroll to position [85, 0]
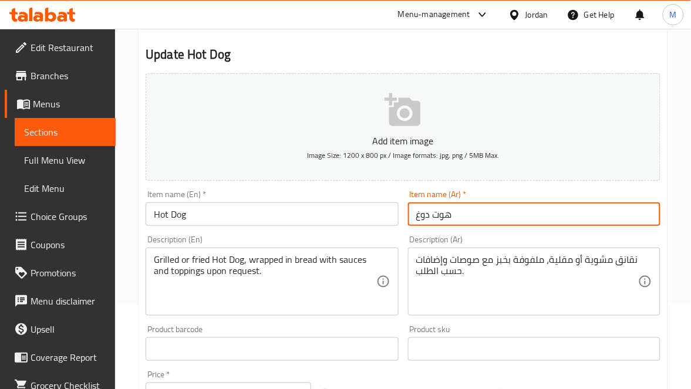
click at [214, 205] on input "Hot Dog" at bounding box center [272, 213] width 252 height 23
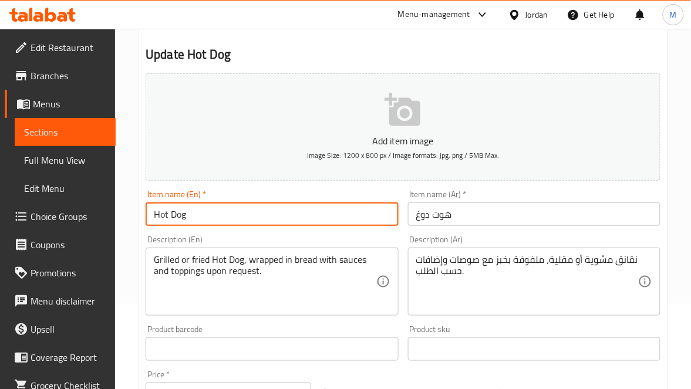
click at [214, 205] on input "Hot Dog" at bounding box center [272, 213] width 252 height 23
click at [226, 213] on input "Hot Dog" at bounding box center [272, 213] width 252 height 23
click at [228, 212] on input "Hot Dog" at bounding box center [272, 213] width 252 height 23
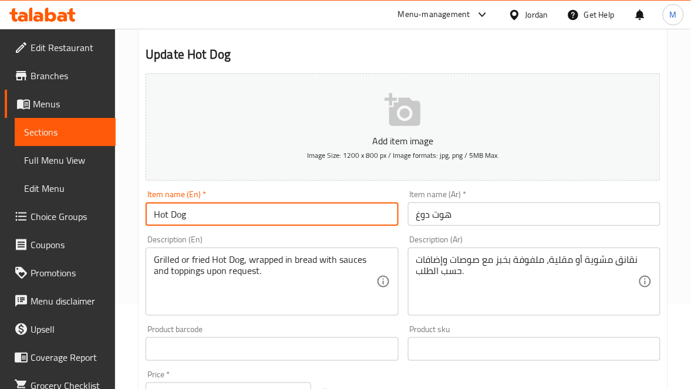
click at [228, 212] on input "Hot Dog" at bounding box center [272, 213] width 252 height 23
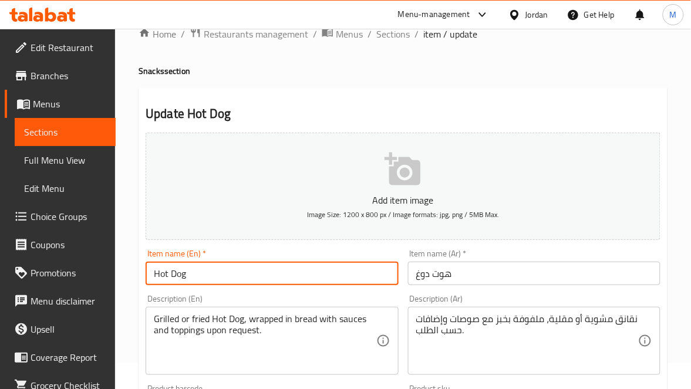
scroll to position [0, 0]
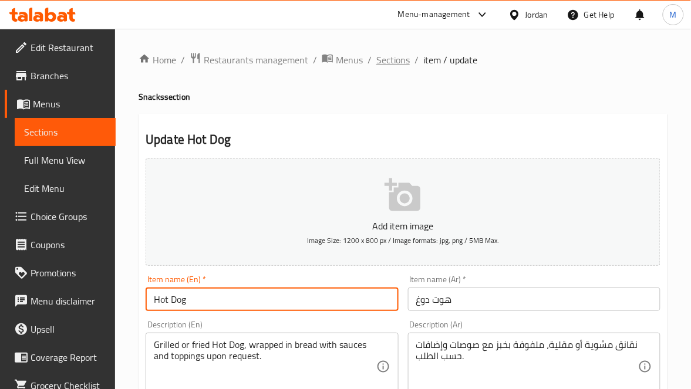
click at [384, 65] on span "Sections" at bounding box center [392, 60] width 33 height 14
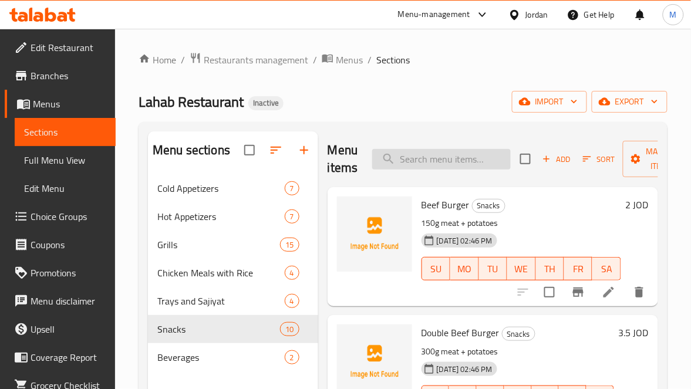
click at [433, 163] on input "search" at bounding box center [441, 159] width 138 height 21
paste input "Hot Dog"
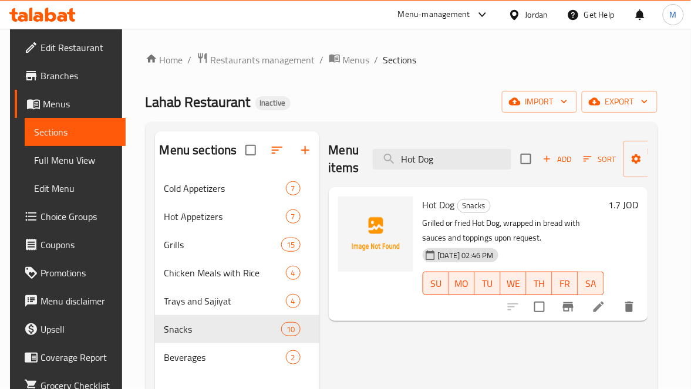
type input "Hot Dog"
click at [633, 312] on icon "delete" at bounding box center [629, 307] width 8 height 11
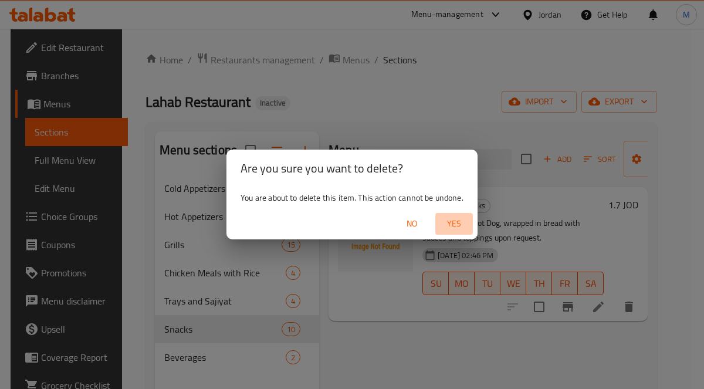
click at [447, 227] on span "Yes" at bounding box center [454, 224] width 28 height 15
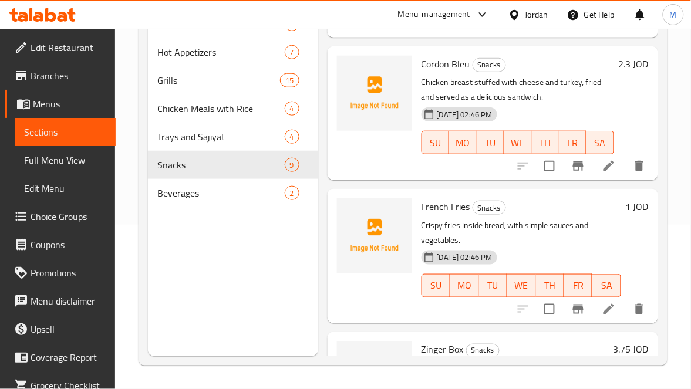
scroll to position [882, 0]
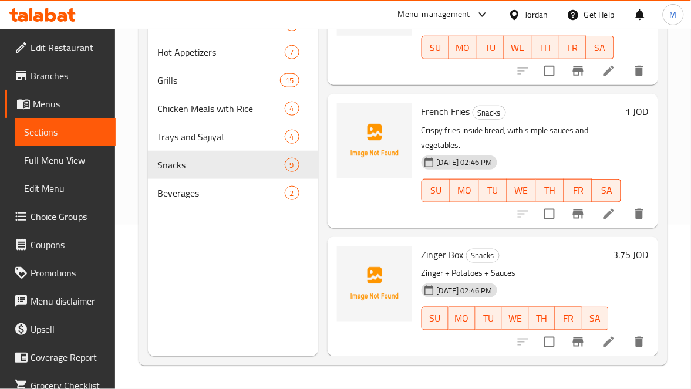
click at [52, 45] on span "Edit Restaurant" at bounding box center [69, 47] width 76 height 14
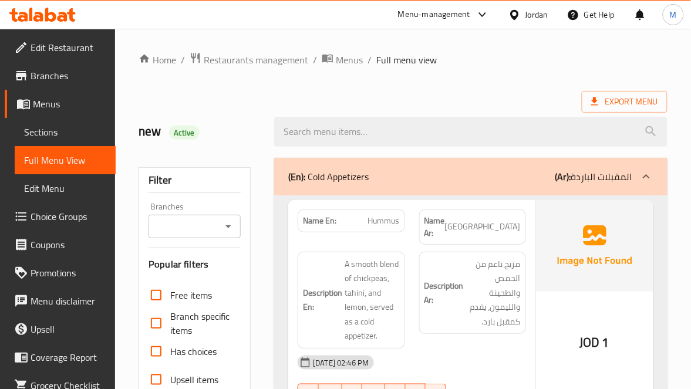
scroll to position [352, 0]
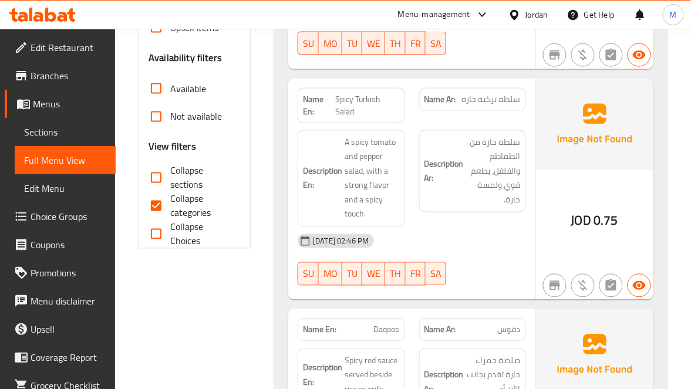
click at [158, 204] on input "Collapse categories" at bounding box center [156, 206] width 28 height 28
checkbox input "false"
click at [177, 188] on span "Collapse sections" at bounding box center [200, 178] width 61 height 28
click at [170, 188] on input "Collapse sections" at bounding box center [156, 178] width 28 height 28
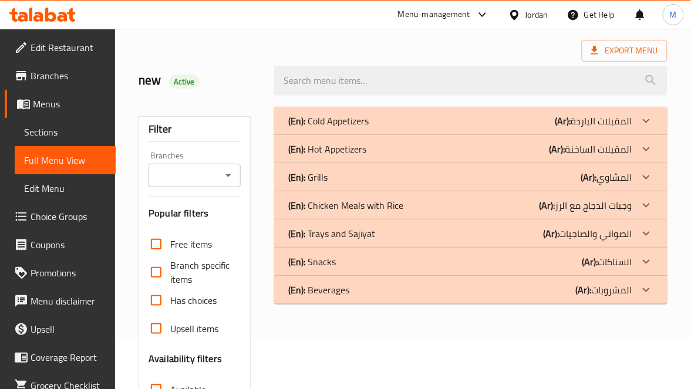
scroll to position [0, 0]
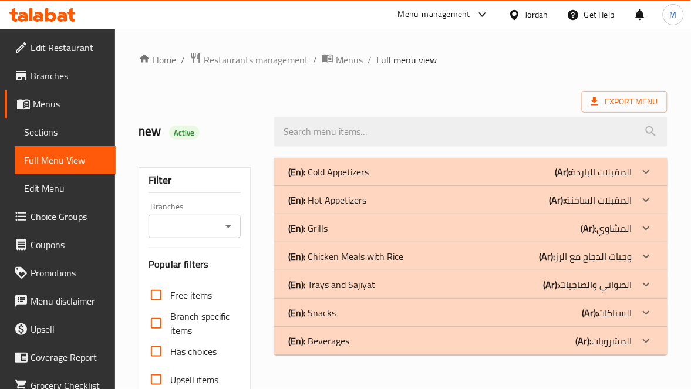
click at [611, 179] on p "(Ar): وجبات الدجاج مع الرز" at bounding box center [593, 172] width 77 height 14
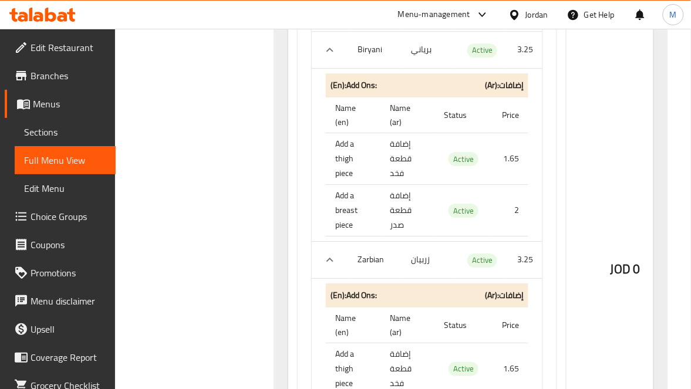
scroll to position [792, 0]
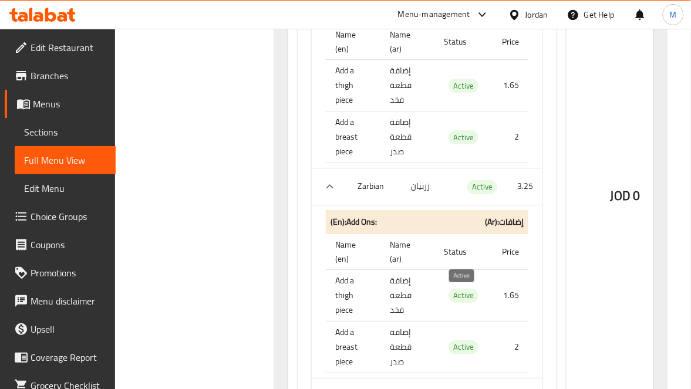
click at [457, 297] on span "Active" at bounding box center [463, 295] width 30 height 13
copy span "Active"
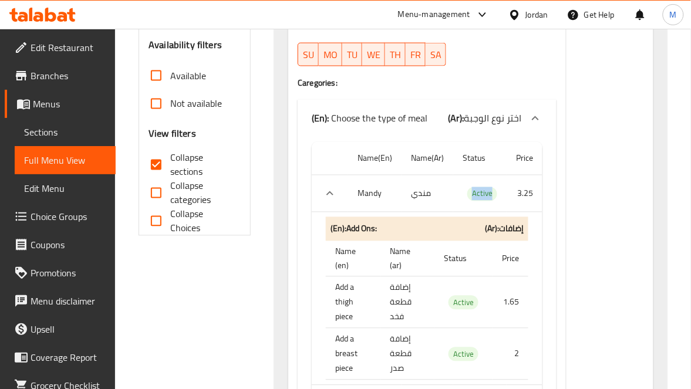
click at [160, 168] on input "Collapse sections" at bounding box center [156, 165] width 28 height 28
checkbox input "false"
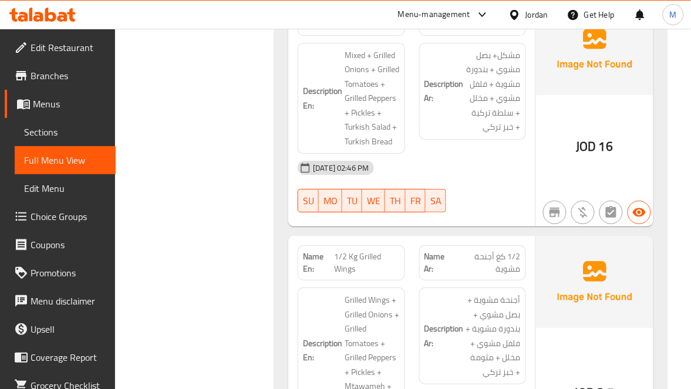
scroll to position [0, 0]
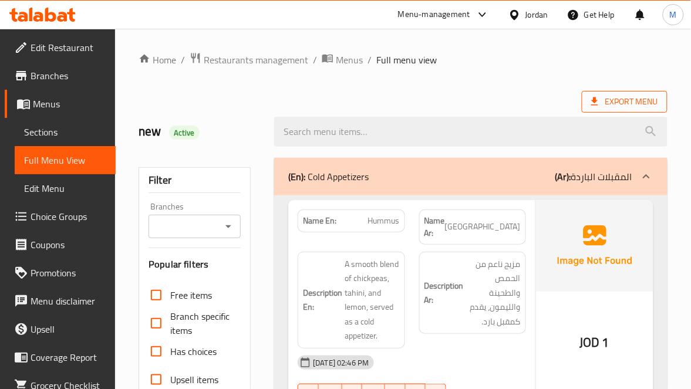
click at [644, 102] on span "Export Menu" at bounding box center [624, 101] width 67 height 15
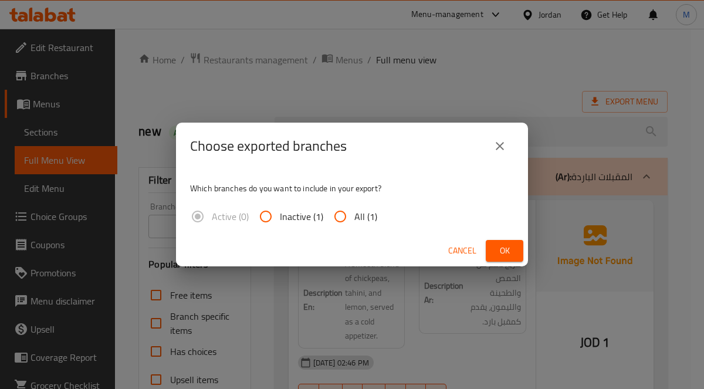
click at [341, 218] on input "All (1)" at bounding box center [340, 216] width 28 height 28
radio input "true"
click at [509, 246] on span "Ok" at bounding box center [504, 251] width 19 height 15
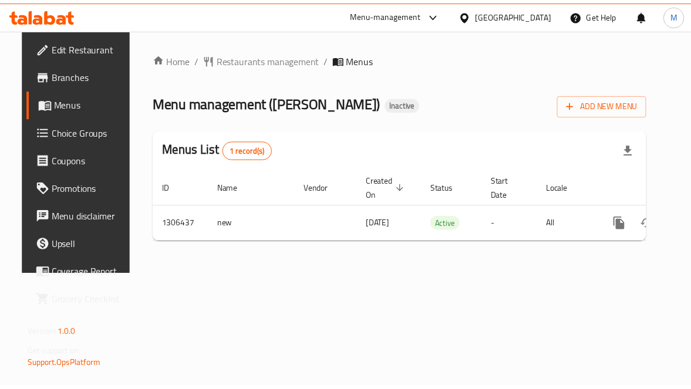
scroll to position [0, 42]
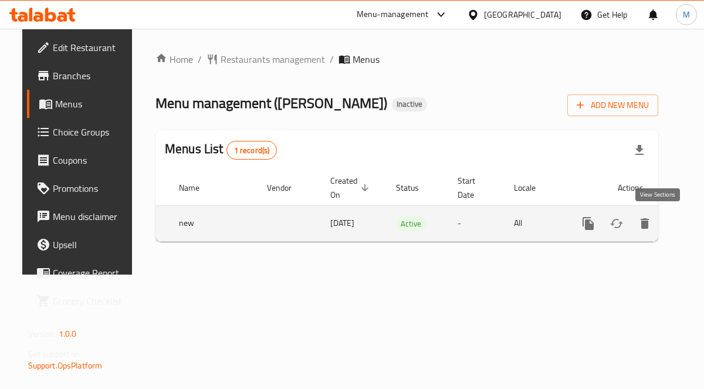
click at [666, 225] on icon "enhanced table" at bounding box center [673, 224] width 14 height 14
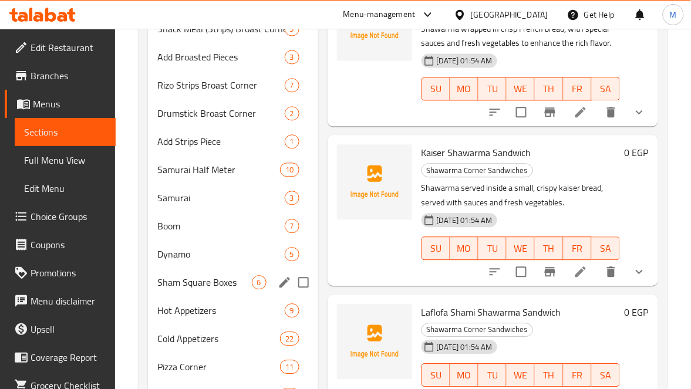
scroll to position [528, 0]
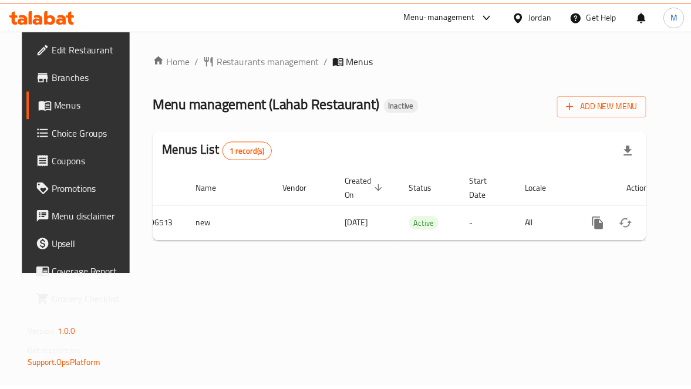
scroll to position [0, 42]
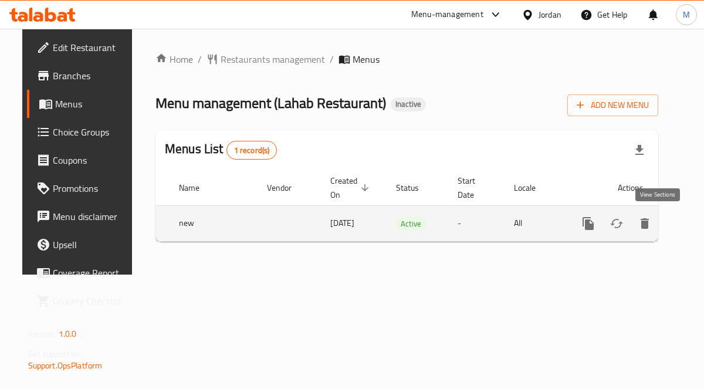
click at [666, 222] on icon "enhanced table" at bounding box center [673, 224] width 14 height 14
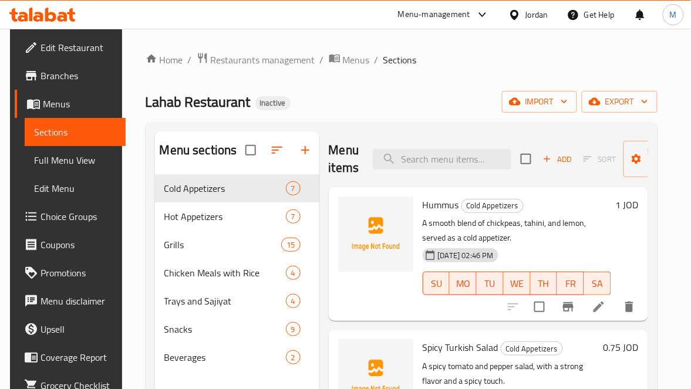
click at [34, 157] on span "Full Menu View" at bounding box center [75, 160] width 82 height 14
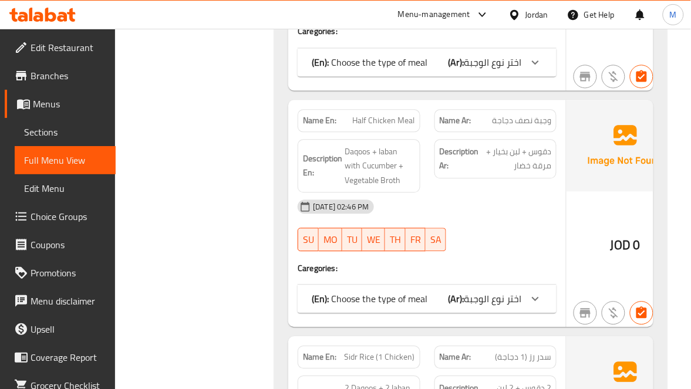
scroll to position [7129, 0]
